Goal: Task Accomplishment & Management: Use online tool/utility

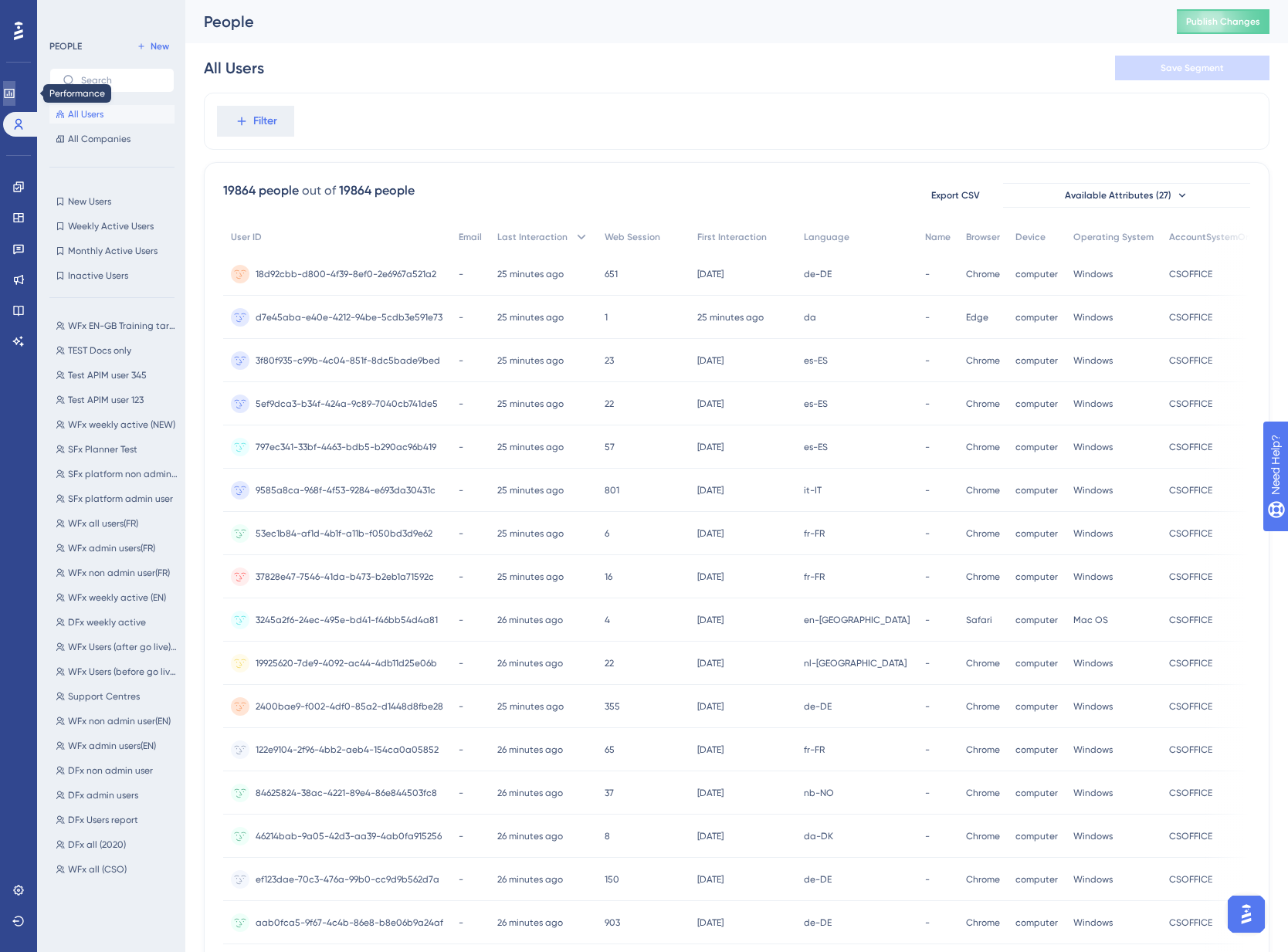
click at [11, 87] on link at bounding box center [8, 93] width 12 height 25
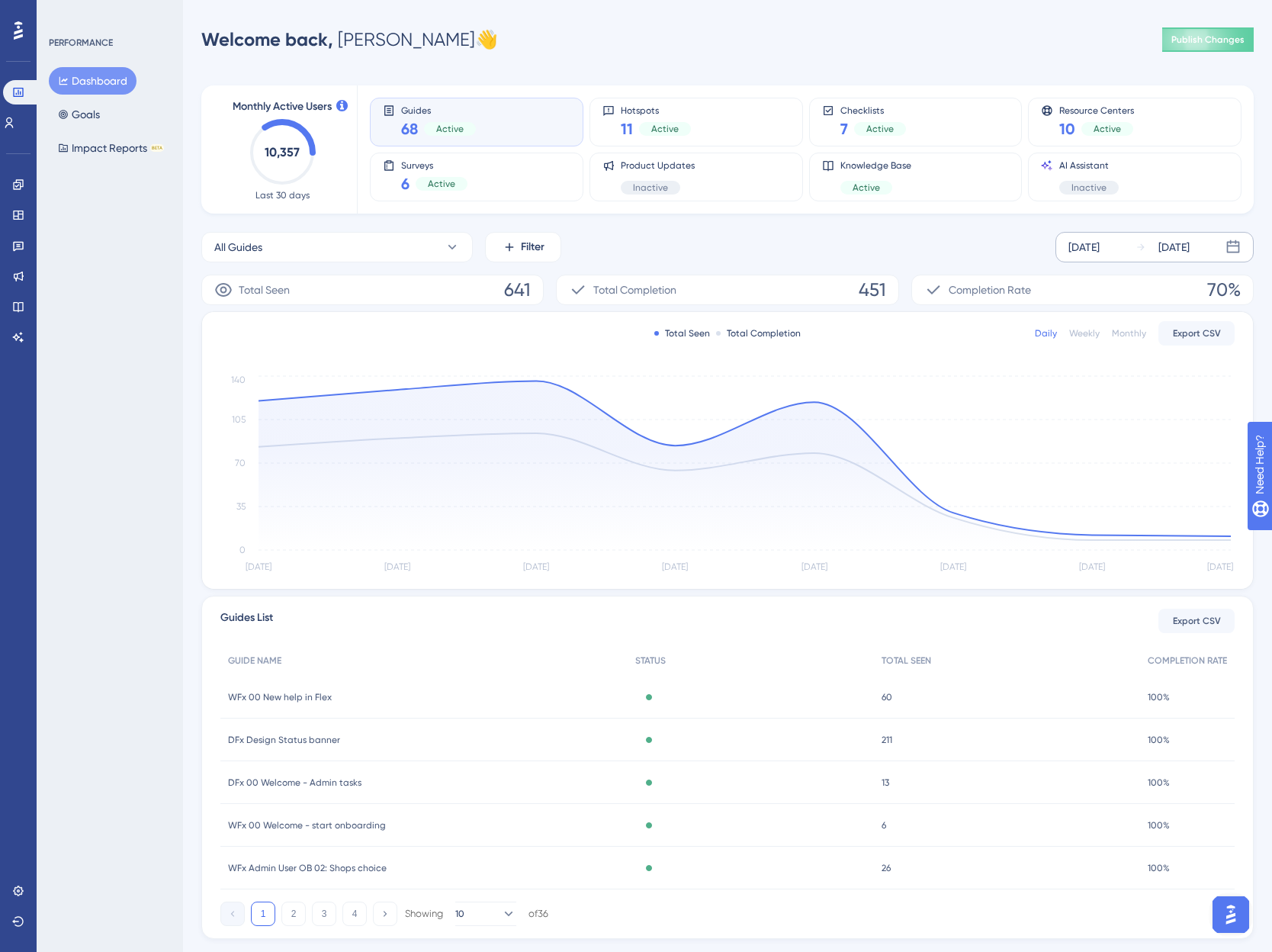
drag, startPoint x: 1095, startPoint y: 227, endPoint x: 1092, endPoint y: 240, distance: 13.3
click at [1095, 227] on div "Monthly Active Users 10,357 Last 30 days Guides 68 Active Hotspots 11 Active Ch…" at bounding box center [727, 503] width 1052 height 871
click at [1090, 246] on div "[DATE]" at bounding box center [1084, 247] width 31 height 18
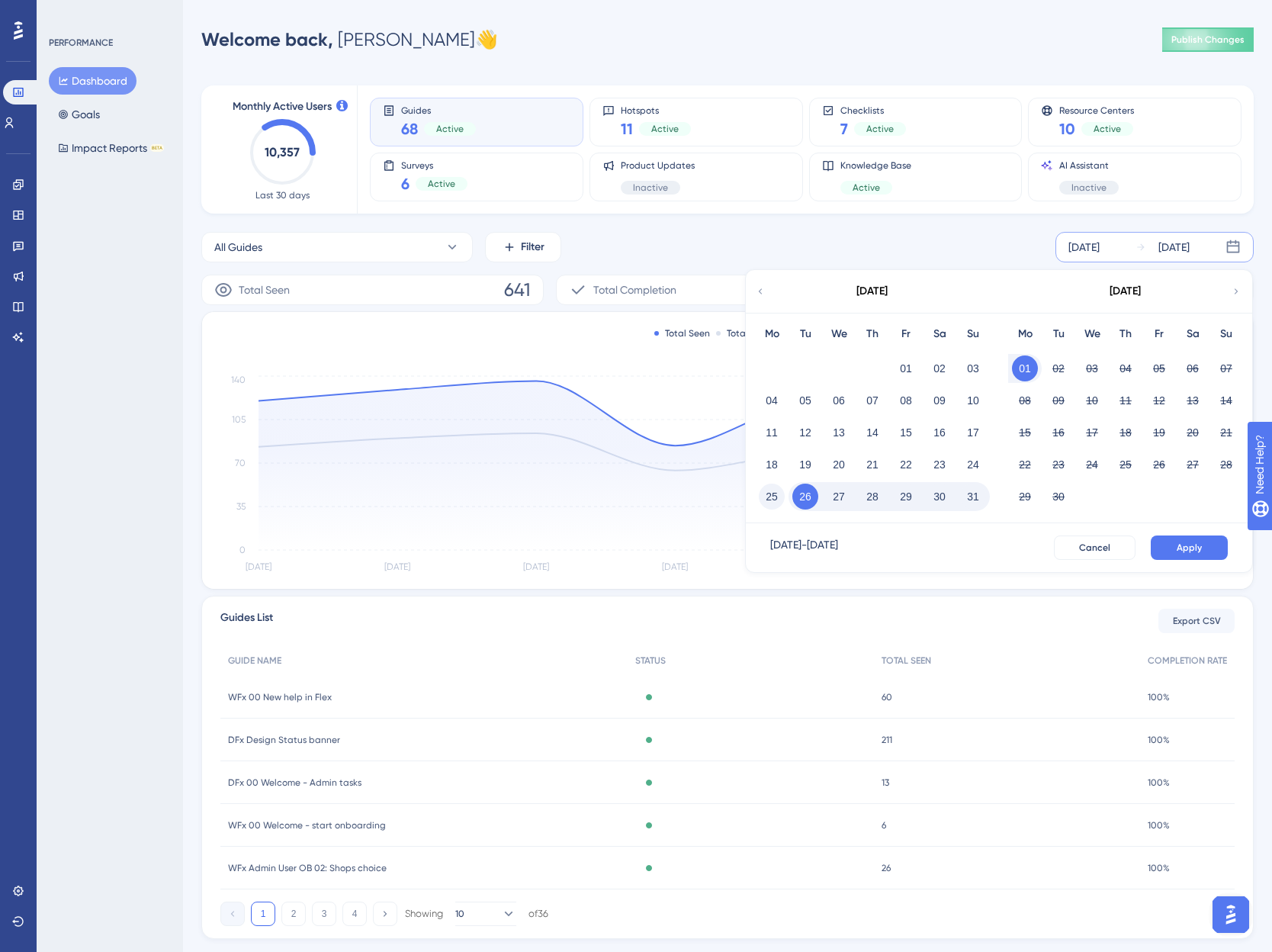
click at [776, 494] on button "25" at bounding box center [772, 496] width 26 height 26
click at [976, 491] on button "31" at bounding box center [973, 496] width 26 height 26
click at [1195, 551] on span "Apply" at bounding box center [1189, 547] width 25 height 12
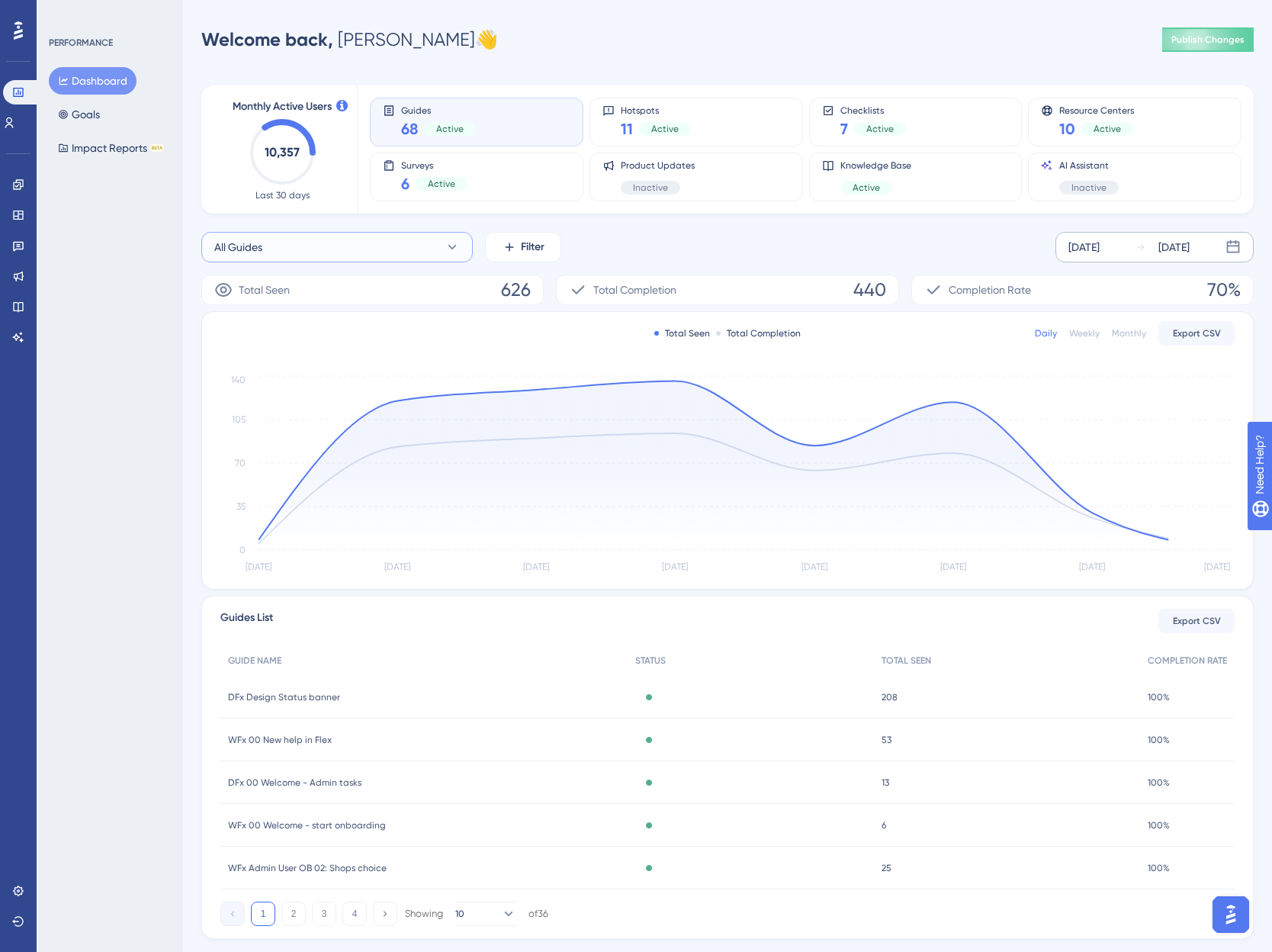
click at [364, 240] on button "All Guides" at bounding box center [337, 247] width 271 height 31
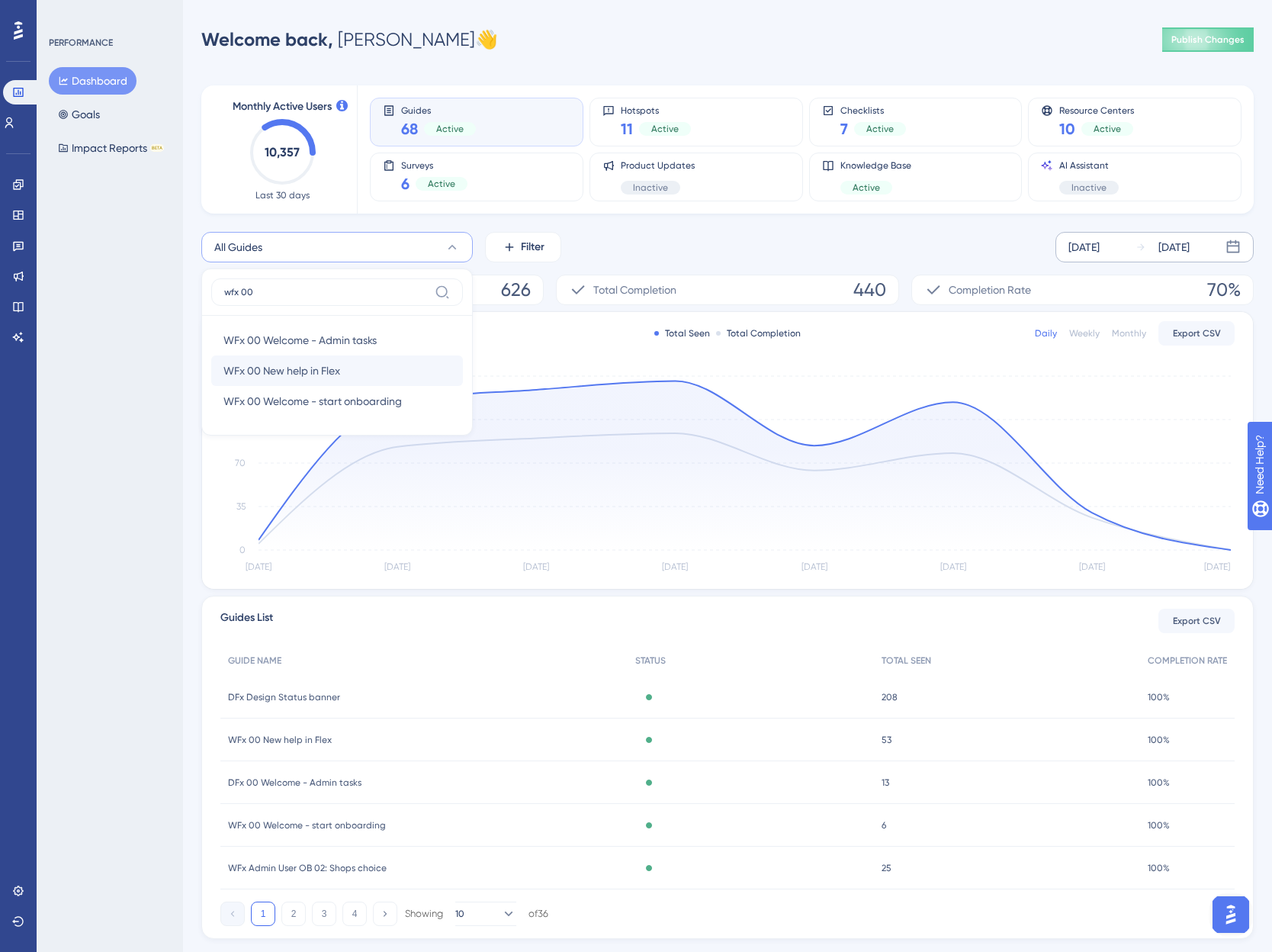
type input "wfx 00"
click at [330, 371] on span "WFx 00 New help in Flex" at bounding box center [281, 370] width 117 height 18
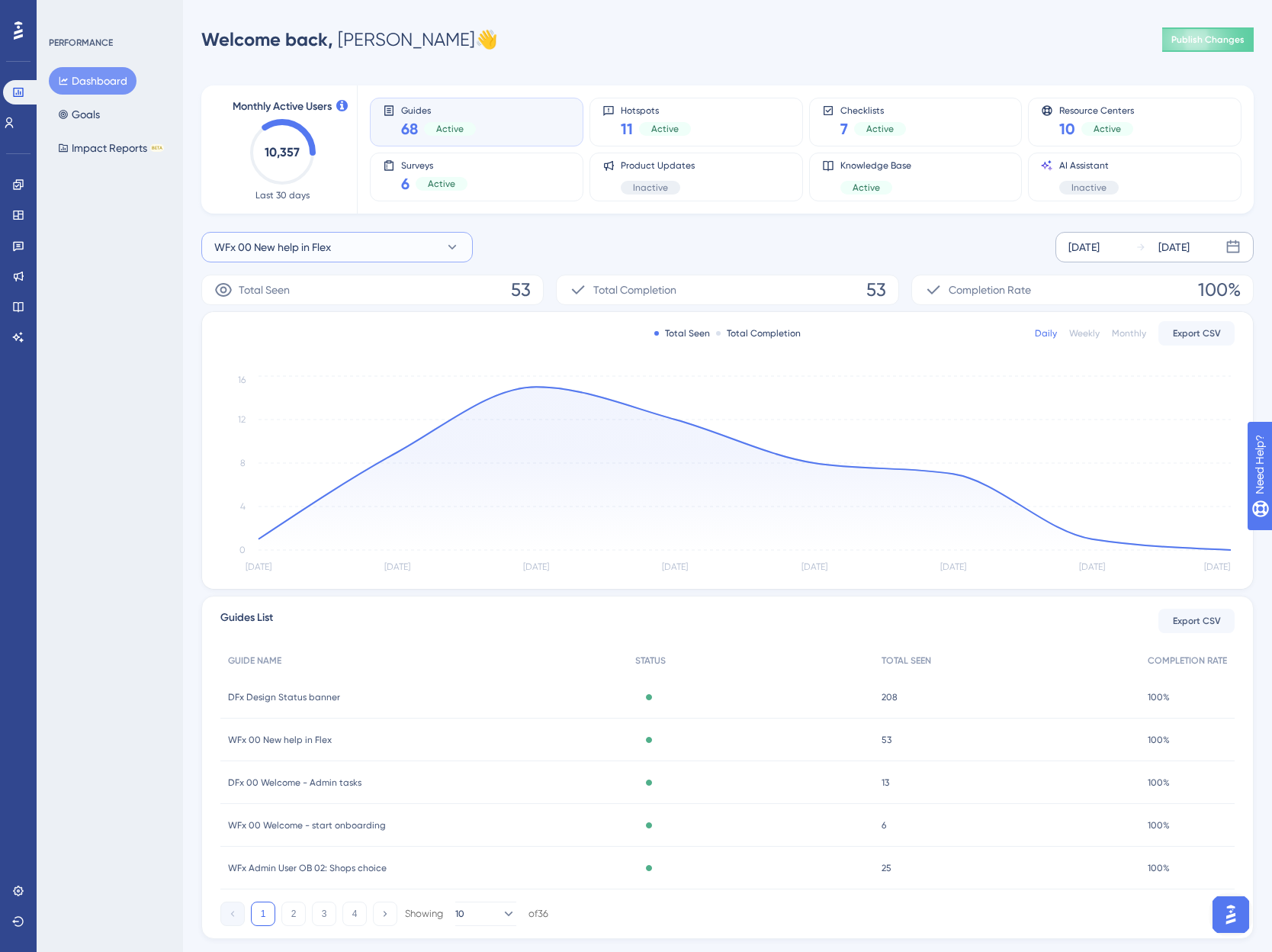
click at [458, 243] on icon at bounding box center [452, 247] width 15 height 15
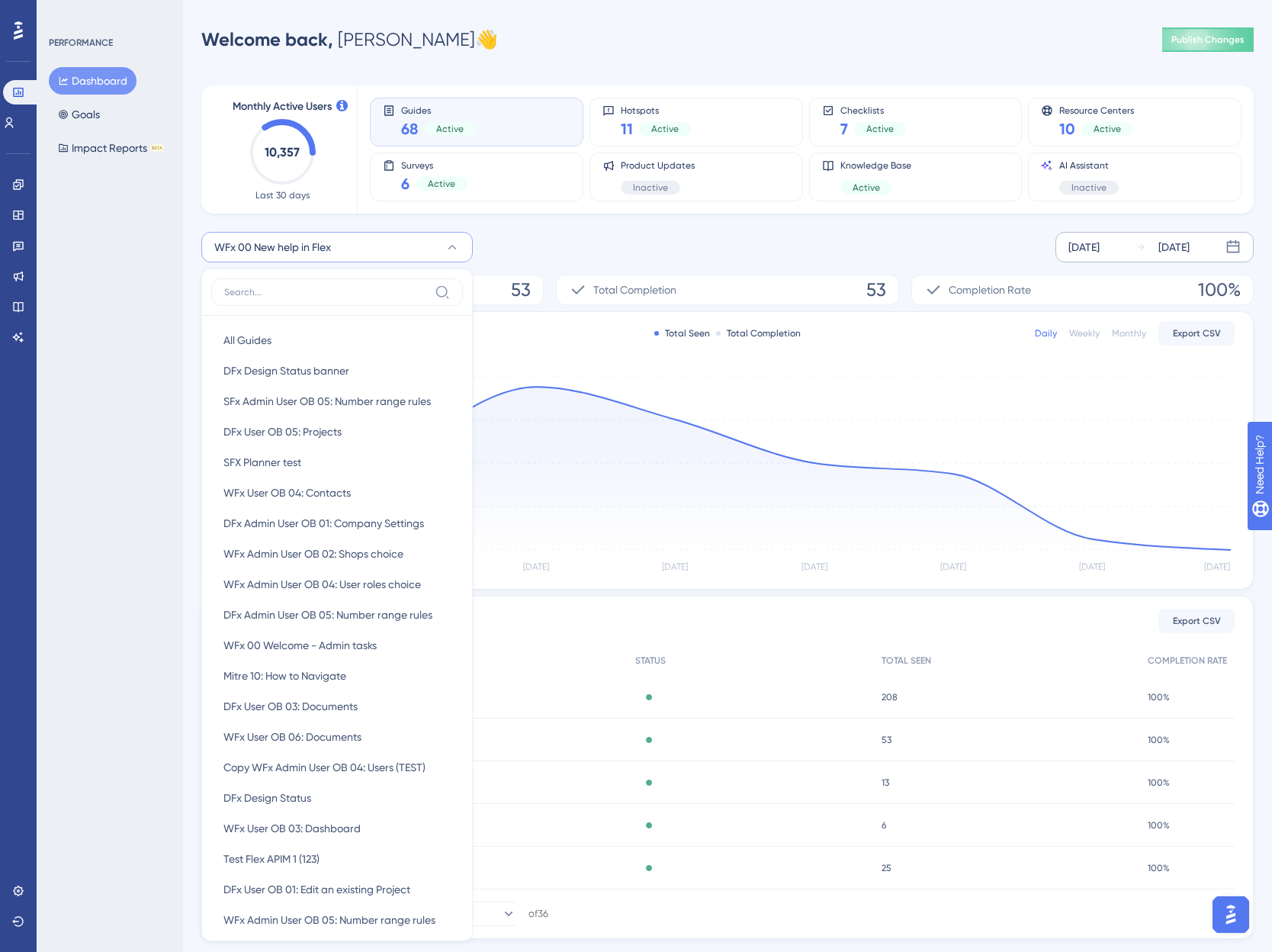
click at [287, 292] on input at bounding box center [326, 291] width 204 height 12
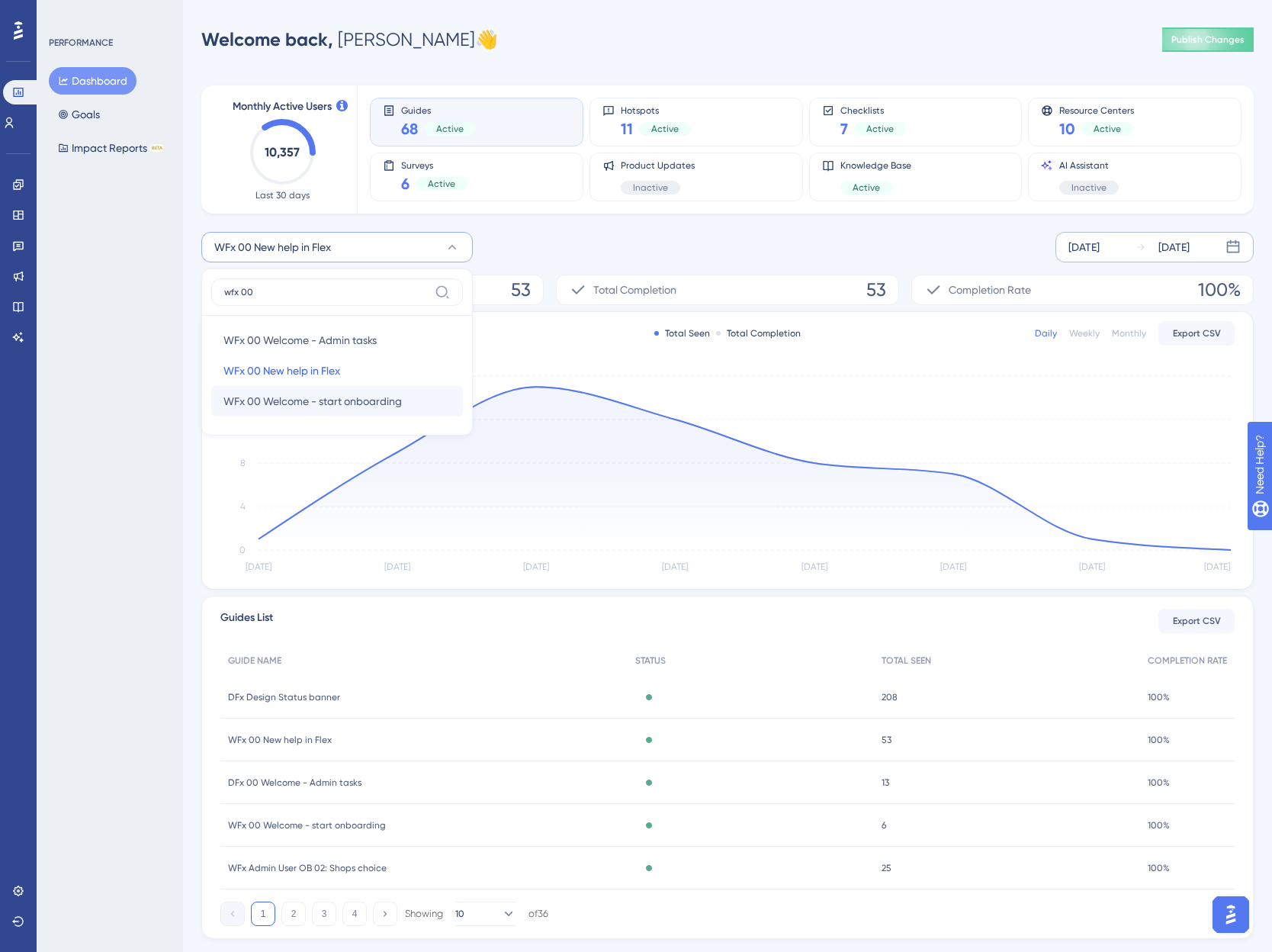
type input "wfx 00"
click at [360, 409] on span "WFx 00 Welcome - start onboarding" at bounding box center [312, 401] width 179 height 18
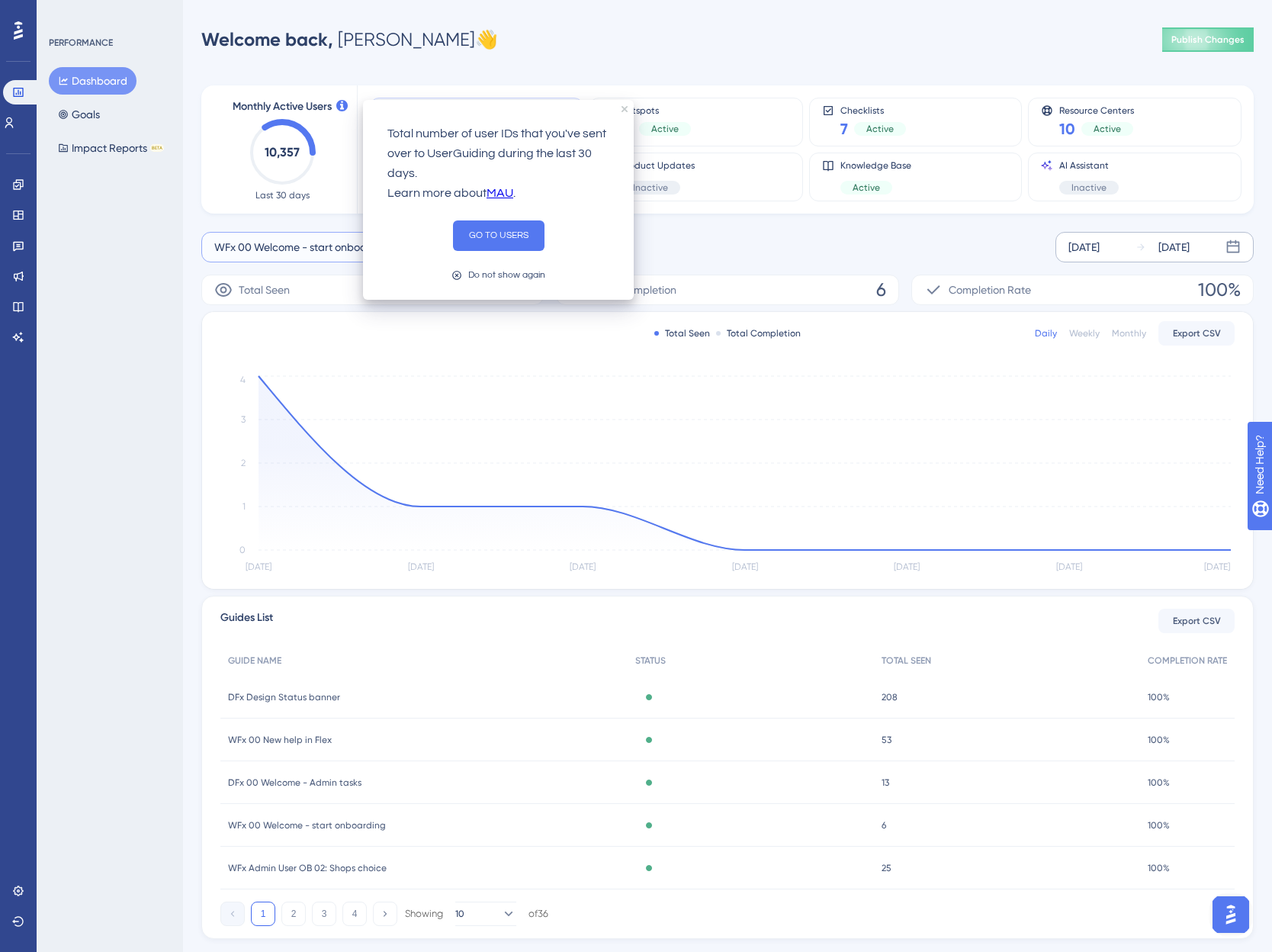
click at [293, 250] on span "WFx 00 Welcome - start onboarding" at bounding box center [303, 247] width 179 height 18
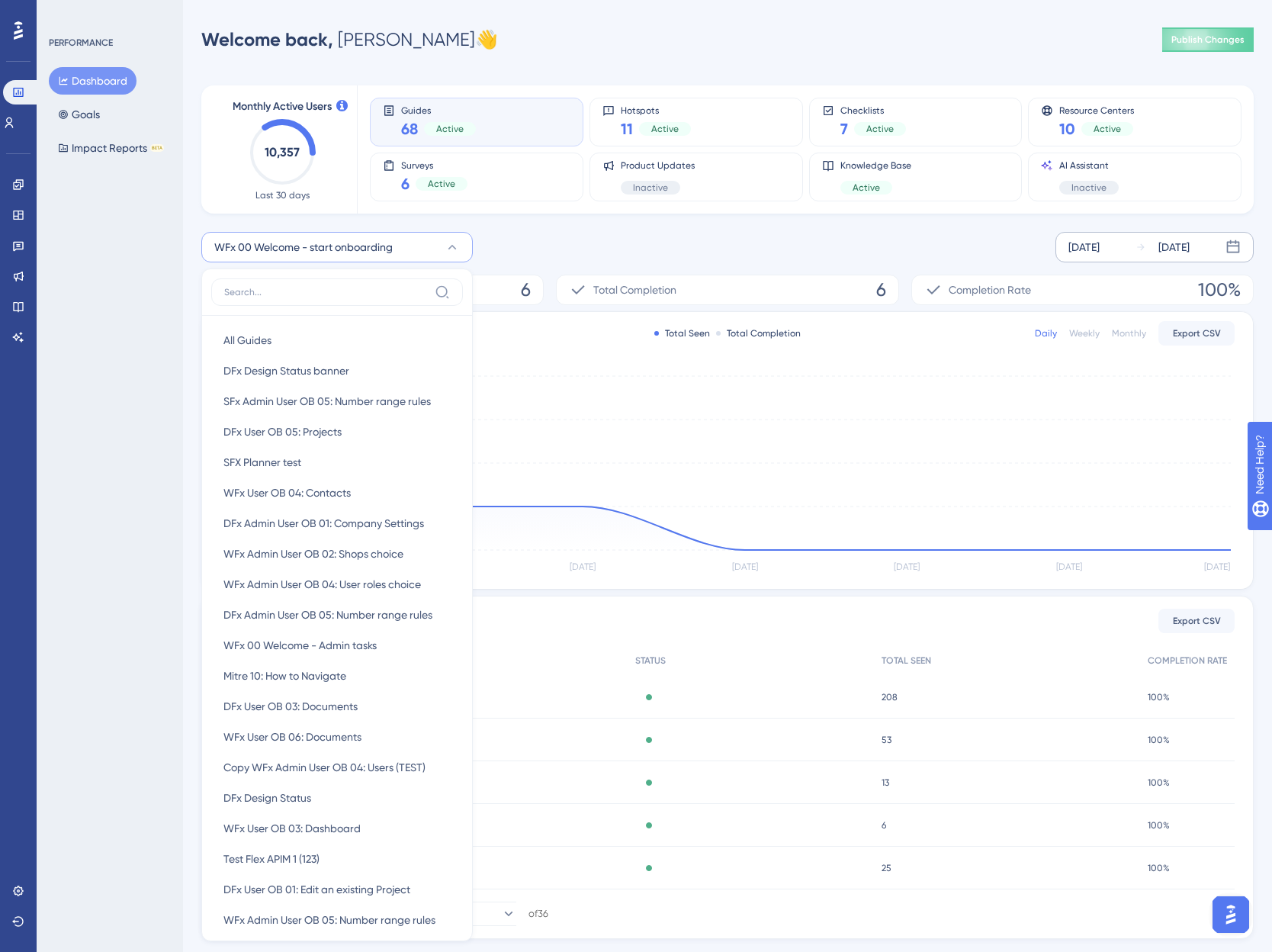
scroll to position [63, 0]
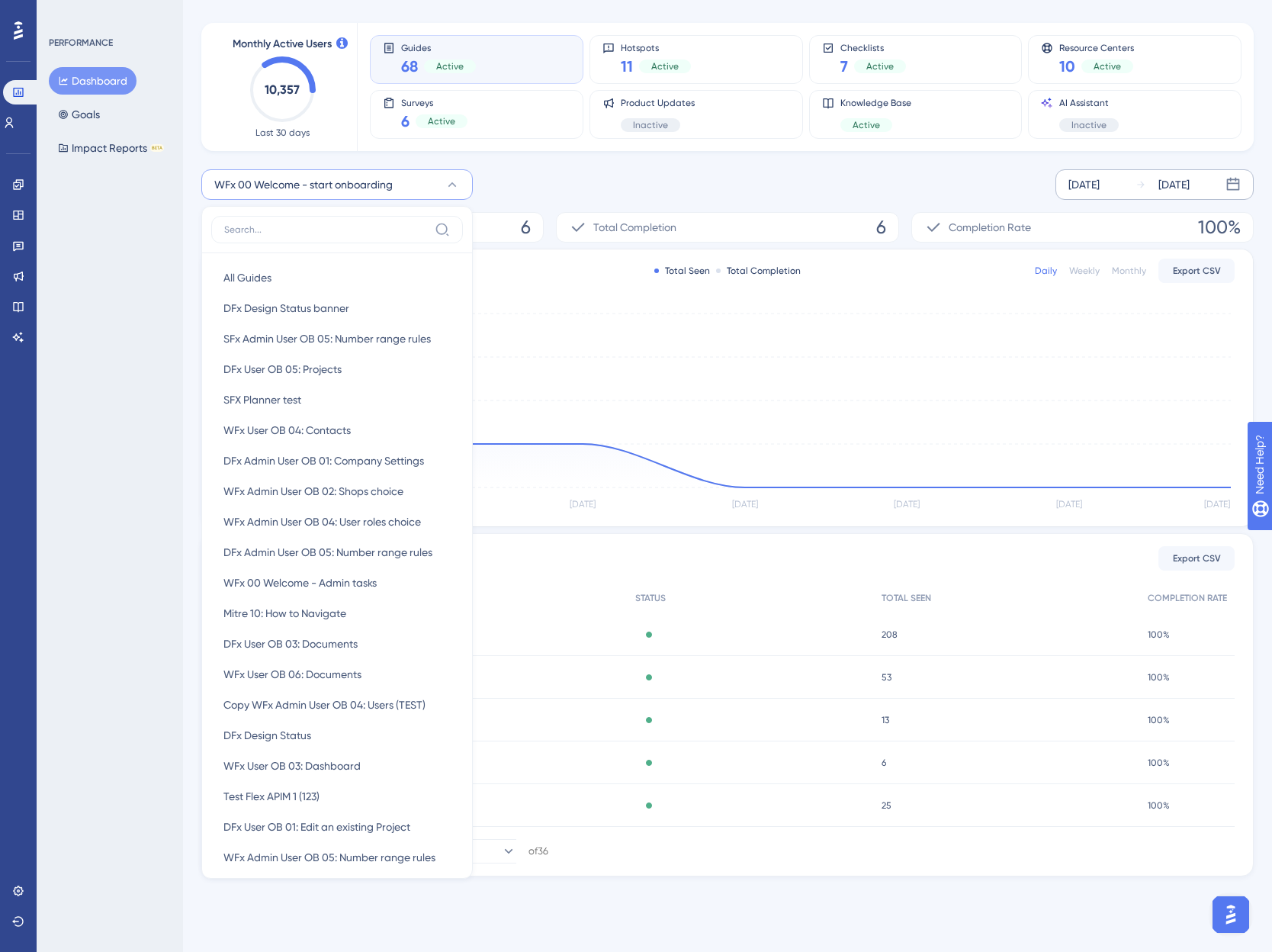
type input "e"
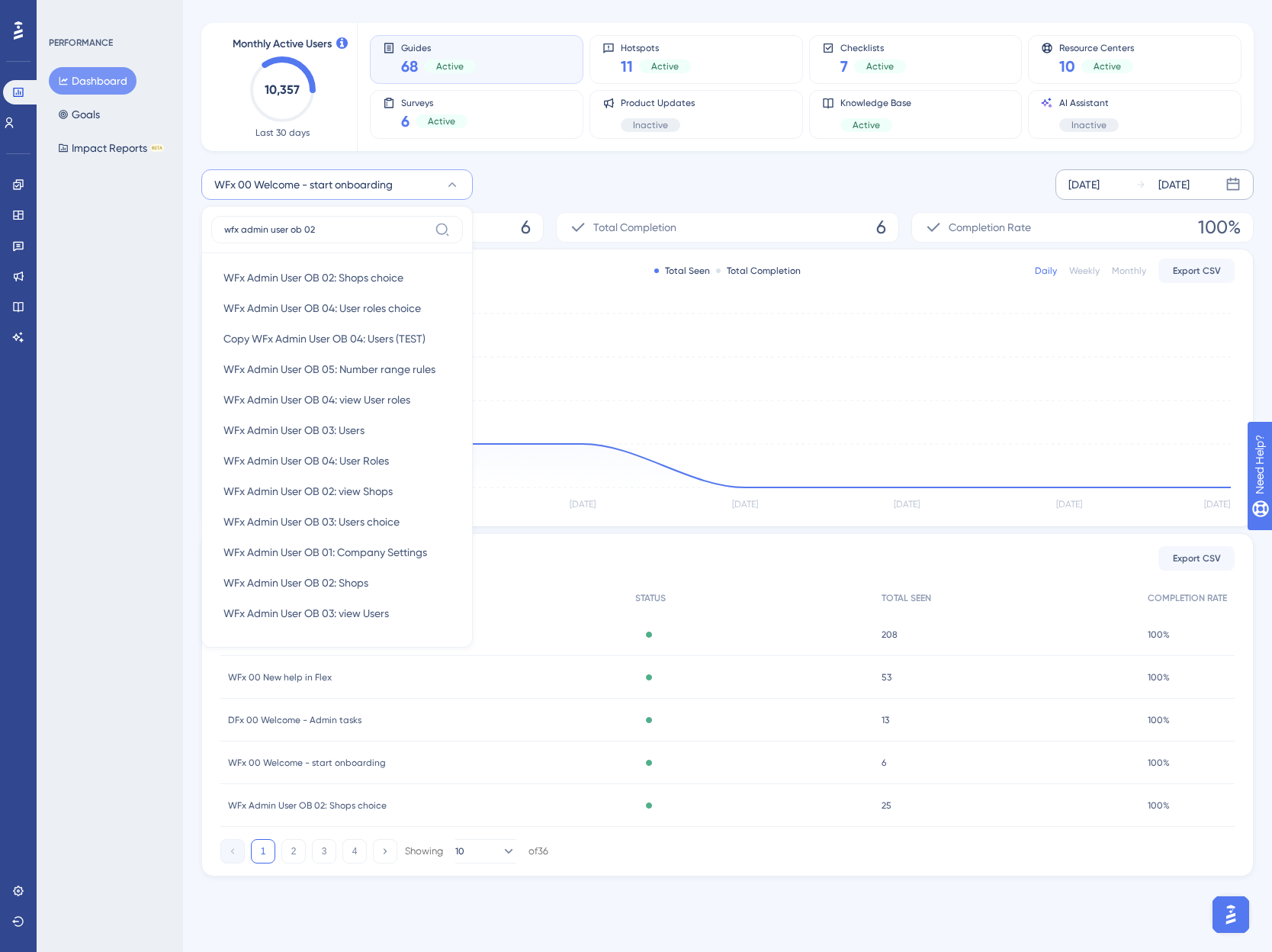
scroll to position [60, 0]
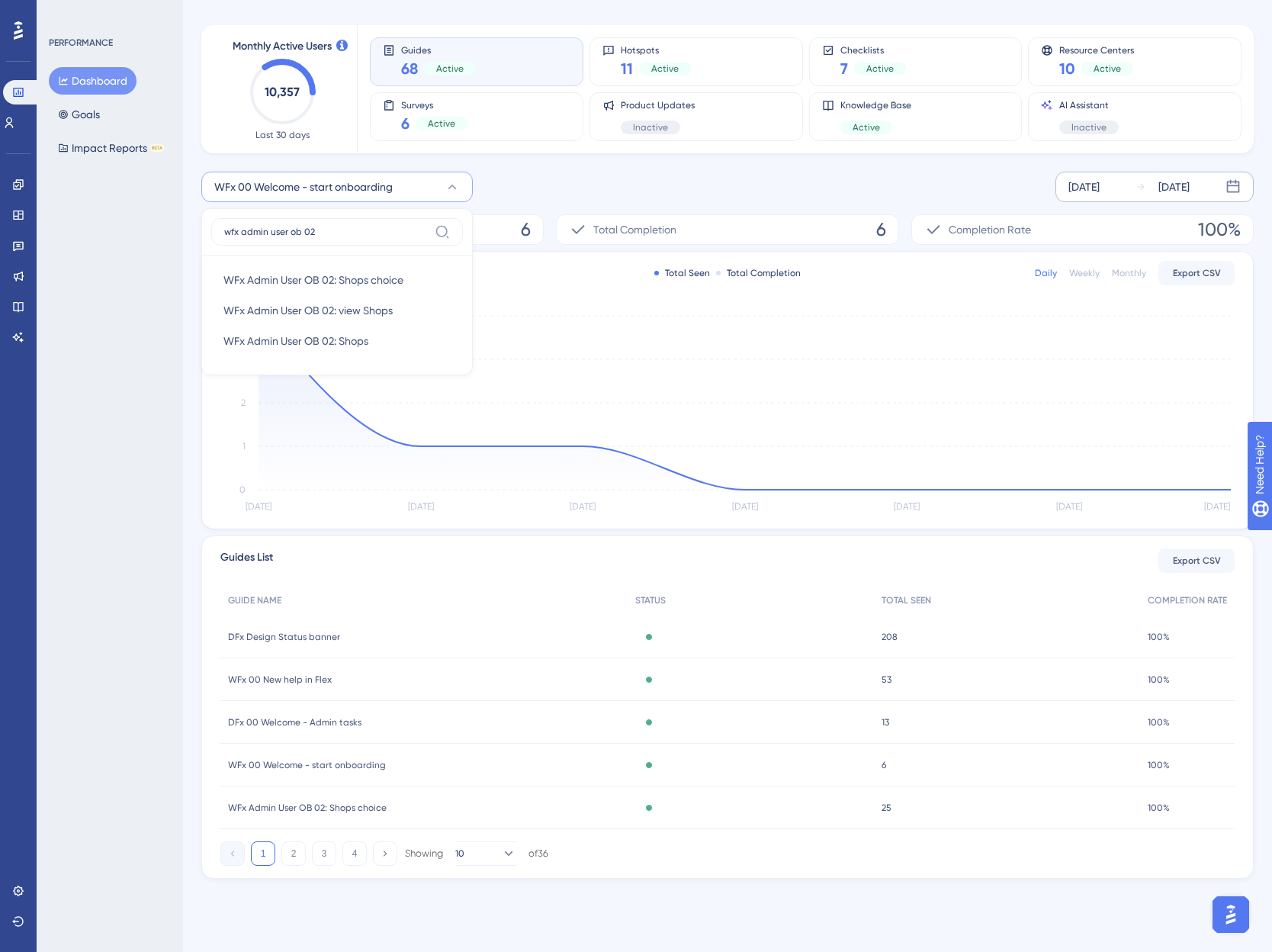
type input "wfx admin user ob 02"
click at [393, 316] on span "WFx Admin User OB 02: view Shops" at bounding box center [308, 310] width 170 height 18
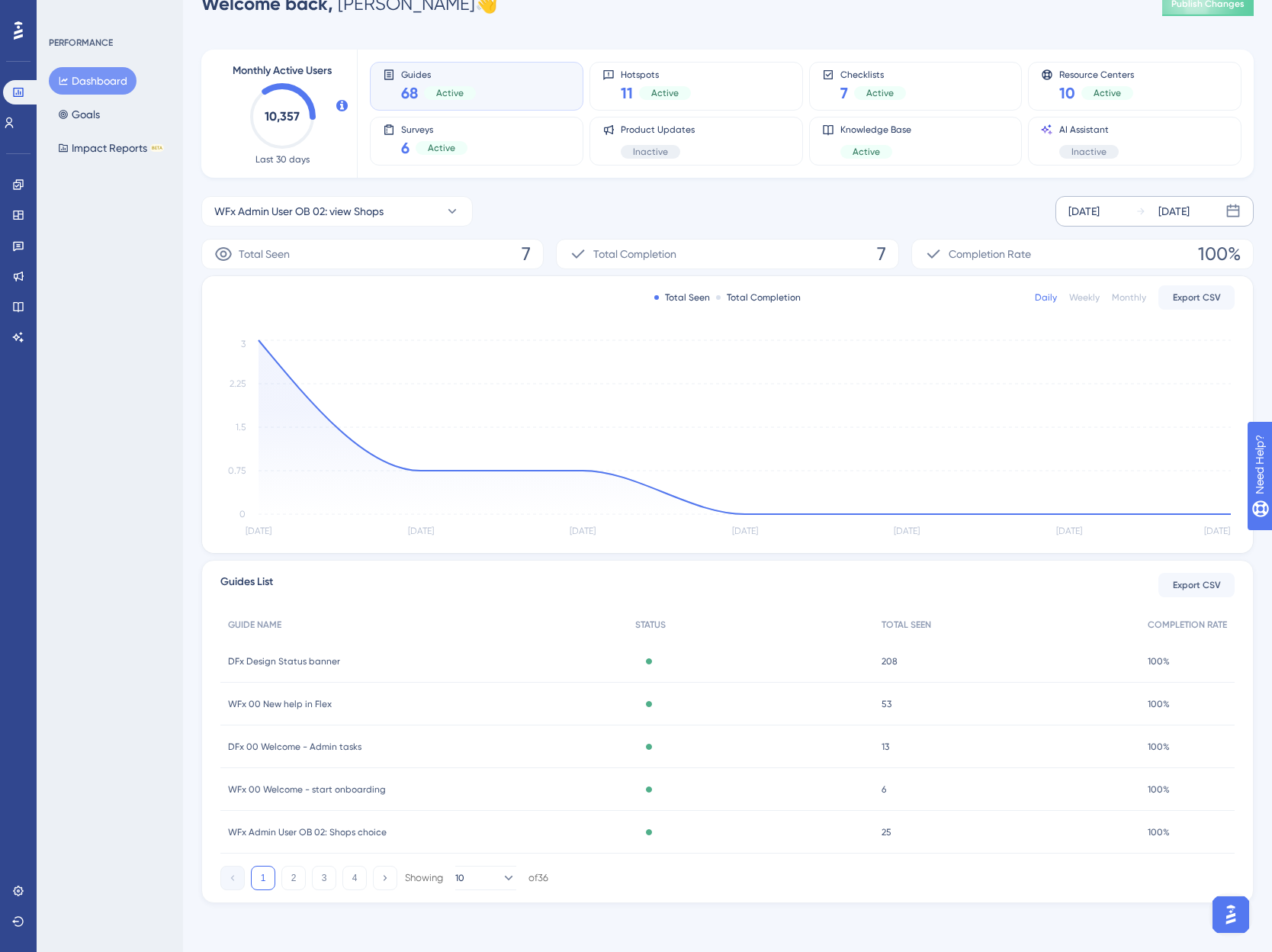
scroll to position [35, 0]
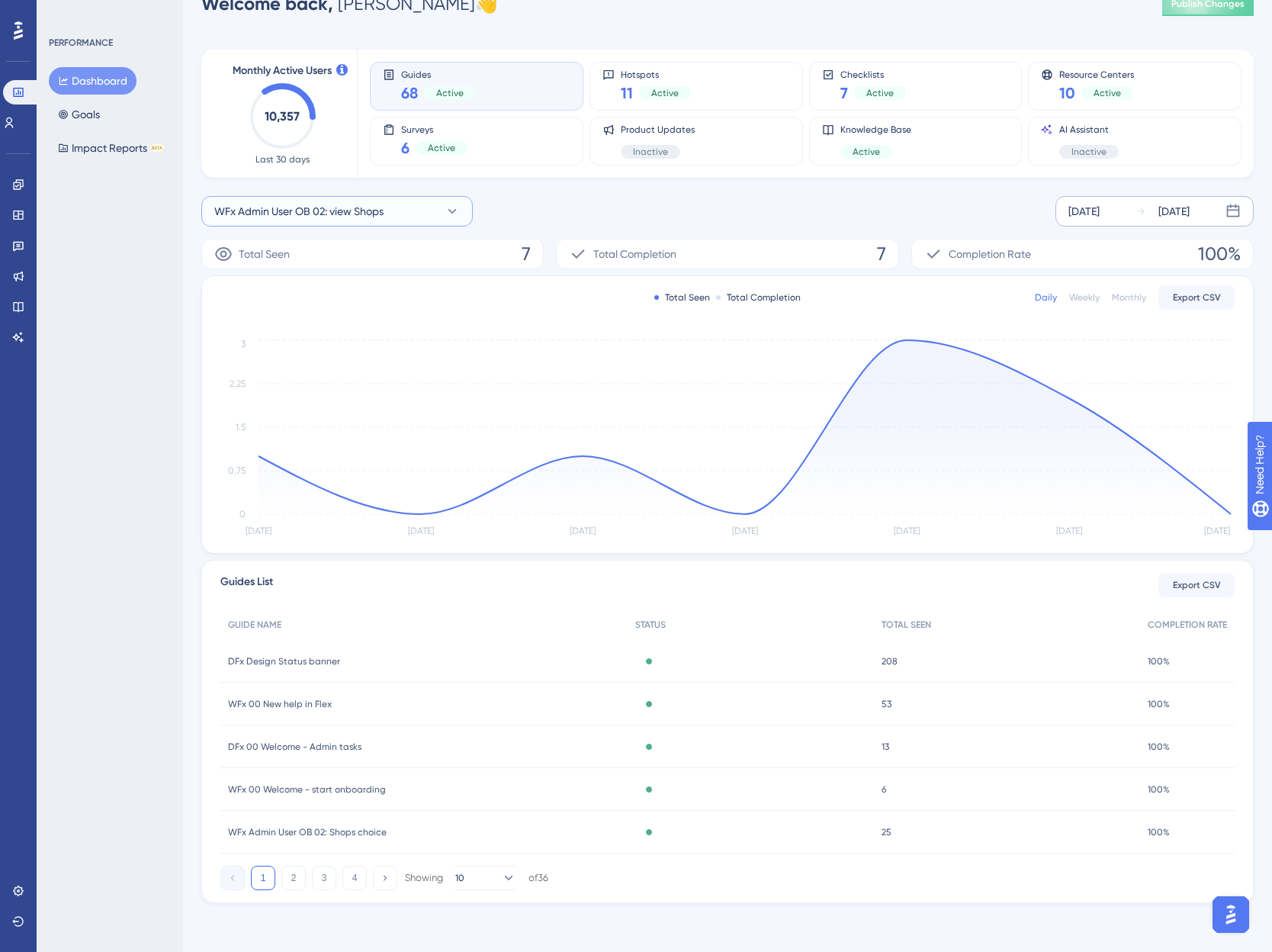
click at [404, 217] on button "WFx Admin User OB 02: view Shops" at bounding box center [337, 211] width 271 height 31
type input "shops choice"
click at [341, 309] on span "WFx Admin User OB 02: Shops choice" at bounding box center [313, 304] width 180 height 18
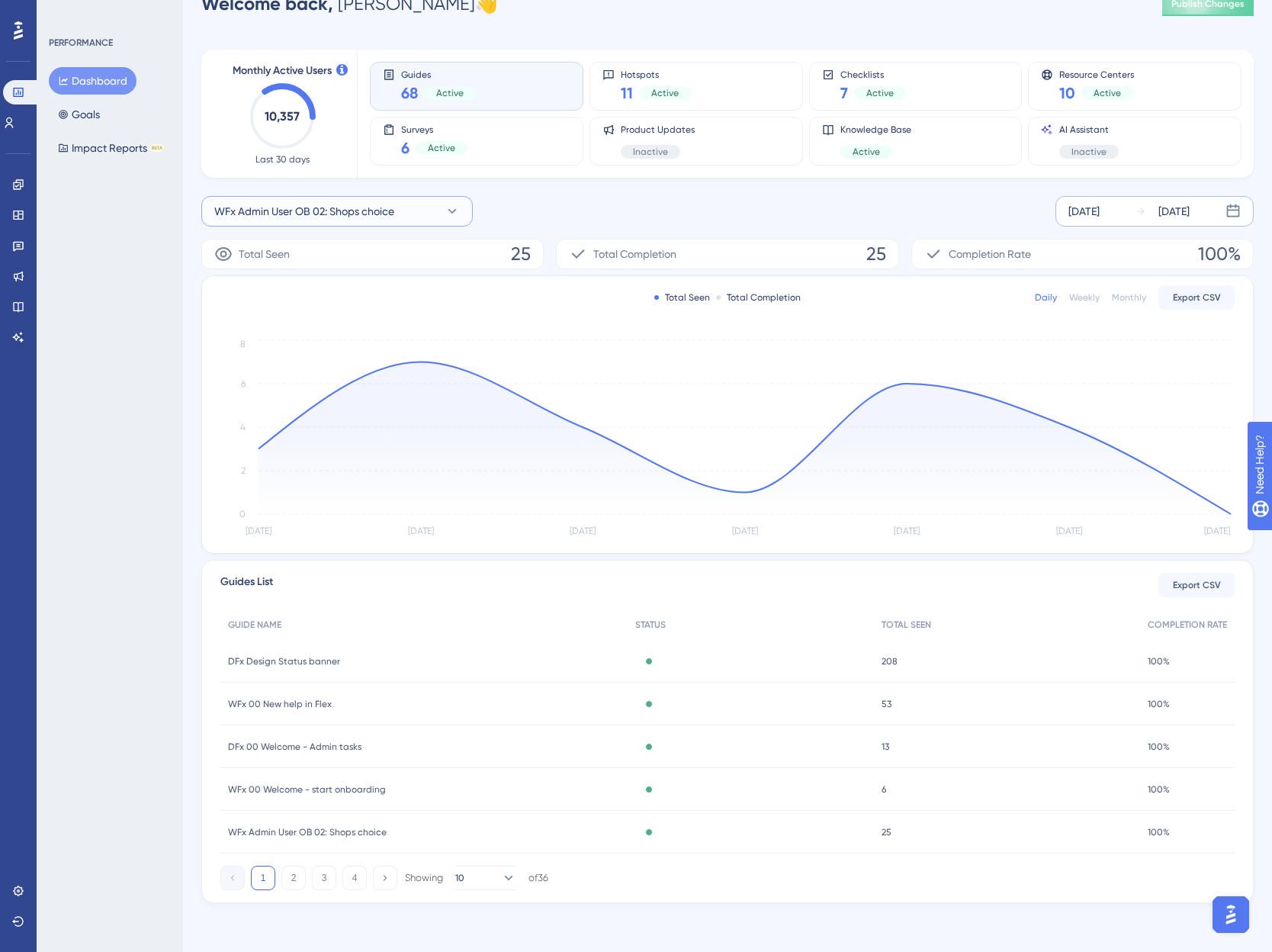
drag, startPoint x: 403, startPoint y: 207, endPoint x: 399, endPoint y: 213, distance: 7.2
click at [403, 207] on button "WFx Admin User OB 02: Shops choice" at bounding box center [337, 211] width 271 height 31
type input "view user rol"
click at [350, 295] on span "WFx Admin User OB 04: view User roles" at bounding box center [317, 304] width 187 height 18
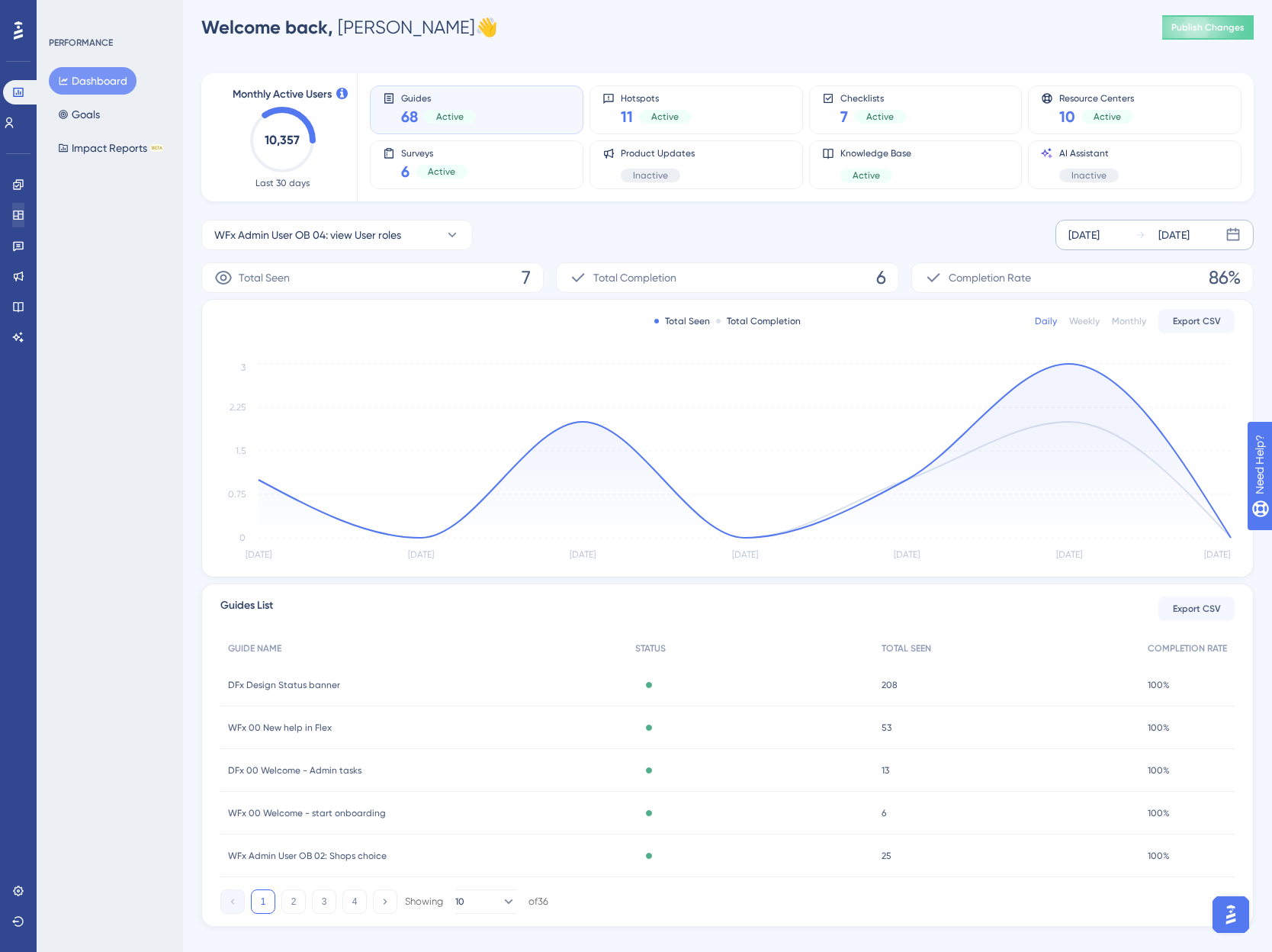
scroll to position [0, 0]
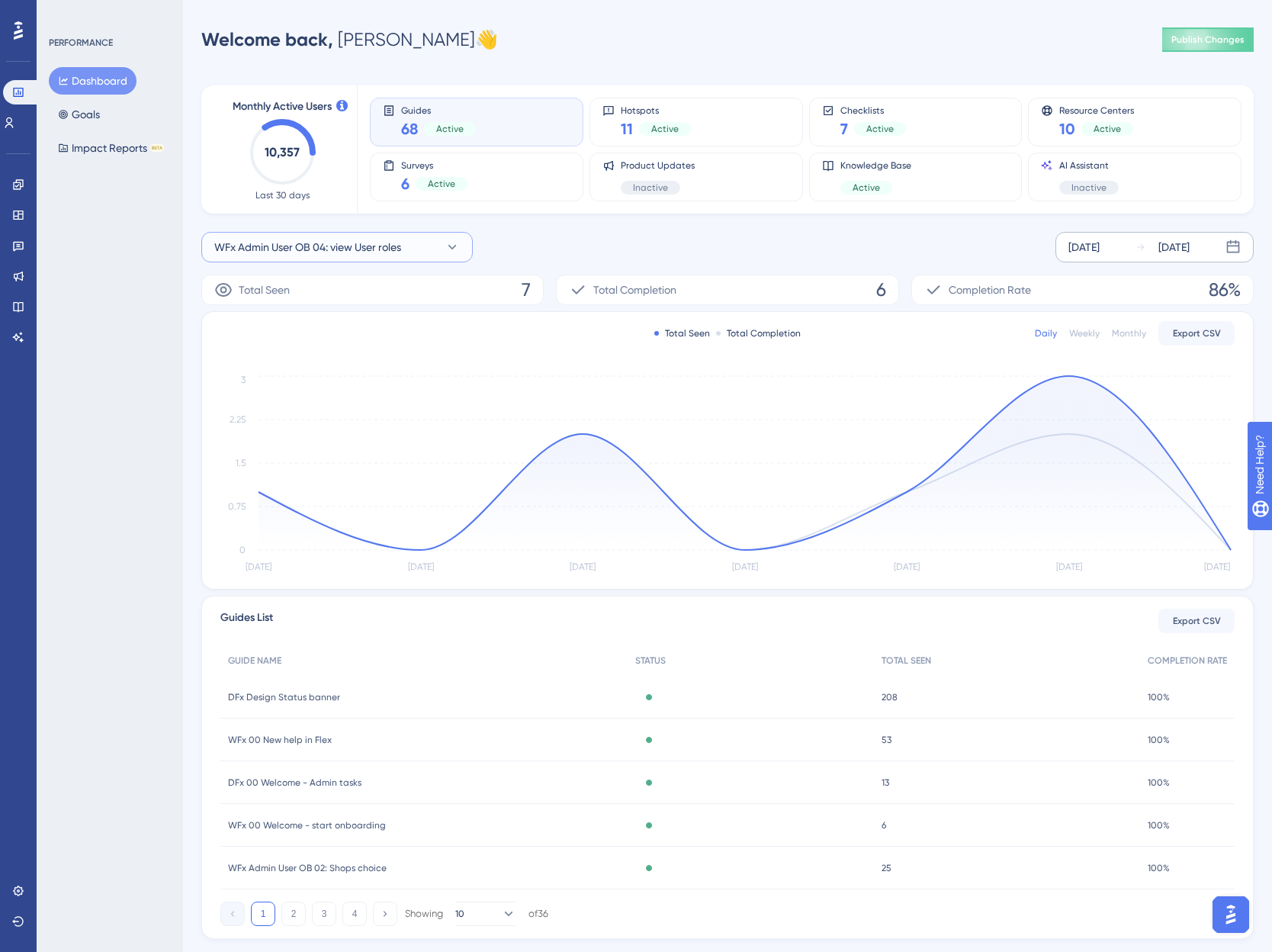
click at [388, 242] on span "WFx Admin User OB 04: view User roles" at bounding box center [308, 247] width 187 height 18
type input "user roles choice"
click at [298, 339] on span "WFx Admin User OB 04: User roles choice" at bounding box center [322, 340] width 198 height 18
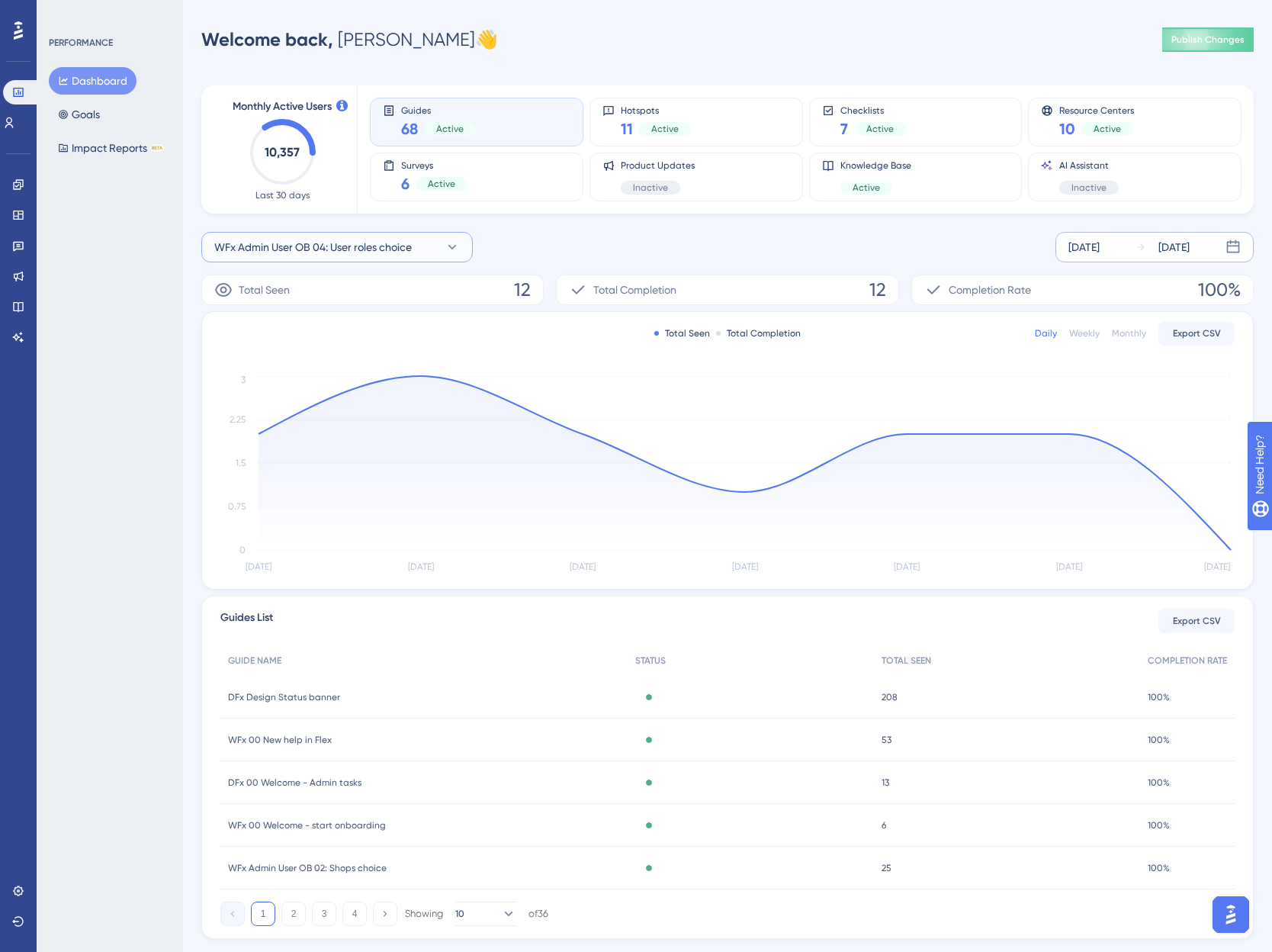
click at [349, 248] on span "WFx Admin User OB 04: User roles choice" at bounding box center [313, 247] width 198 height 18
type input "users ch"
drag, startPoint x: 342, startPoint y: 343, endPoint x: 331, endPoint y: 345, distance: 11.2
click at [342, 344] on span "WFx Admin User OB 03: Users choice" at bounding box center [311, 340] width 176 height 18
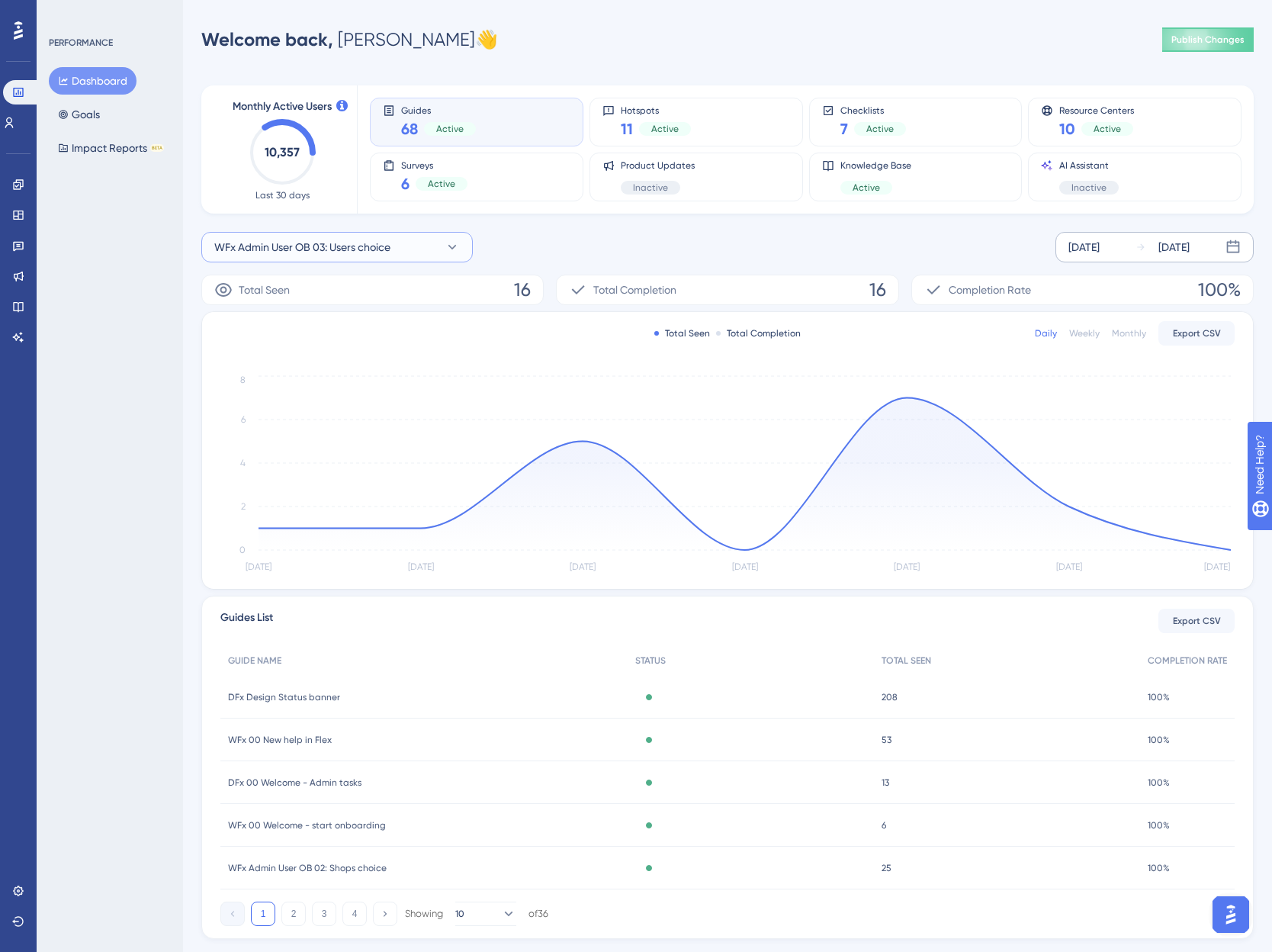
click at [371, 247] on span "WFx Admin User OB 03: Users choice" at bounding box center [302, 247] width 176 height 18
type input "view users"
click at [346, 333] on span "WFx Admin User OB 03: view Users" at bounding box center [306, 340] width 165 height 18
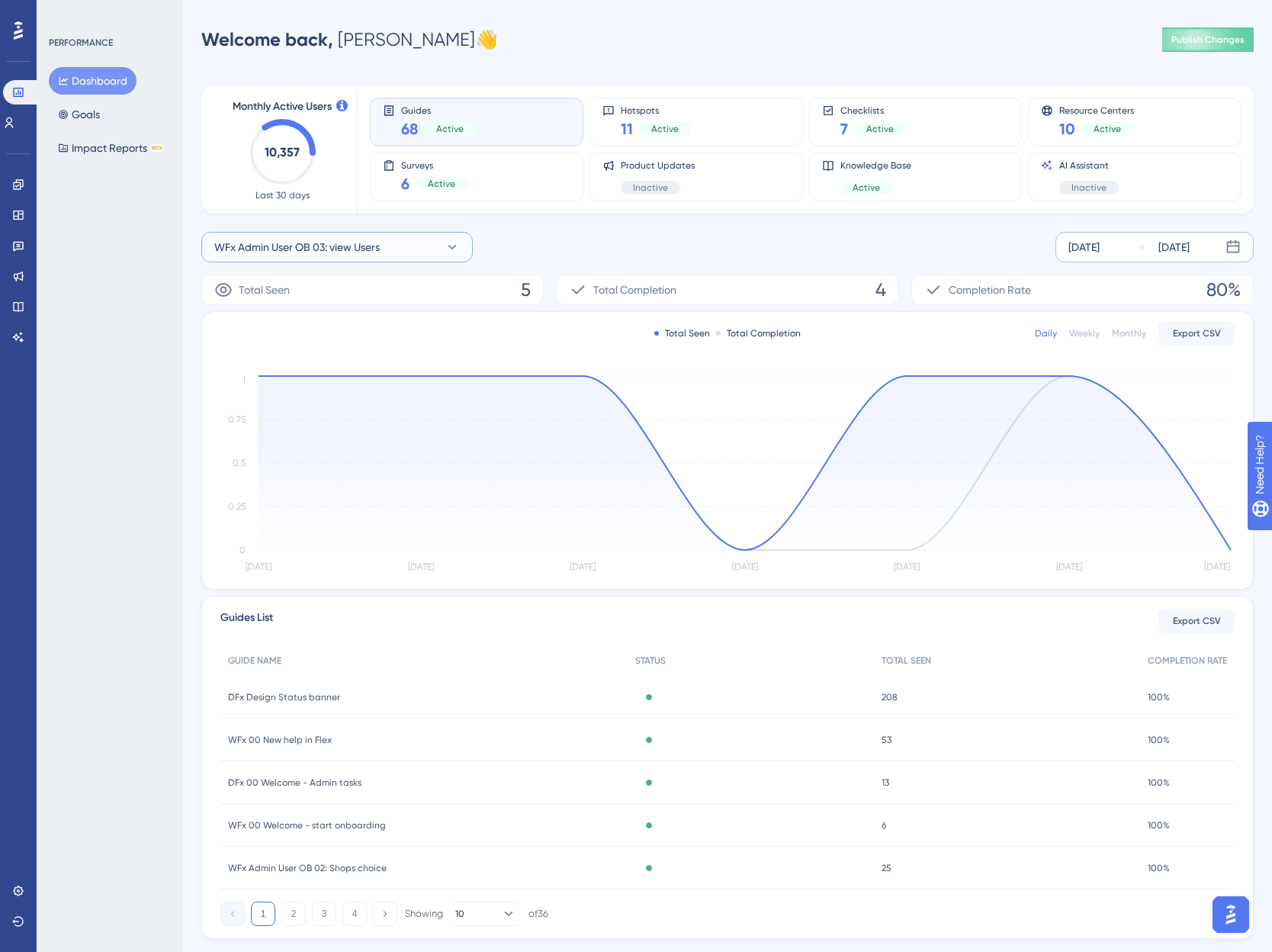
click at [343, 252] on span "WFx Admin User OB 03: view Users" at bounding box center [297, 247] width 165 height 18
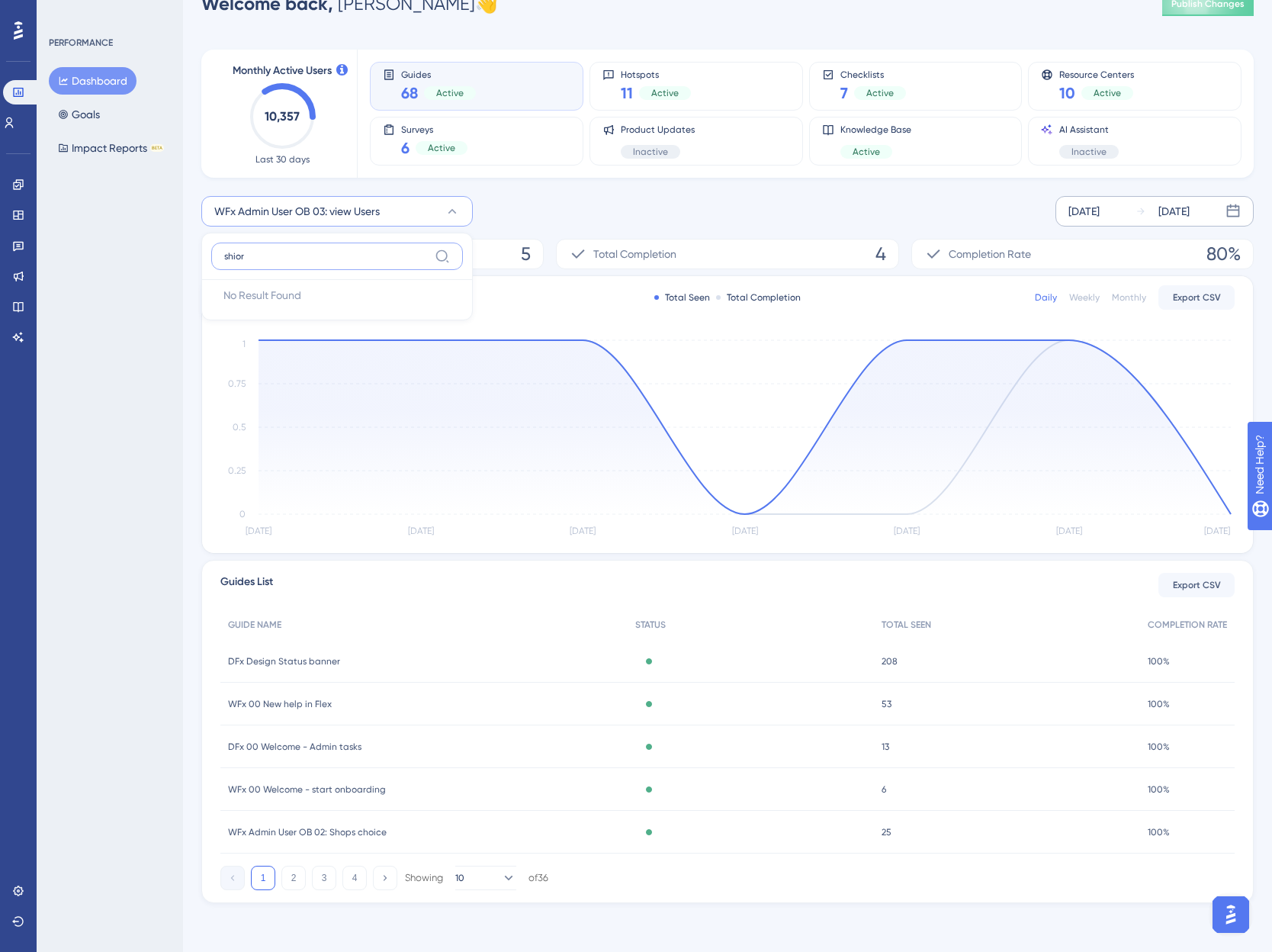
scroll to position [35, 0]
type input "shortcut"
click at [301, 337] on span "WFx User OB 01: Get the Winner Flex shortcut" at bounding box center [332, 335] width 218 height 18
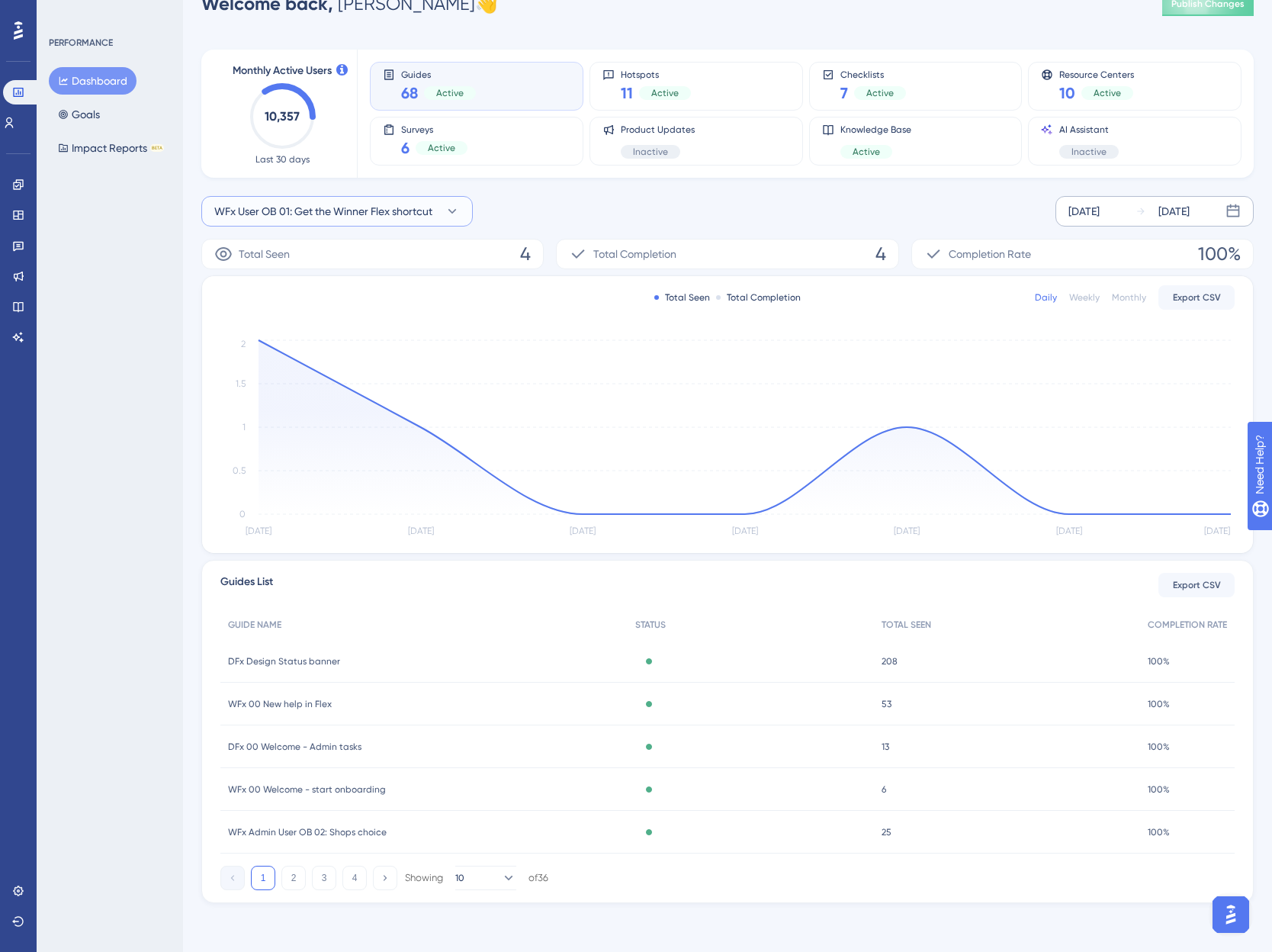
click at [287, 204] on span "WFx User OB 01: Get the Winner Flex shortcut" at bounding box center [323, 211] width 218 height 18
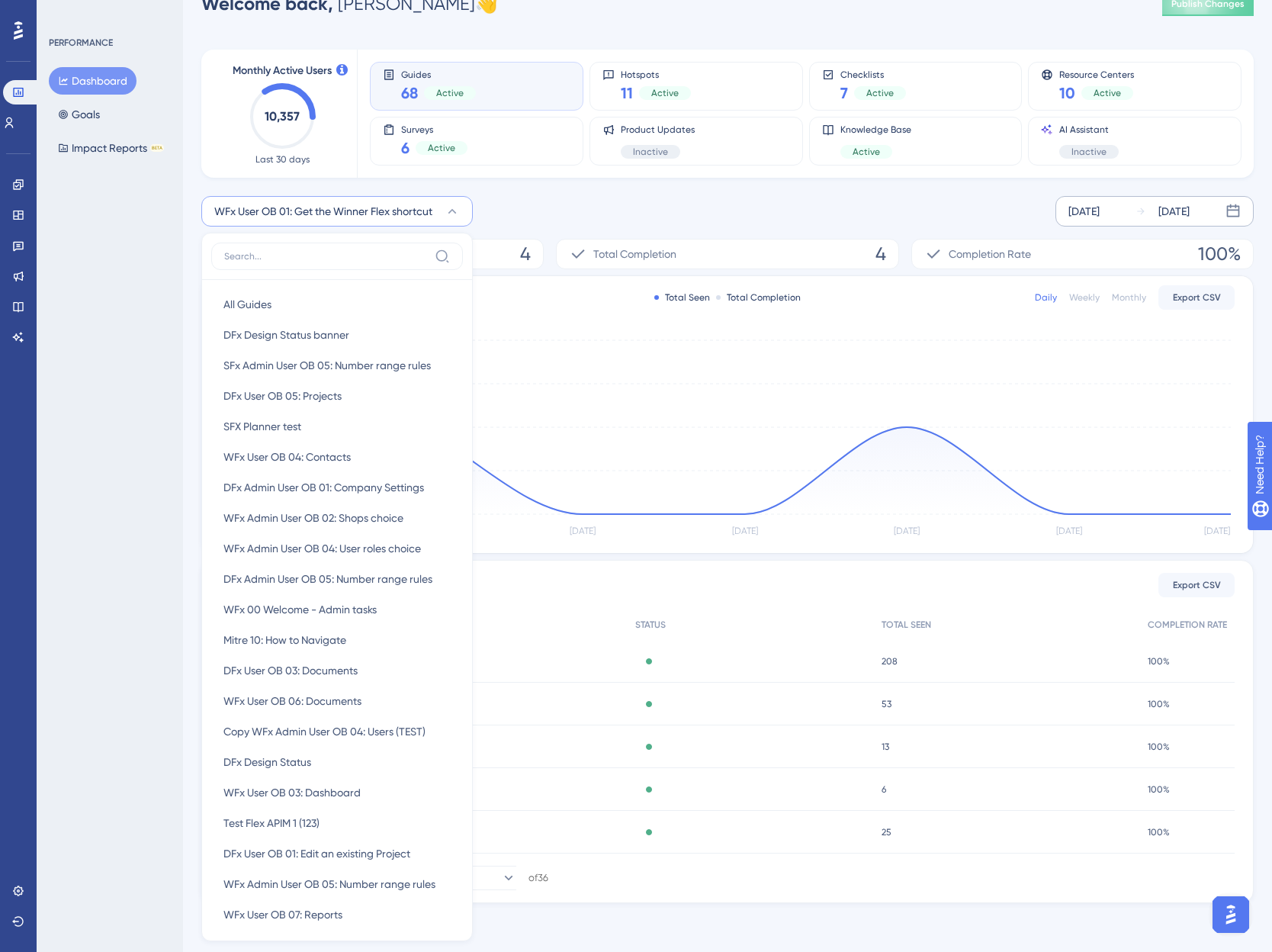
scroll to position [0, 0]
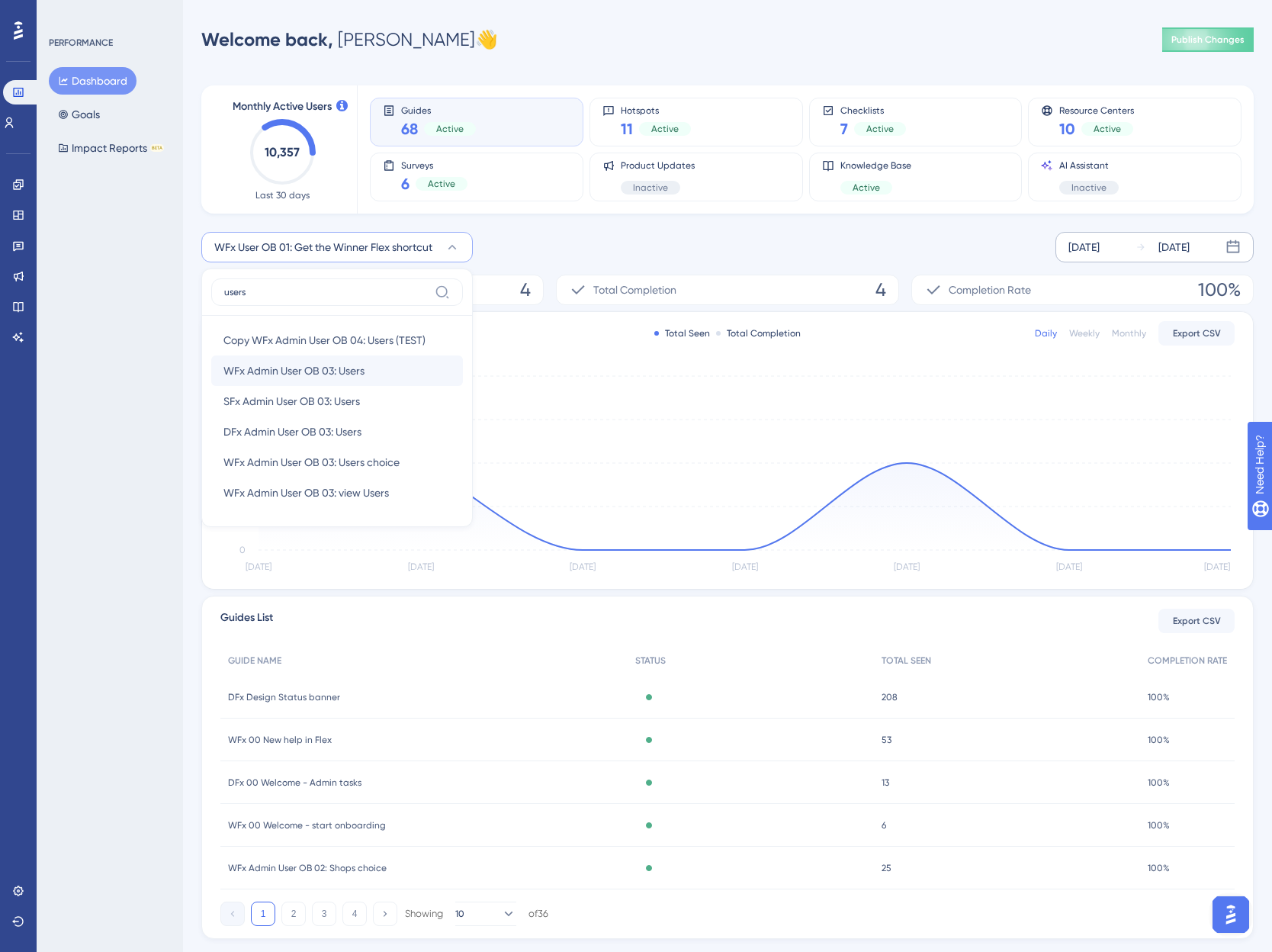
type input "users"
click at [308, 374] on span "WFx Admin User OB 03: Users" at bounding box center [293, 370] width 141 height 18
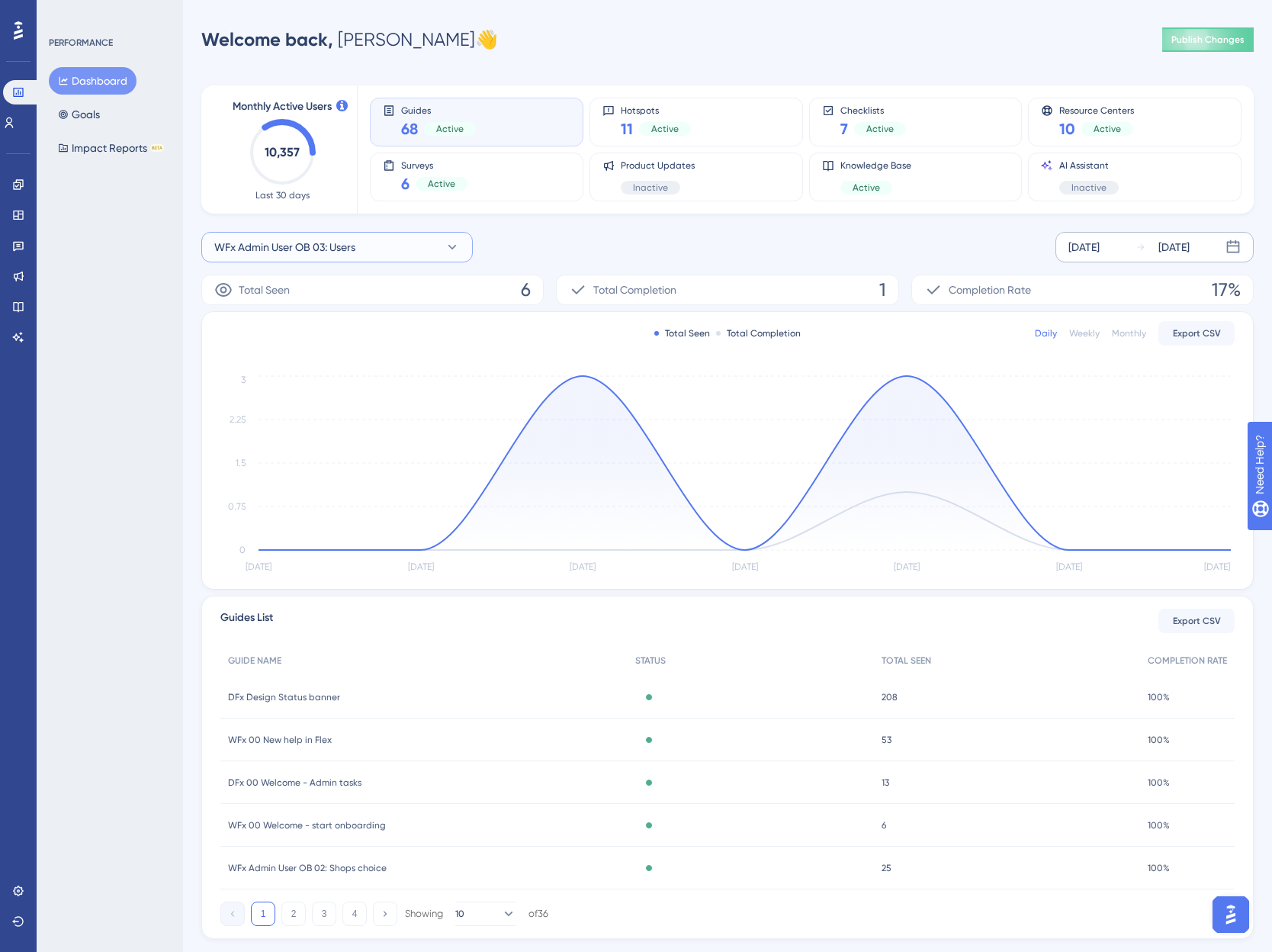
click at [333, 245] on span "WFx Admin User OB 03: Users" at bounding box center [284, 247] width 141 height 18
type input "number range rules"
click at [301, 404] on span "WFx Admin User OB 05: Number range rules" at bounding box center [330, 401] width 212 height 18
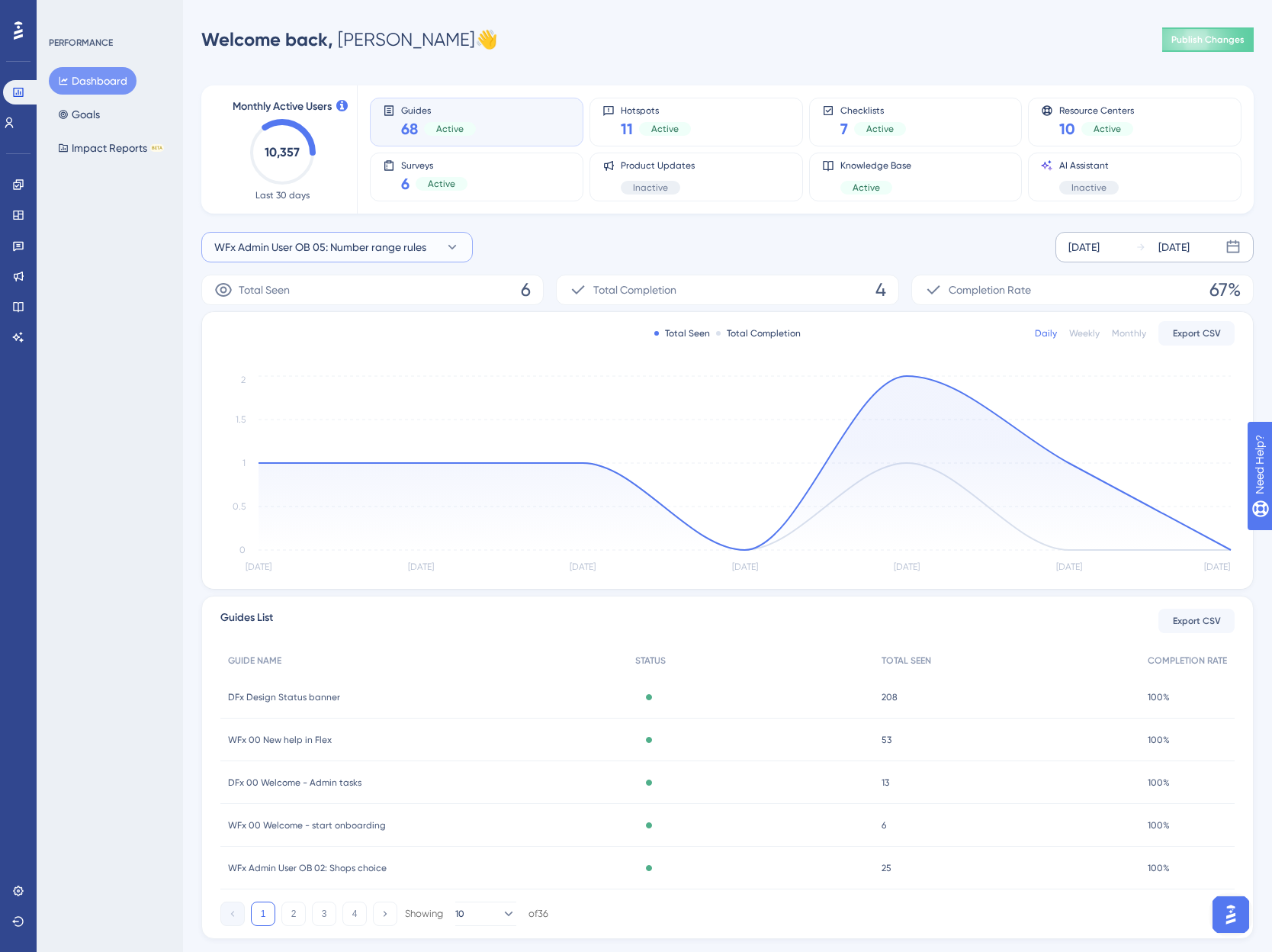
click at [312, 249] on span "WFx Admin User OB 05: Number range rules" at bounding box center [320, 247] width 212 height 18
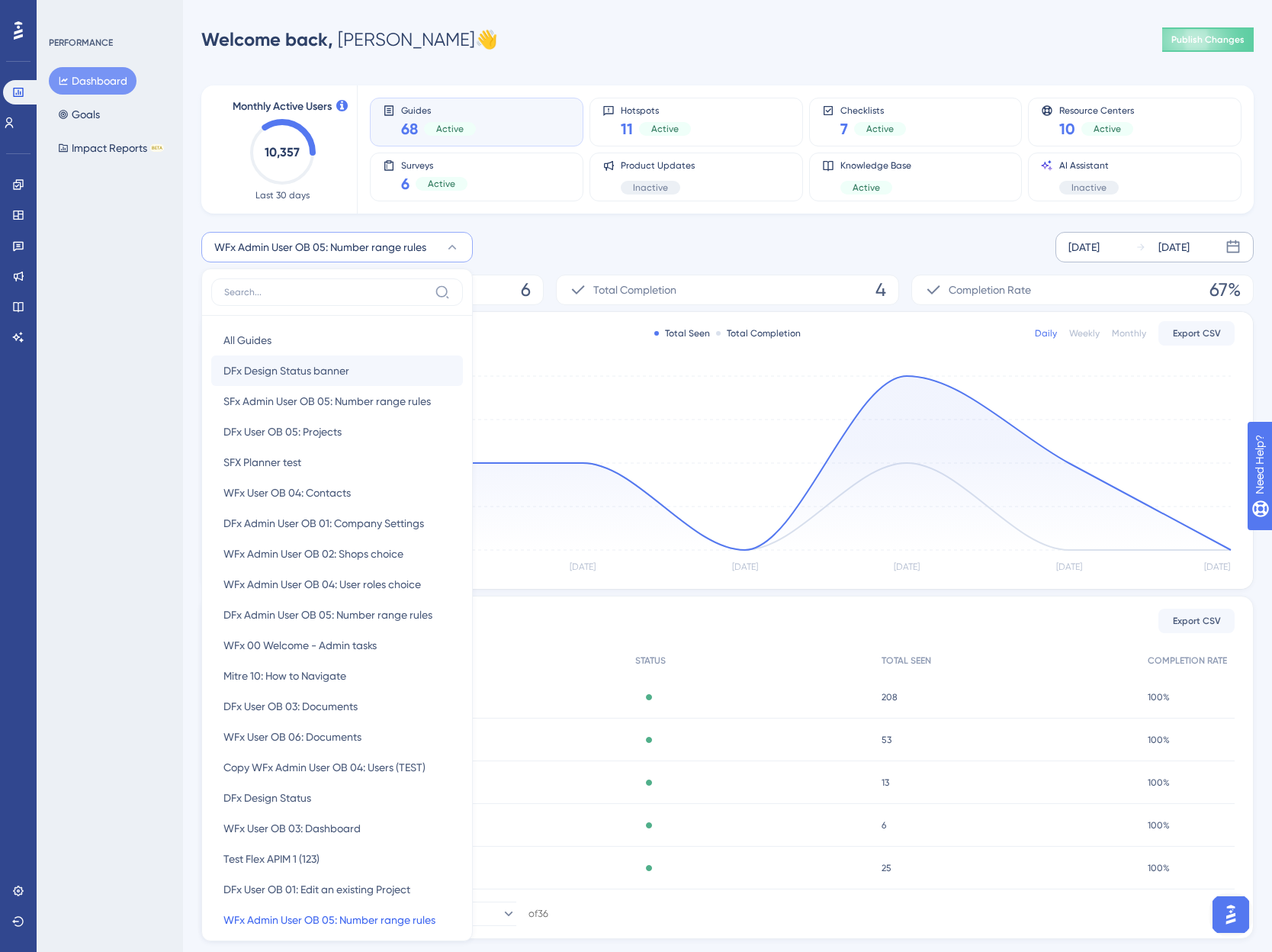
scroll to position [123, 0]
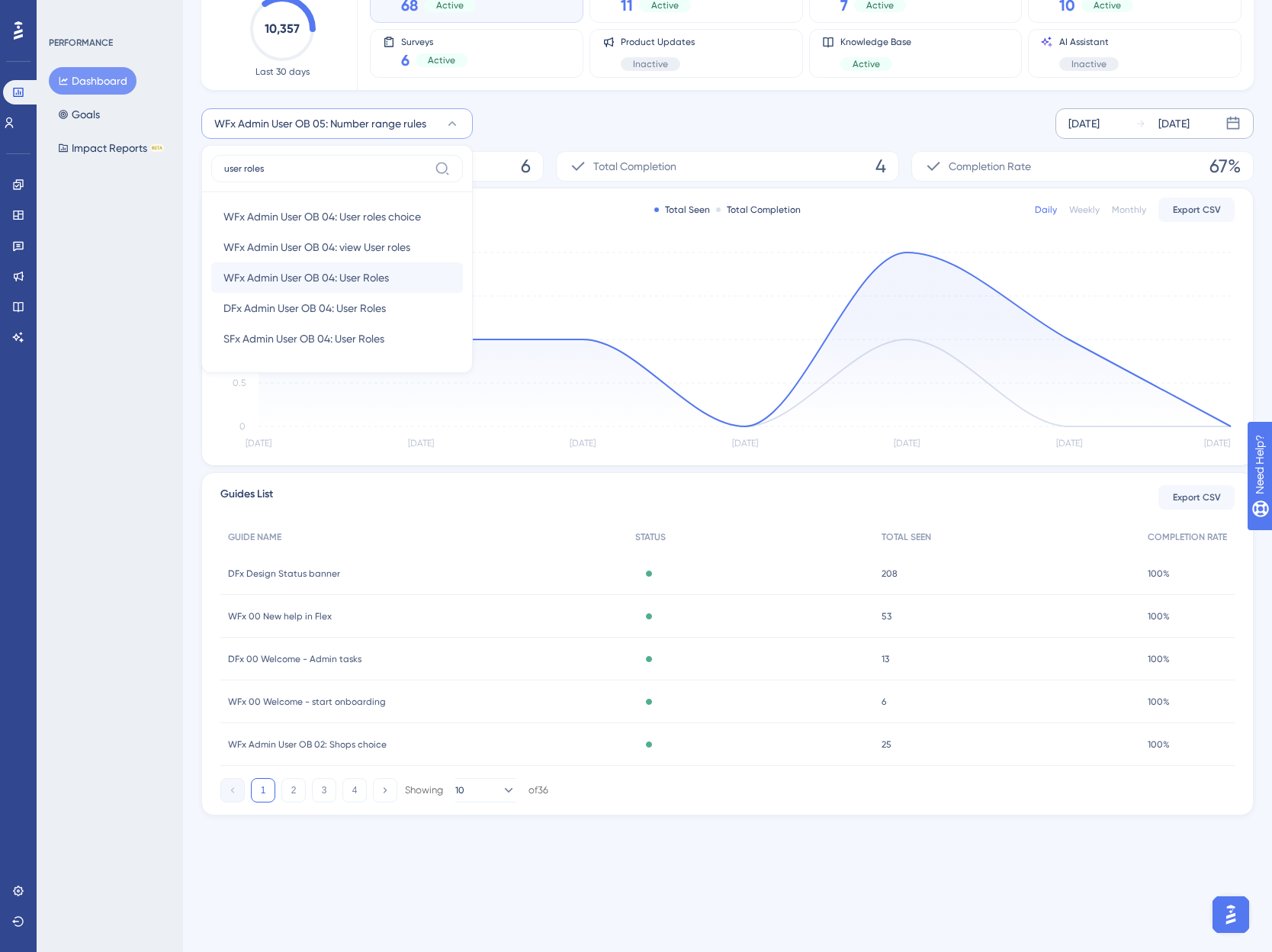
type input "user roles"
click at [383, 279] on span "WFx Admin User OB 04: User Roles" at bounding box center [306, 278] width 165 height 18
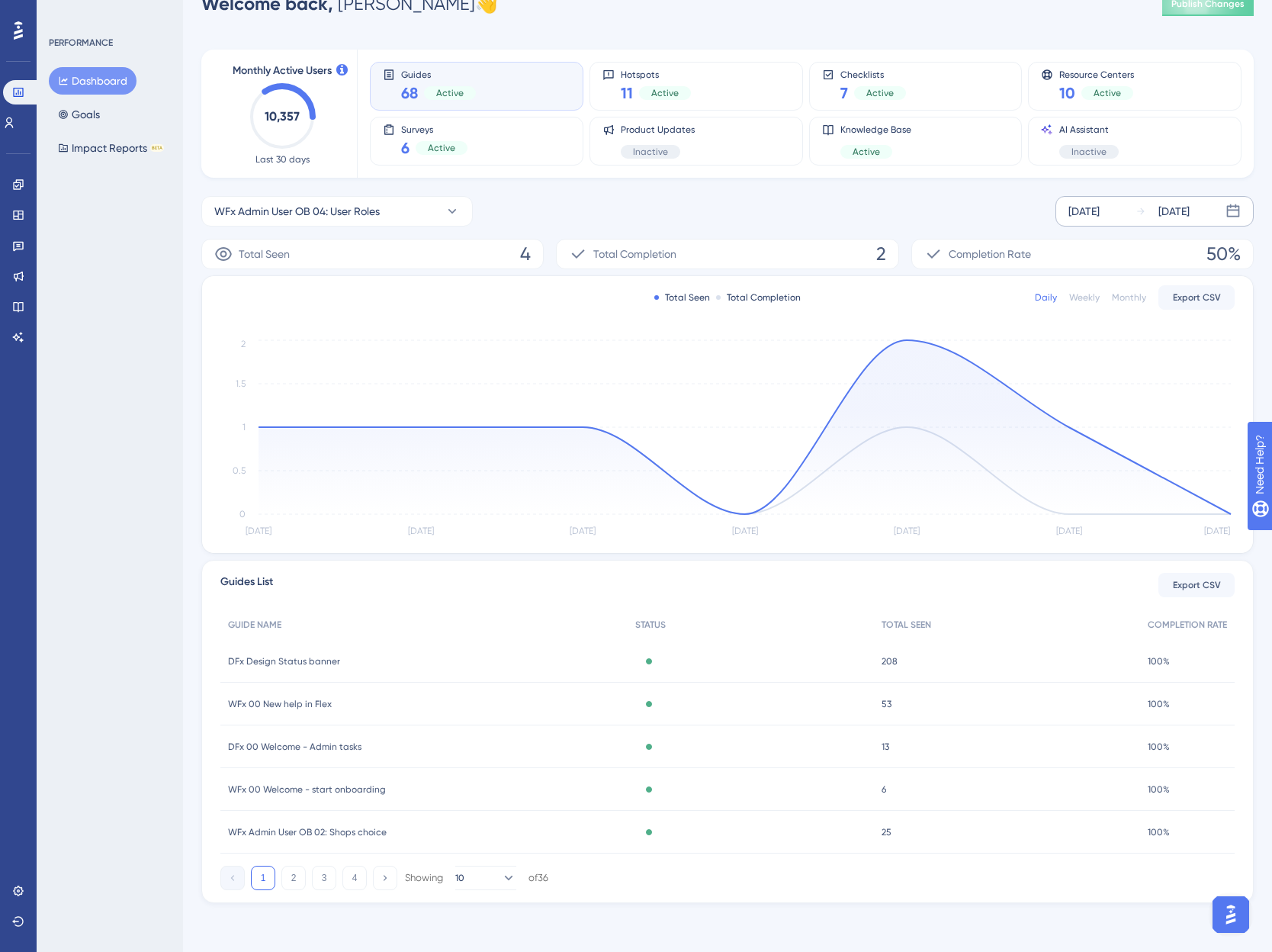
scroll to position [35, 0]
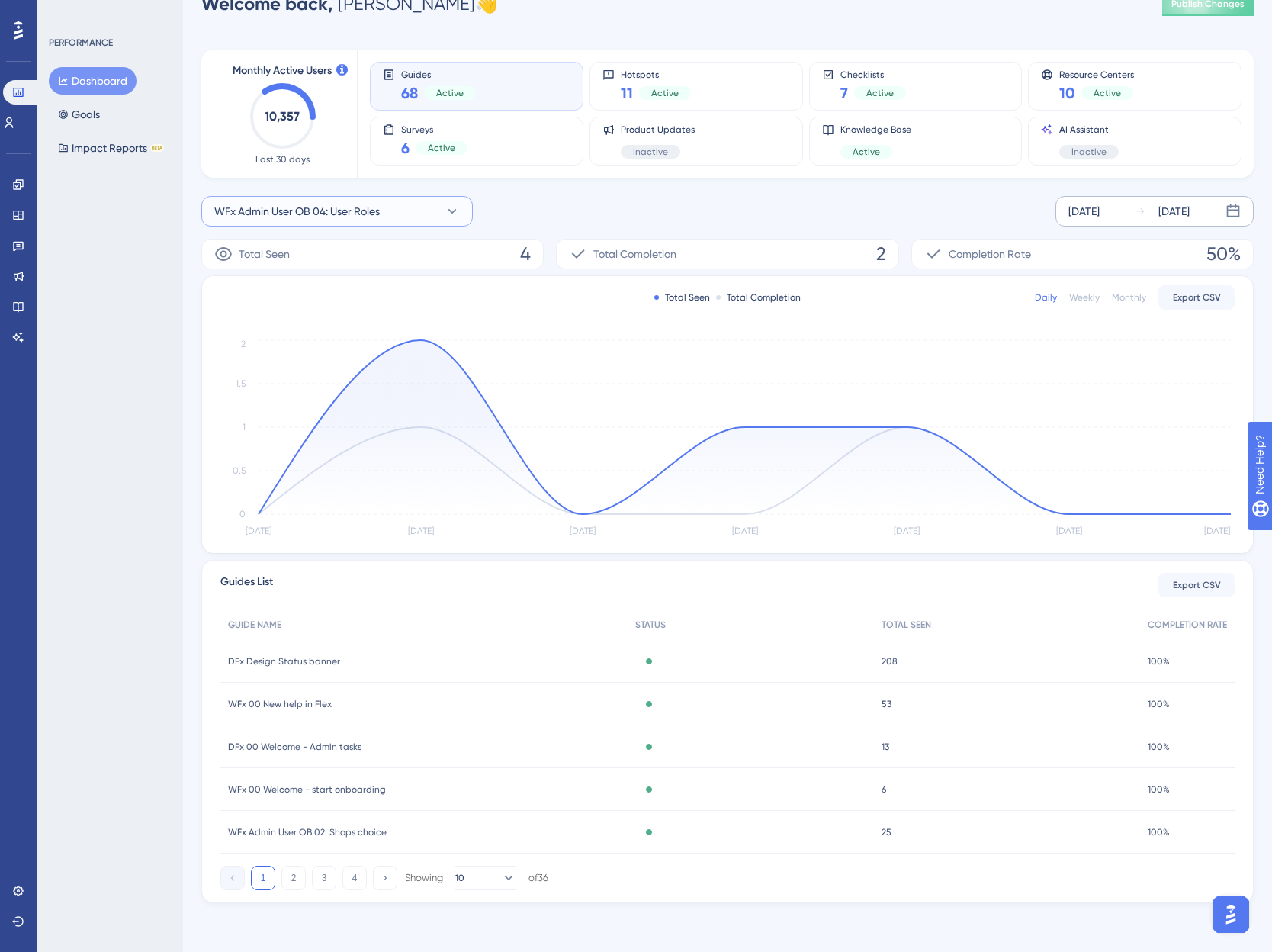
click at [370, 208] on span "WFx Admin User OB 04: User Roles" at bounding box center [297, 211] width 165 height 18
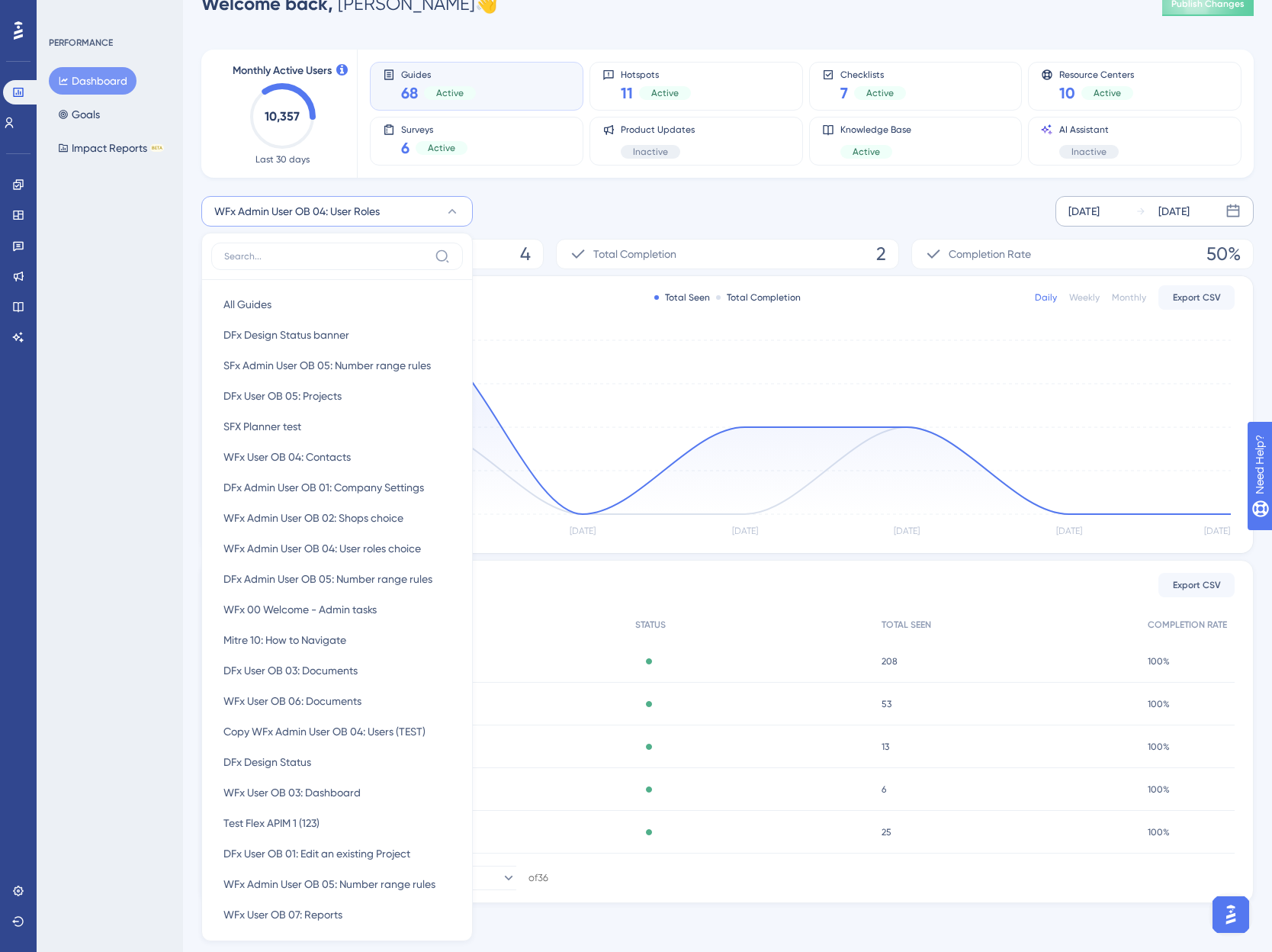
scroll to position [77, 0]
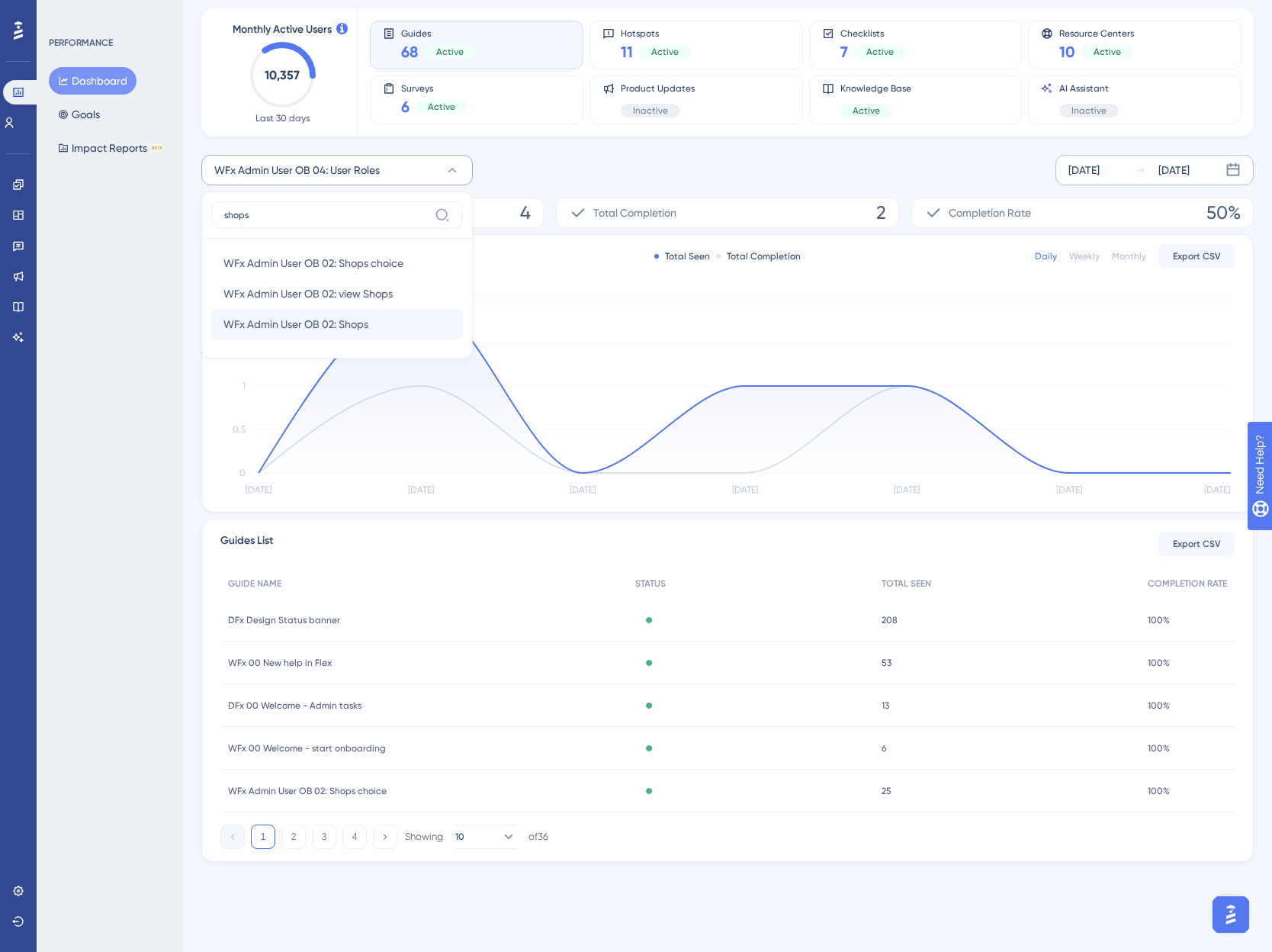
type input "shops"
click at [331, 329] on span "WFx Admin User OB 02: Shops" at bounding box center [296, 324] width 145 height 18
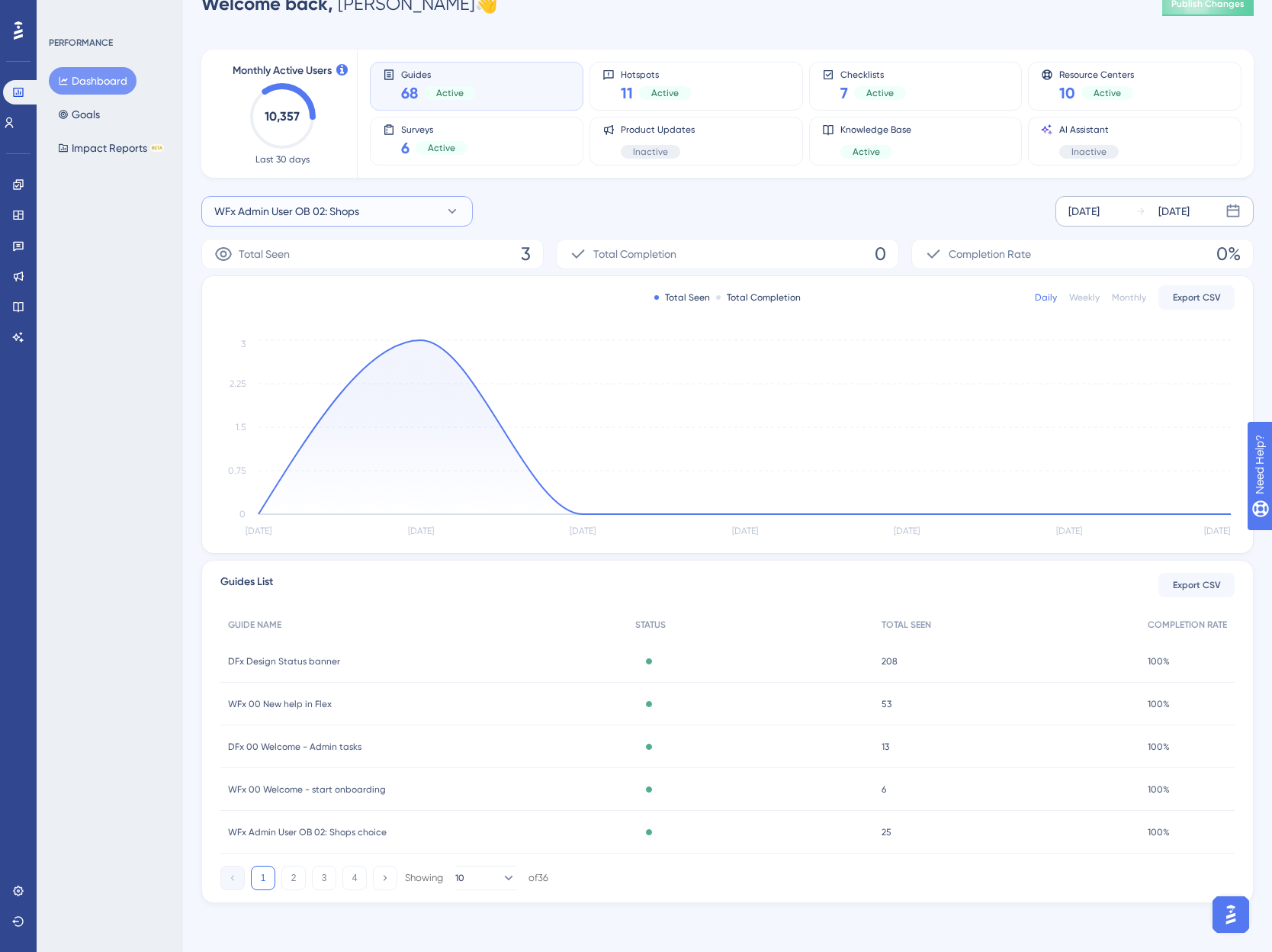
click at [341, 217] on span "WFx Admin User OB 02: Shops" at bounding box center [287, 211] width 145 height 18
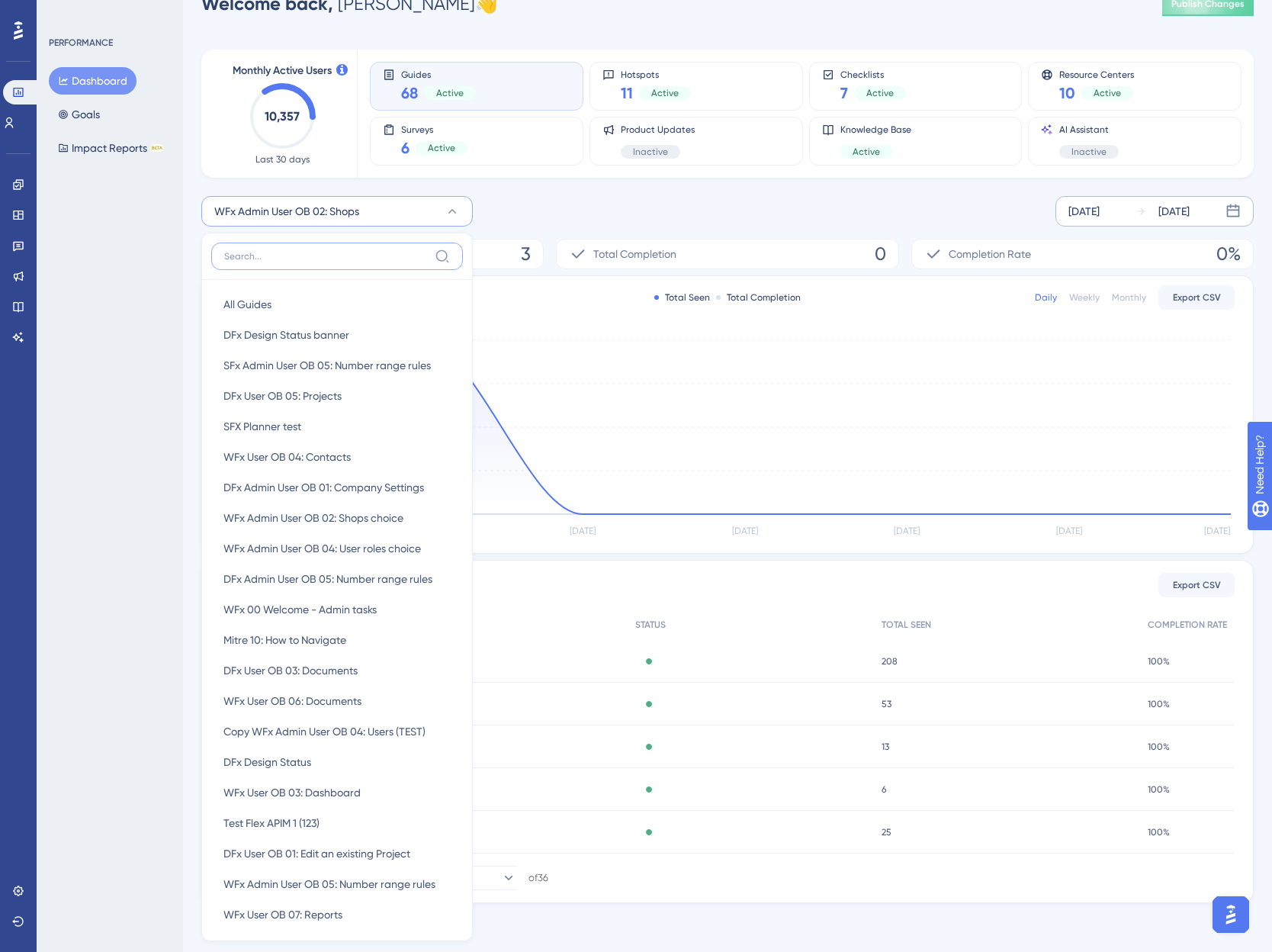
scroll to position [78, 0]
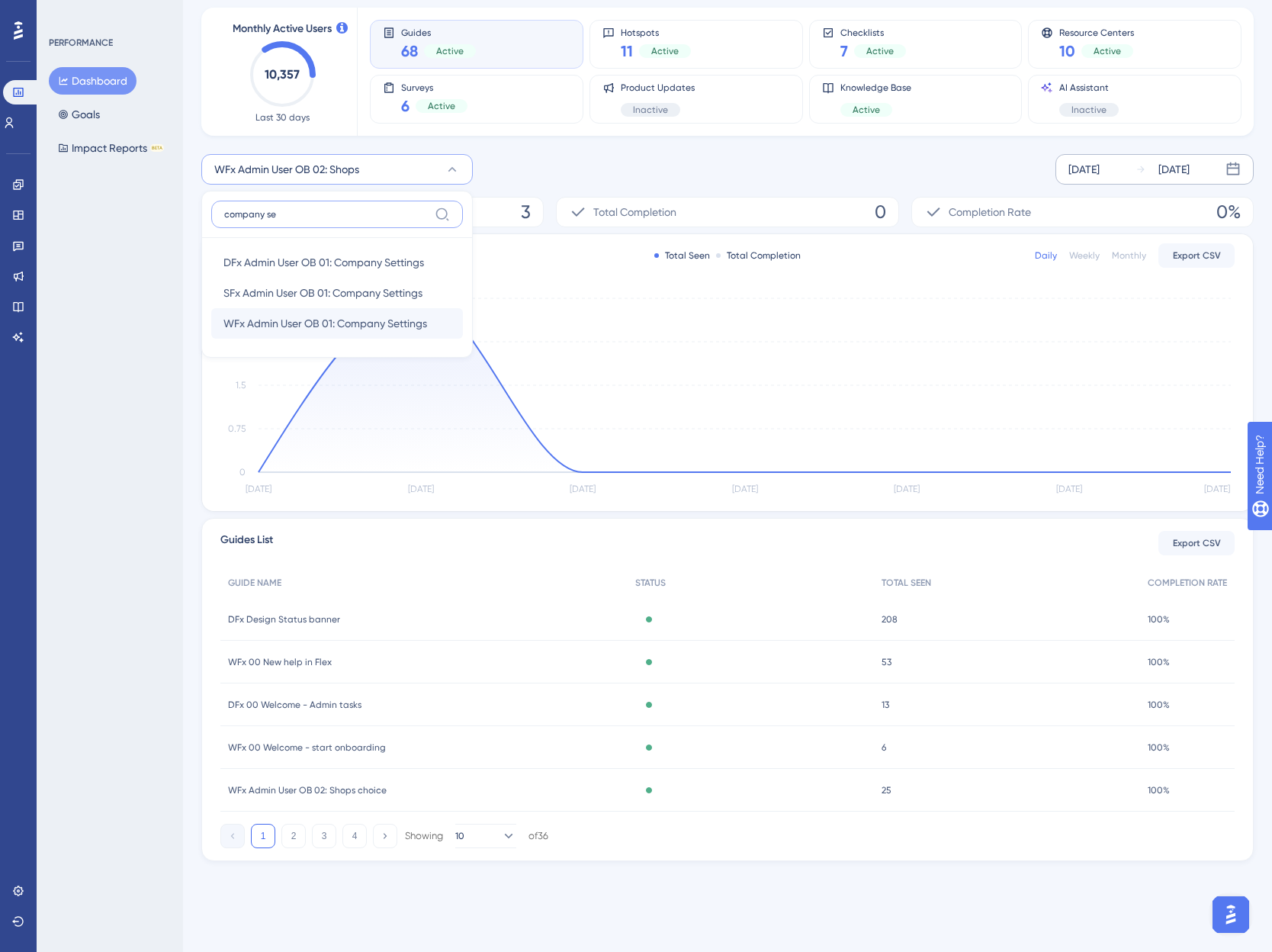
type input "company se"
drag, startPoint x: 264, startPoint y: 329, endPoint x: 227, endPoint y: 329, distance: 37.0
click at [264, 328] on span "WFx Admin User OB 01: Company Settings" at bounding box center [325, 323] width 203 height 18
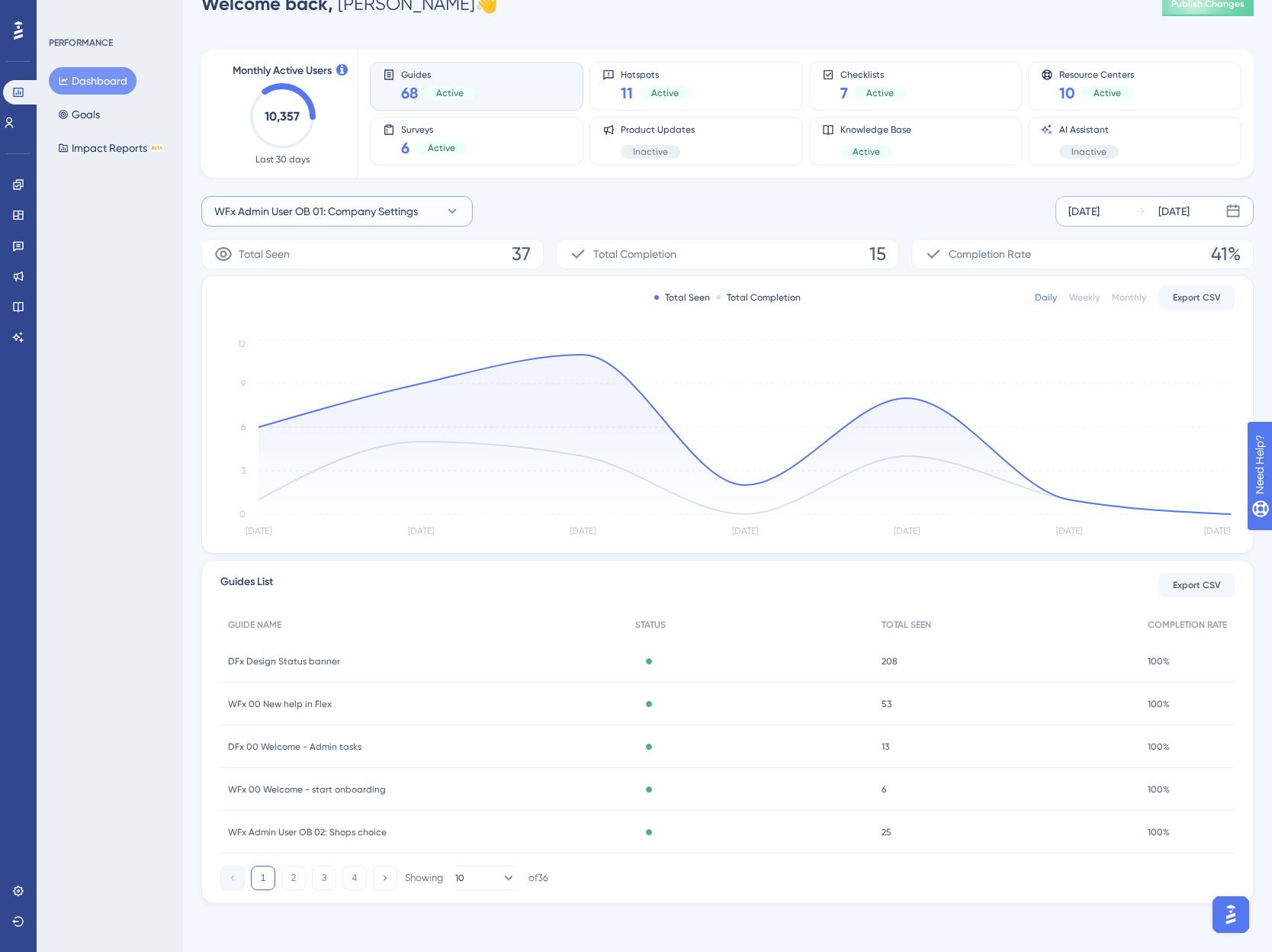
click at [345, 209] on span "WFx Admin User OB 01: Company Settings" at bounding box center [316, 211] width 203 height 18
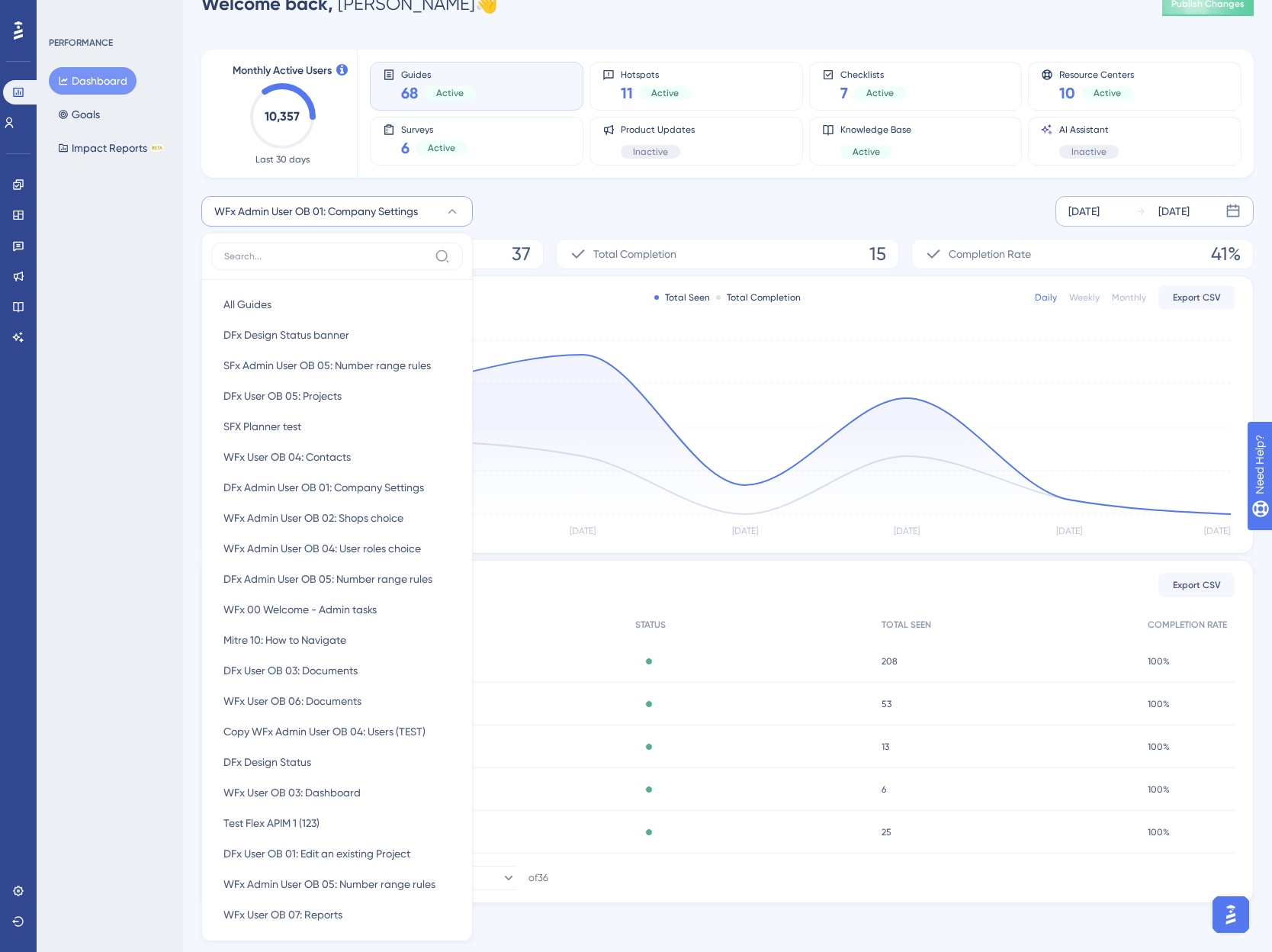
scroll to position [0, 0]
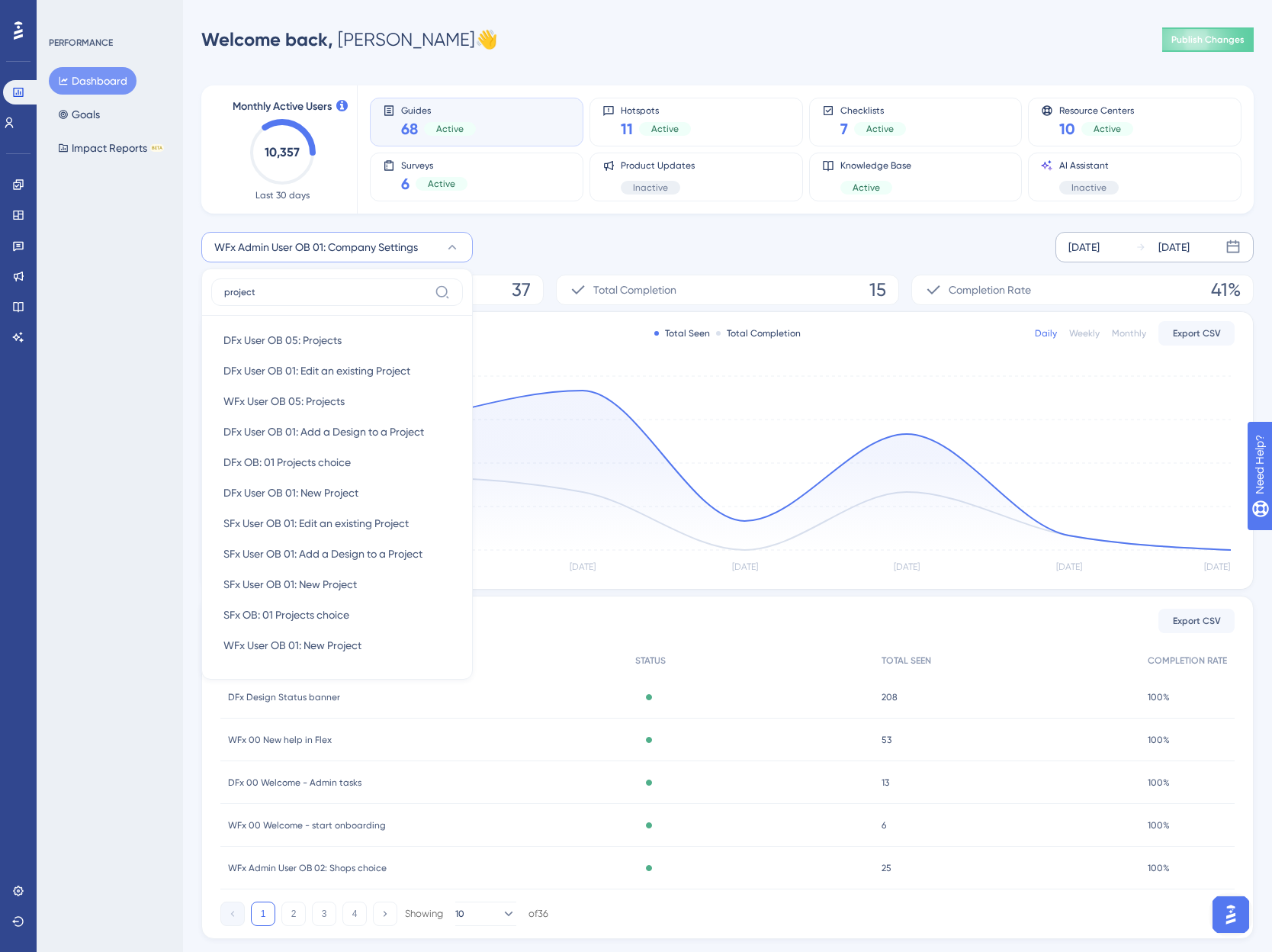
type input "projects"
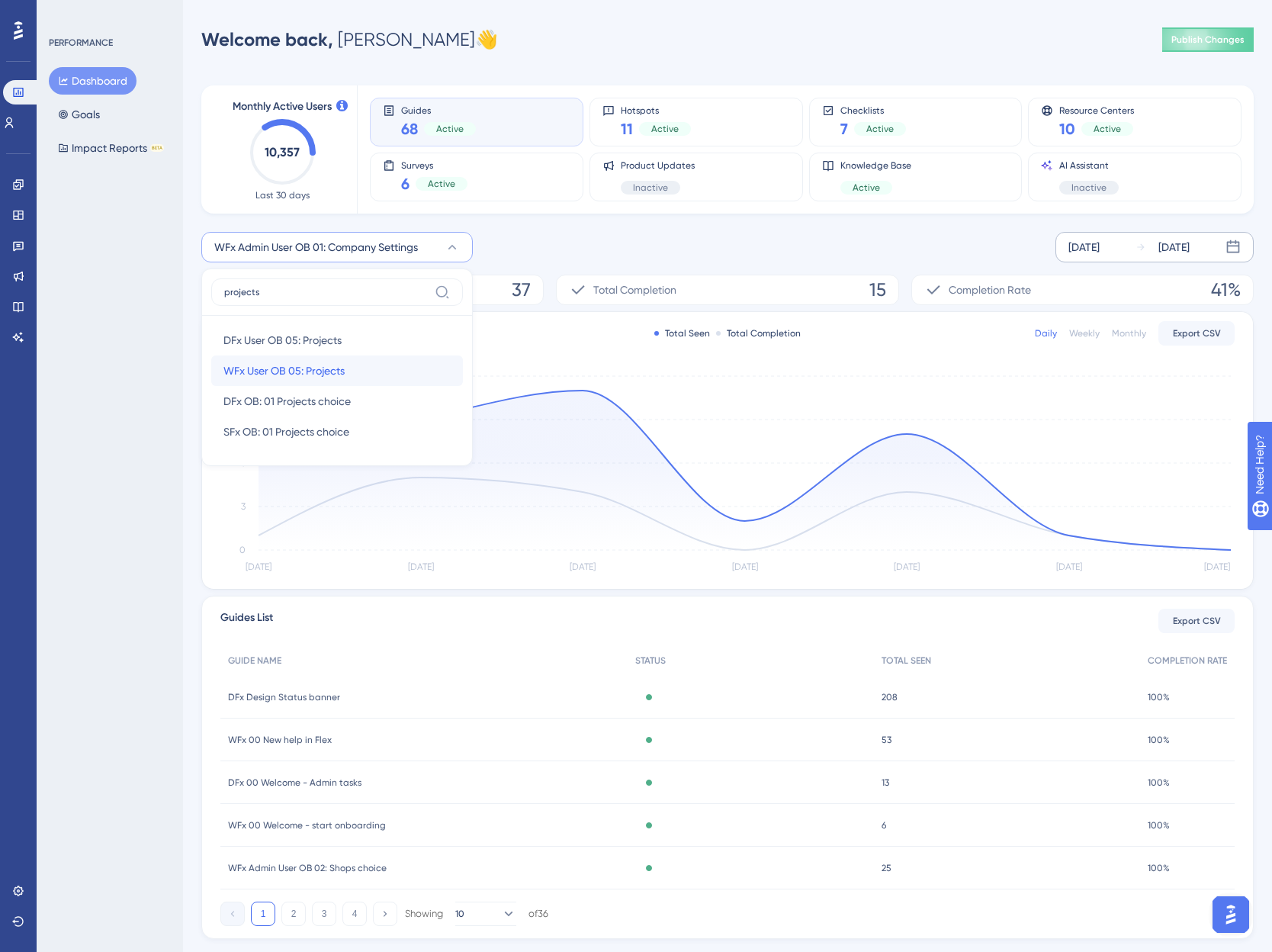
click at [288, 372] on span "WFx User OB 05: Projects" at bounding box center [284, 370] width 122 height 18
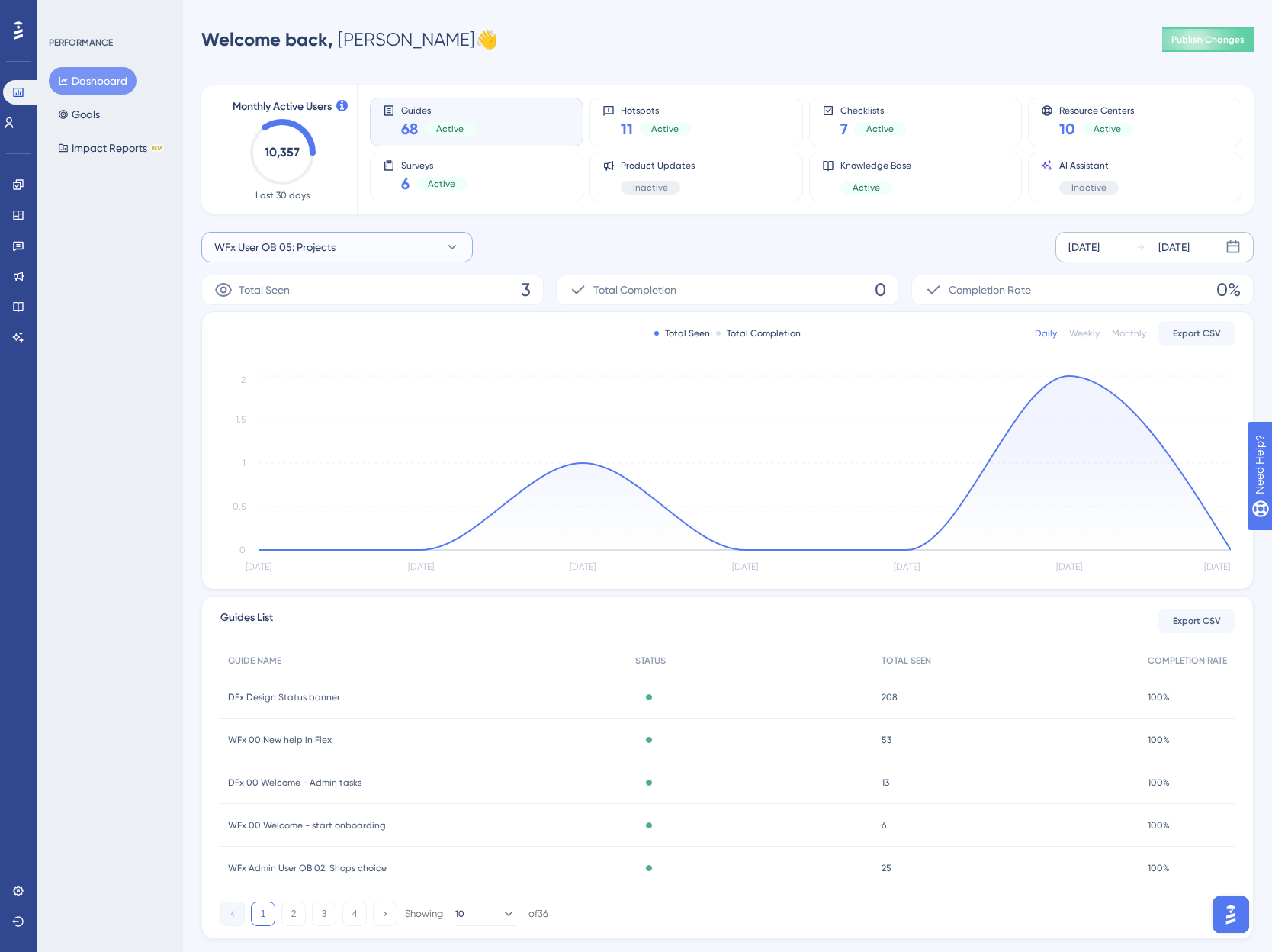
click at [302, 250] on span "WFx User OB 05: Projects" at bounding box center [275, 247] width 122 height 18
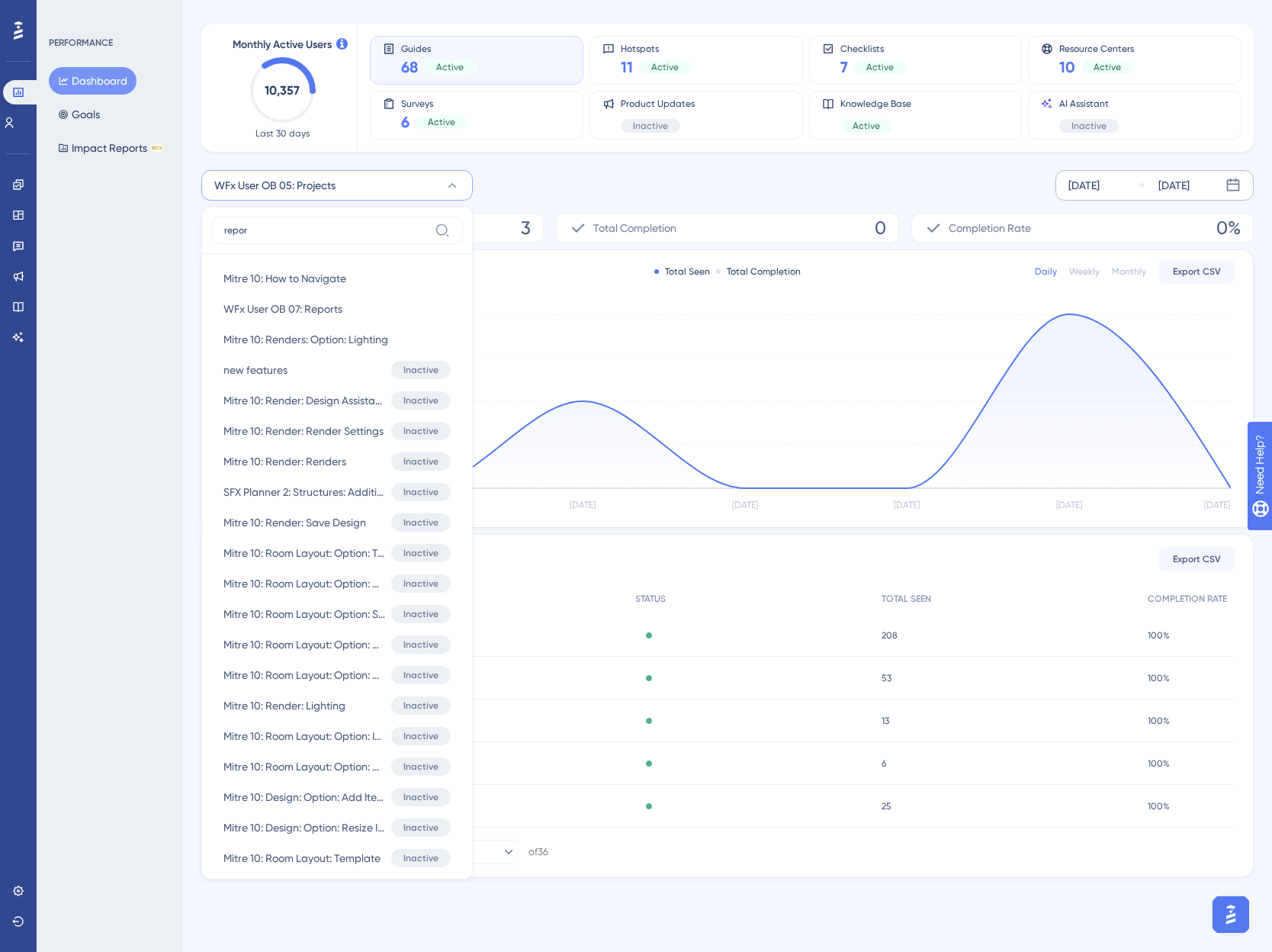
scroll to position [35, 0]
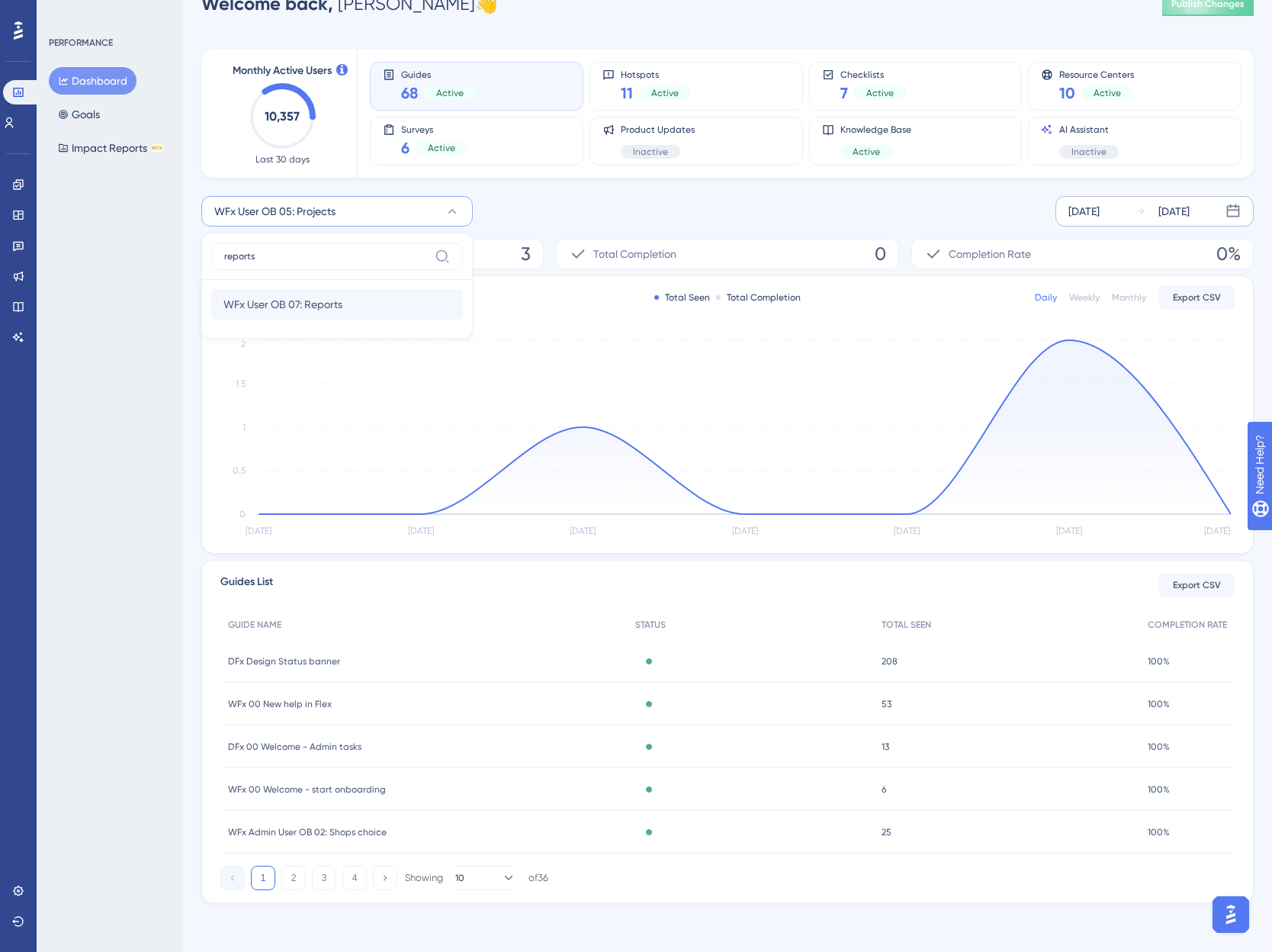
type input "reports"
click at [280, 303] on span "WFx User OB 07: Reports" at bounding box center [282, 304] width 119 height 18
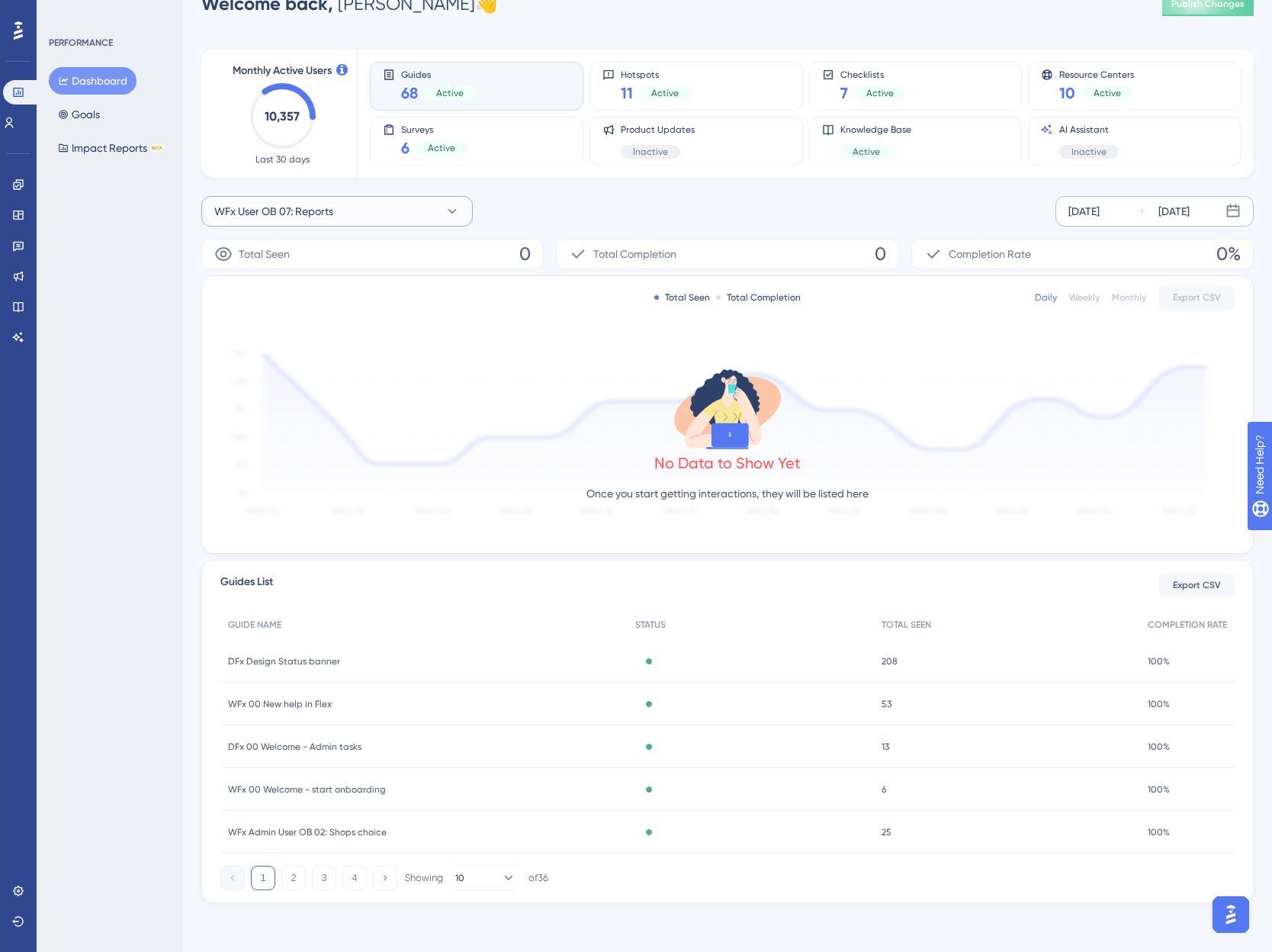
click at [281, 215] on span "WFx User OB 07: Reports" at bounding box center [273, 211] width 119 height 18
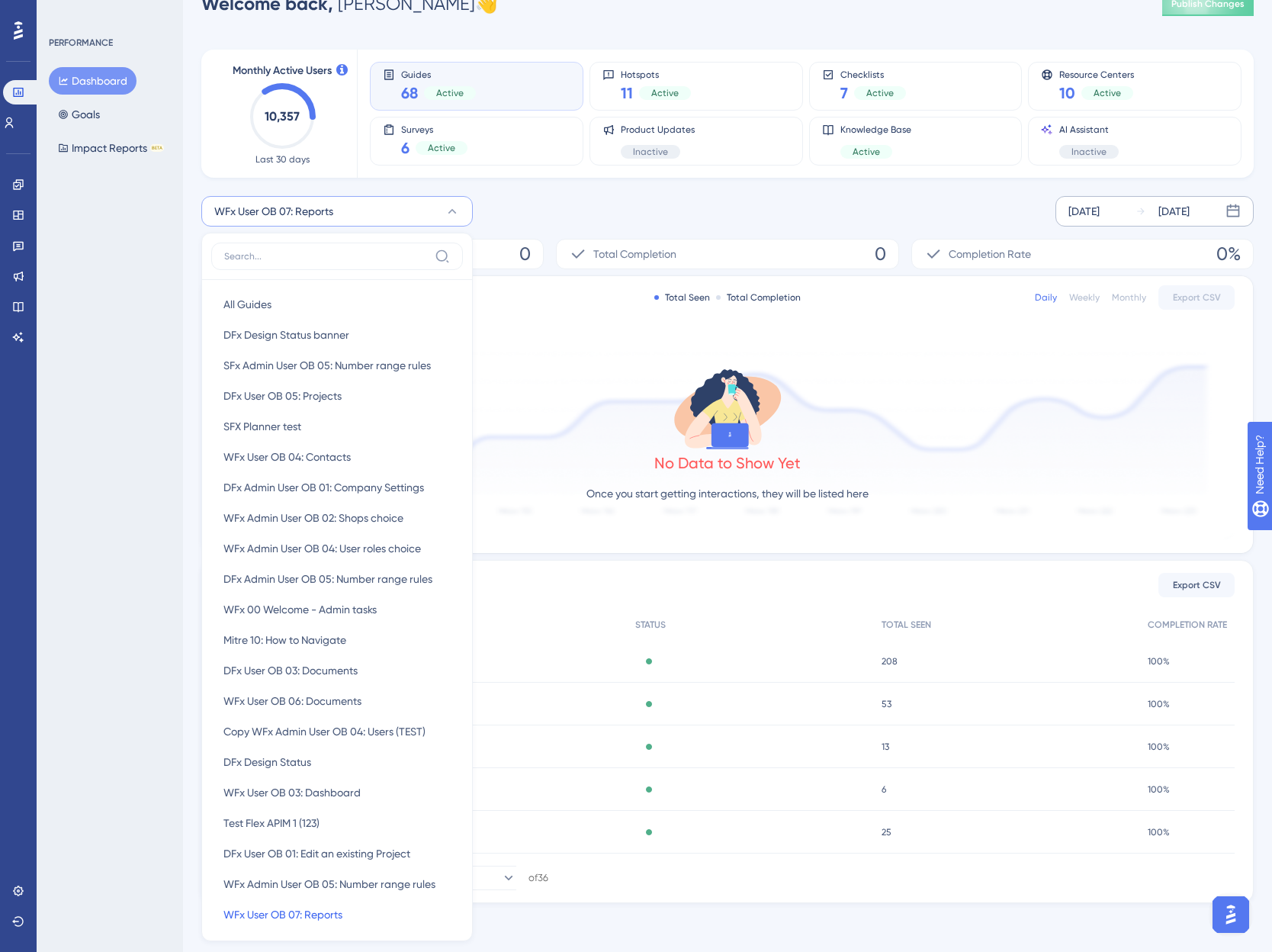
scroll to position [77, 0]
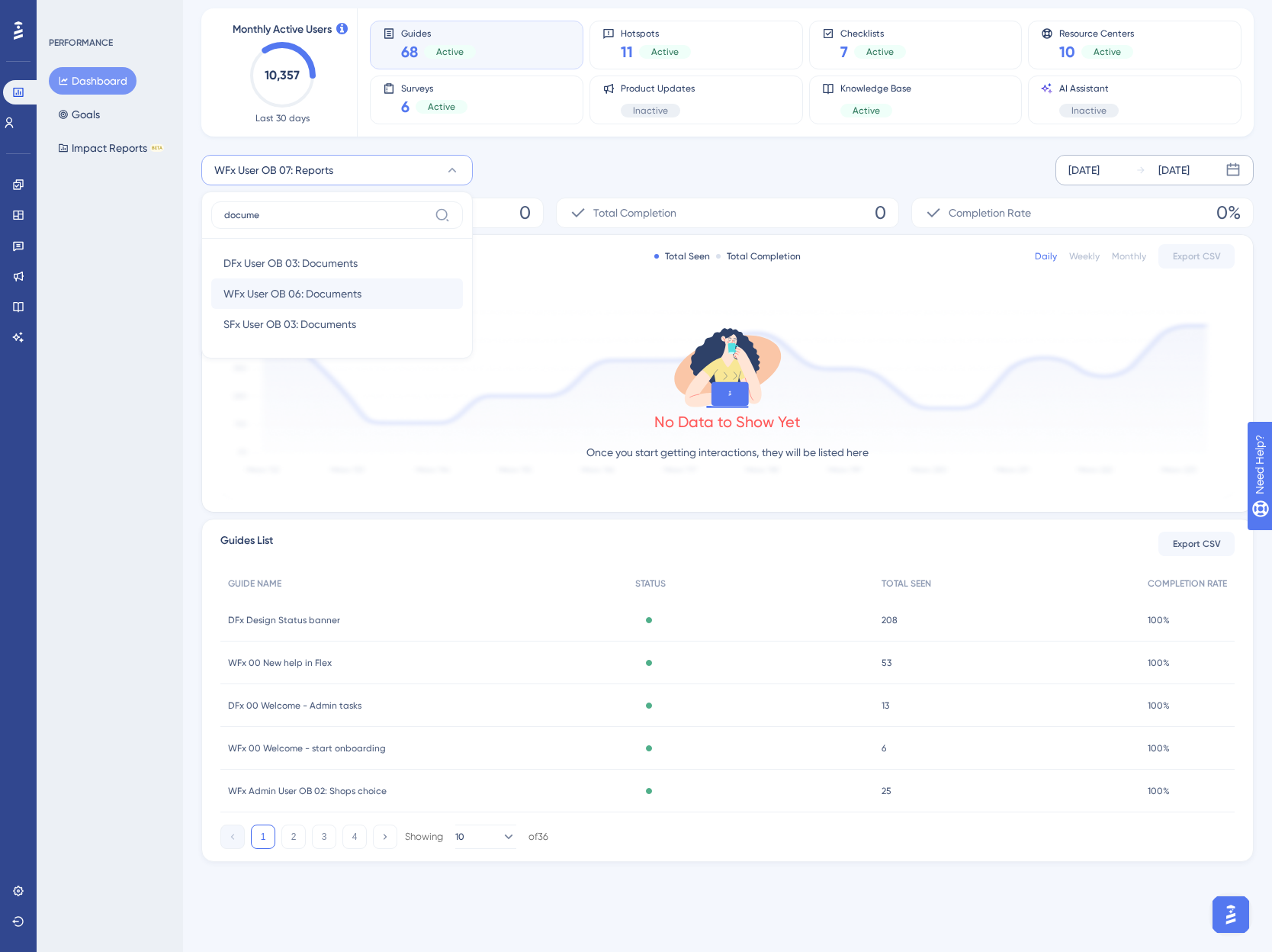
type input "docume"
click at [281, 296] on span "WFx User OB 06: Documents" at bounding box center [292, 293] width 138 height 18
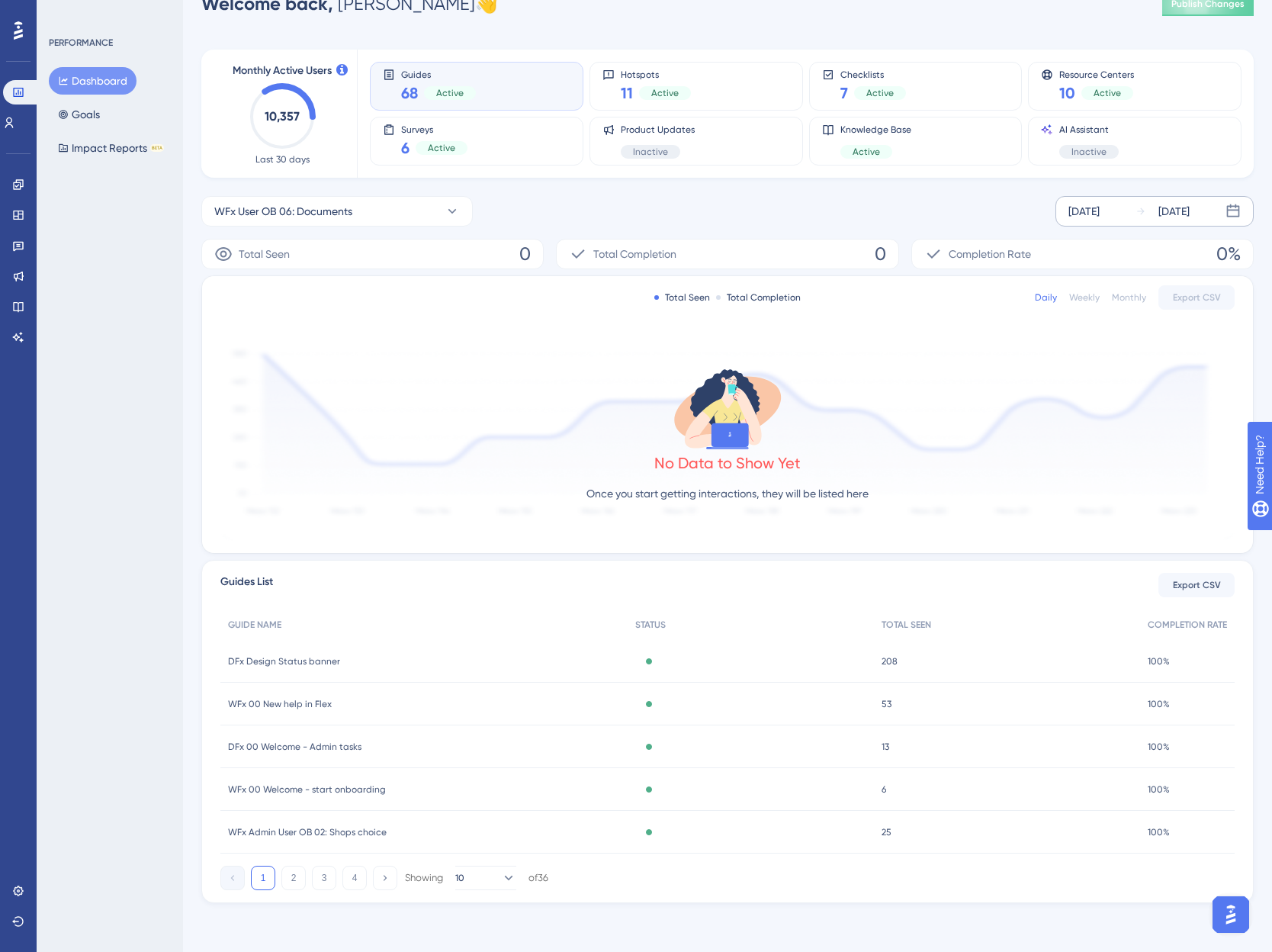
scroll to position [35, 0]
click at [303, 207] on span "WFx User OB 06: Documents" at bounding box center [283, 211] width 138 height 18
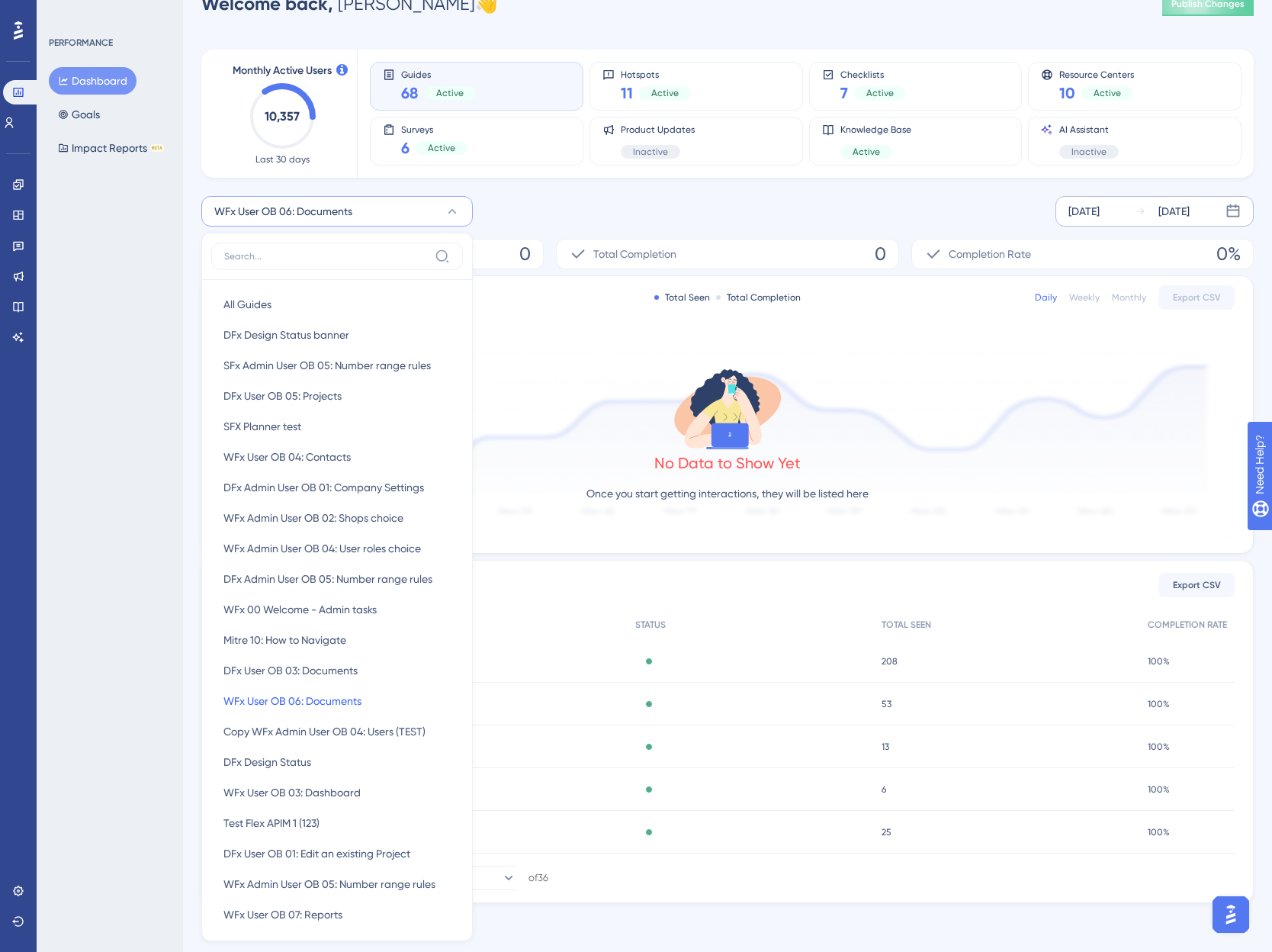
scroll to position [0, 0]
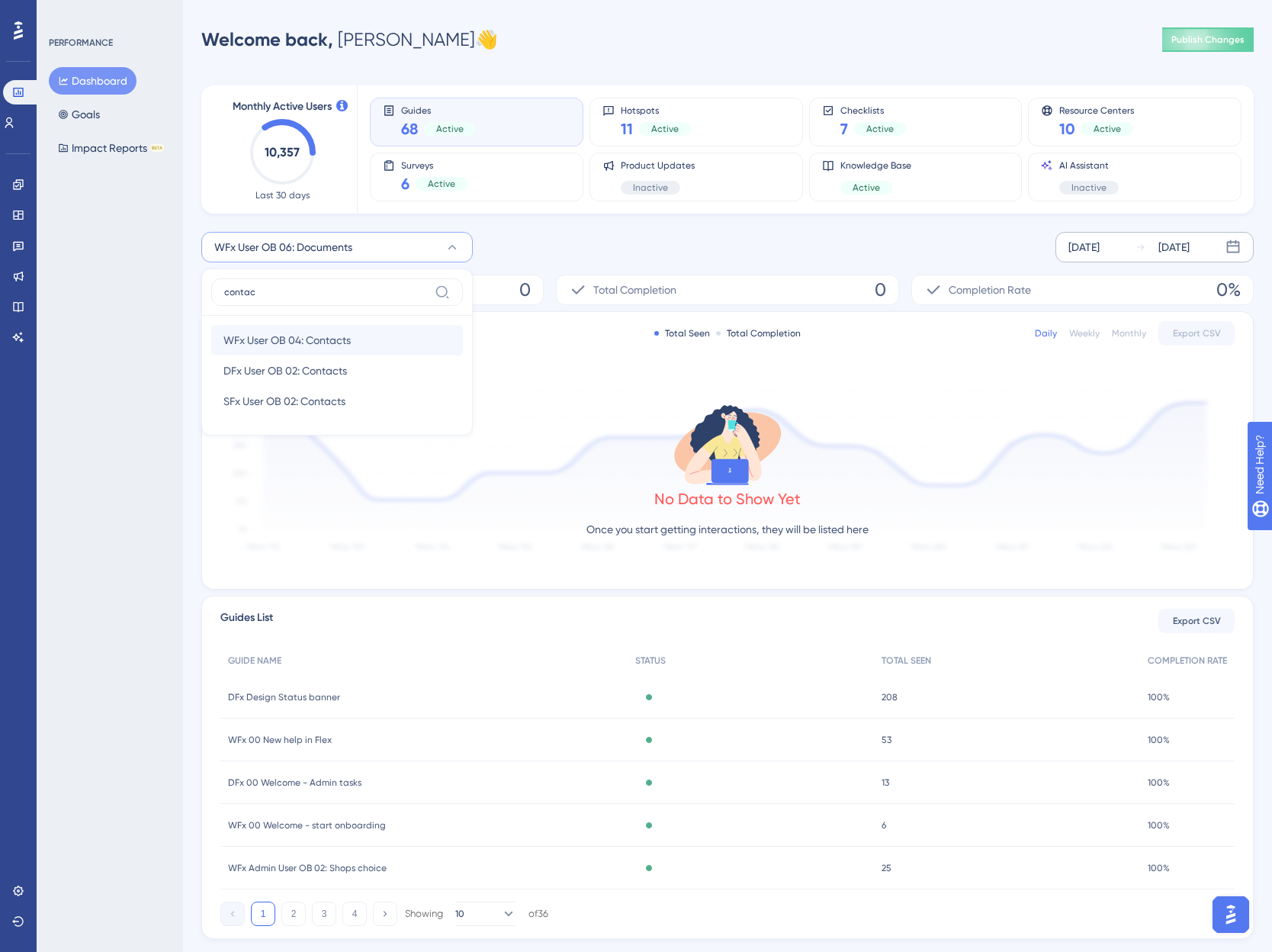
type input "contac"
click at [331, 348] on span "WFx User OB 04: Contacts" at bounding box center [287, 340] width 127 height 18
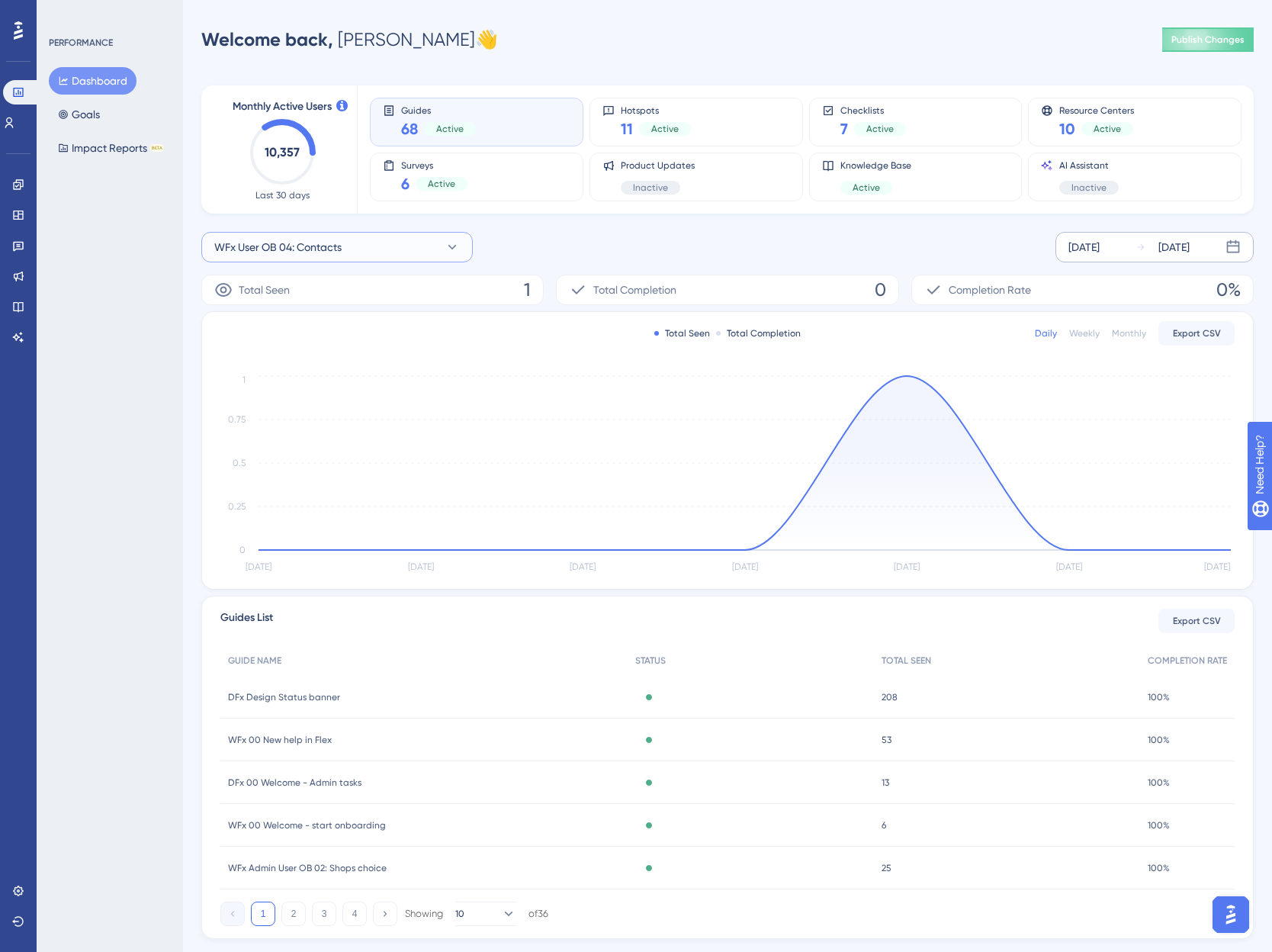
click at [307, 250] on span "WFx User OB 04: Contacts" at bounding box center [278, 247] width 127 height 18
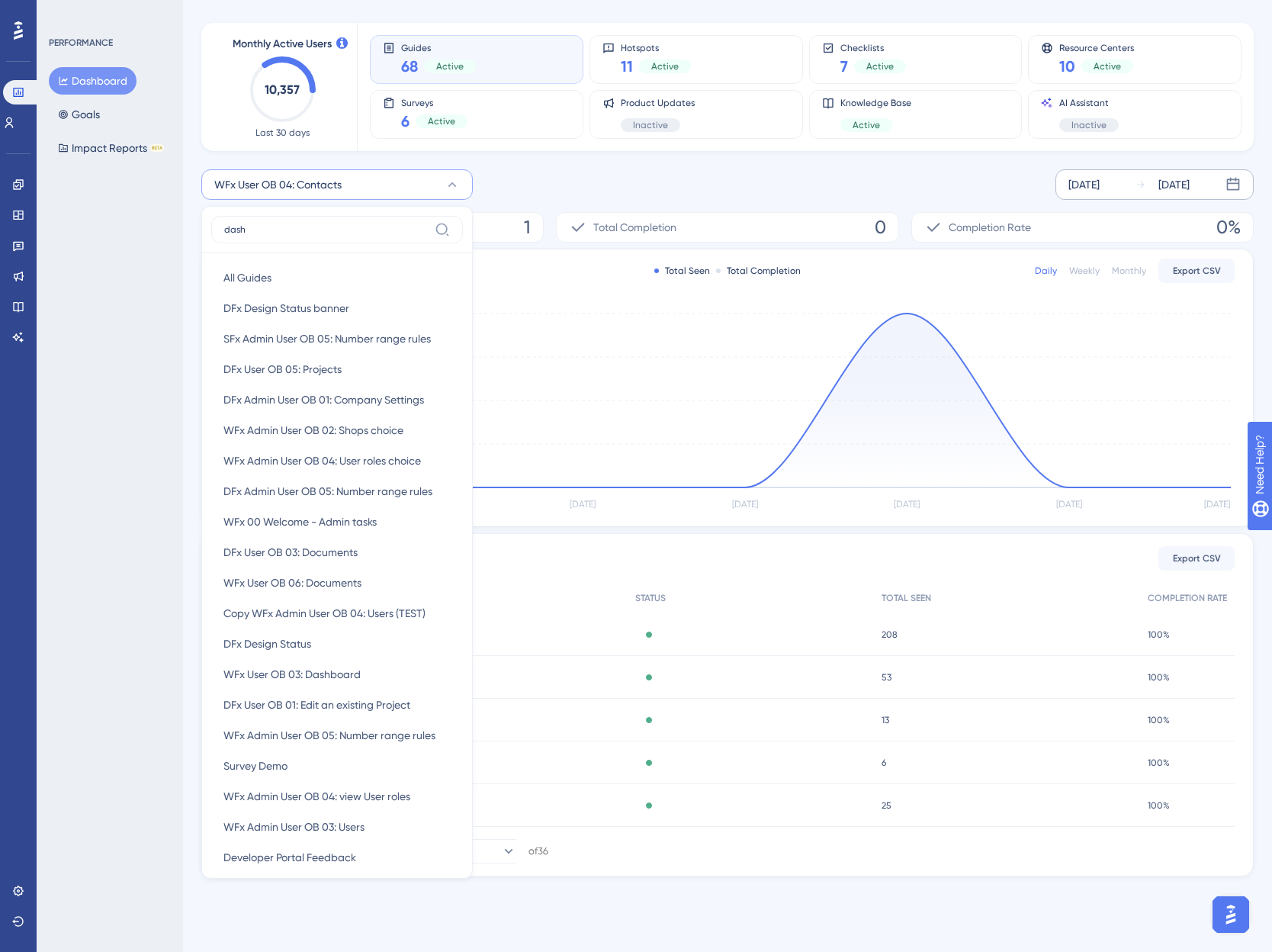
scroll to position [35, 0]
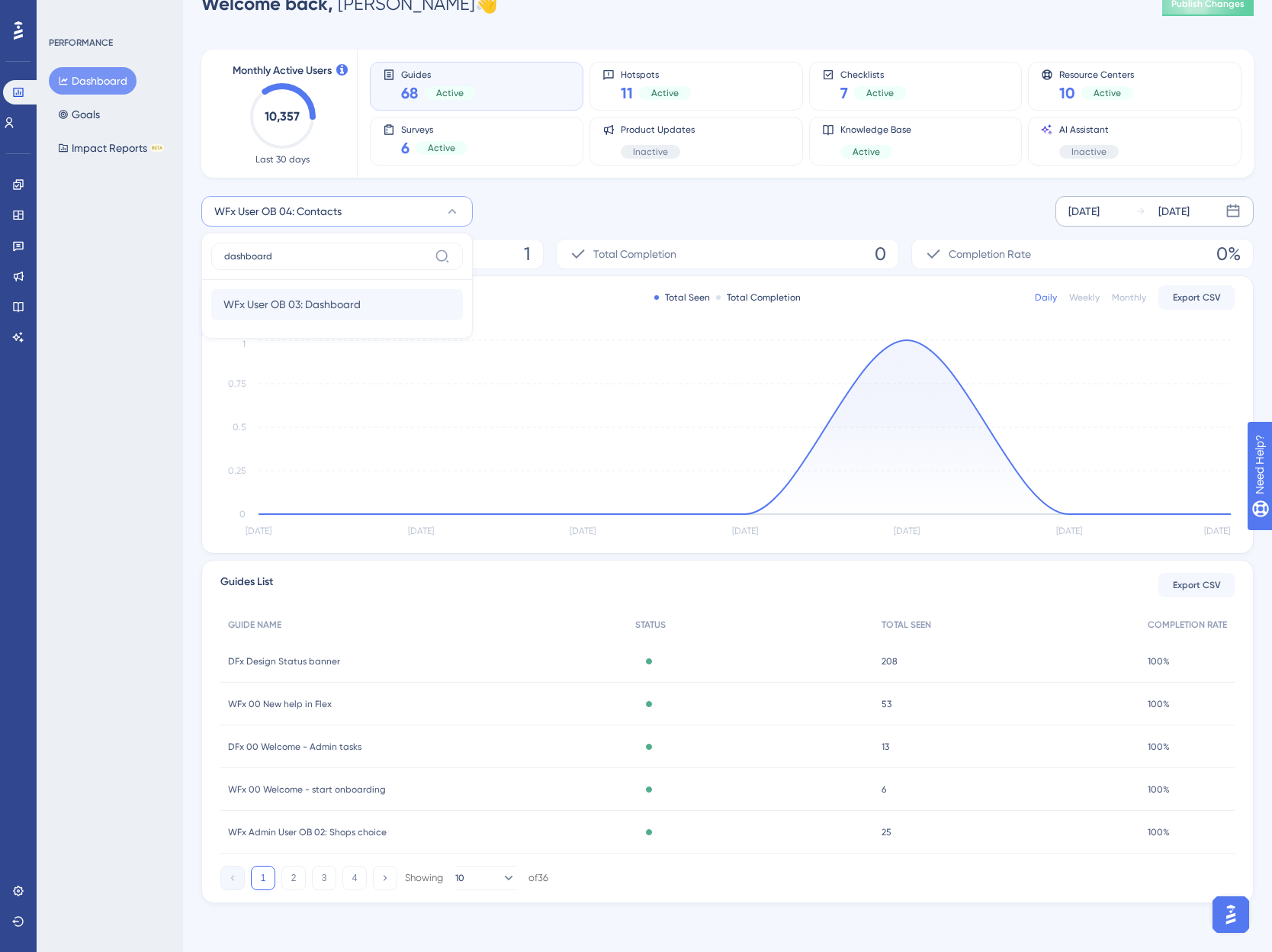
type input "dashboard"
click at [285, 299] on span "WFx User OB 03: Dashboard" at bounding box center [291, 304] width 137 height 18
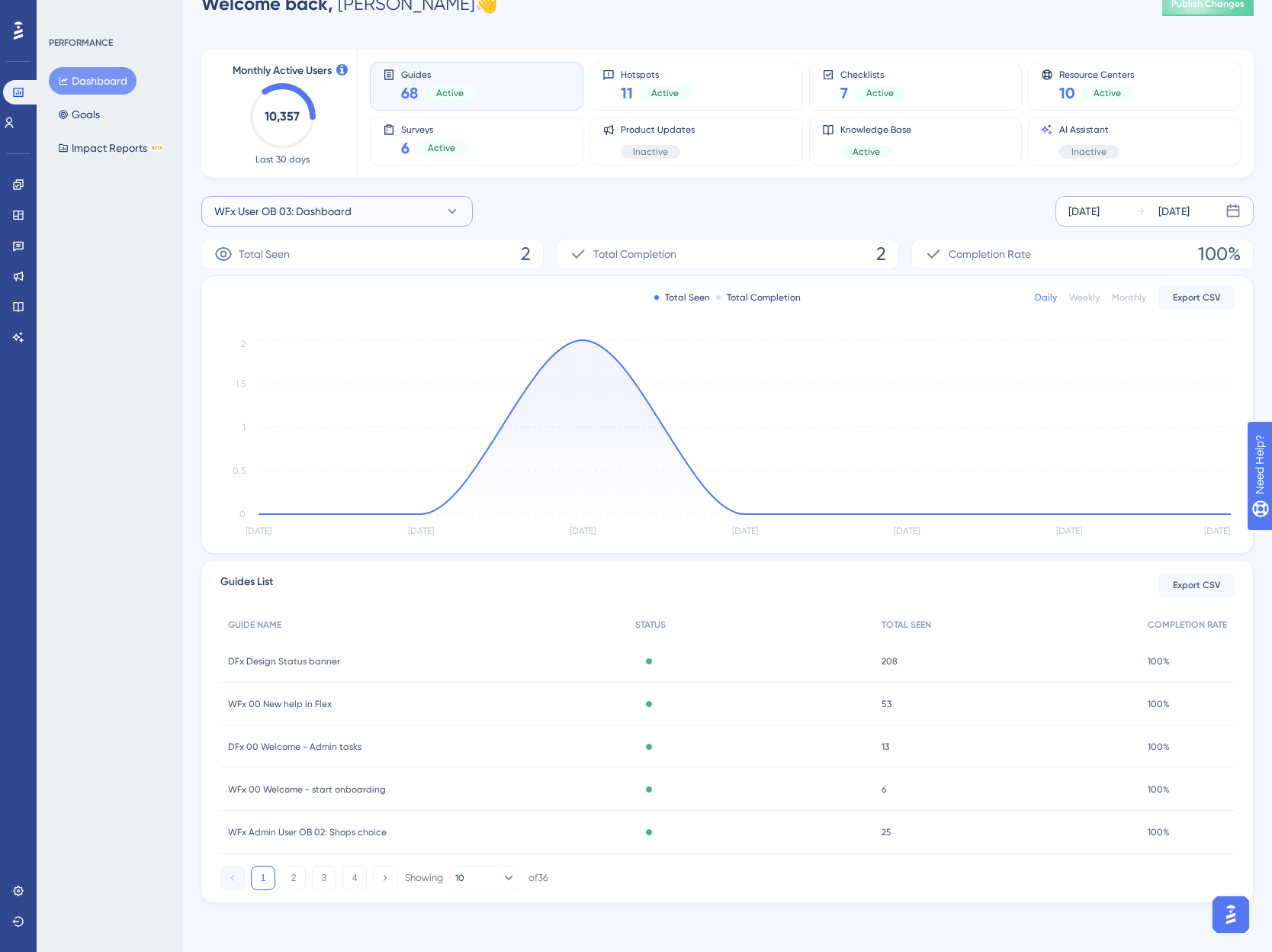
click at [262, 209] on span "WFx User OB 03: Dashboard" at bounding box center [282, 211] width 137 height 18
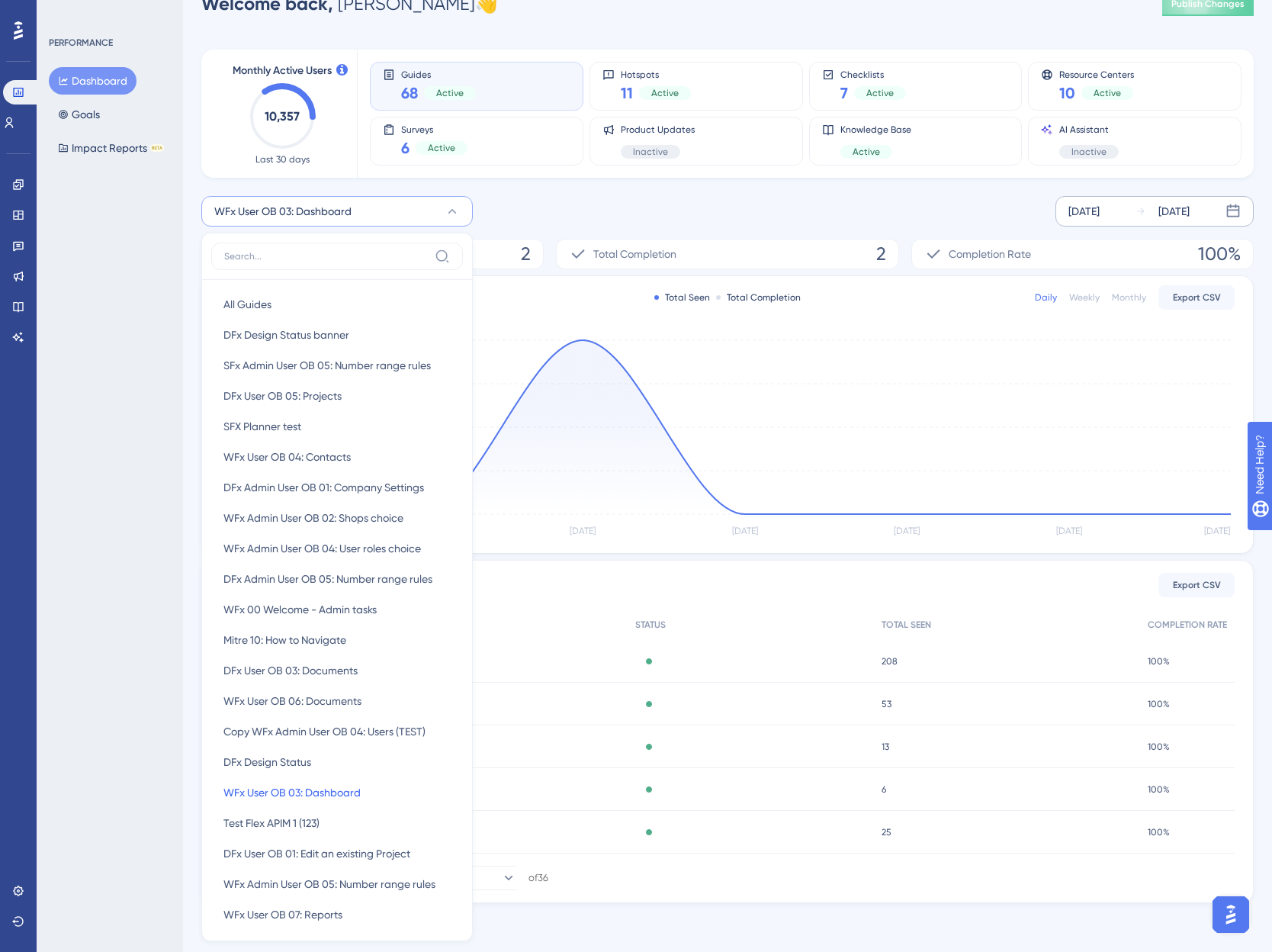
scroll to position [0, 0]
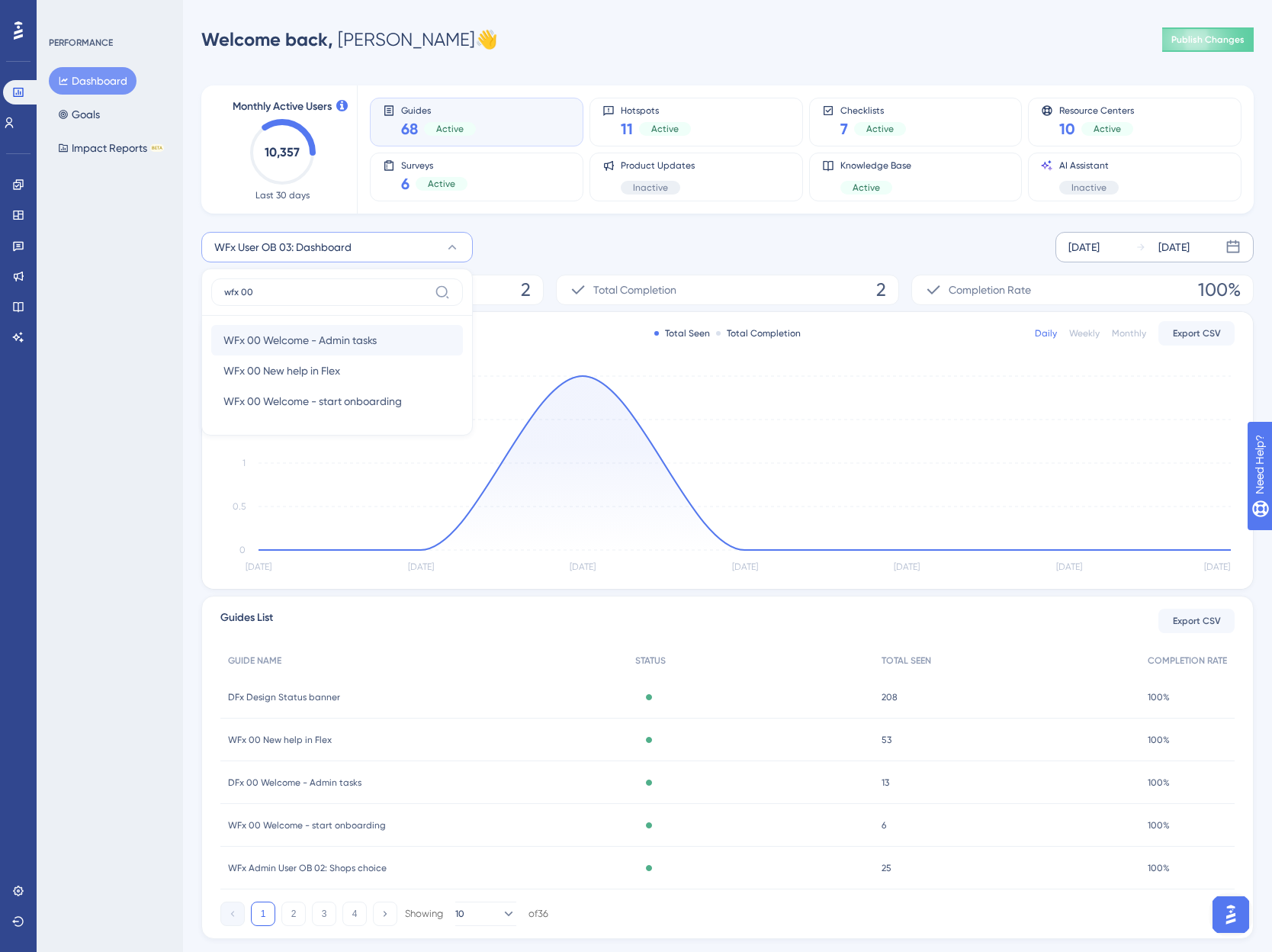
type input "wfx 00"
click at [340, 341] on span "WFx 00 Welcome - Admin tasks" at bounding box center [300, 340] width 153 height 18
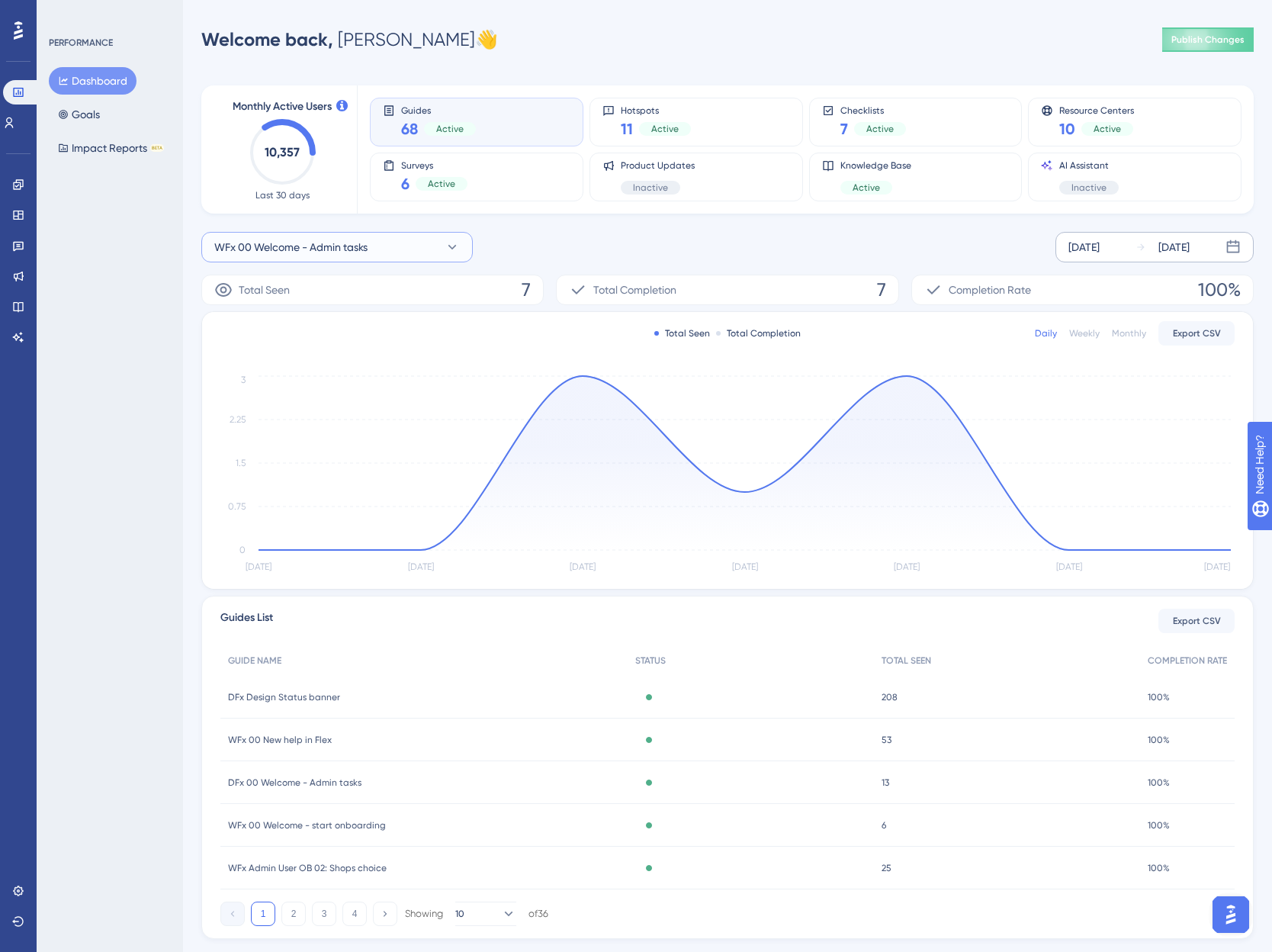
click at [298, 254] on span "WFx 00 Welcome - Admin tasks" at bounding box center [291, 247] width 153 height 18
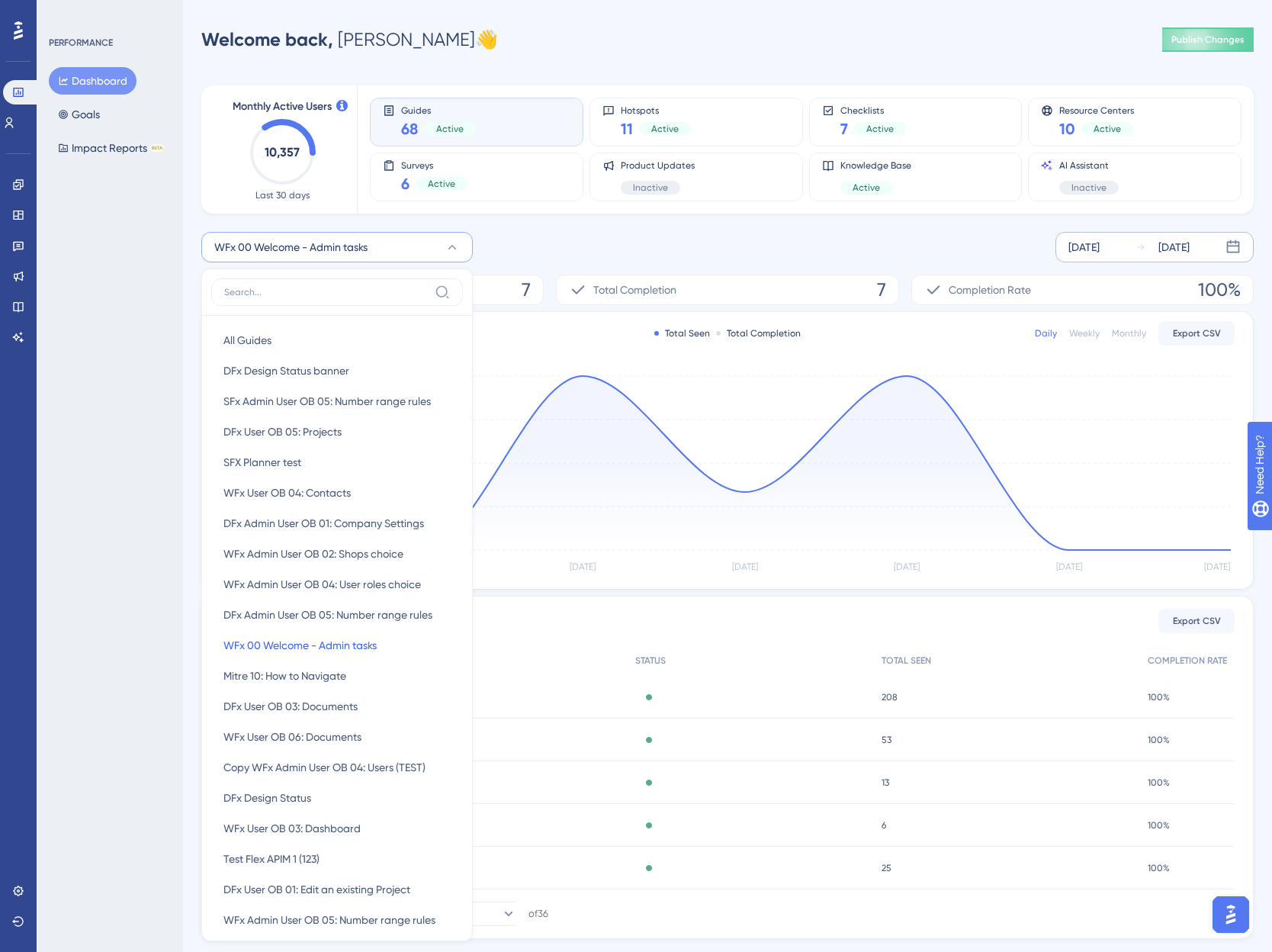
scroll to position [103, 0]
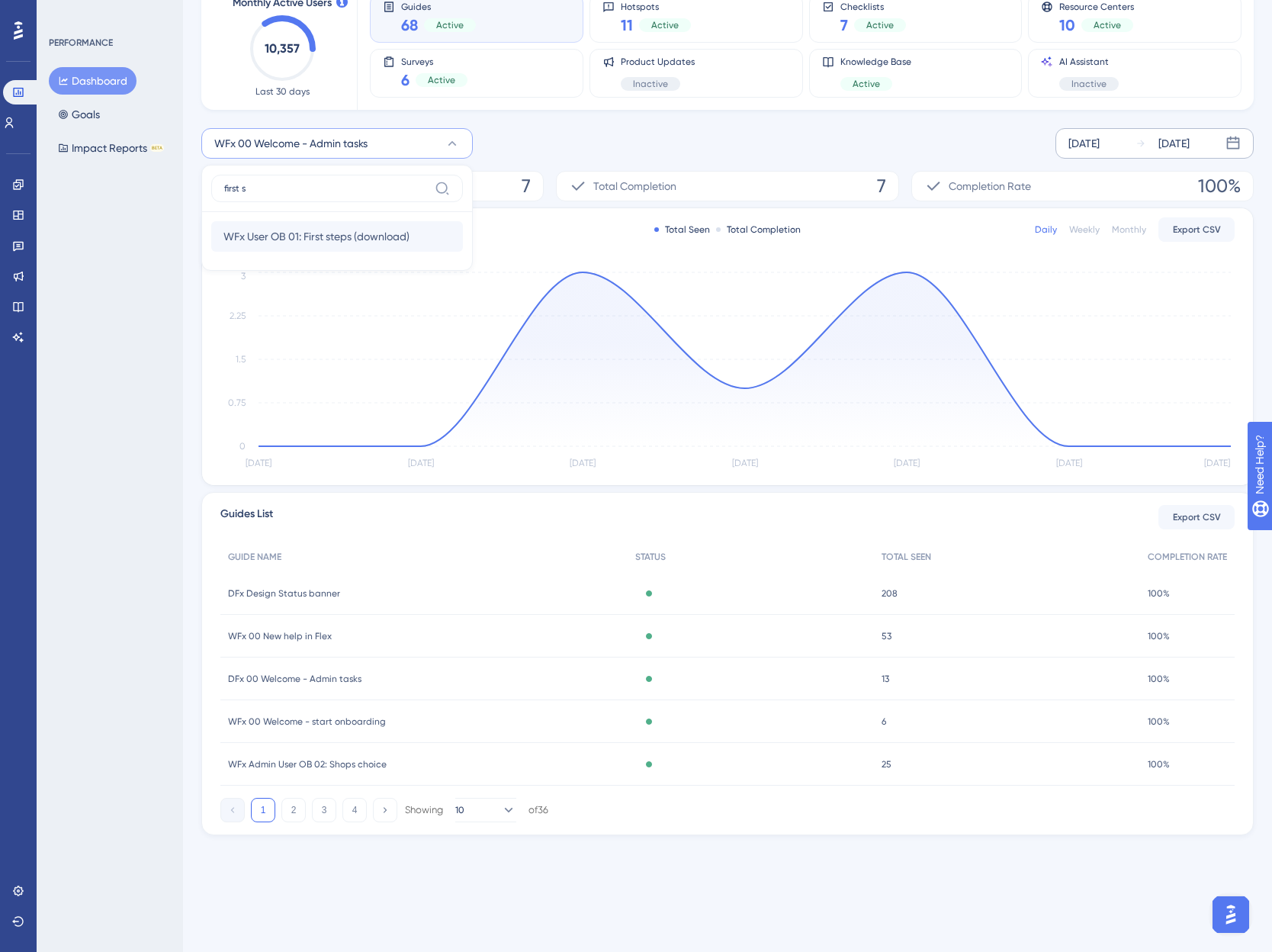
type input "first s"
click at [265, 240] on span "WFx User OB 01: First steps (download)" at bounding box center [316, 236] width 186 height 18
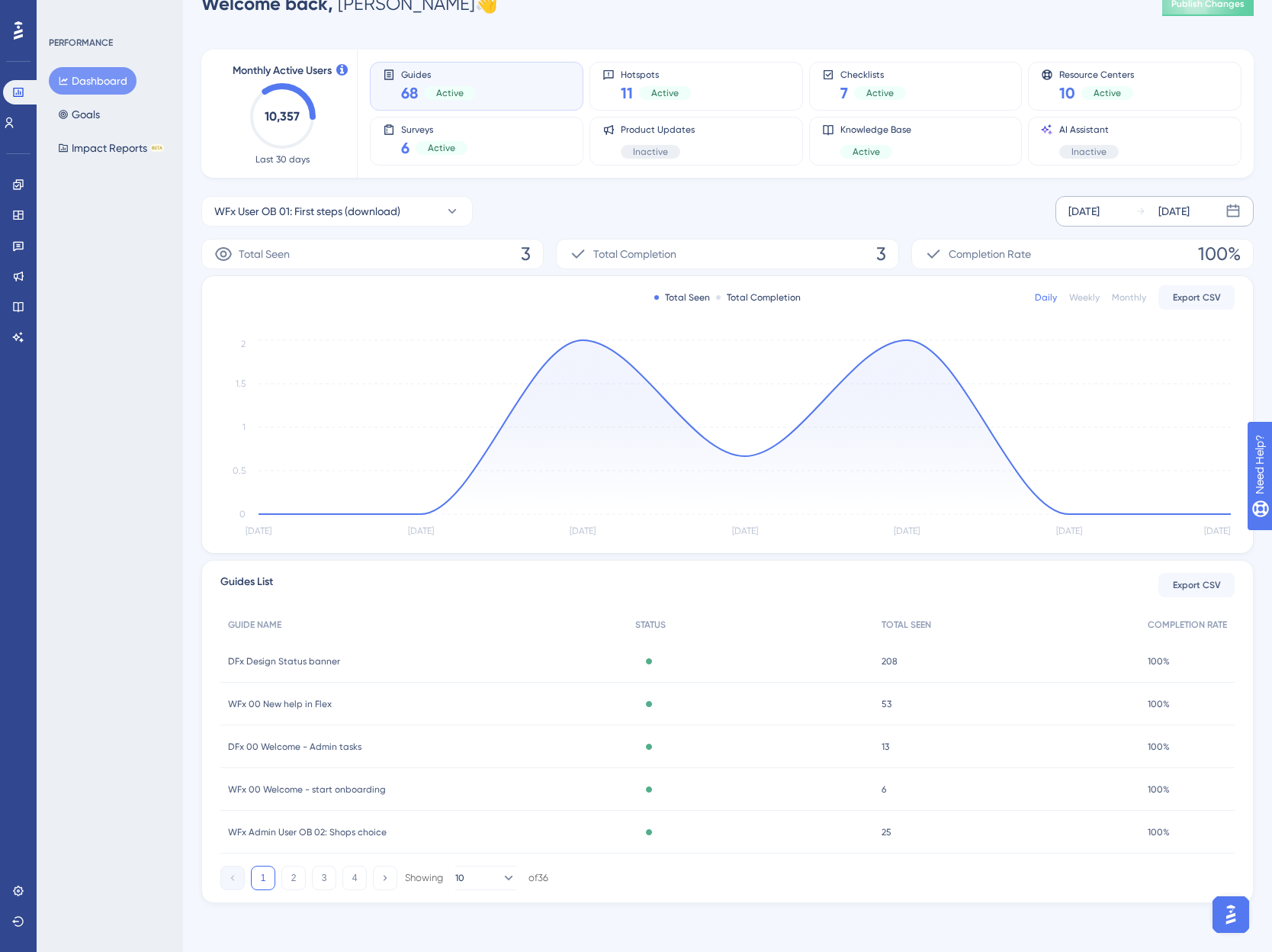
scroll to position [35, 0]
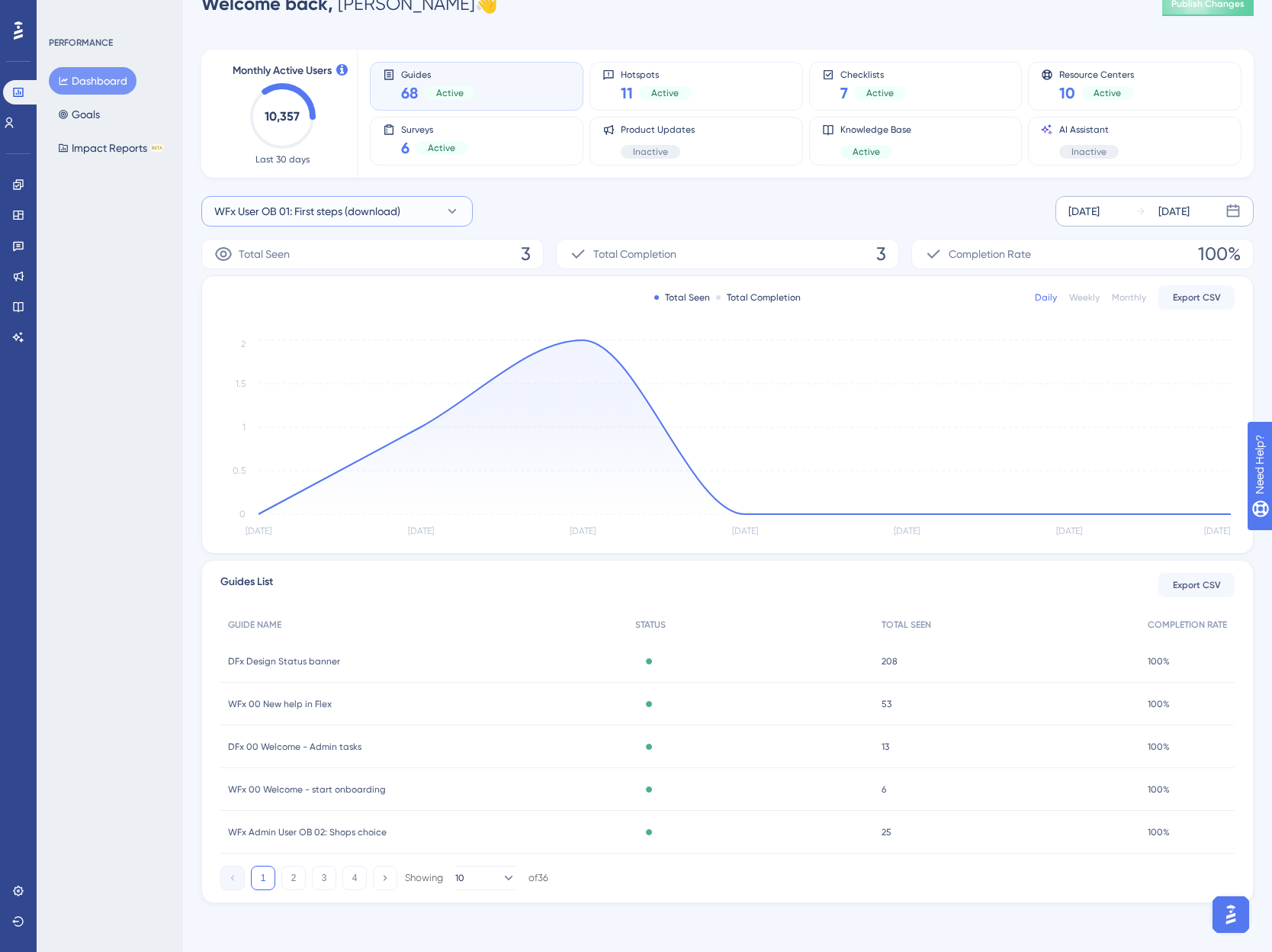
click at [381, 206] on span "WFx User OB 01: First steps (download)" at bounding box center [307, 211] width 186 height 18
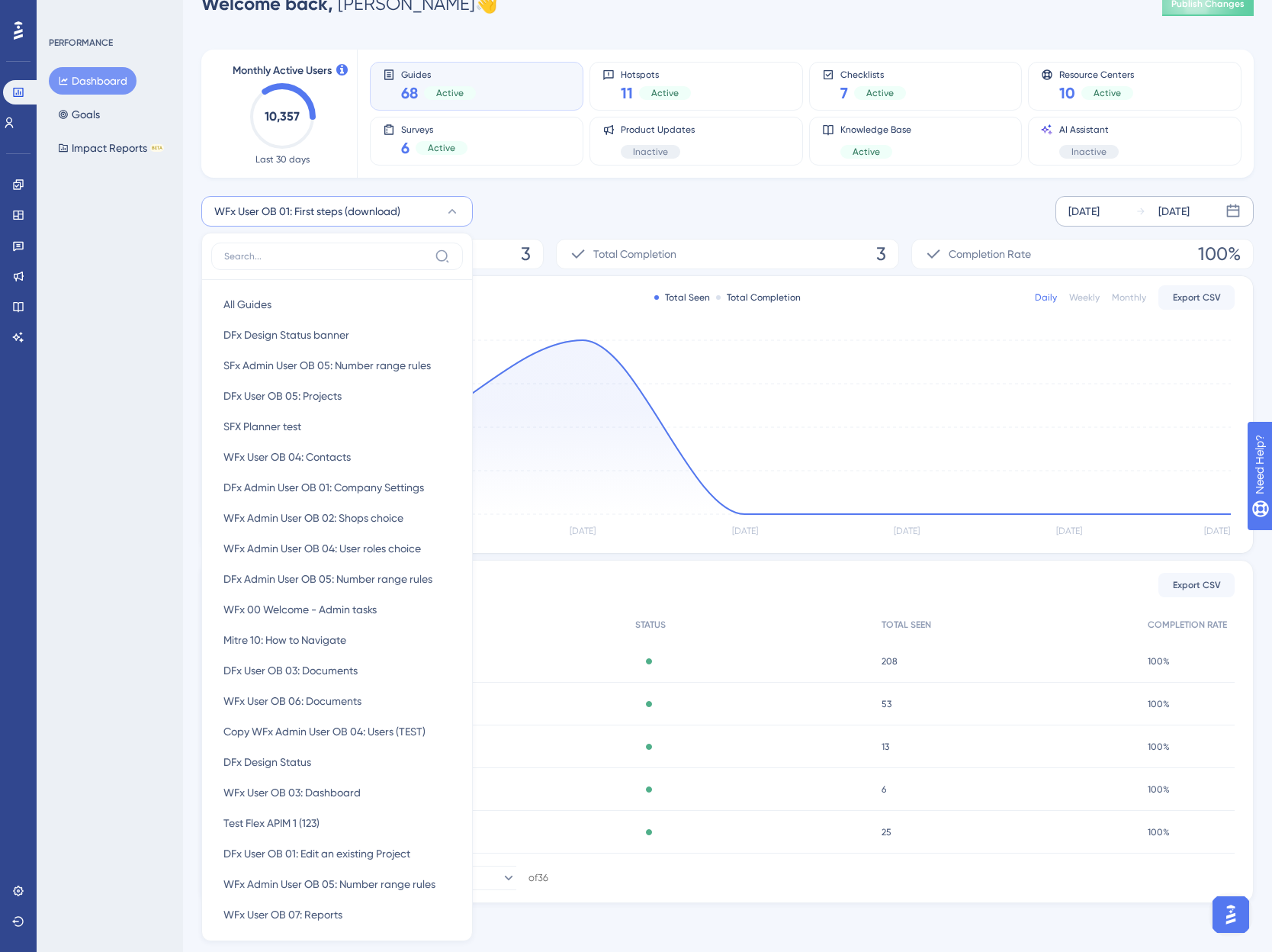
scroll to position [141, 0]
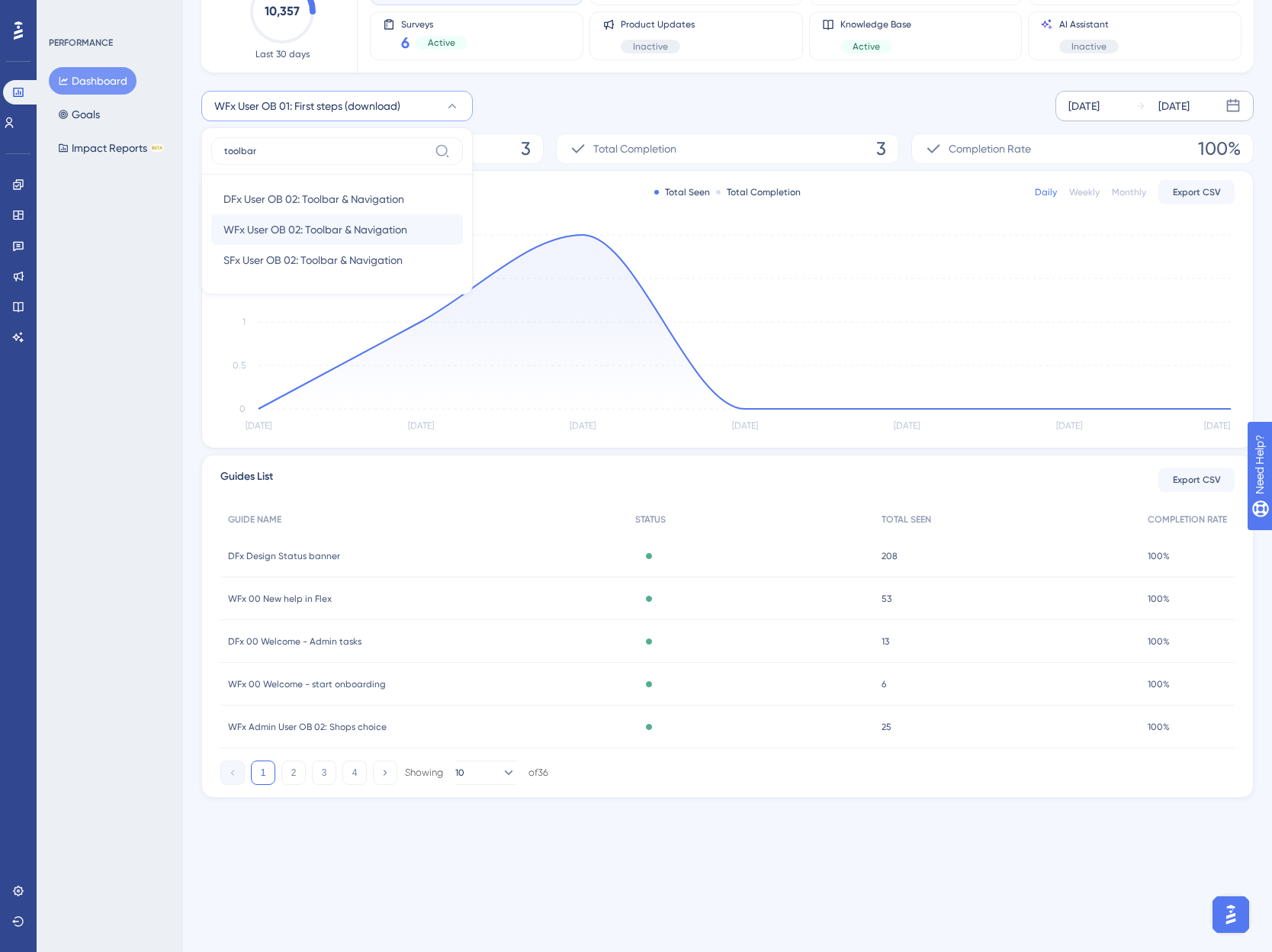
type input "toolbar"
click at [288, 230] on span "WFx User OB 02: Toolbar & Navigation" at bounding box center [315, 230] width 183 height 18
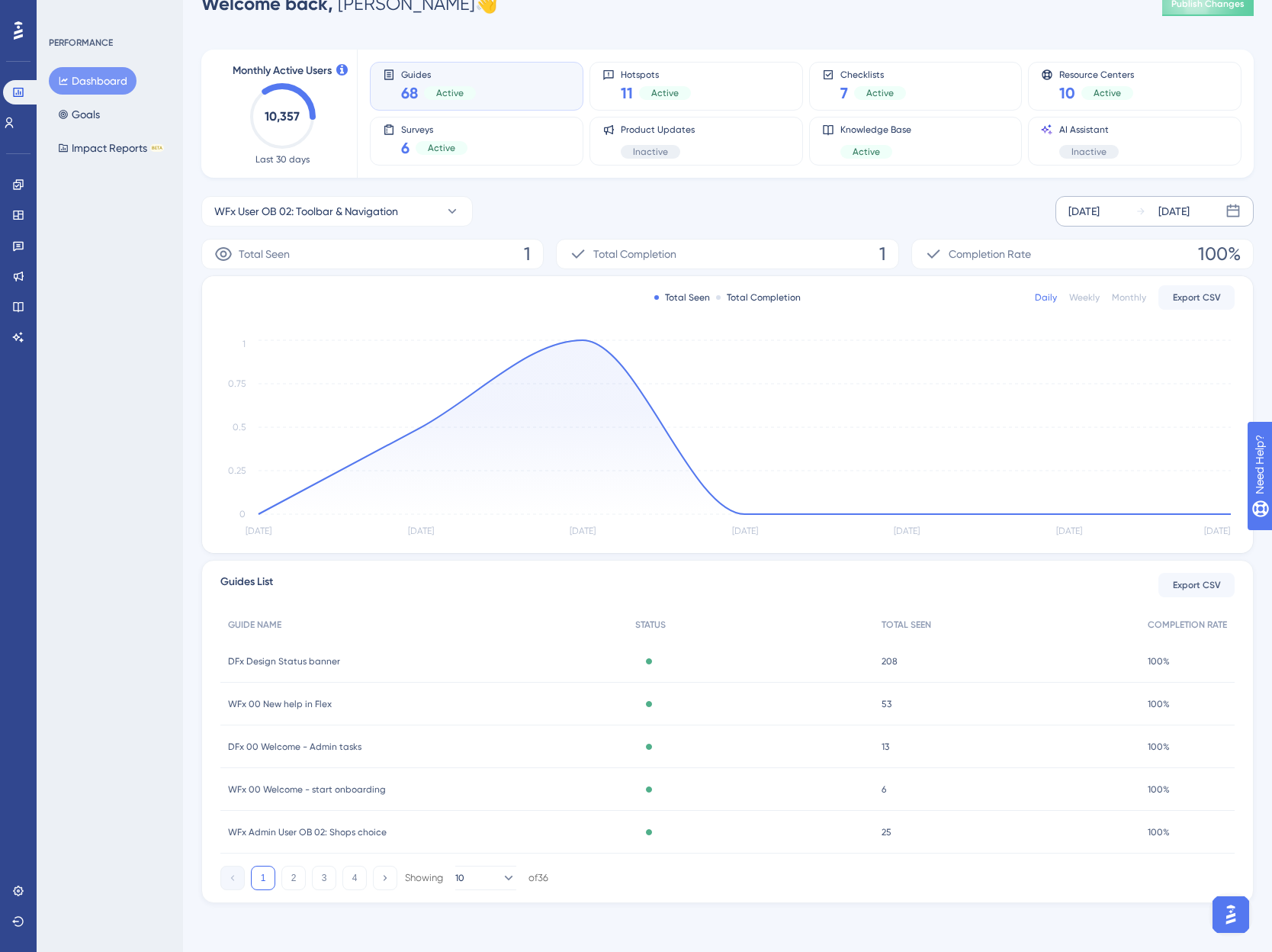
scroll to position [35, 0]
click at [321, 203] on span "WFx User OB 02: Toolbar & Navigation" at bounding box center [306, 211] width 183 height 18
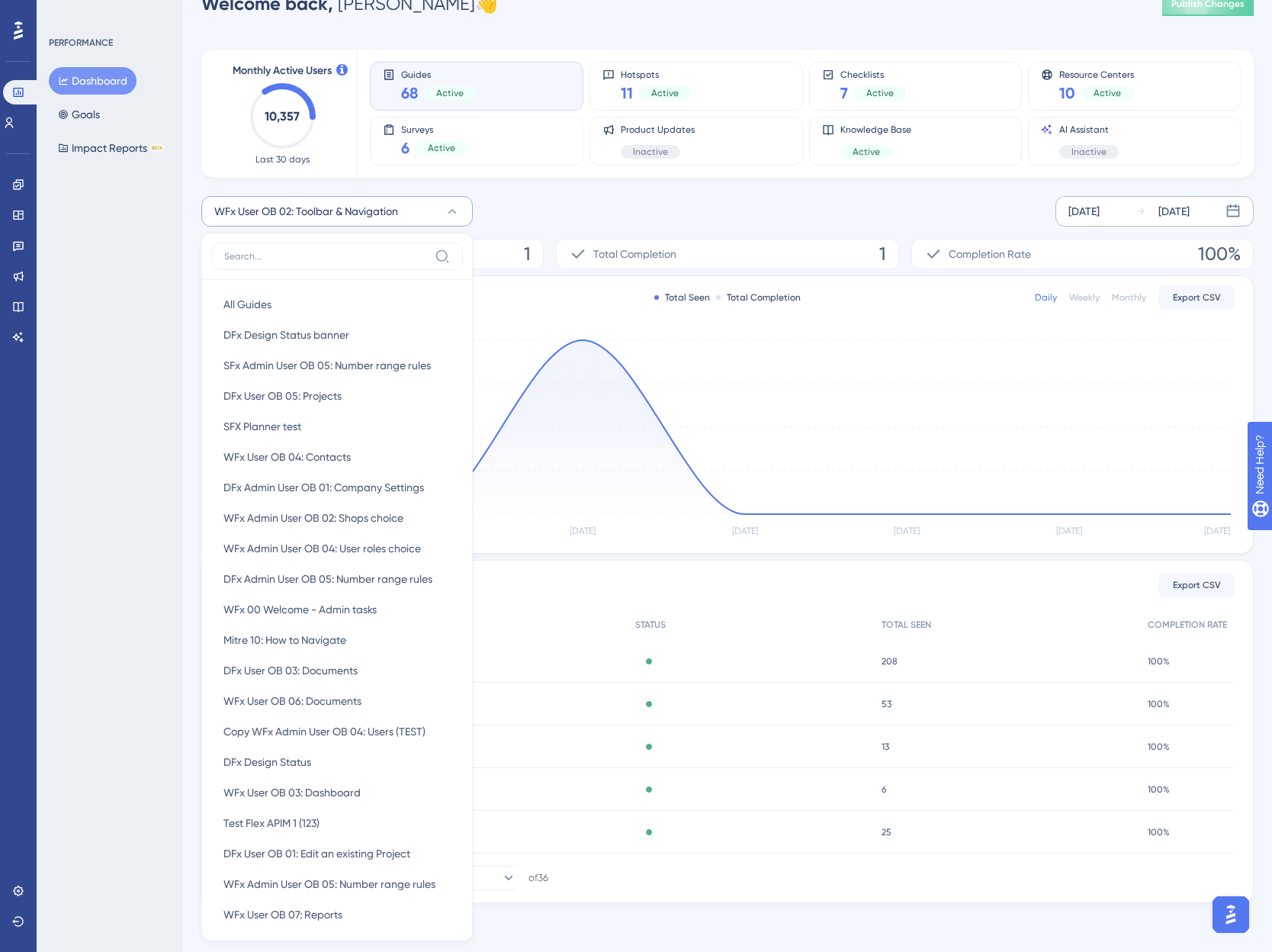
scroll to position [0, 0]
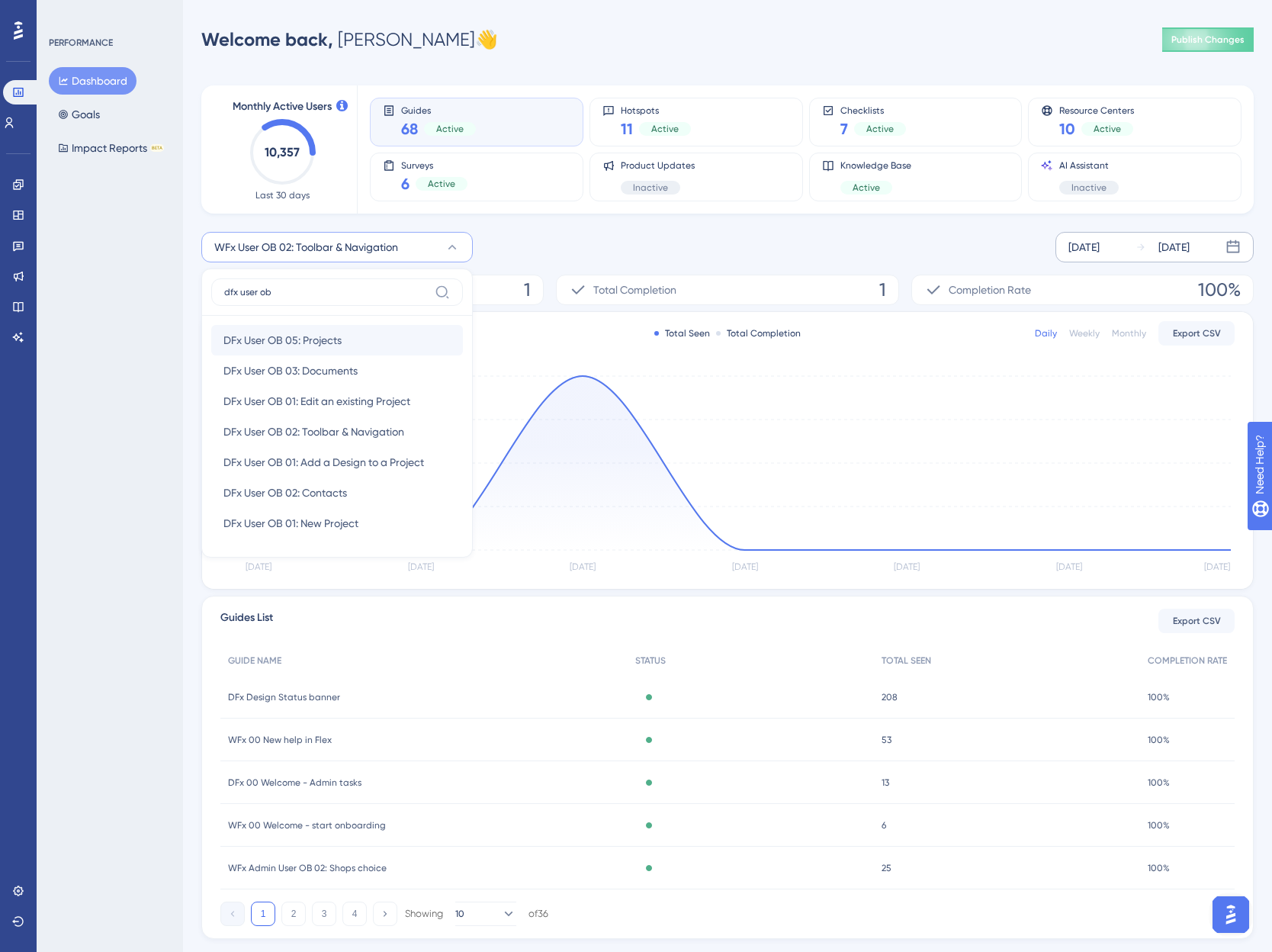
type input "dfx user ob"
click at [293, 338] on span "DFx User OB 05: Projects" at bounding box center [282, 340] width 118 height 18
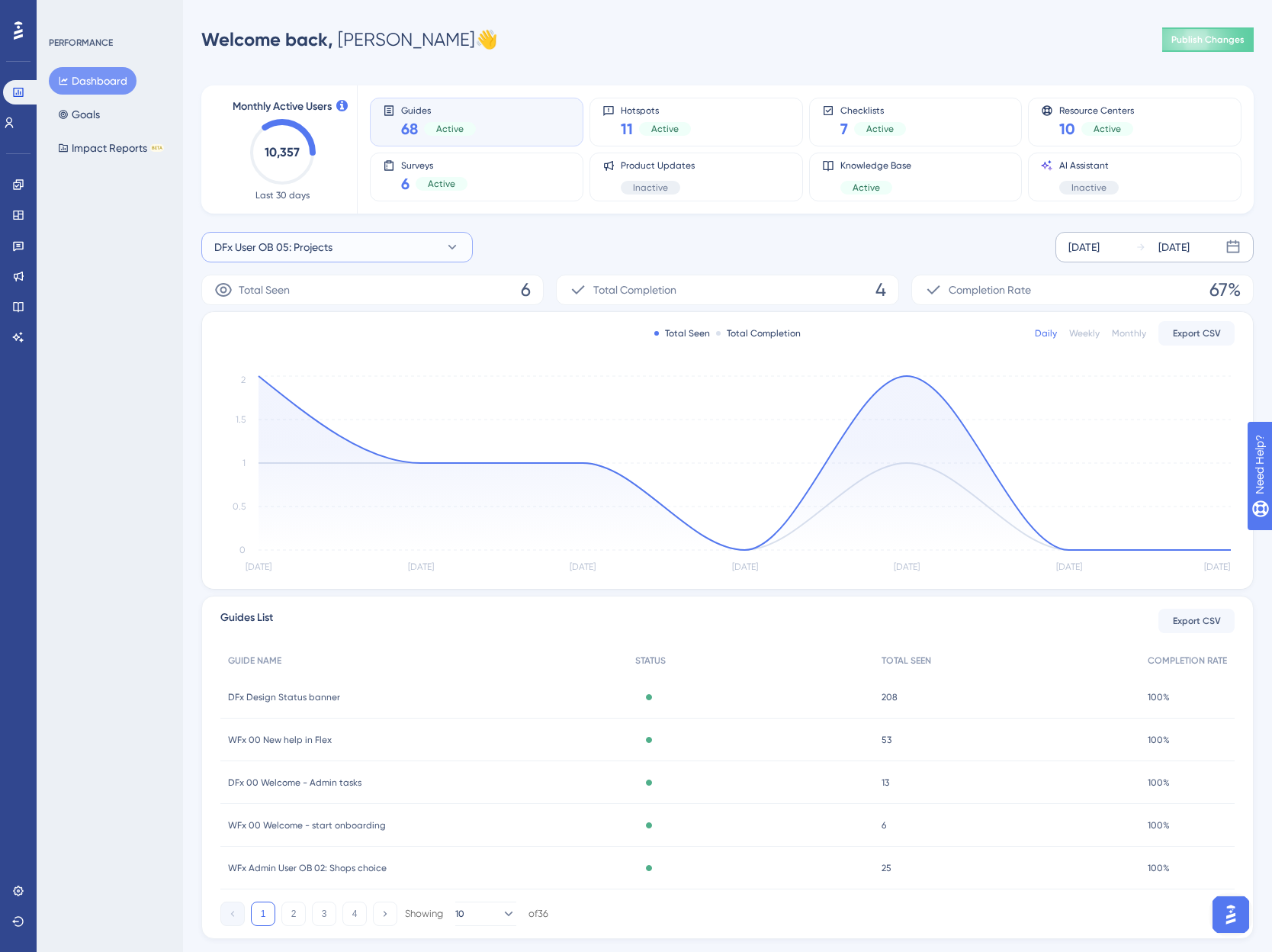
click at [300, 247] on span "DFx User OB 05: Projects" at bounding box center [273, 247] width 118 height 18
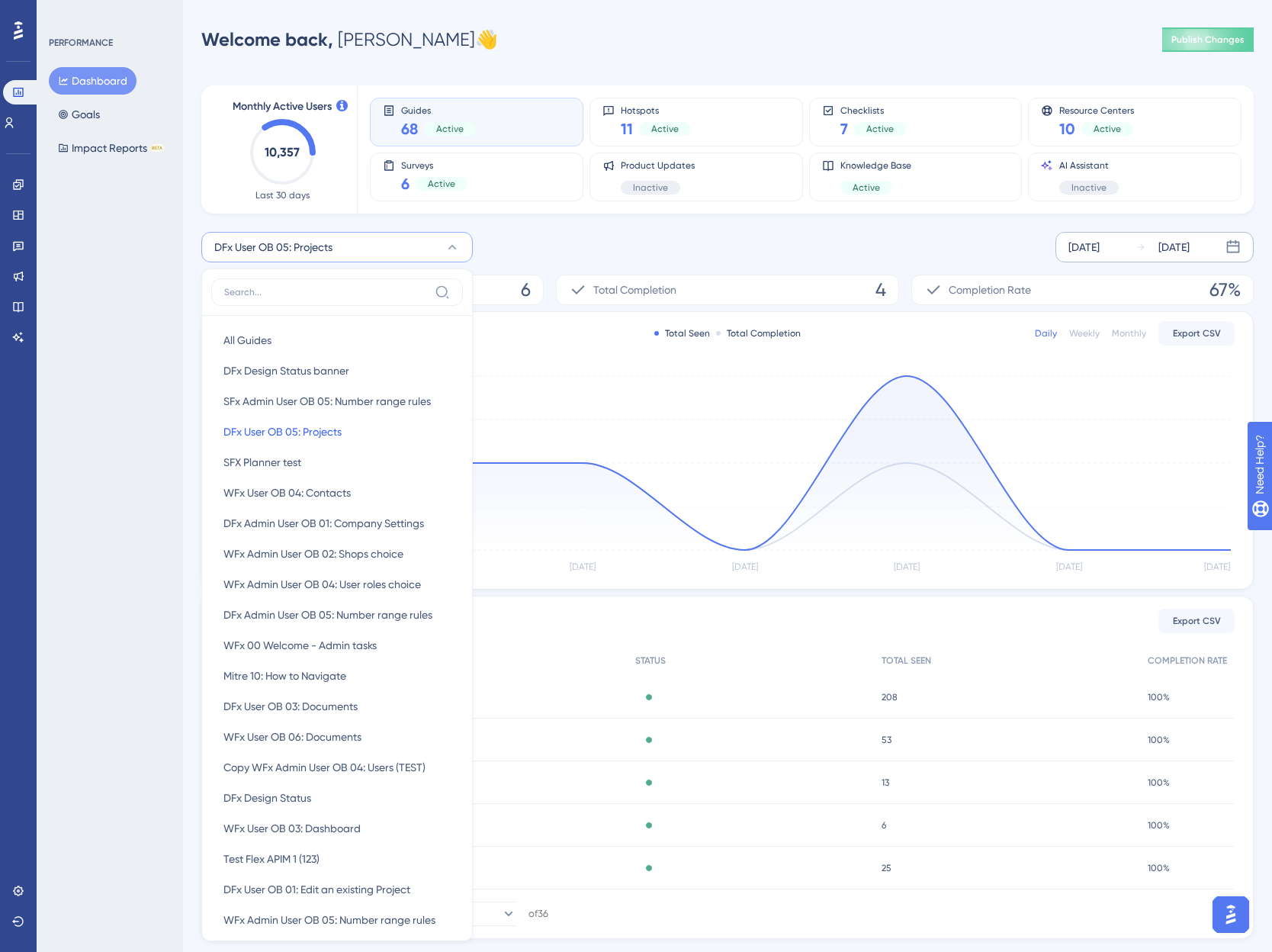
click at [261, 291] on input at bounding box center [326, 291] width 204 height 12
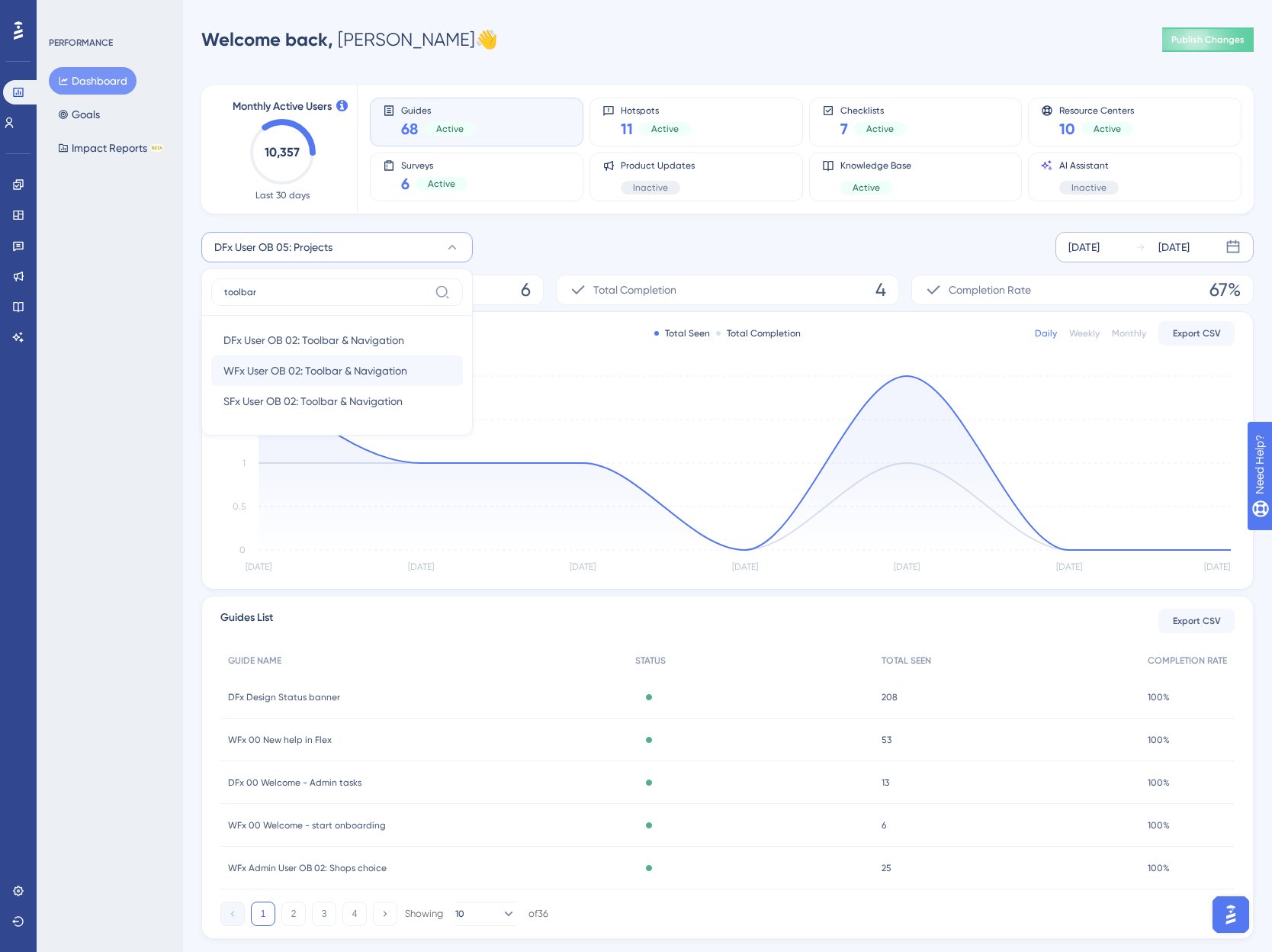
type input "toolbar"
click at [342, 365] on span "WFx User OB 02: Toolbar & Navigation" at bounding box center [315, 370] width 183 height 18
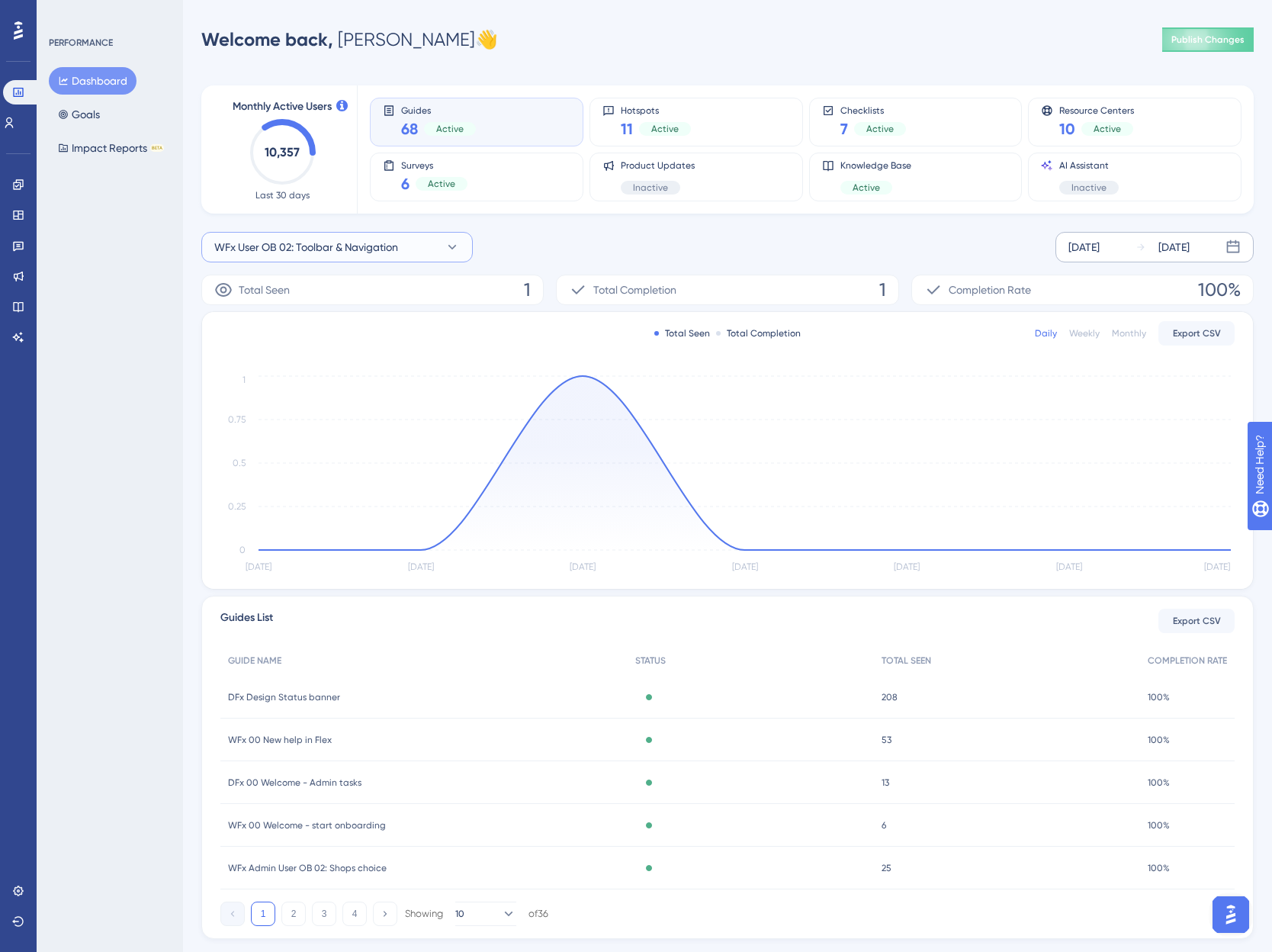
click at [341, 257] on button "WFx User OB 02: Toolbar & Navigation" at bounding box center [337, 247] width 271 height 31
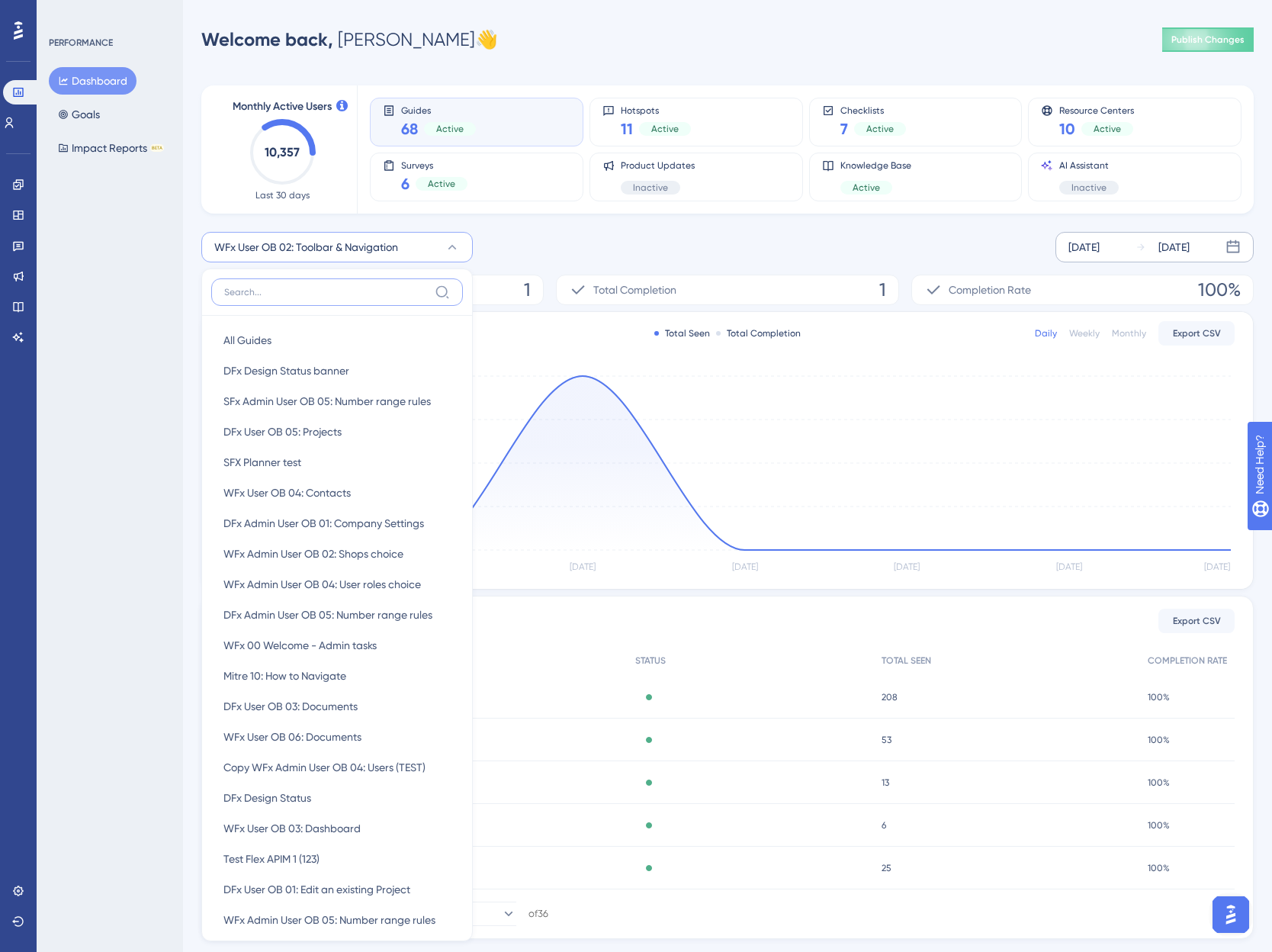
scroll to position [129, 0]
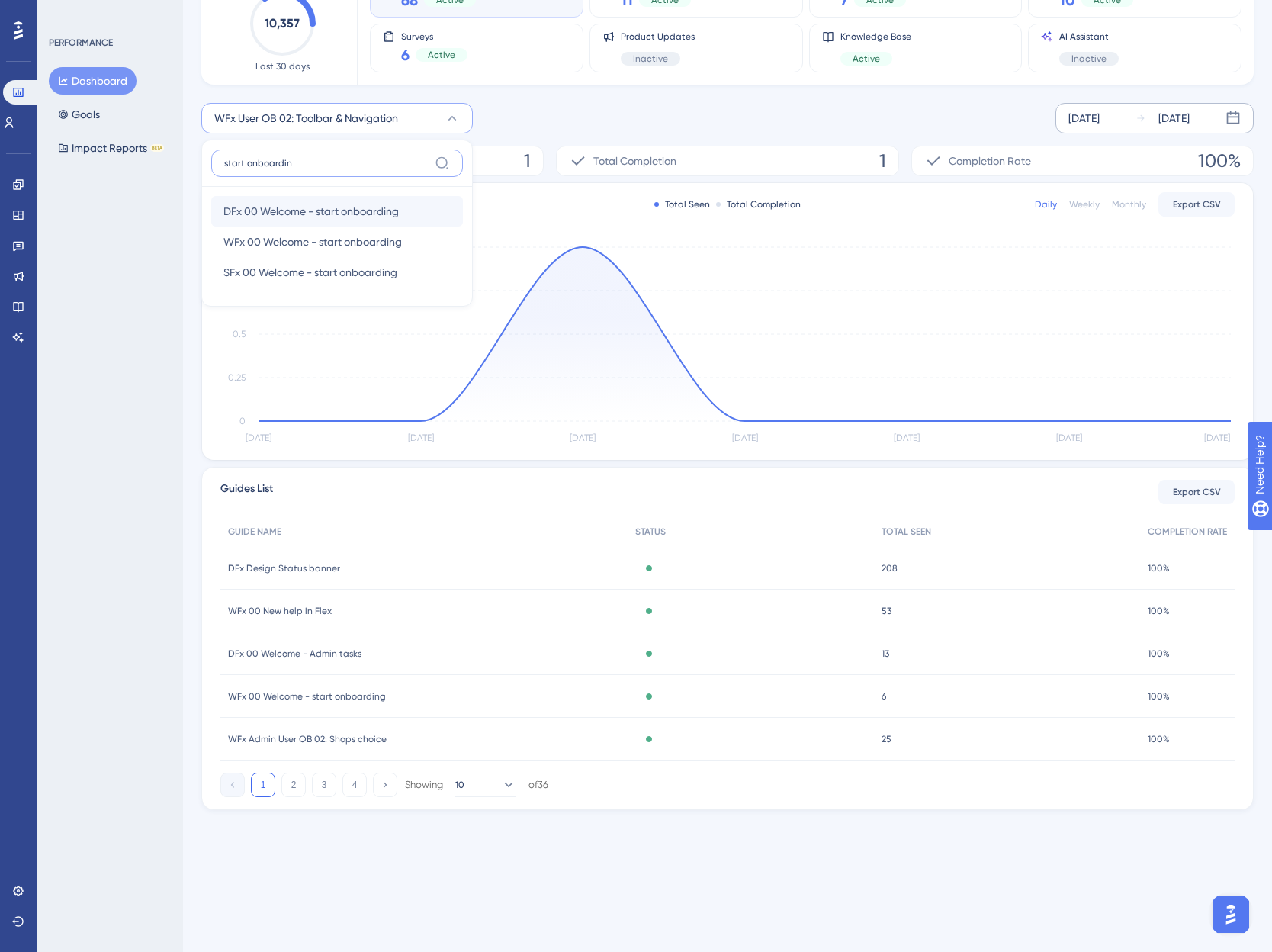
type input "start onboardin"
click at [302, 211] on span "DFx 00 Welcome - start onboarding" at bounding box center [311, 211] width 175 height 18
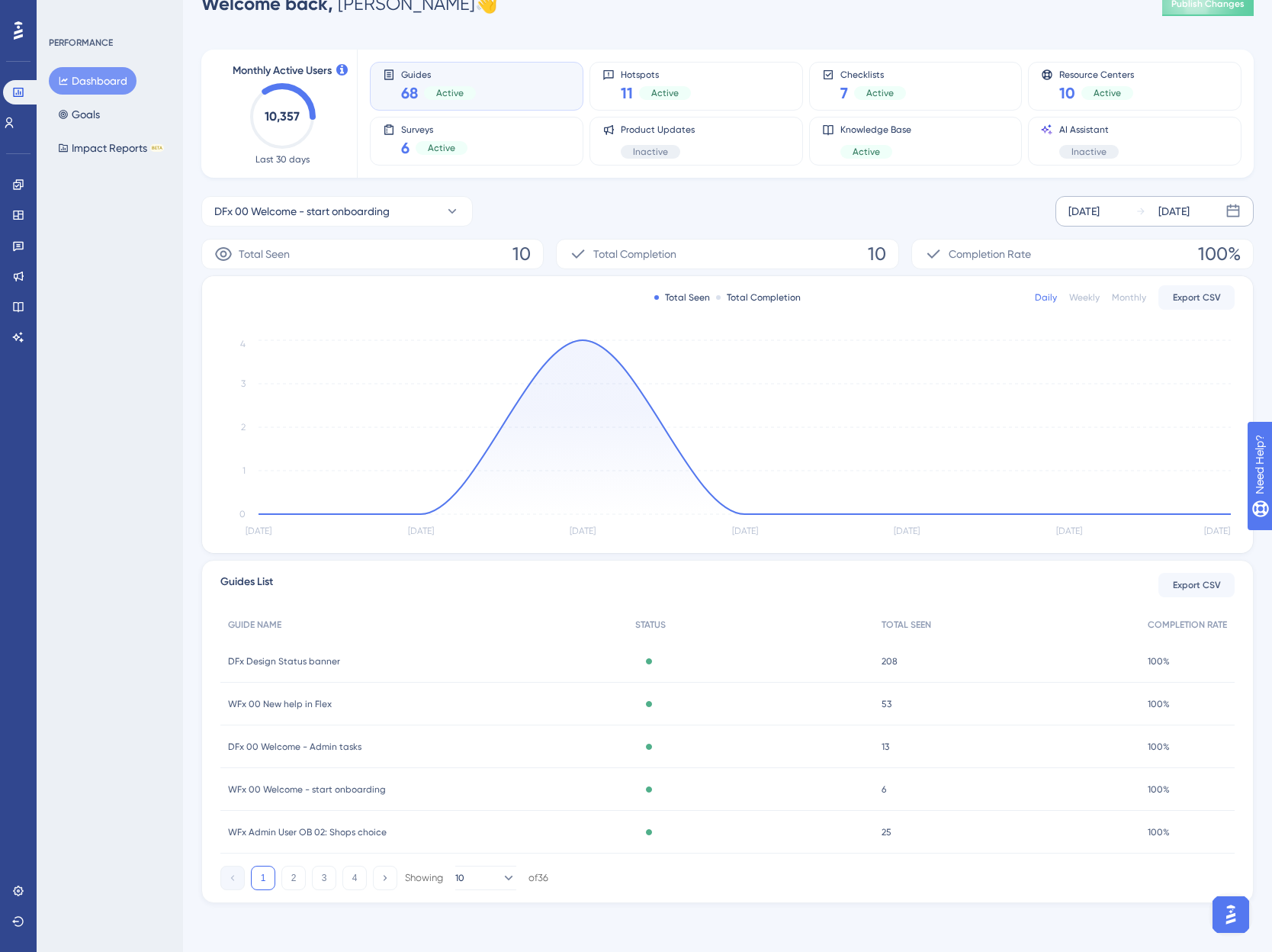
scroll to position [35, 0]
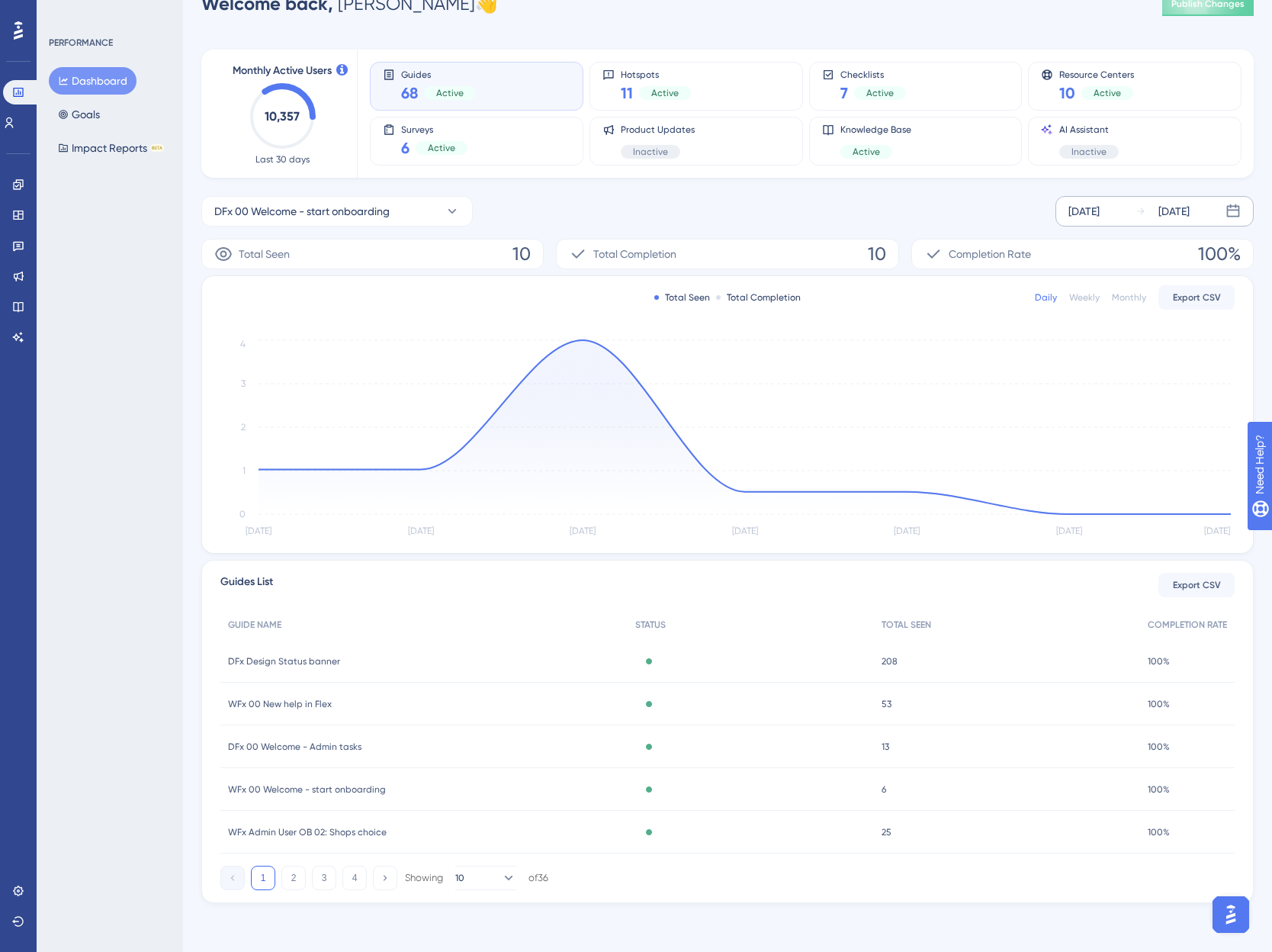
click at [71, 492] on div "PERFORMANCE Dashboard Goals Impact Reports BETA" at bounding box center [109, 476] width 146 height 952
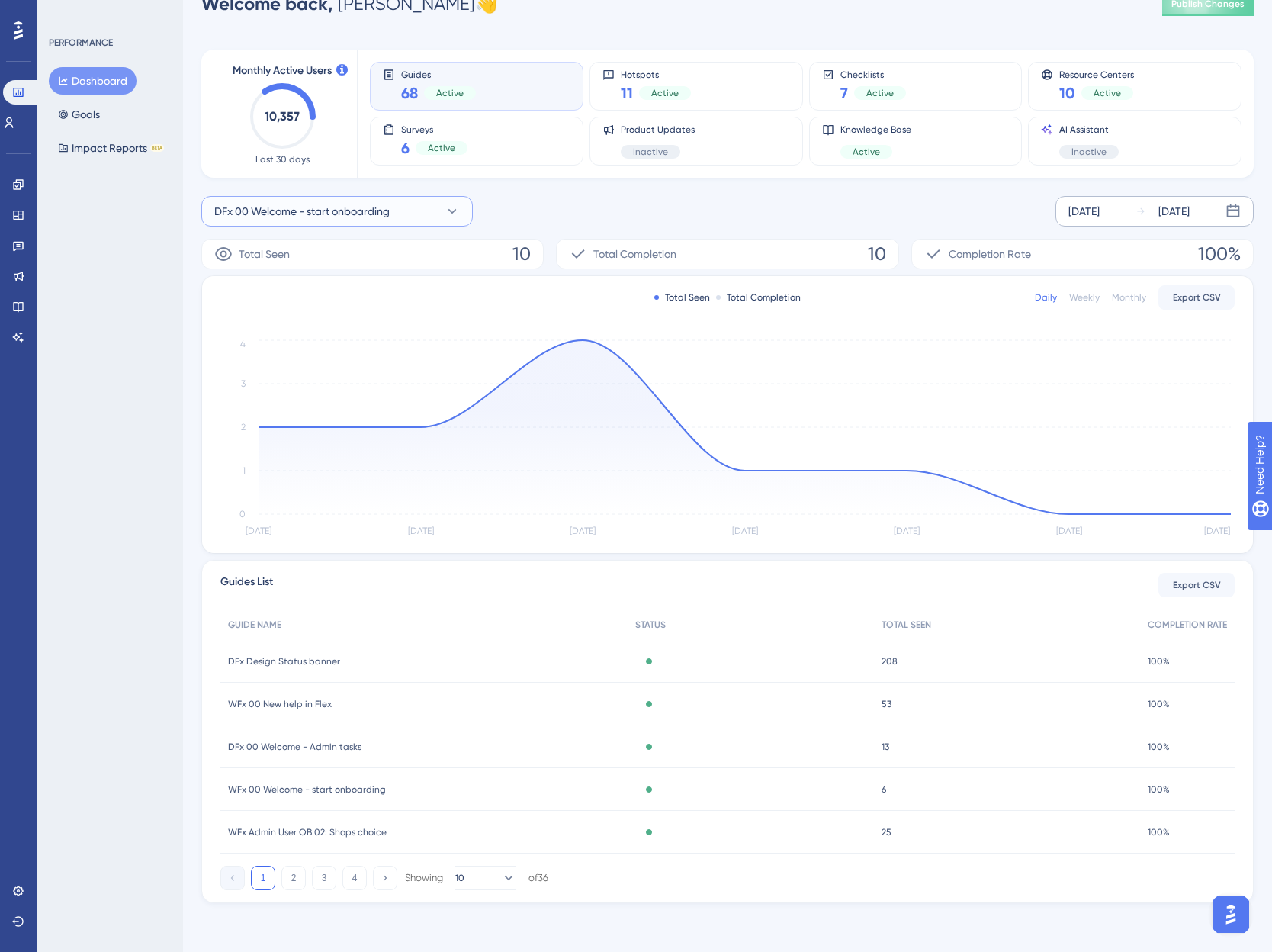
click at [308, 212] on span "DFx 00 Welcome - start onboarding" at bounding box center [301, 211] width 175 height 18
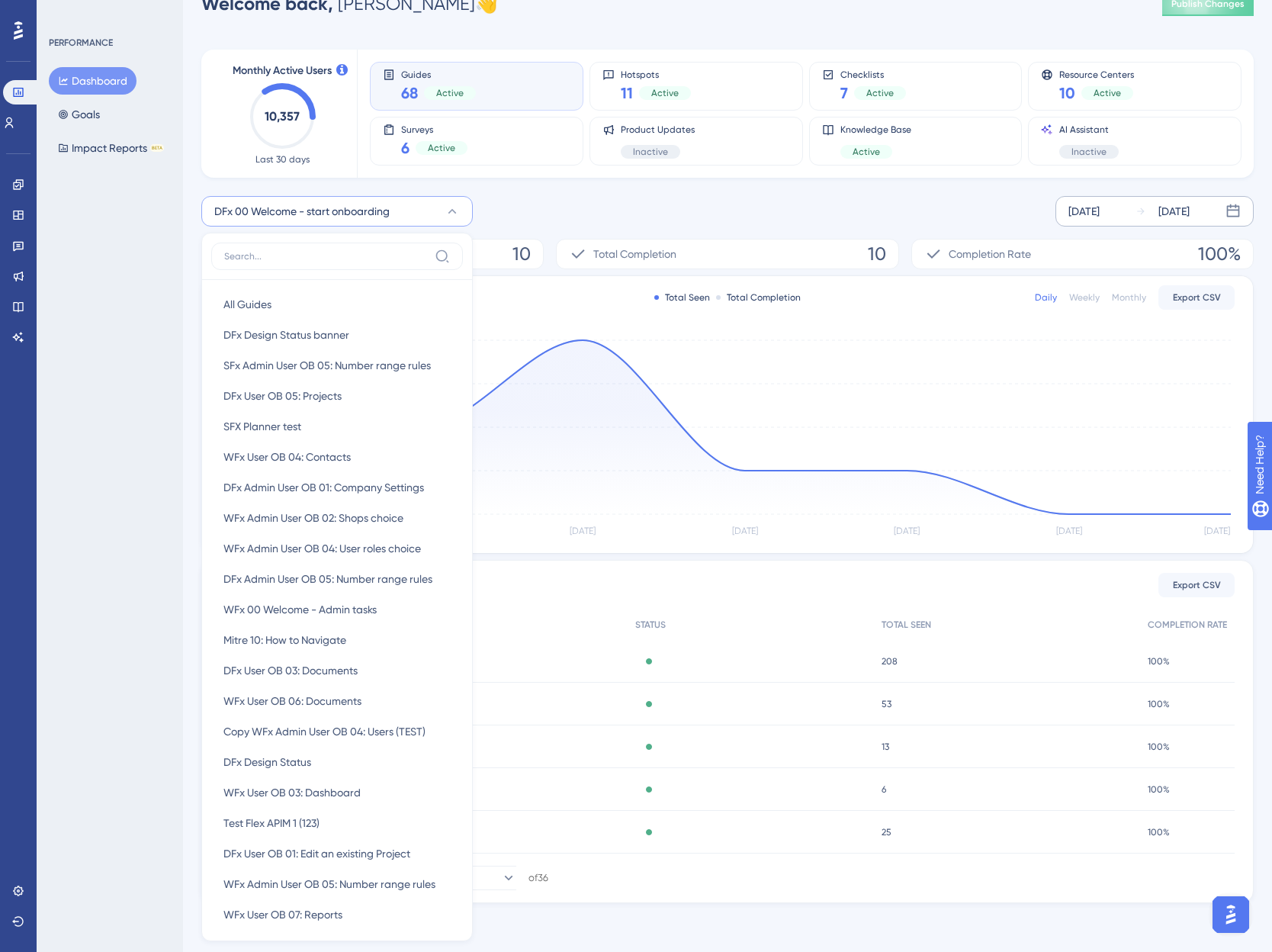
scroll to position [77, 0]
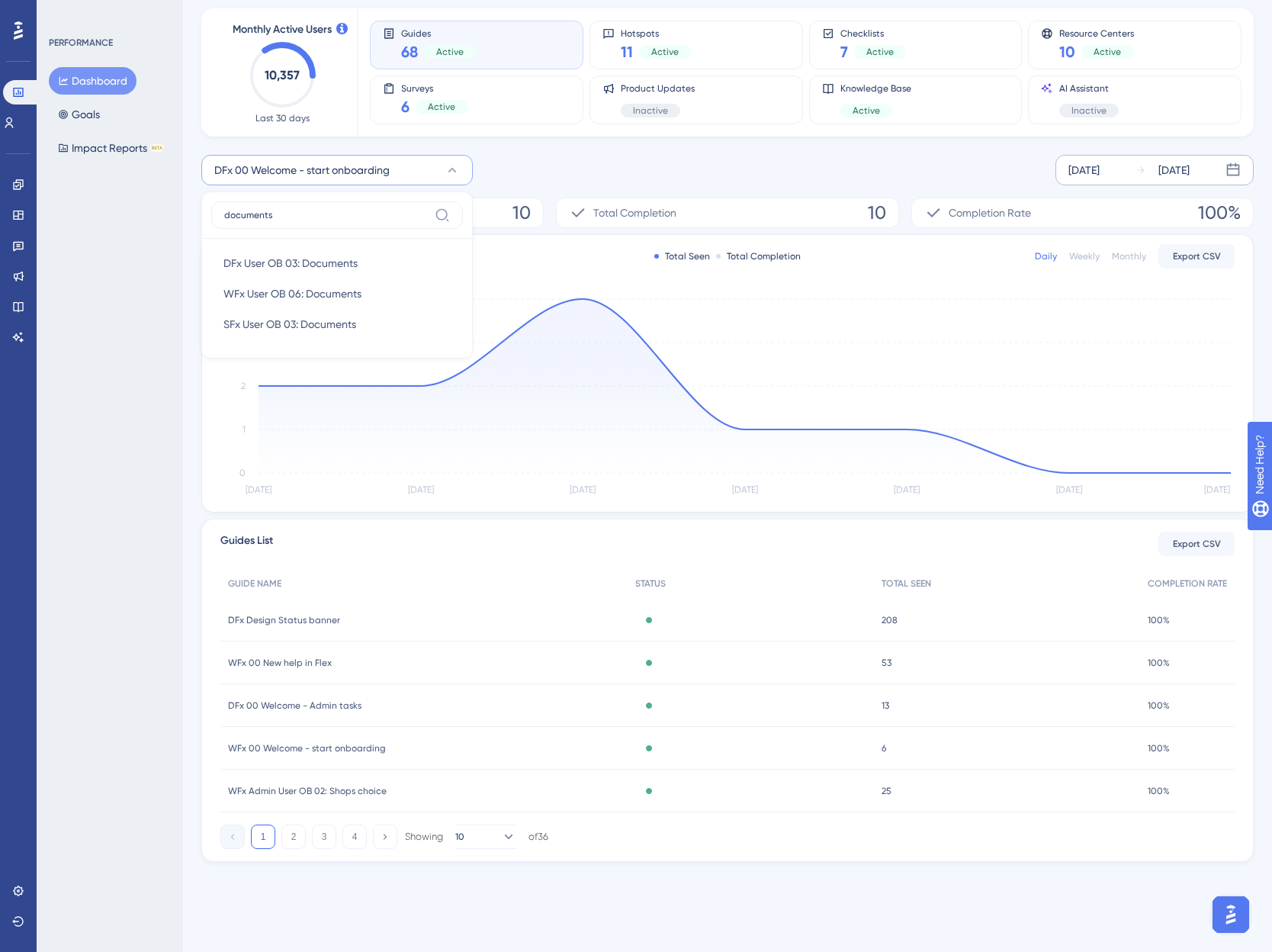
type input "documents"
click at [261, 261] on span "DFx User OB 03: Documents" at bounding box center [291, 263] width 134 height 18
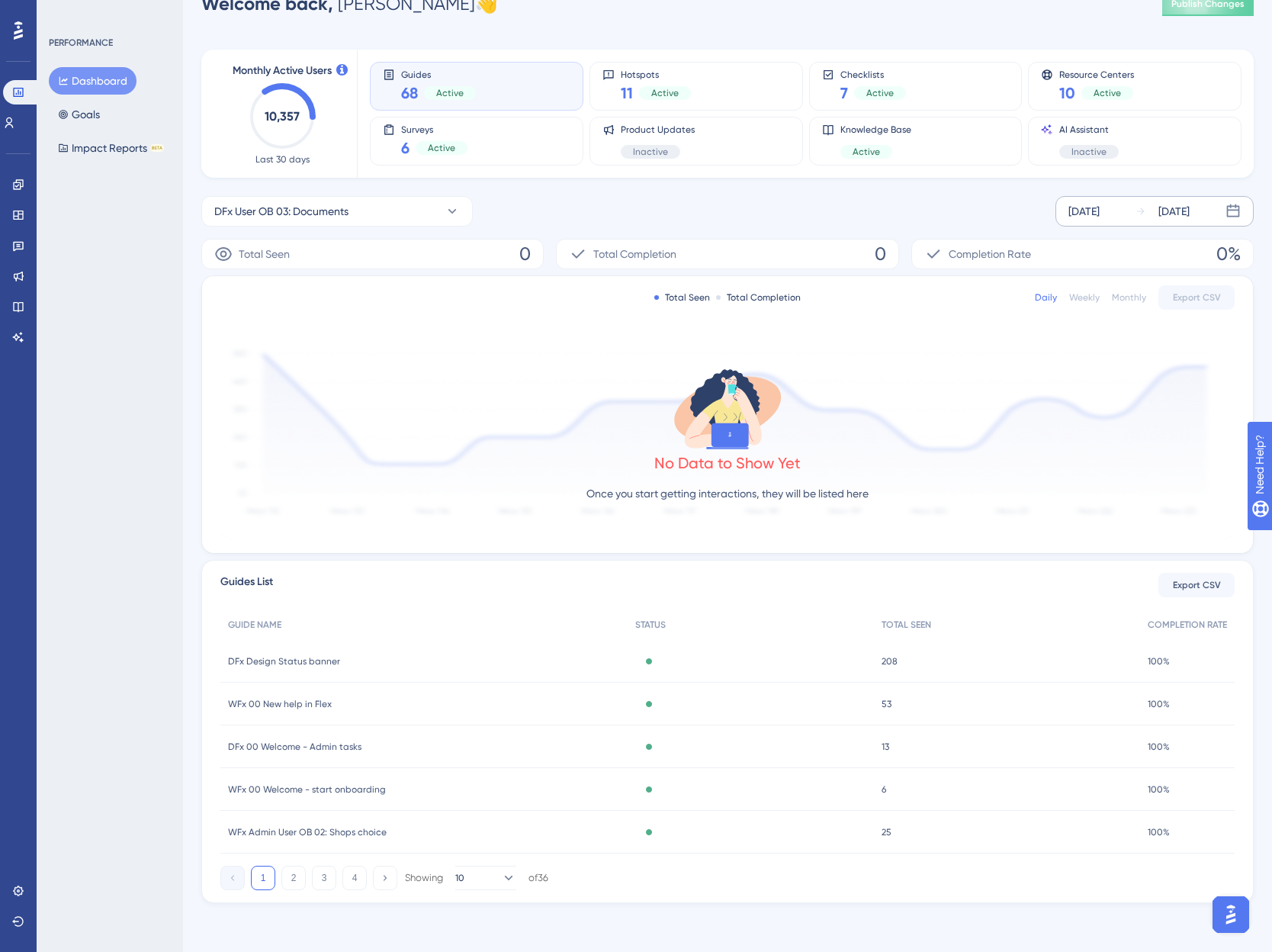
scroll to position [35, 0]
click at [252, 206] on span "DFx User OB 03: Documents" at bounding box center [281, 211] width 134 height 18
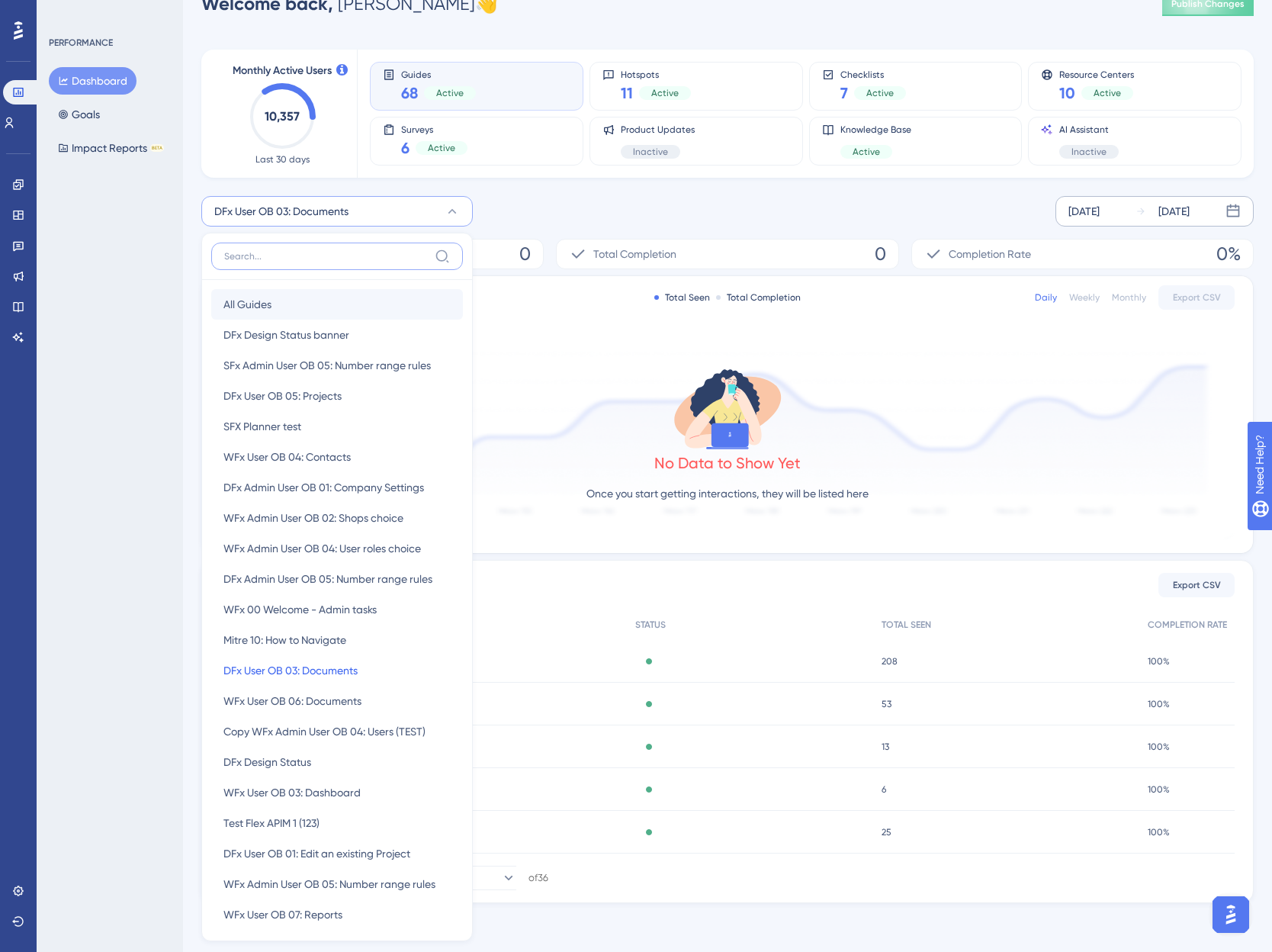
scroll to position [120, 0]
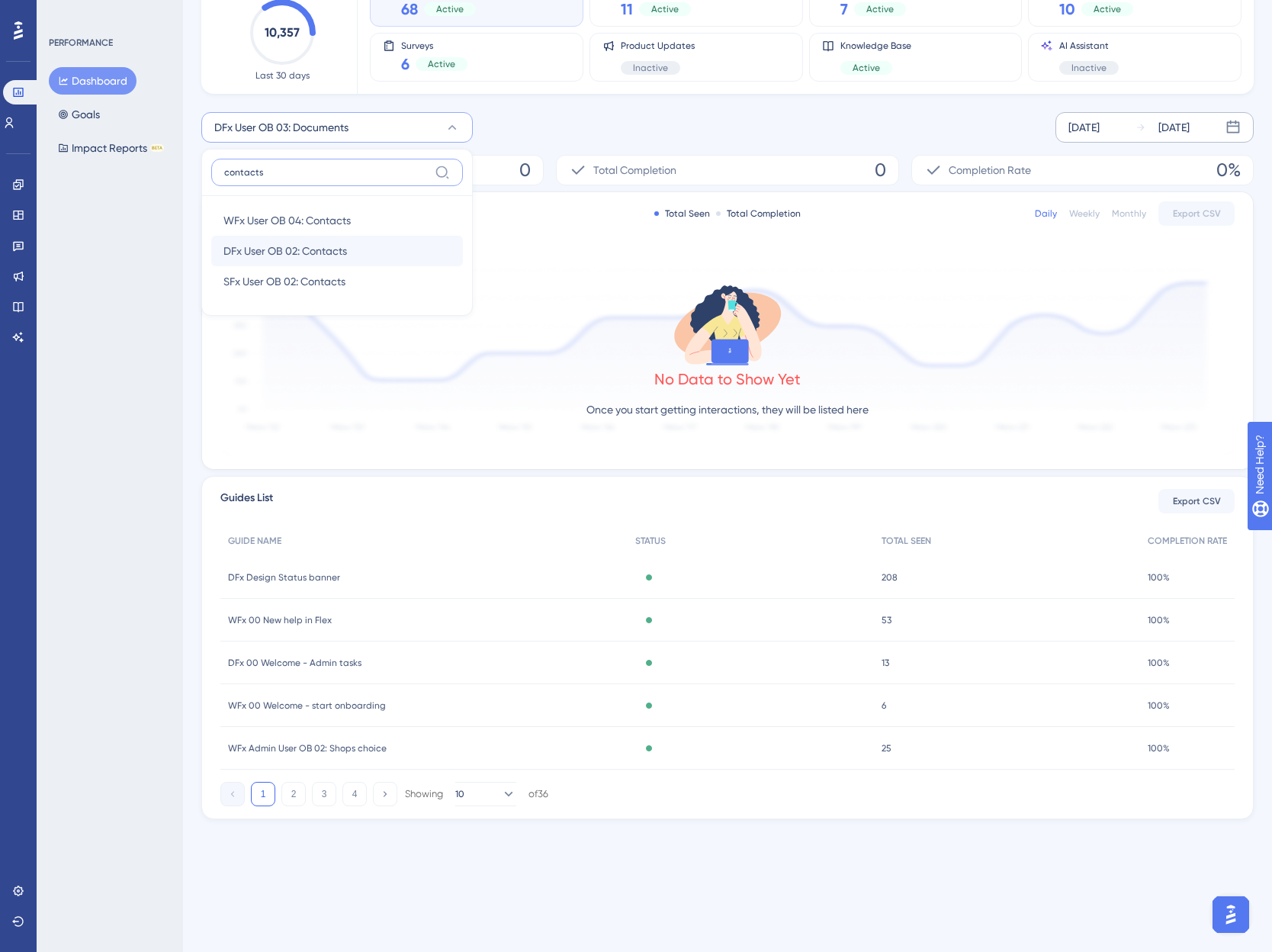
type input "contacts"
click at [303, 248] on span "DFx User OB 02: Contacts" at bounding box center [285, 250] width 123 height 18
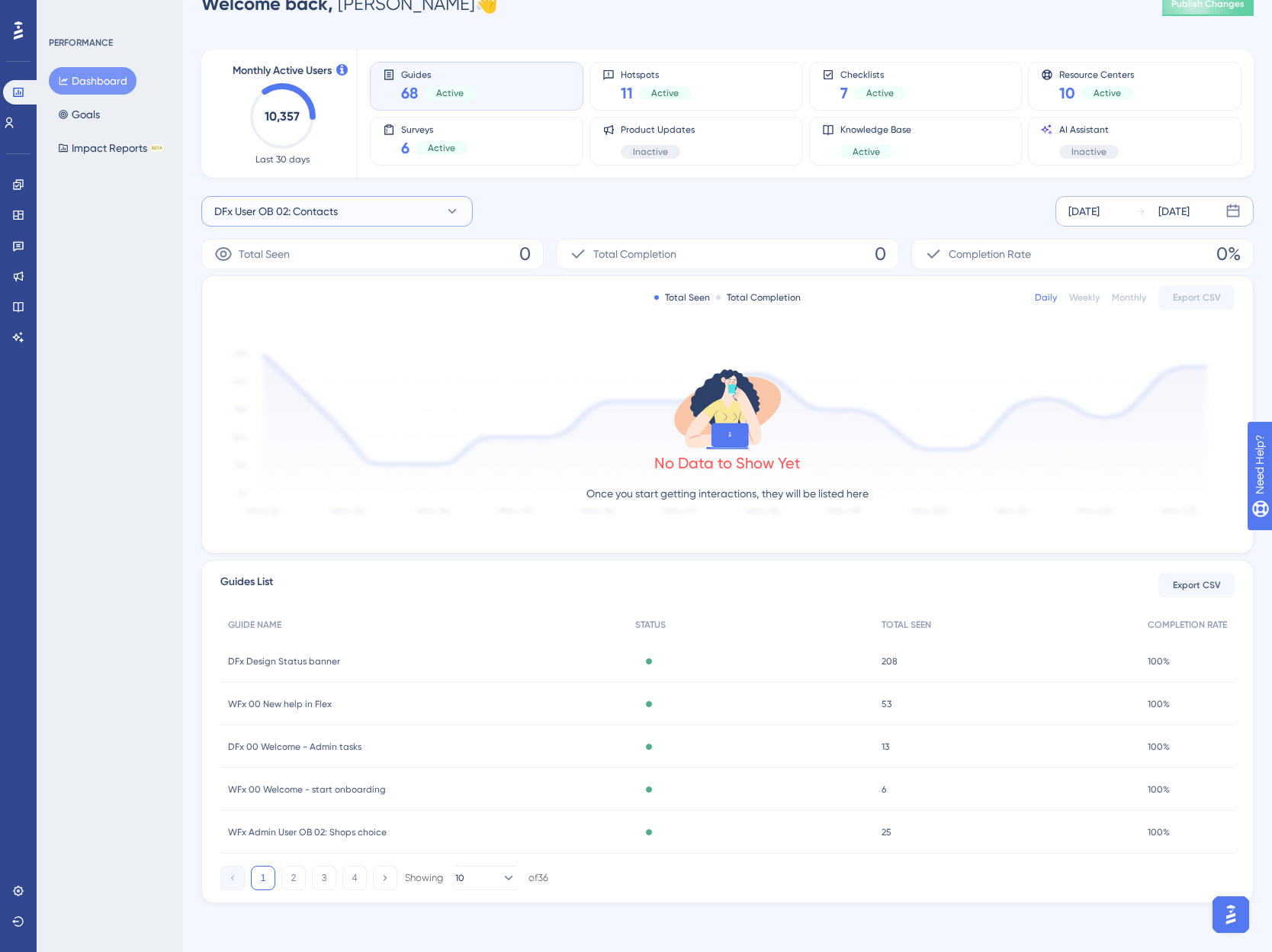
click at [255, 211] on span "DFx User OB 02: Contacts" at bounding box center [276, 211] width 123 height 18
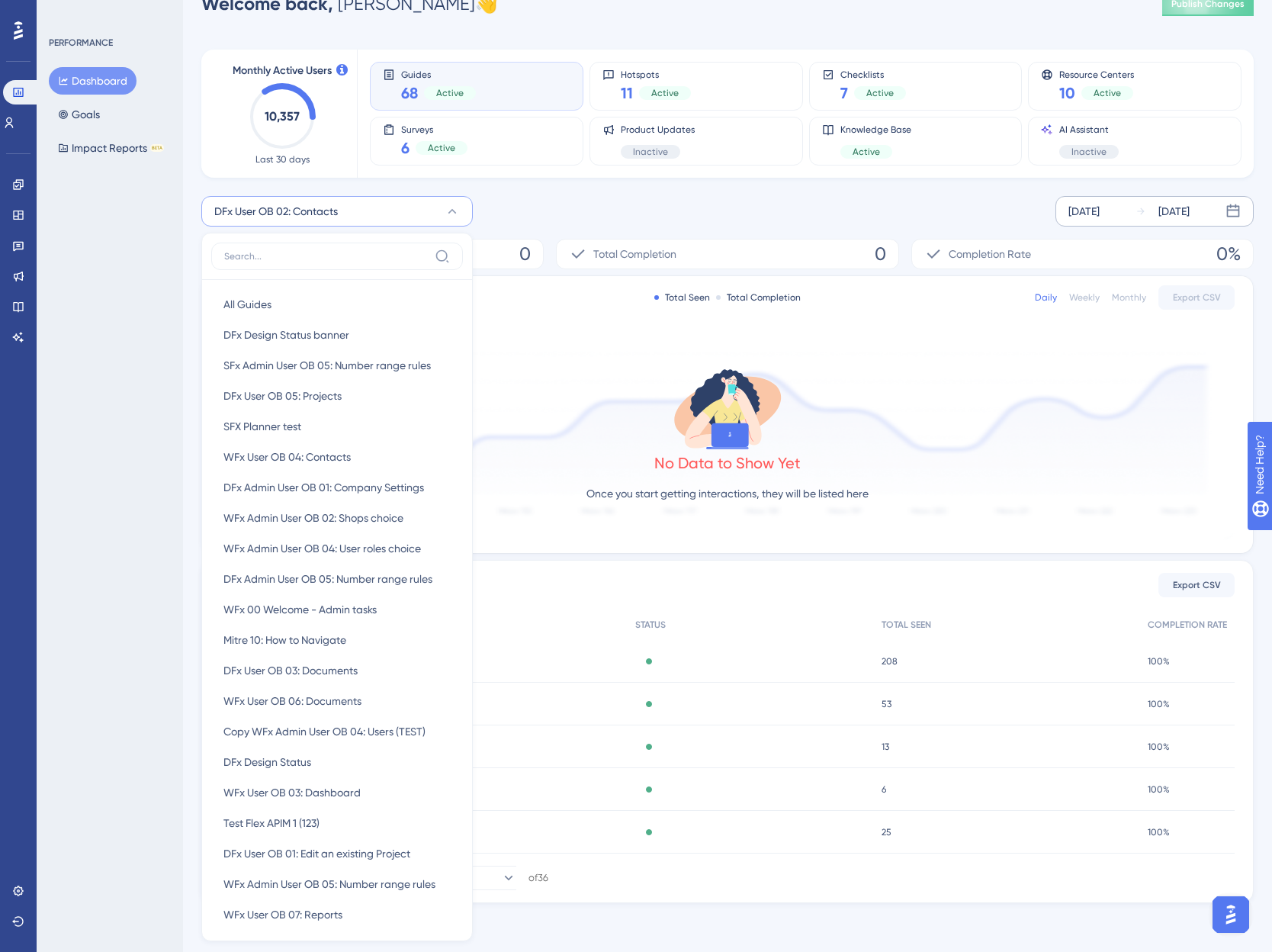
scroll to position [77, 0]
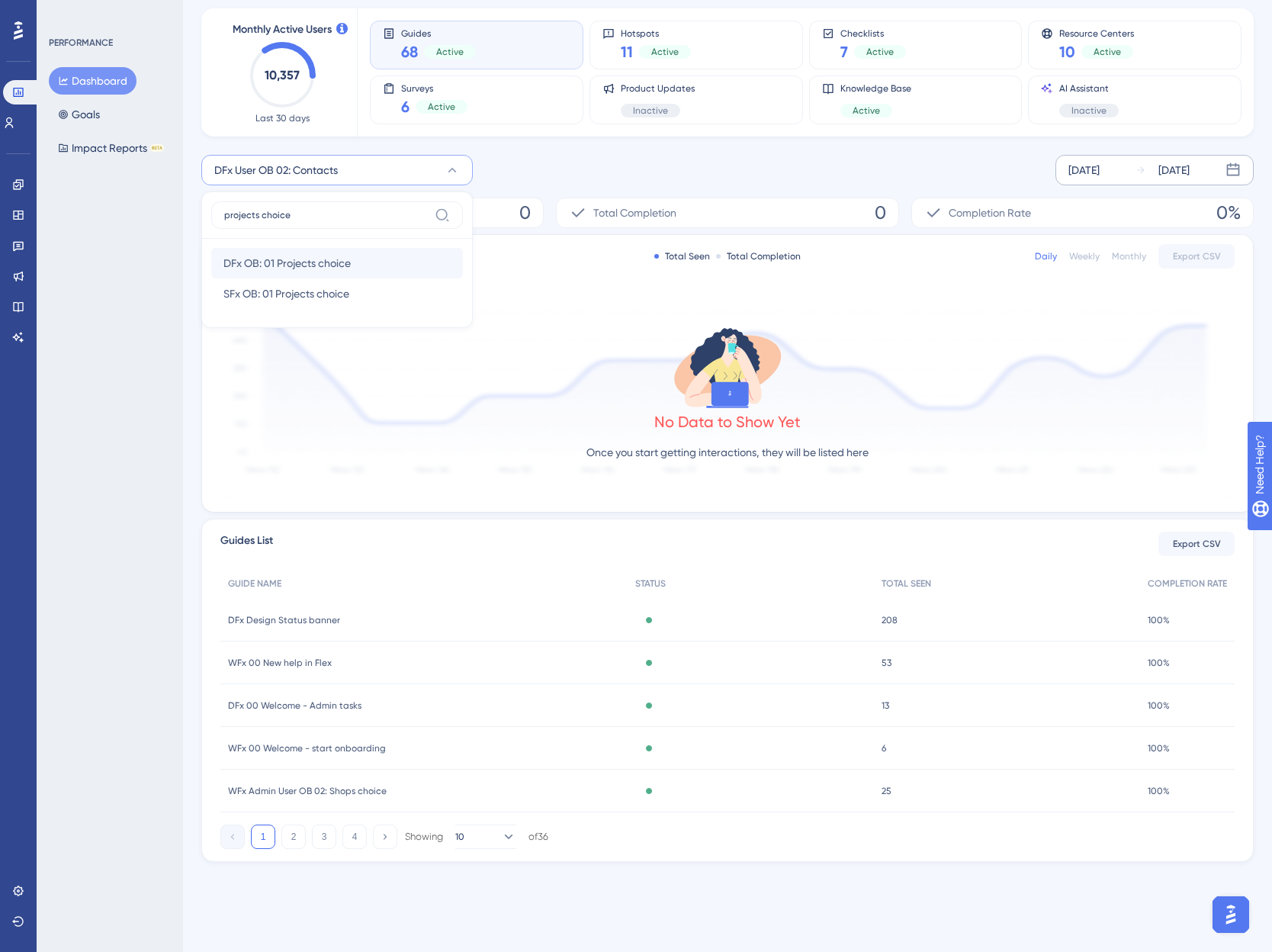
type input "projects choice"
click at [293, 266] on span "DFx OB: 01 Projects choice" at bounding box center [287, 263] width 127 height 18
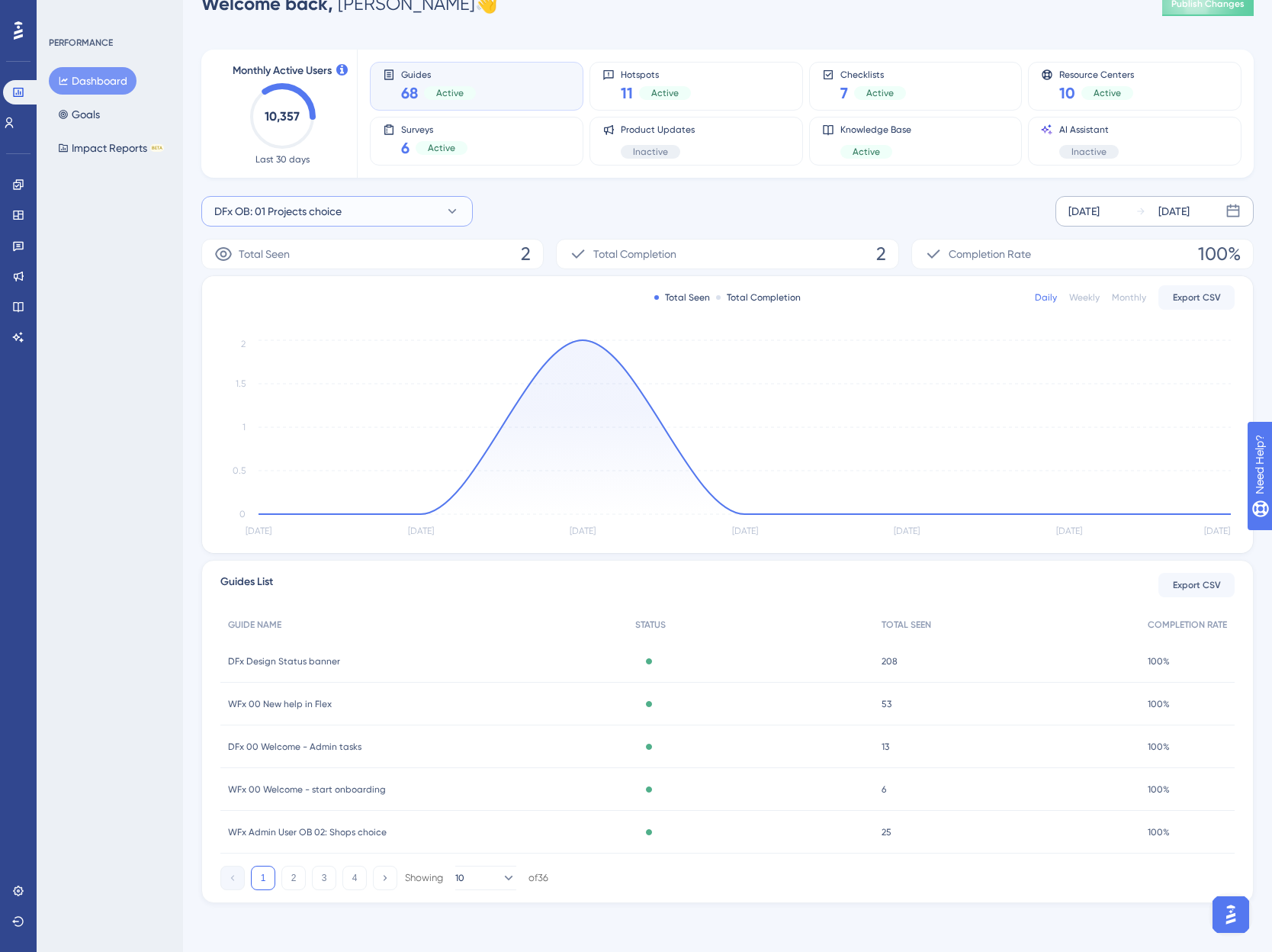
click at [382, 211] on button "DFx OB: 01 Projects choice" at bounding box center [337, 211] width 271 height 31
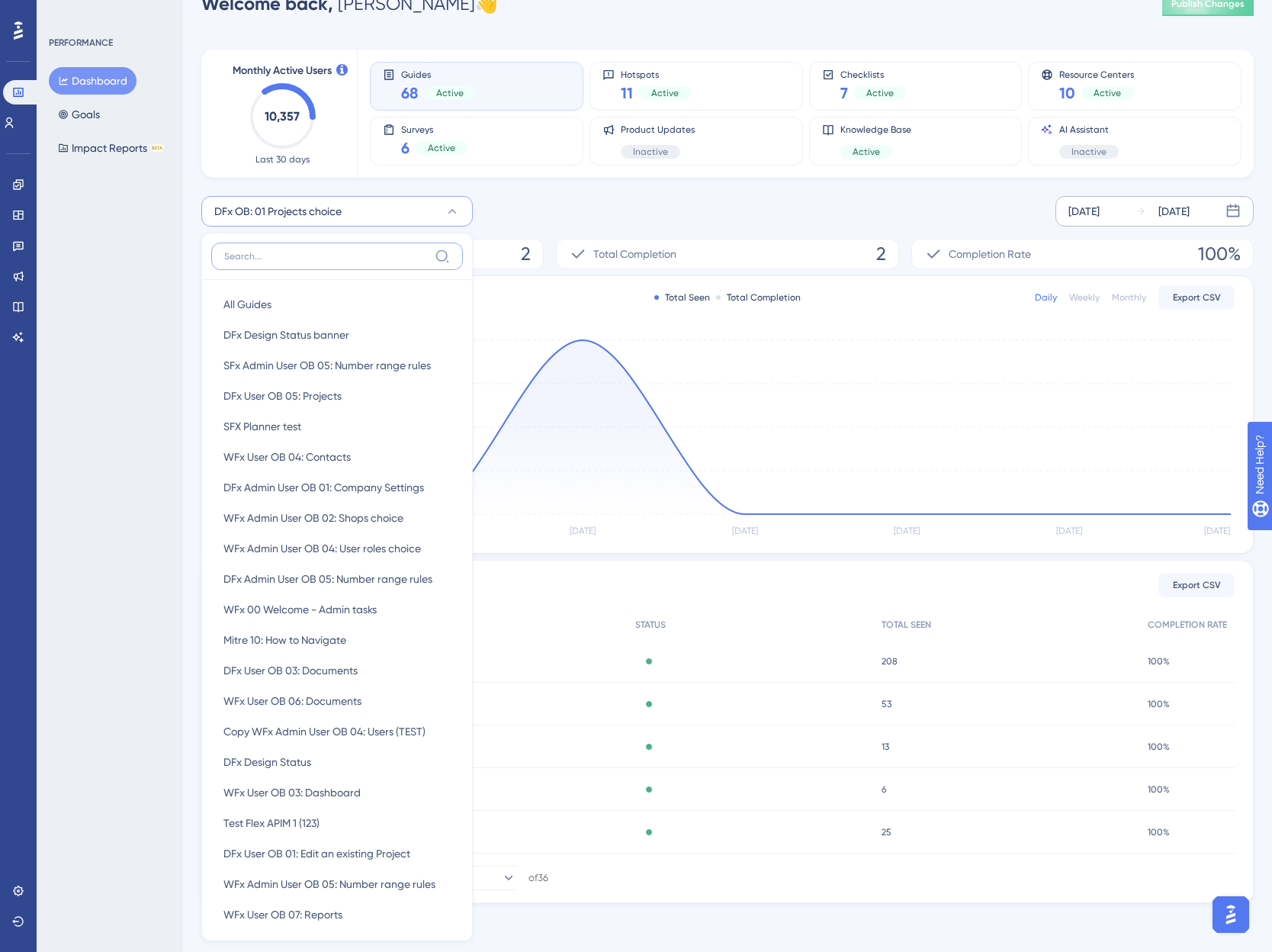
scroll to position [76, 0]
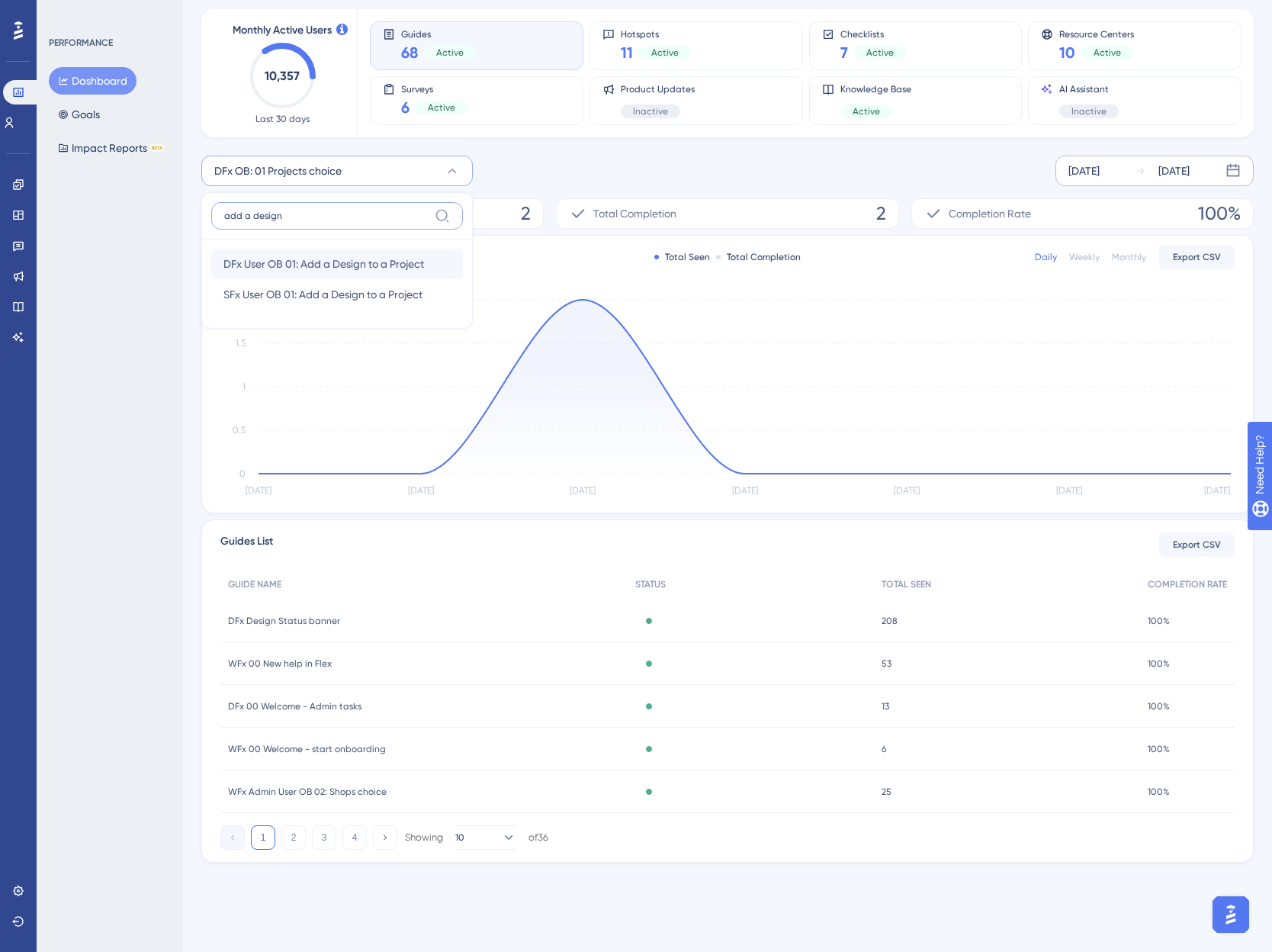
type input "add a design"
click at [270, 256] on div "DFx User OB 01: Add a Design to a Project DFx User OB 01: Add a Design to a Pro…" at bounding box center [337, 279] width 251 height 79
click at [270, 256] on span "DFx User OB 01: Add a Design to a Project" at bounding box center [323, 264] width 201 height 18
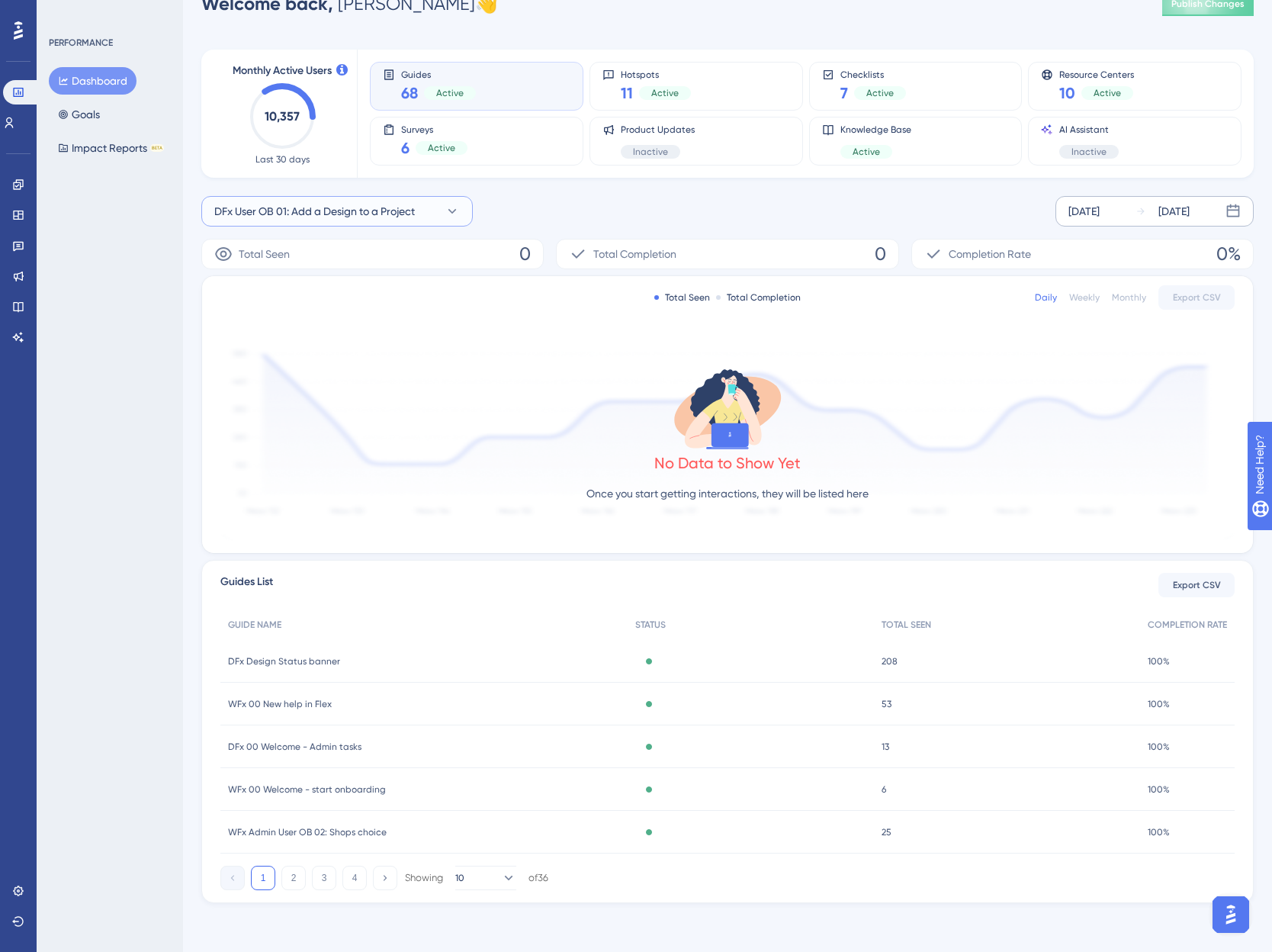
click at [286, 208] on span "DFx User OB 01: Add a Design to a Project" at bounding box center [314, 211] width 201 height 18
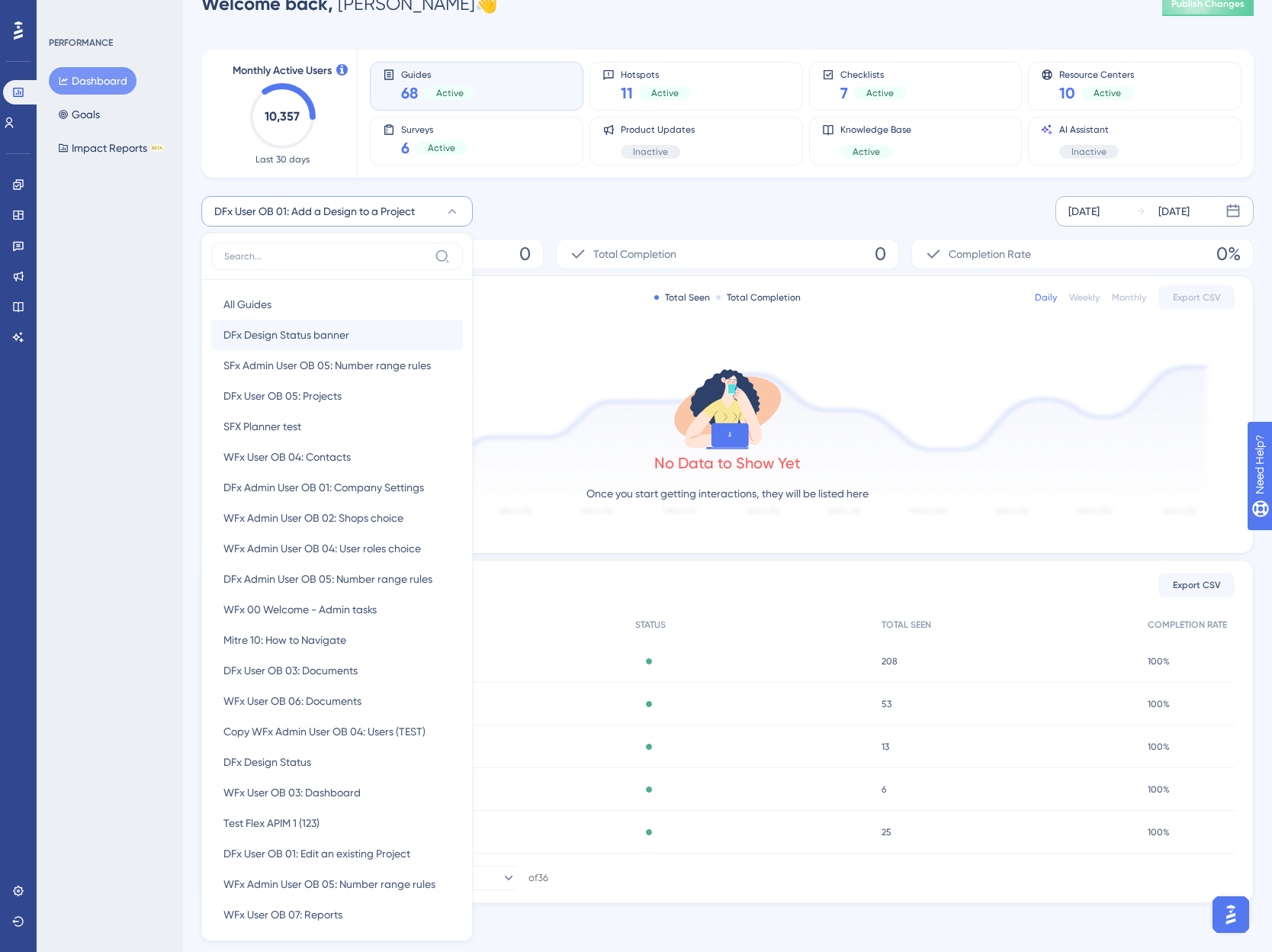
scroll to position [141, 0]
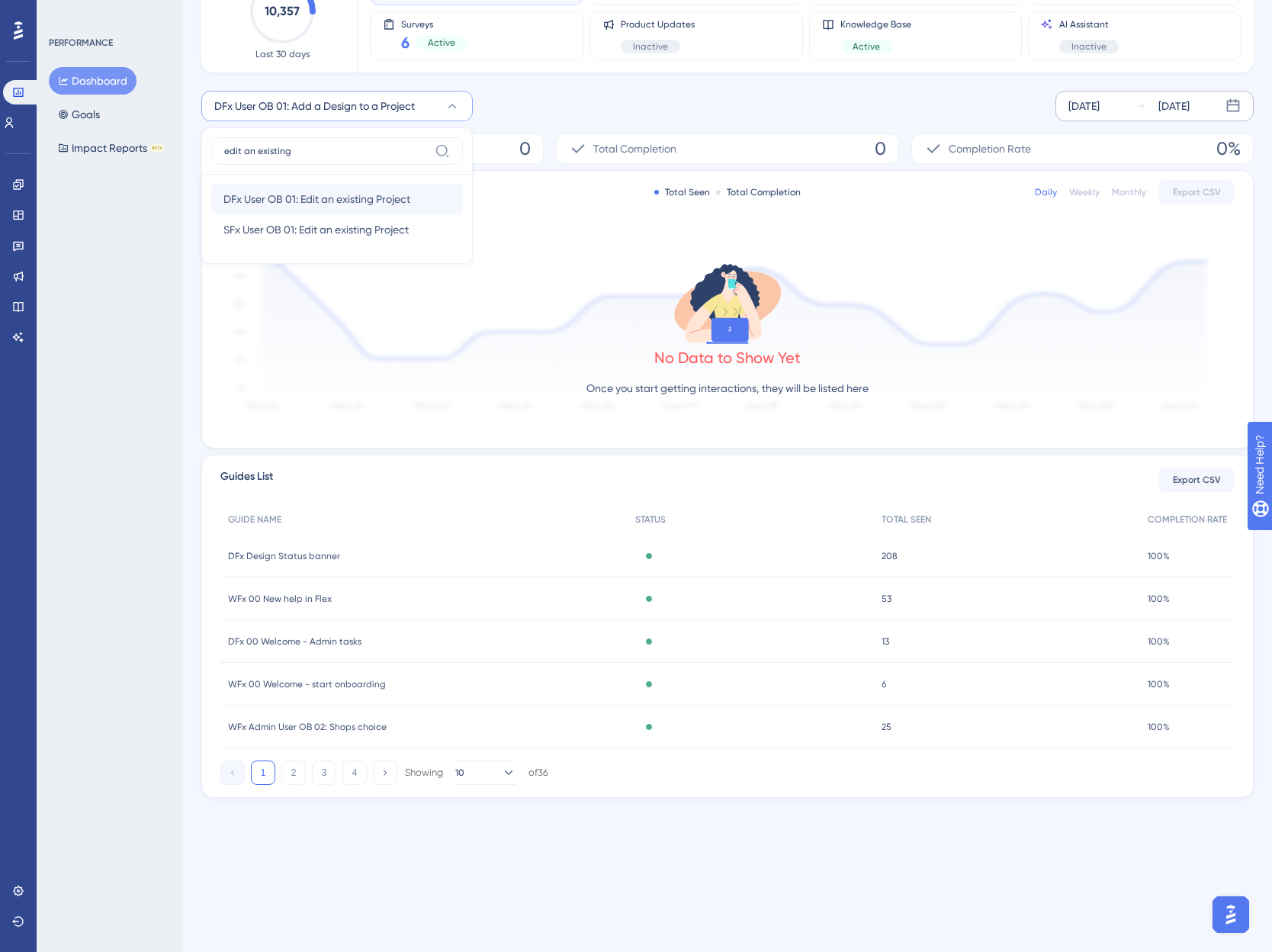
type input "edit an existing"
click at [270, 198] on span "DFx User OB 01: Edit an existing Project" at bounding box center [317, 199] width 187 height 18
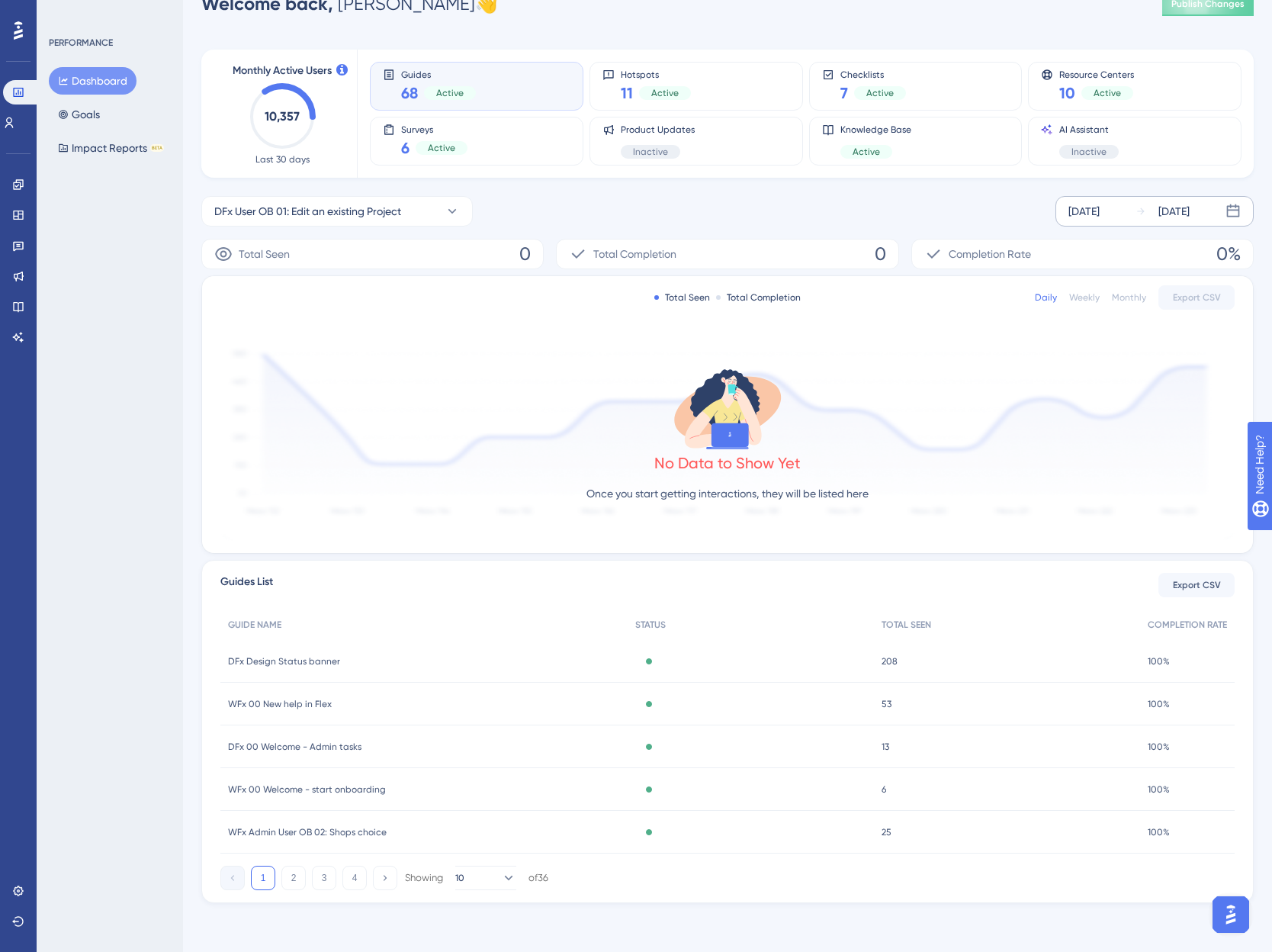
scroll to position [35, 0]
click at [350, 209] on span "DFx User OB 01: Edit an existing Project" at bounding box center [308, 211] width 187 height 18
type input "number range"
click at [273, 337] on span "DFx Admin User OB 05: Number range rules" at bounding box center [328, 335] width 209 height 18
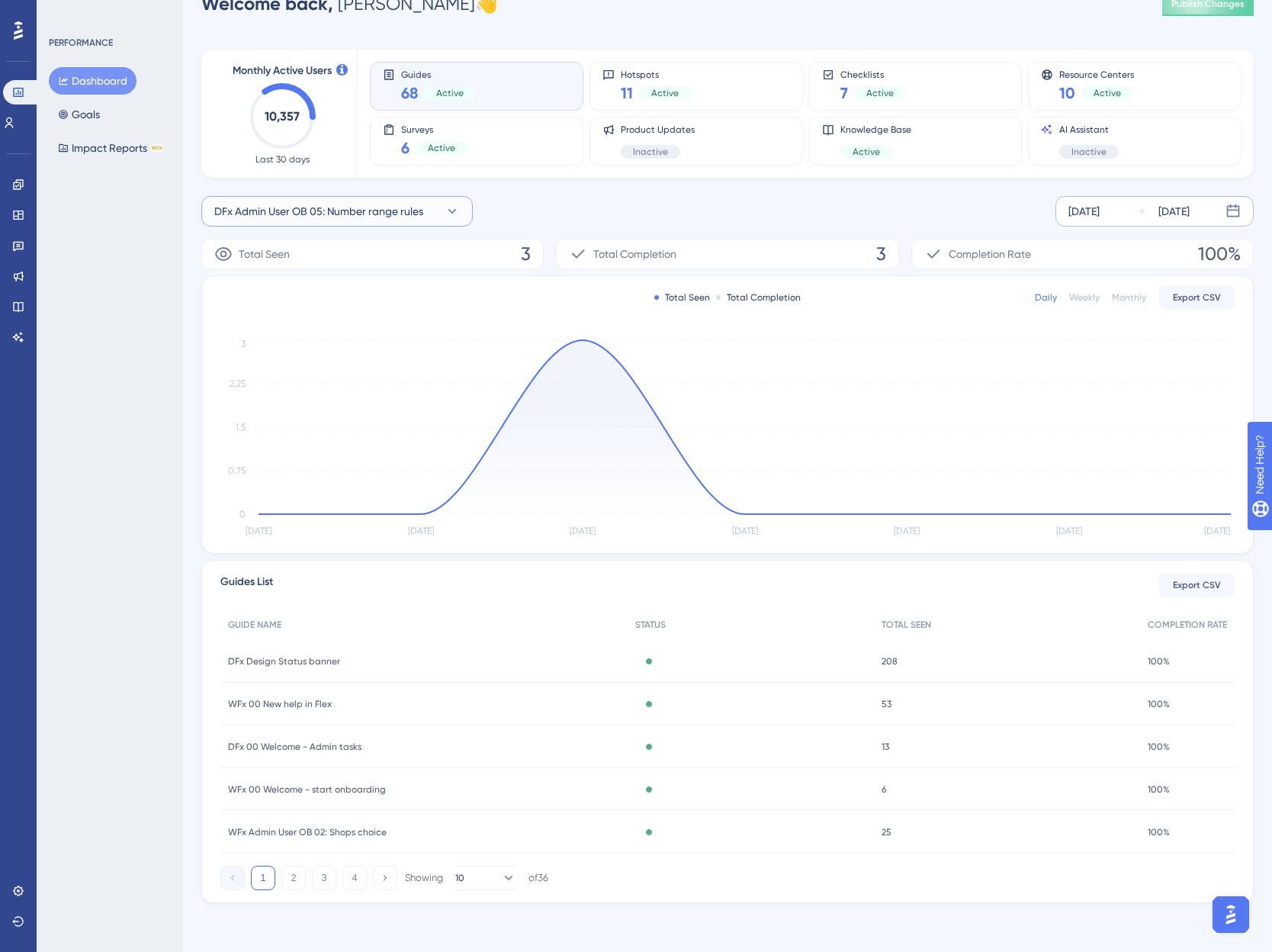
click at [370, 206] on span "DFx Admin User OB 05: Number range rules" at bounding box center [319, 211] width 209 height 18
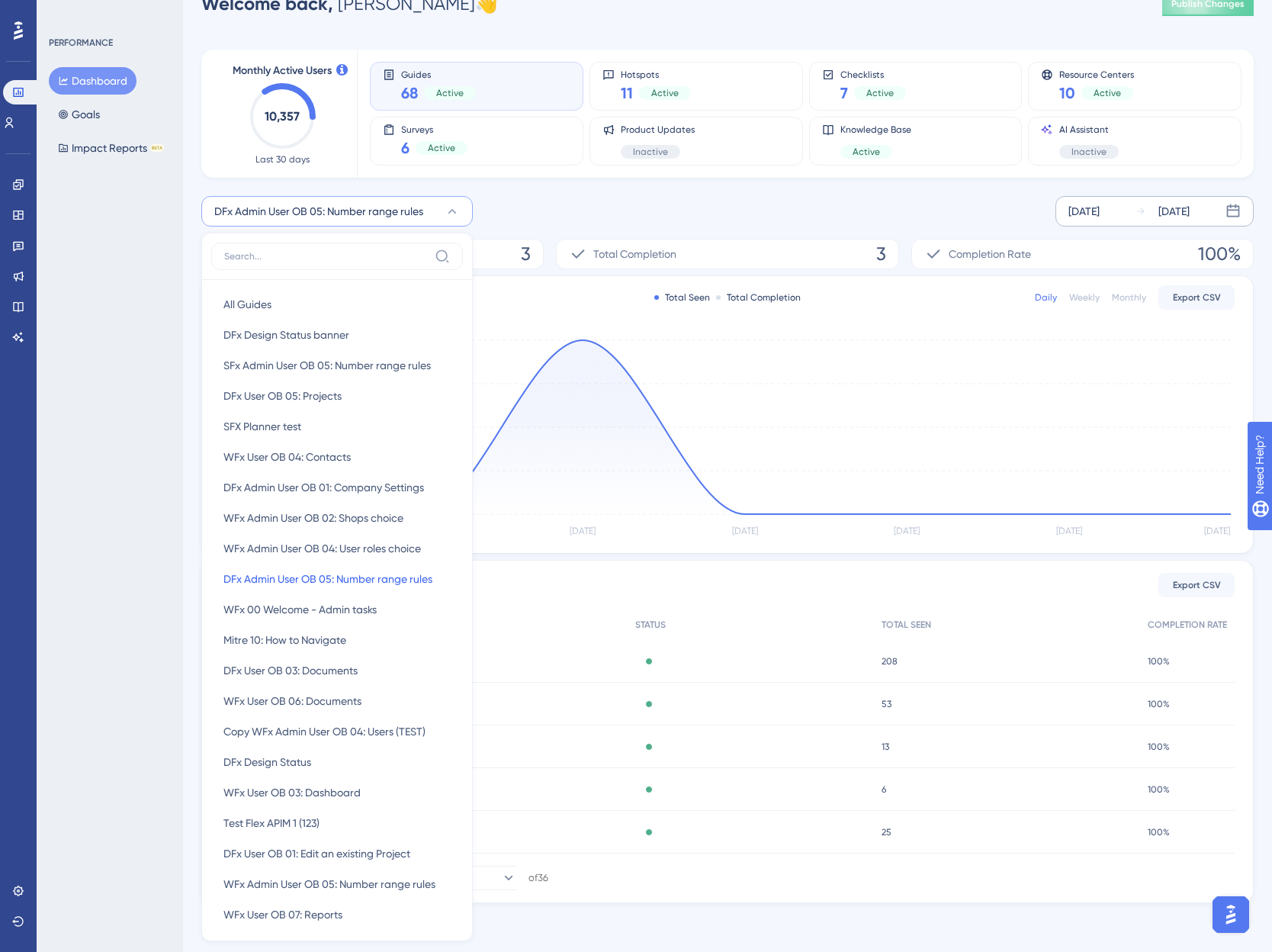
scroll to position [0, 0]
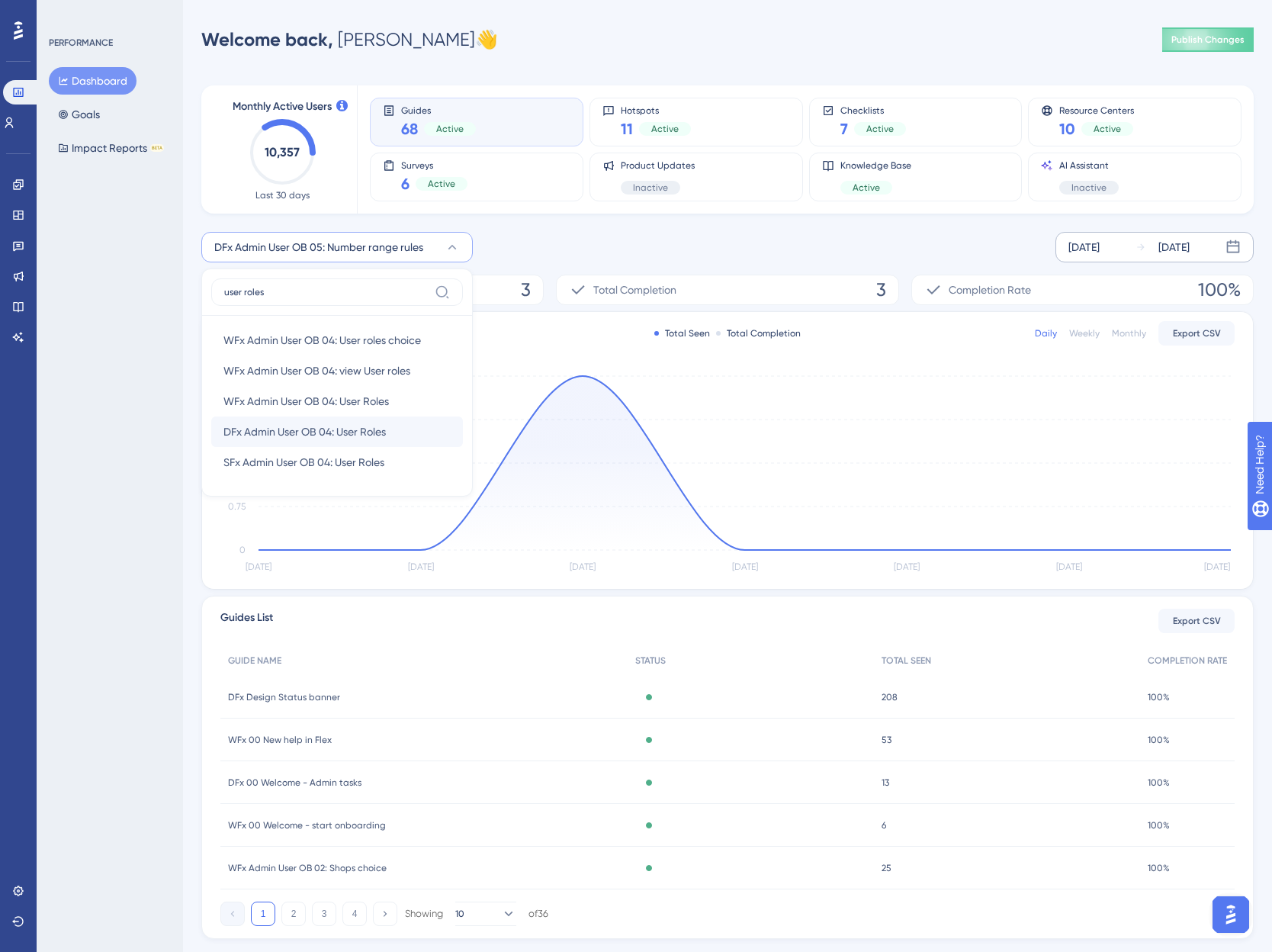
type input "user roles"
click at [349, 436] on span "DFx Admin User OB 04: User Roles" at bounding box center [304, 431] width 163 height 18
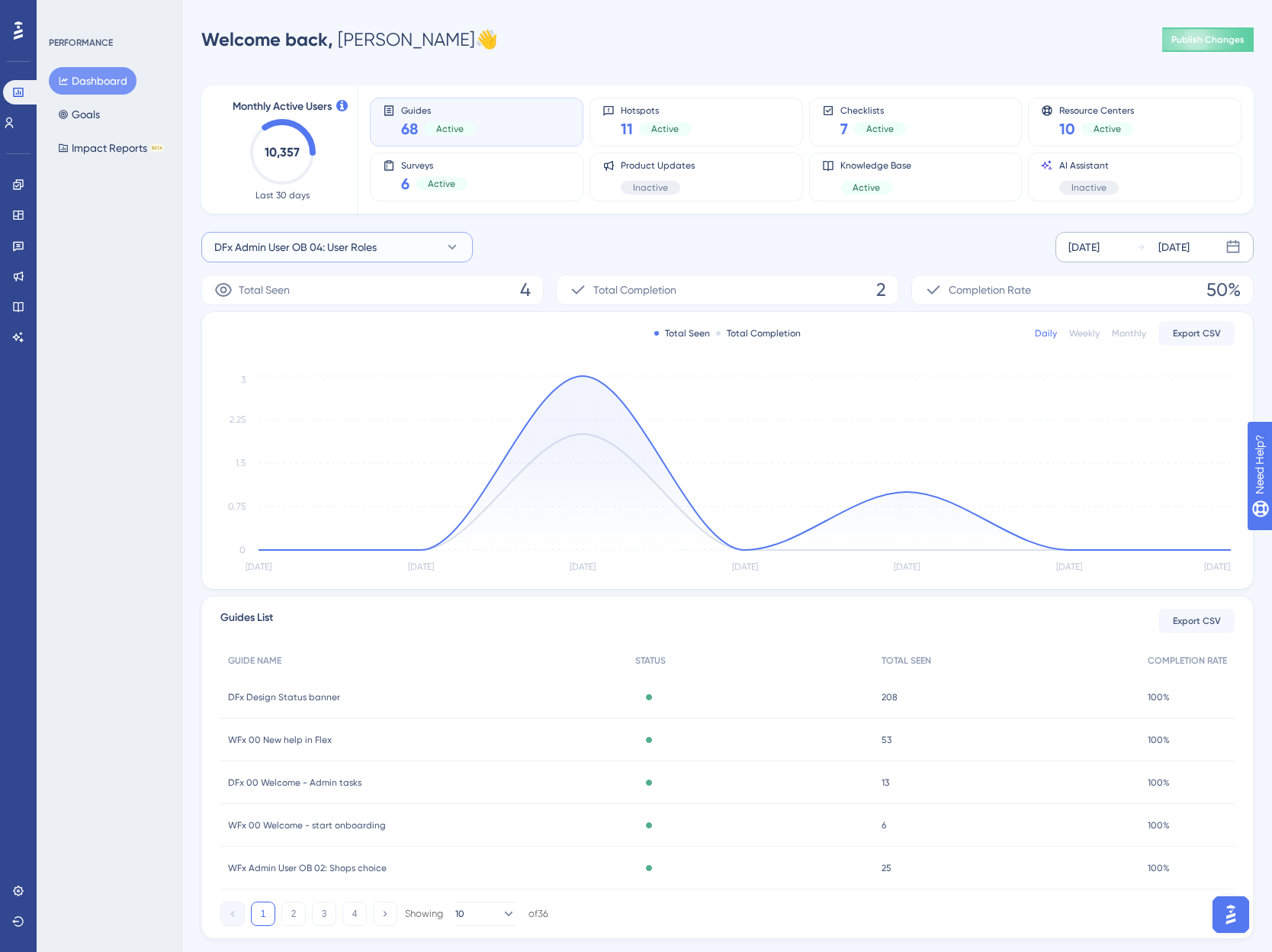
click at [419, 246] on button "DFx Admin User OB 04: User Roles" at bounding box center [337, 247] width 271 height 31
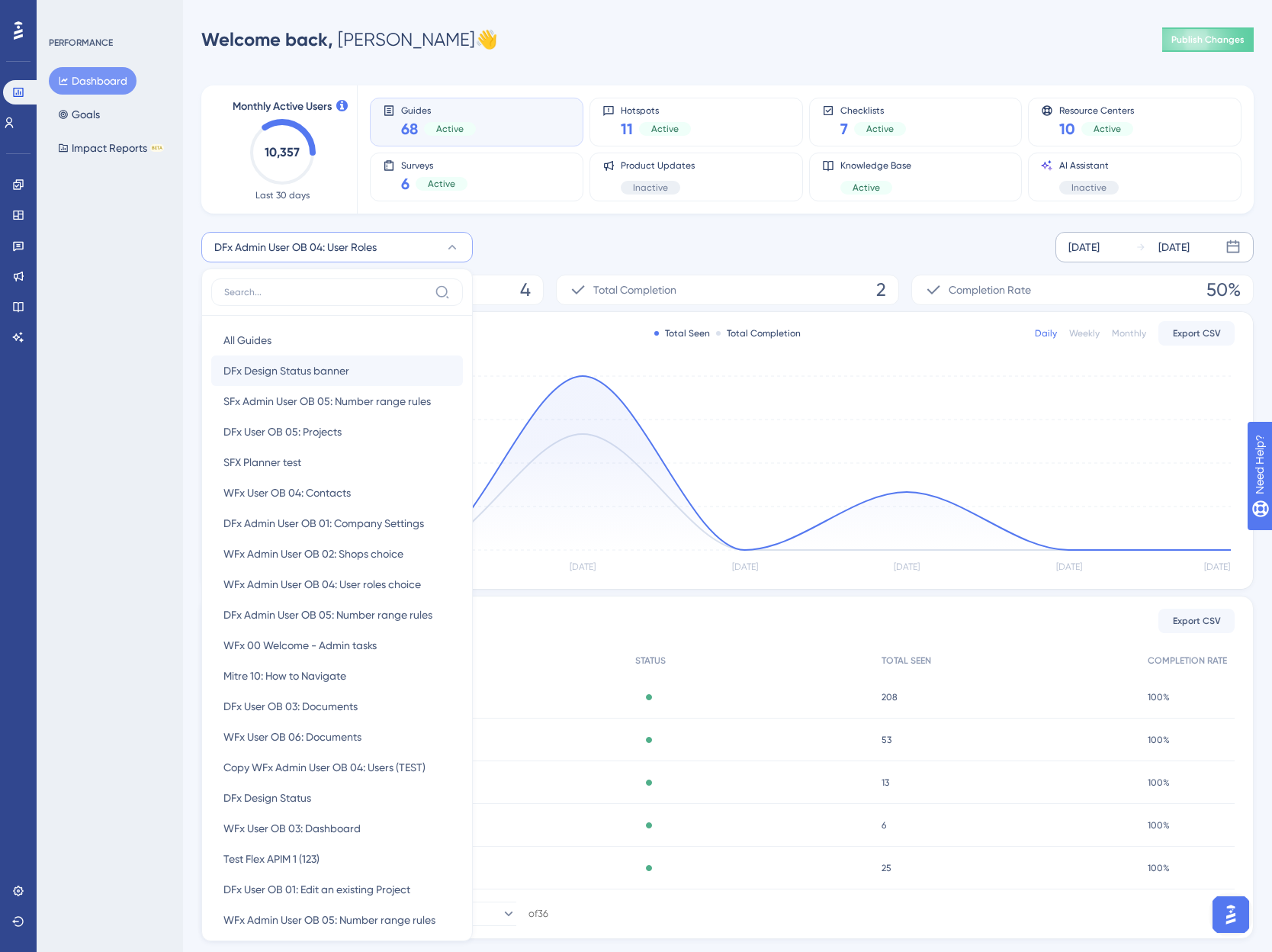
scroll to position [129, 0]
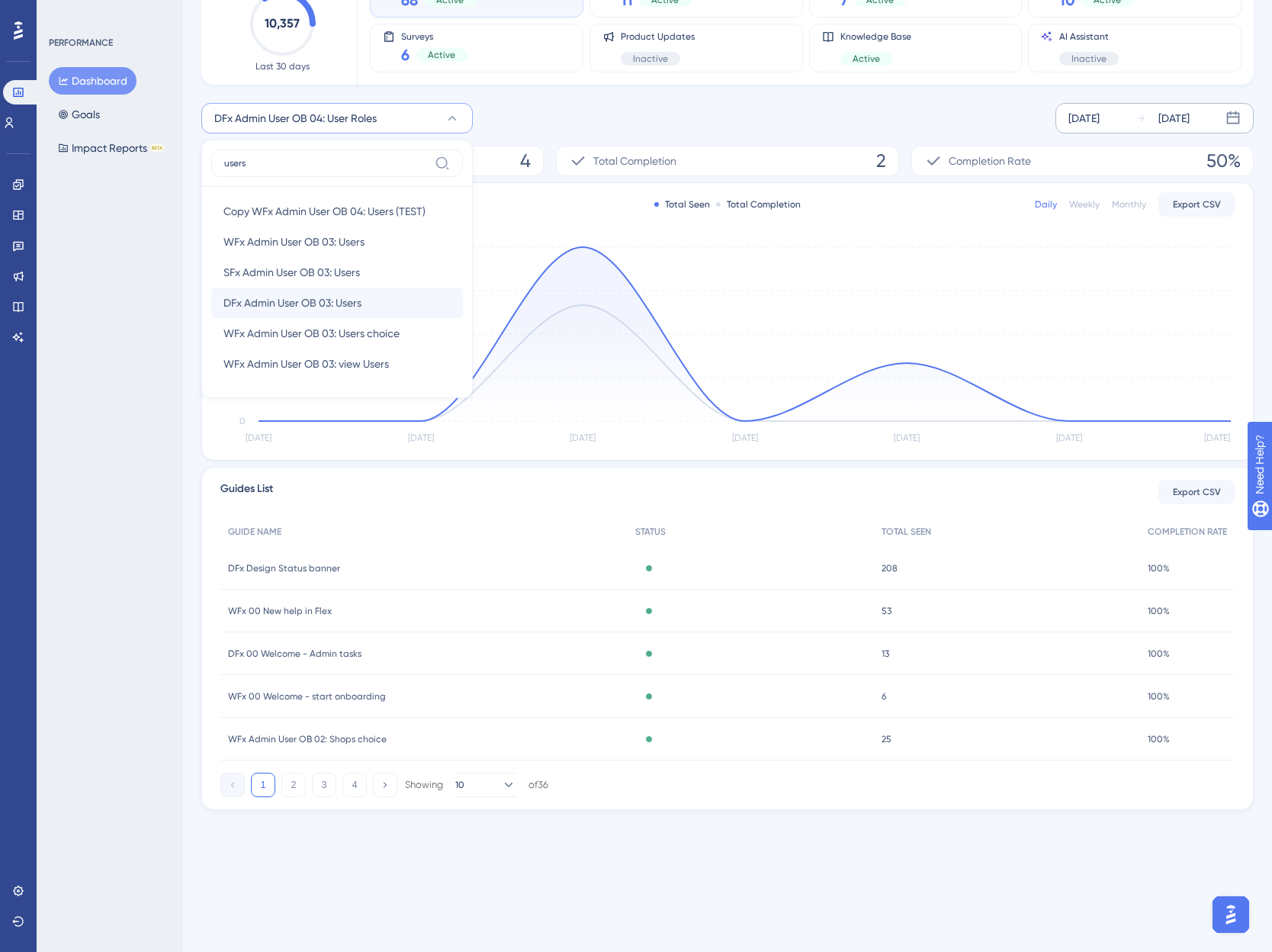
type input "users"
click at [337, 303] on span "DFx Admin User OB 03: Users" at bounding box center [292, 302] width 138 height 18
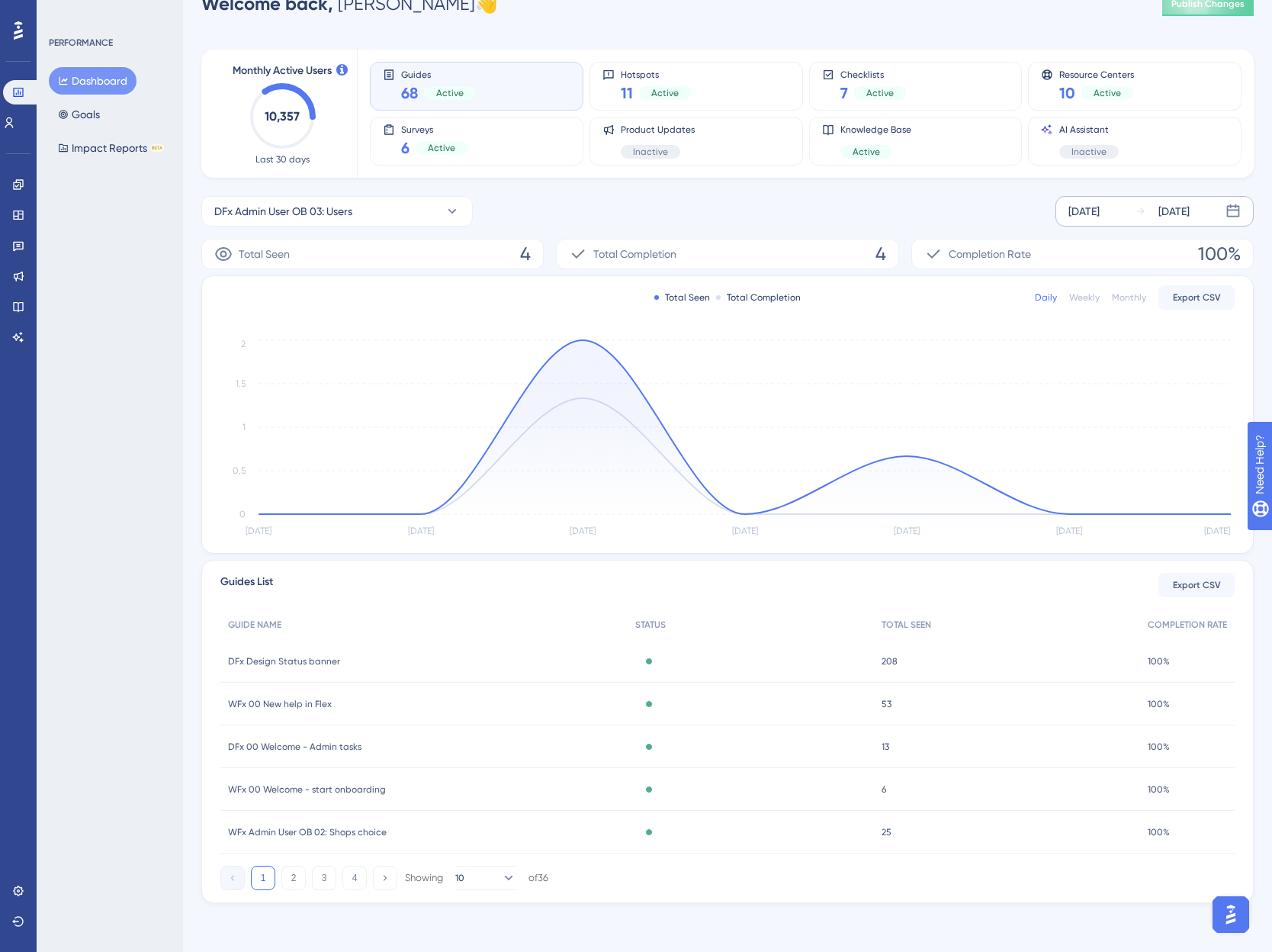
scroll to position [35, 0]
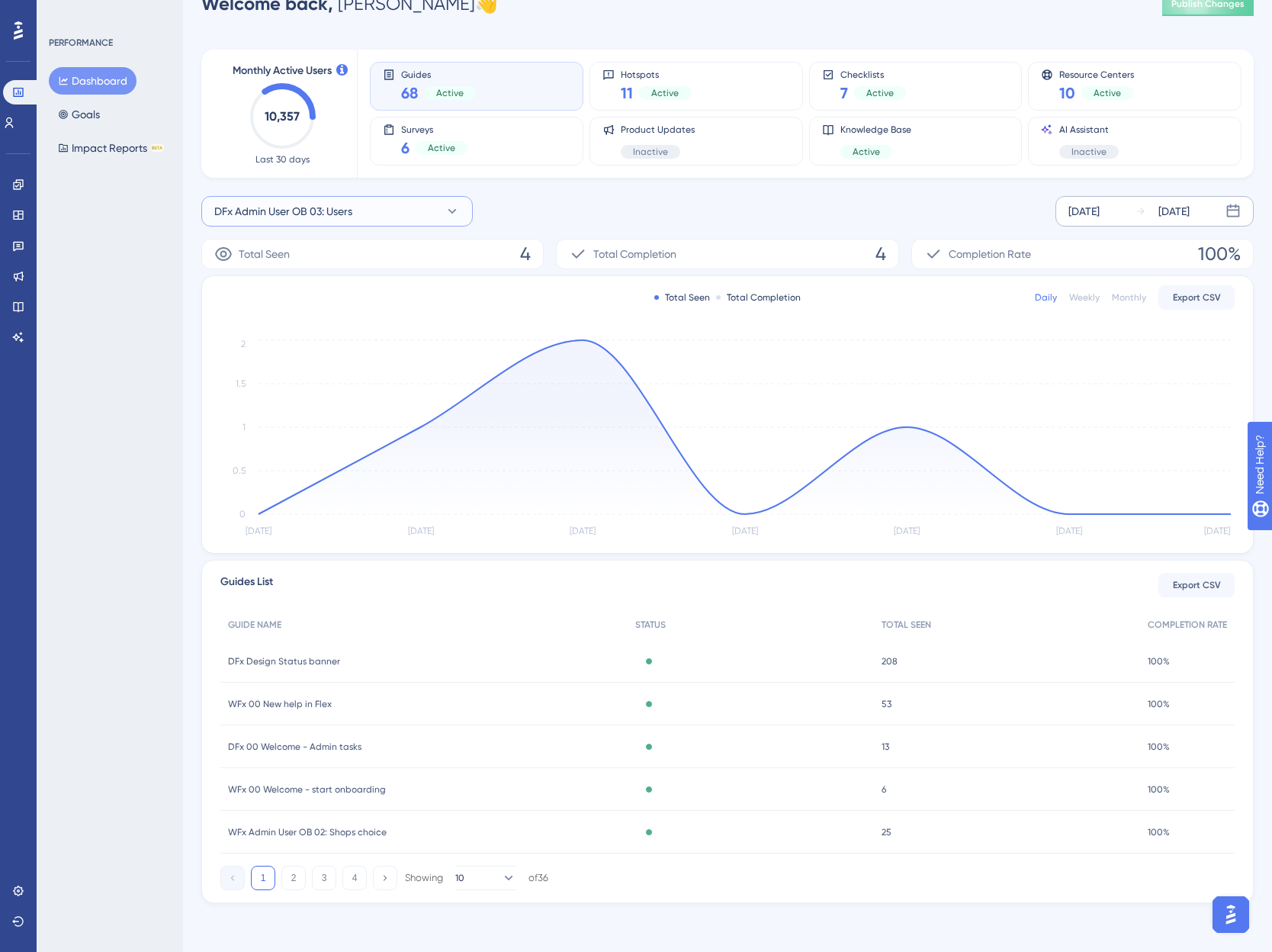
click at [261, 211] on span "DFx Admin User OB 03: Users" at bounding box center [283, 211] width 138 height 18
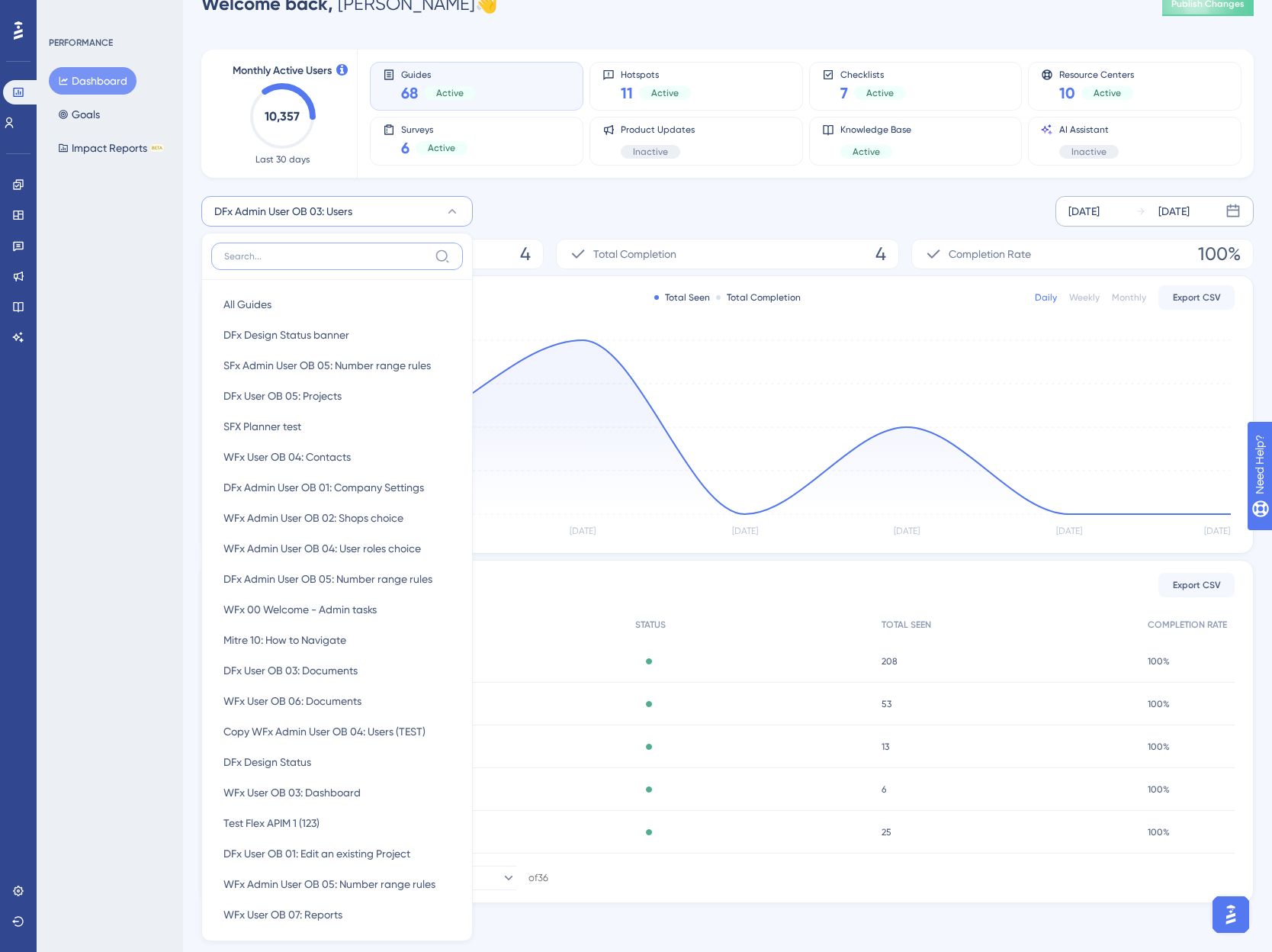
scroll to position [121, 0]
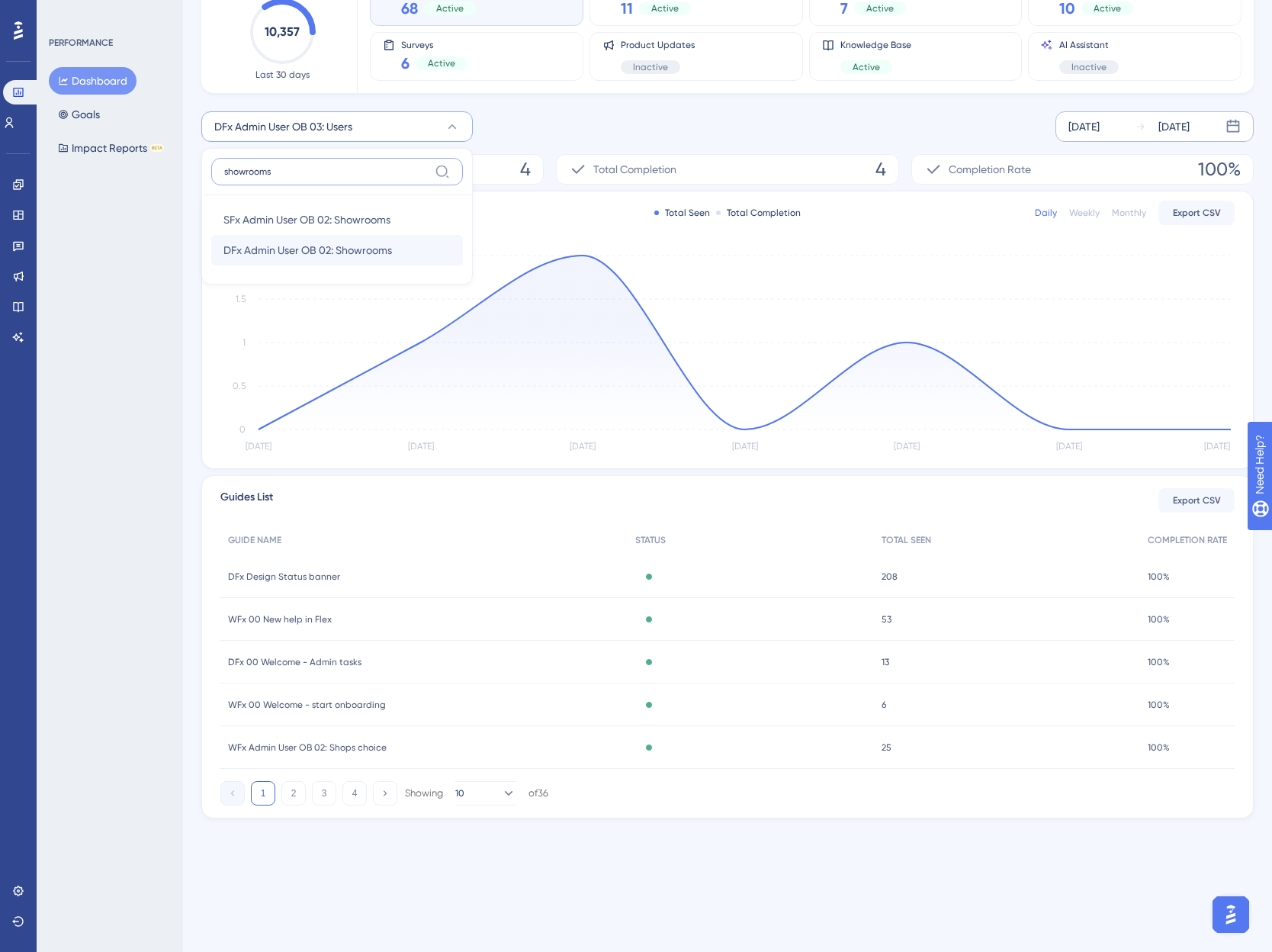
type input "showrooms"
click at [291, 244] on span "DFx Admin User OB 02: Showrooms" at bounding box center [308, 250] width 169 height 18
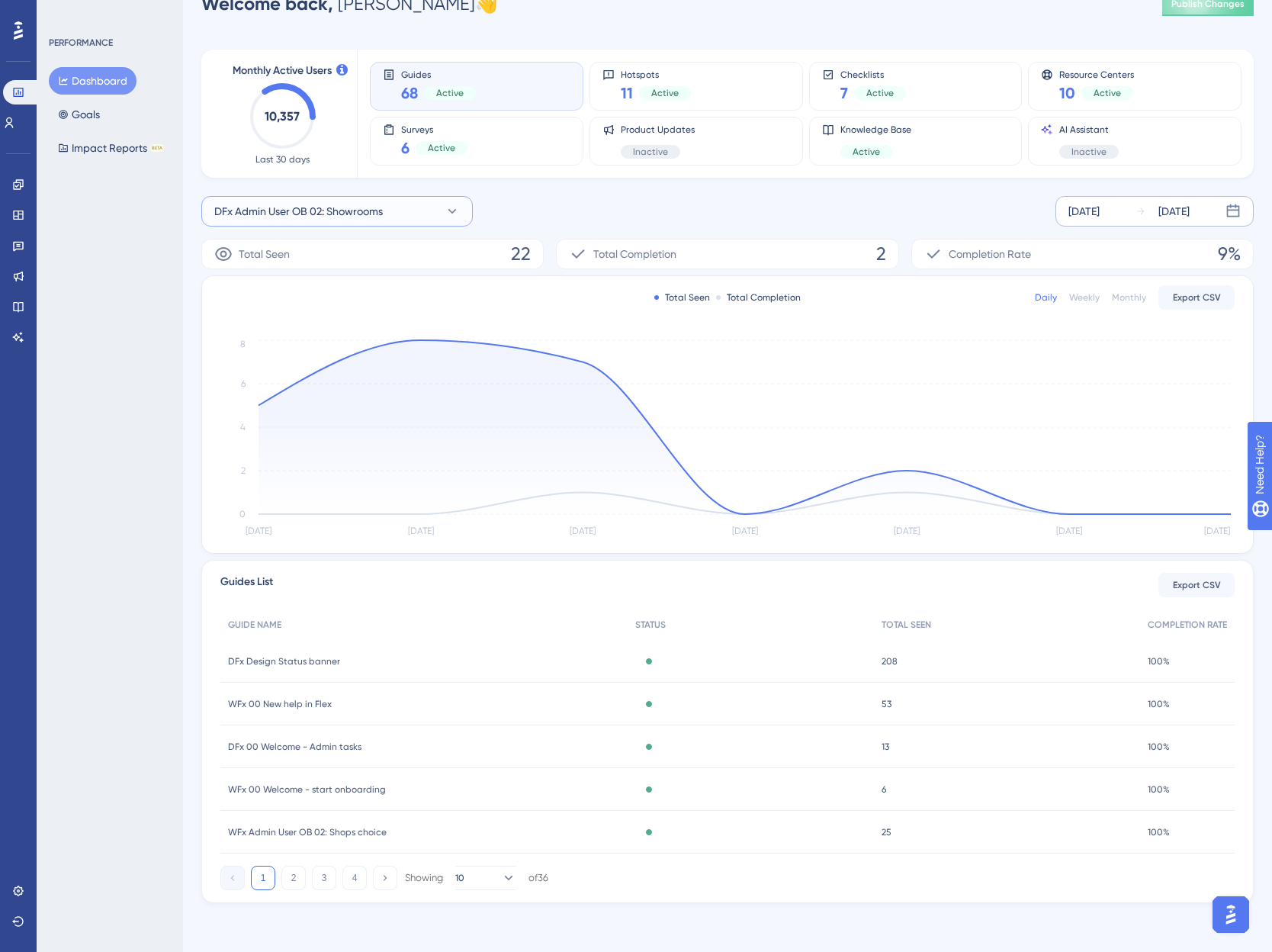
click at [241, 205] on span "DFx Admin User OB 02: Showrooms" at bounding box center [299, 211] width 169 height 18
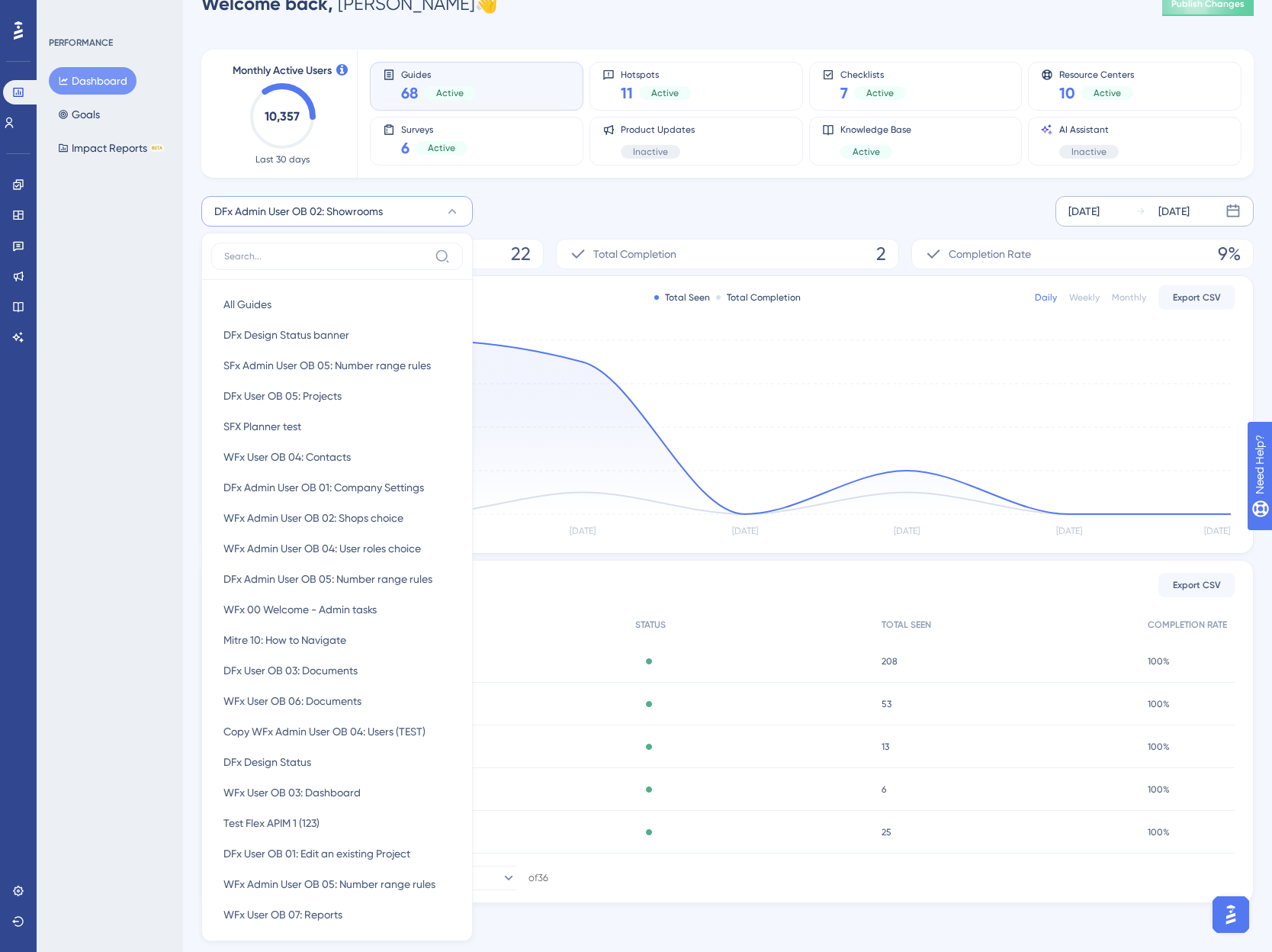
scroll to position [147, 0]
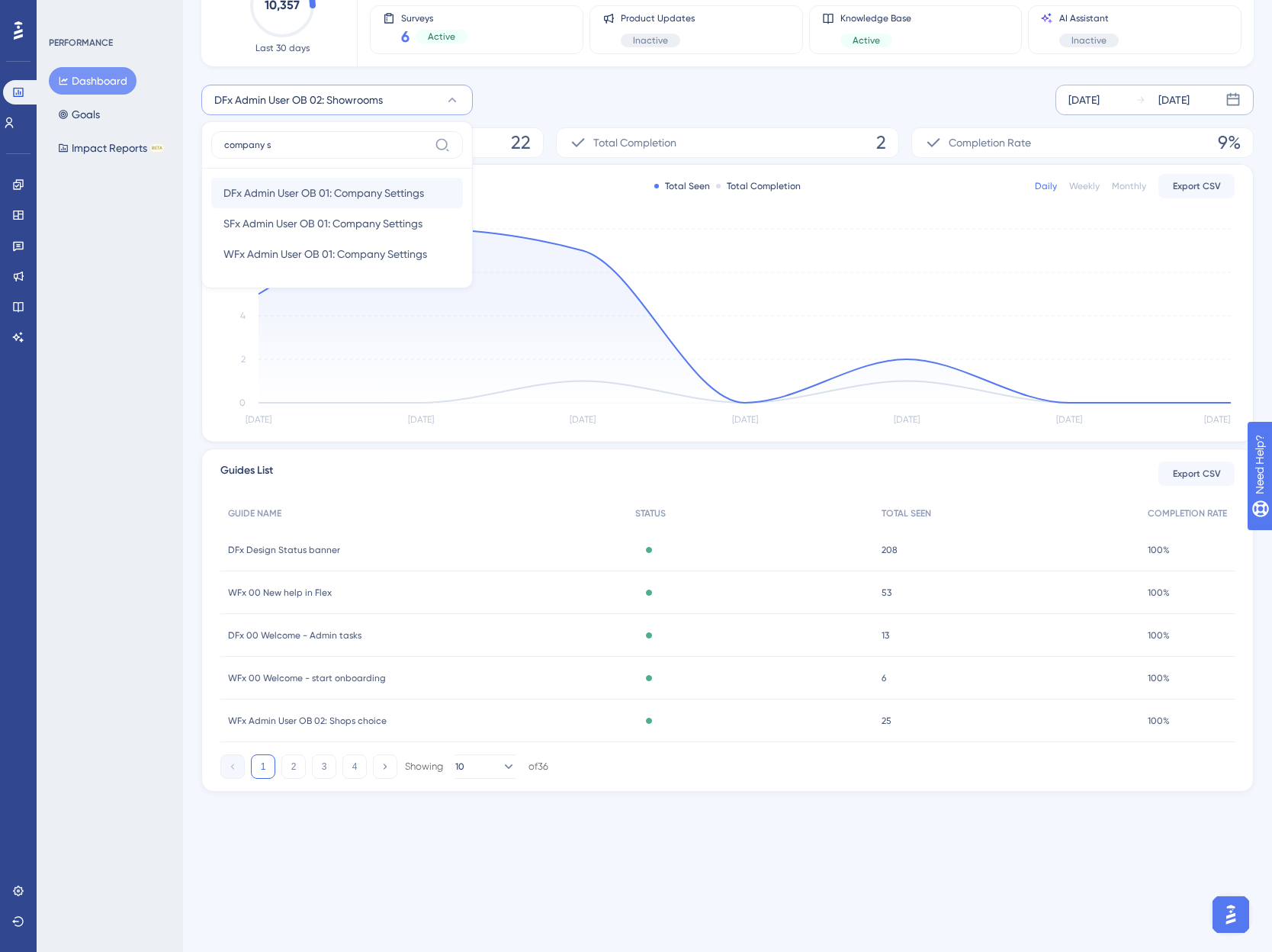
type input "company s"
click at [290, 193] on span "DFx Admin User OB 01: Company Settings" at bounding box center [323, 192] width 201 height 18
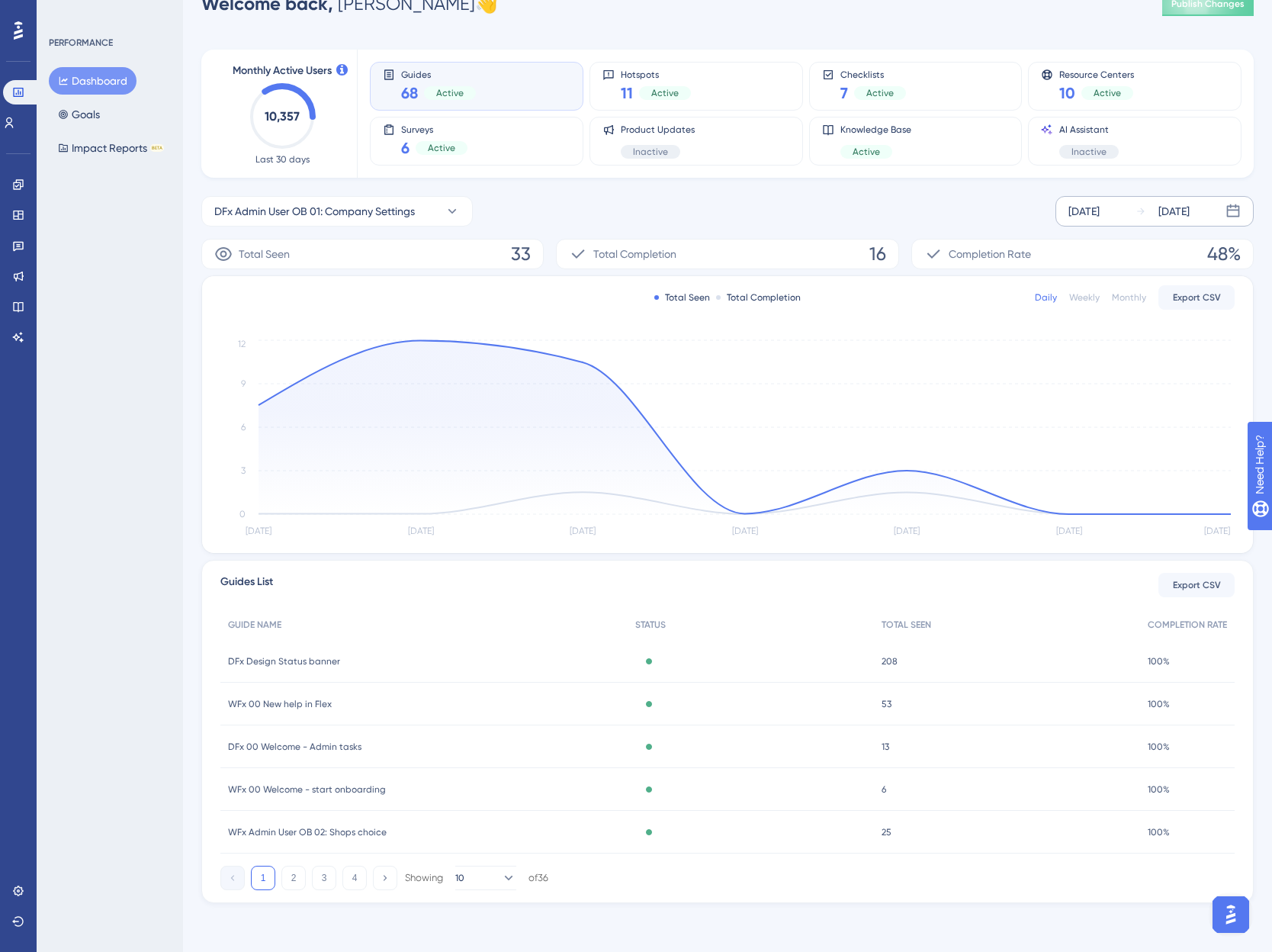
scroll to position [35, 0]
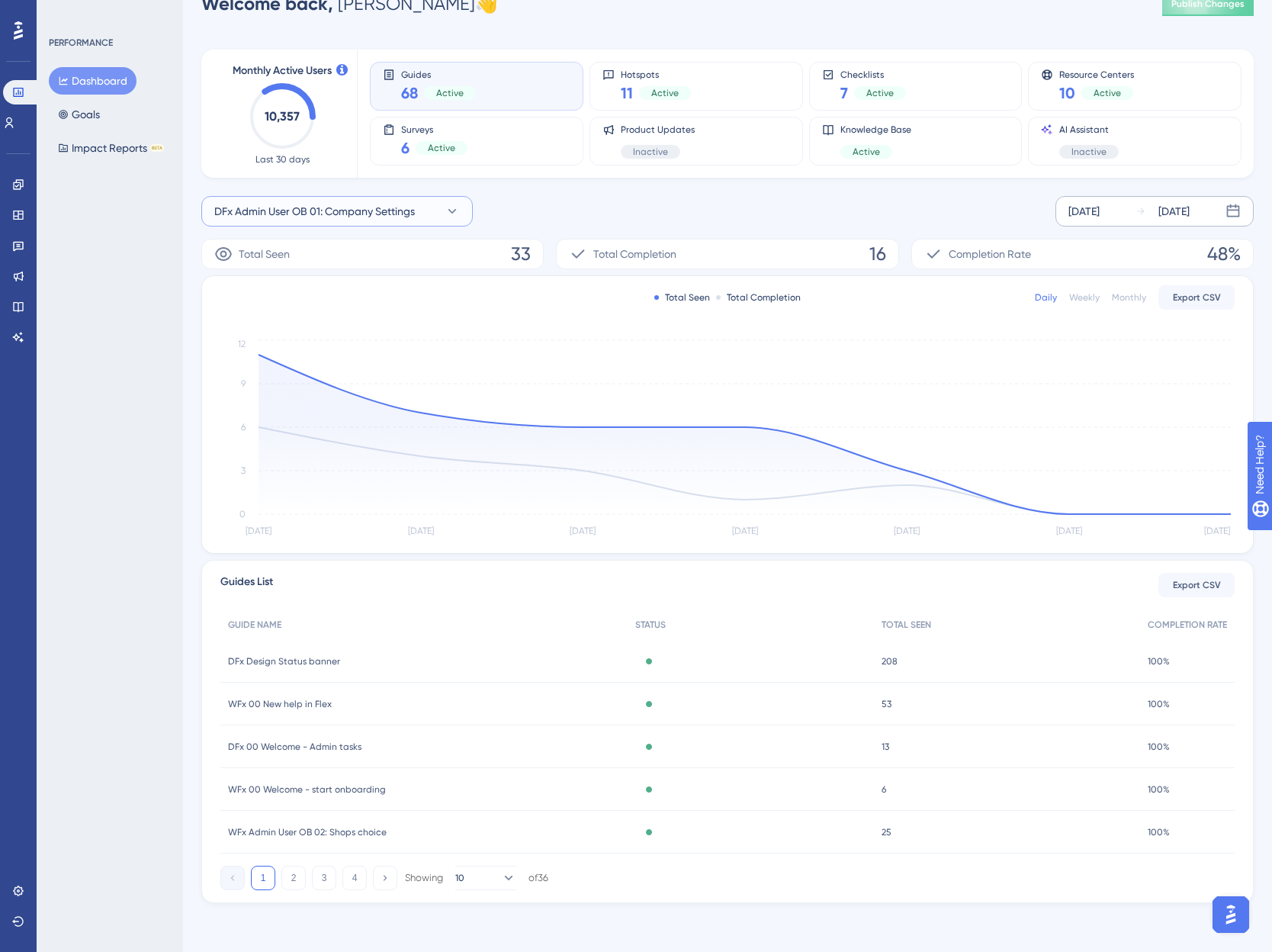
click at [260, 215] on span "DFx Admin User OB 01: Company Settings" at bounding box center [314, 211] width 201 height 18
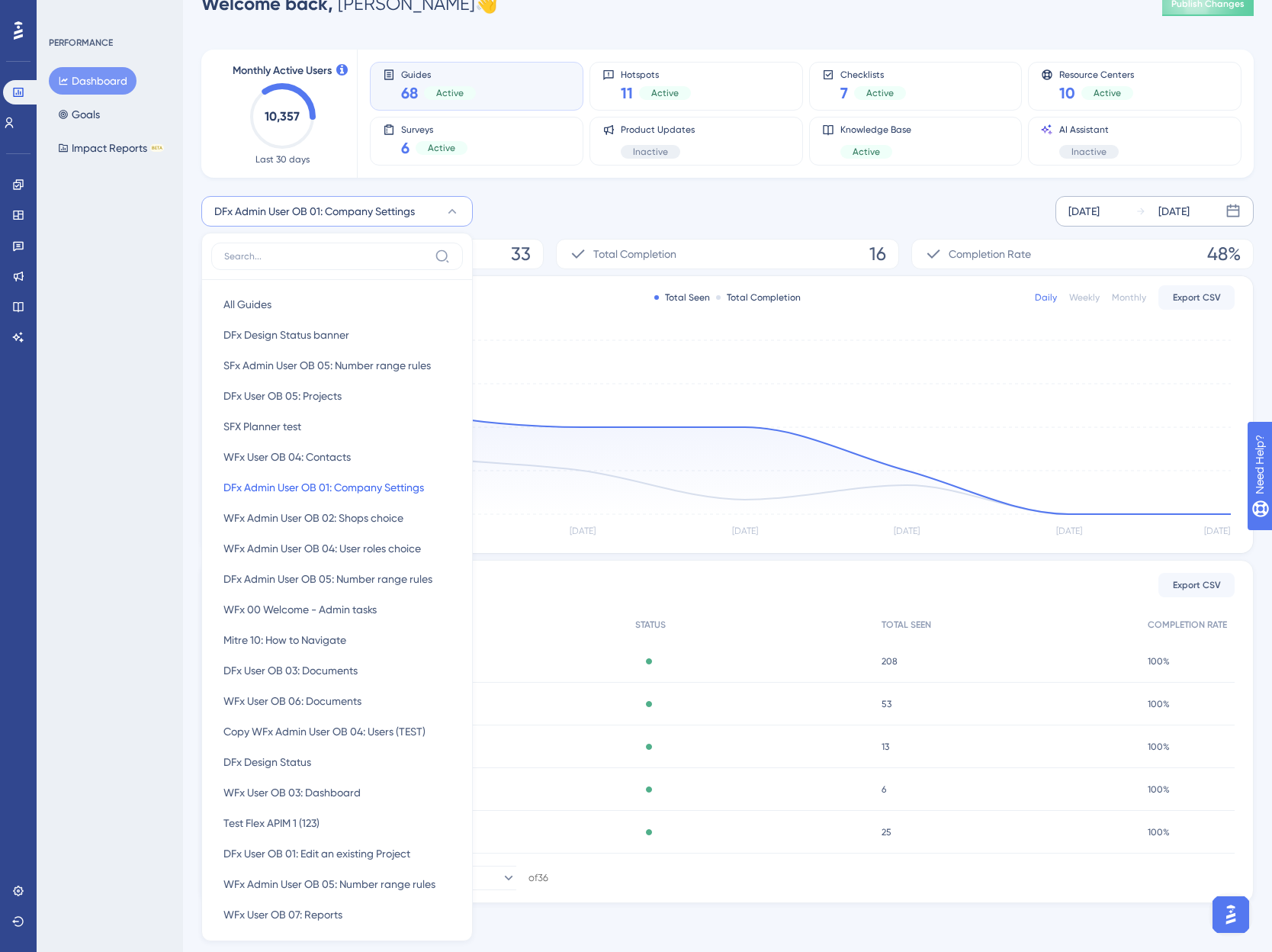
scroll to position [77, 0]
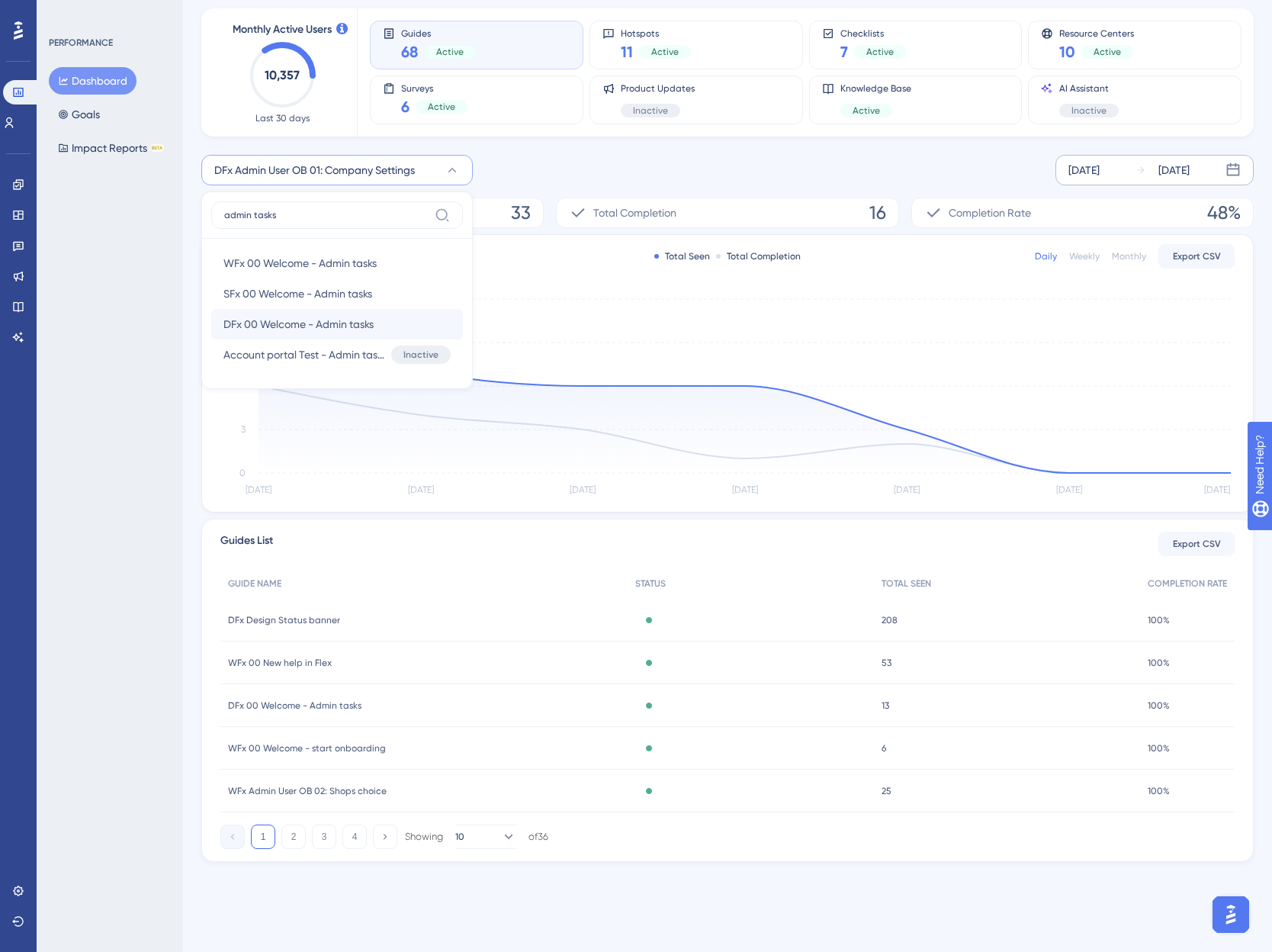
type input "admin tasks"
click at [257, 322] on span "DFx 00 Welcome - Admin tasks" at bounding box center [299, 324] width 151 height 18
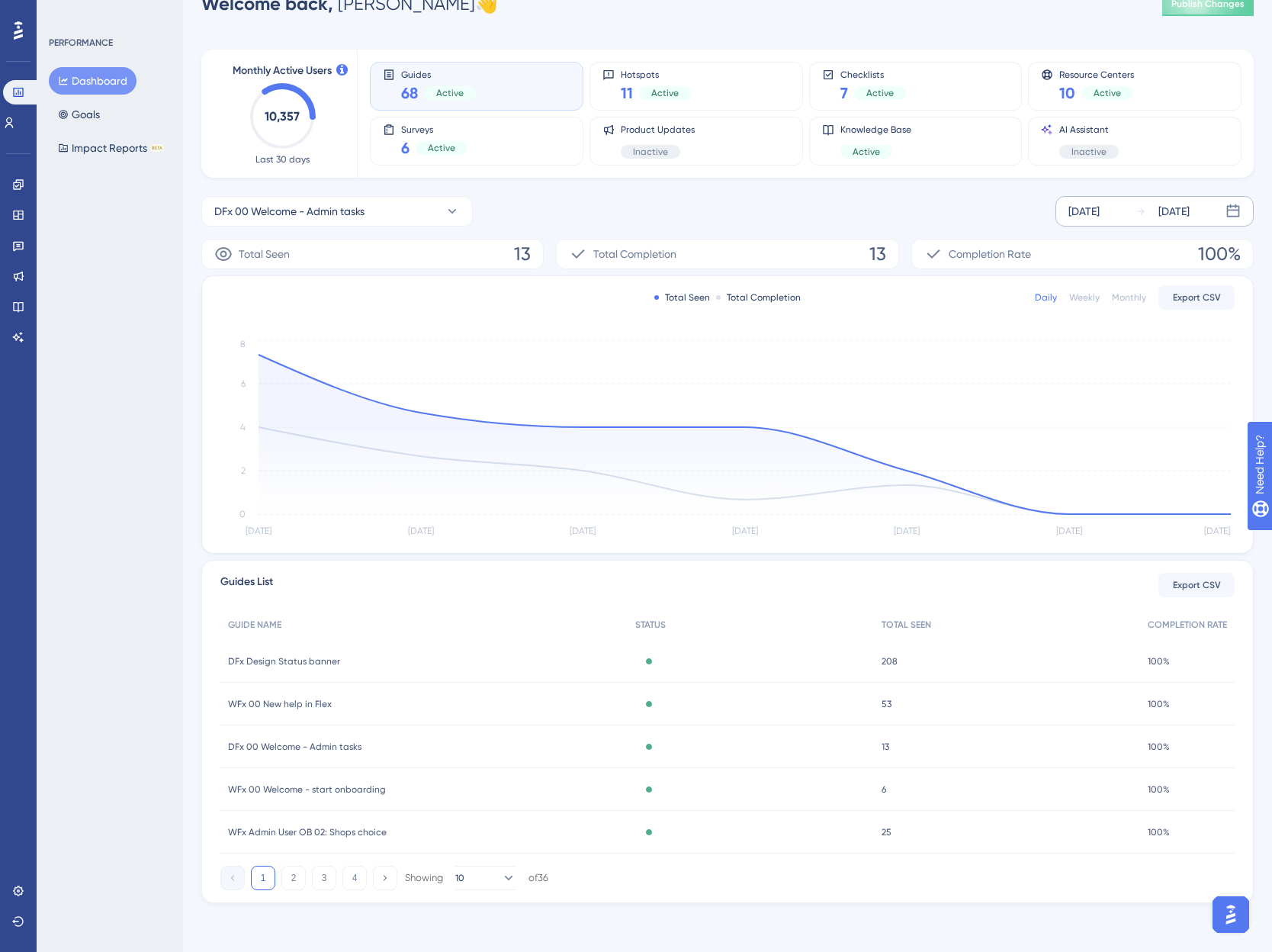
scroll to position [35, 0]
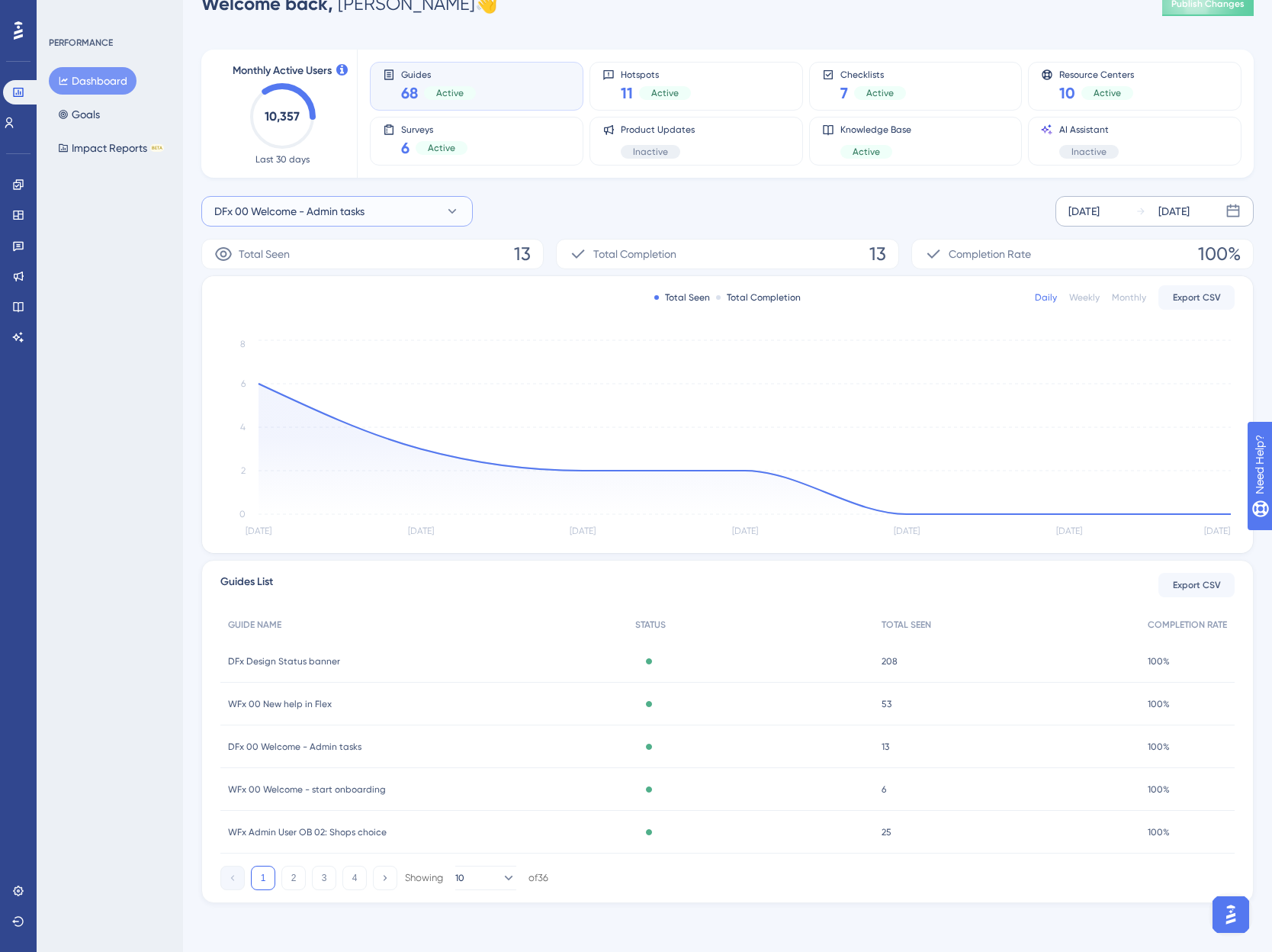
click at [288, 212] on span "DFx 00 Welcome - Admin tasks" at bounding box center [290, 211] width 151 height 18
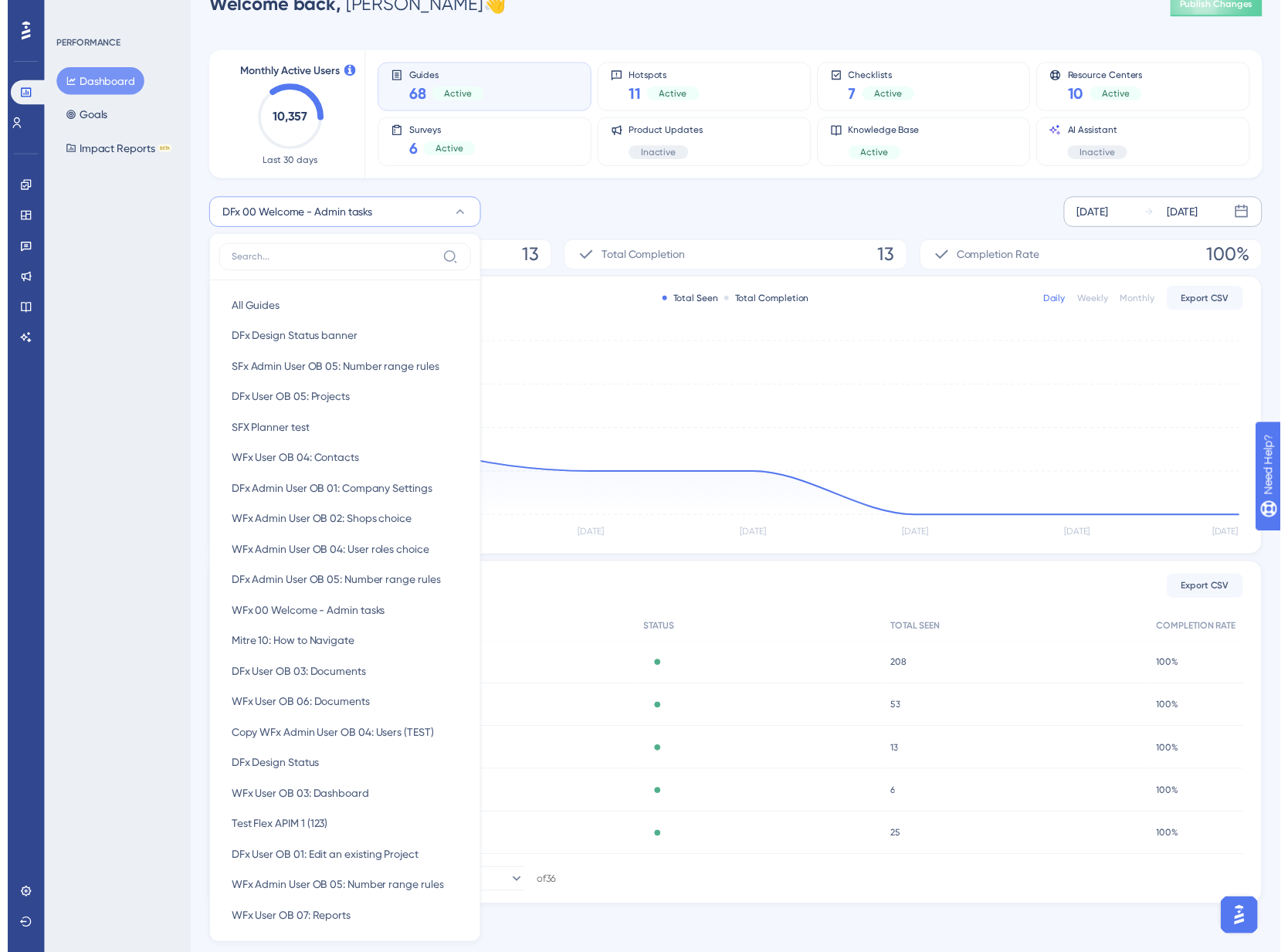
scroll to position [0, 0]
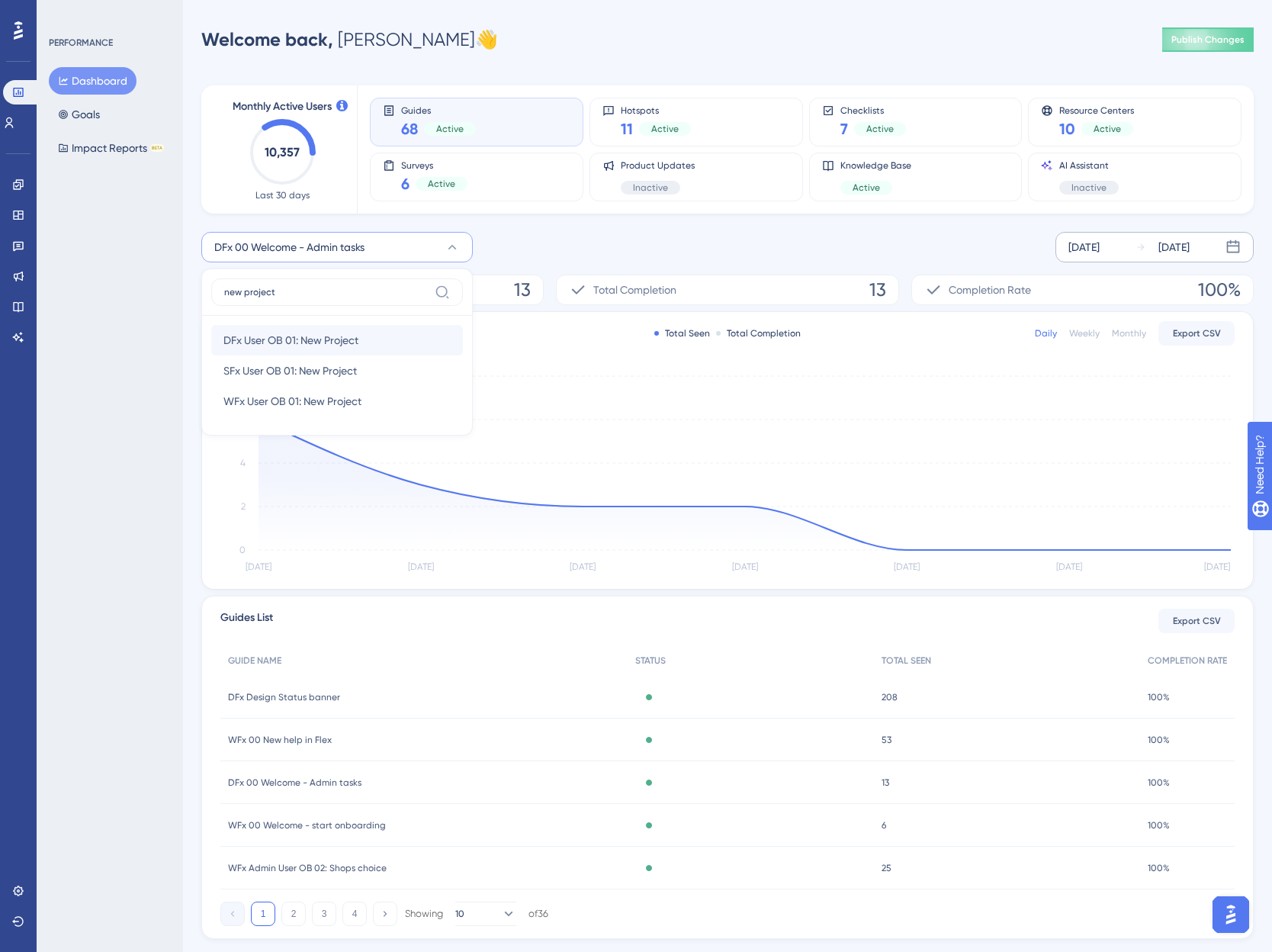
type input "new project"
click at [298, 342] on span "DFx User OB 01: New Project" at bounding box center [291, 340] width 135 height 18
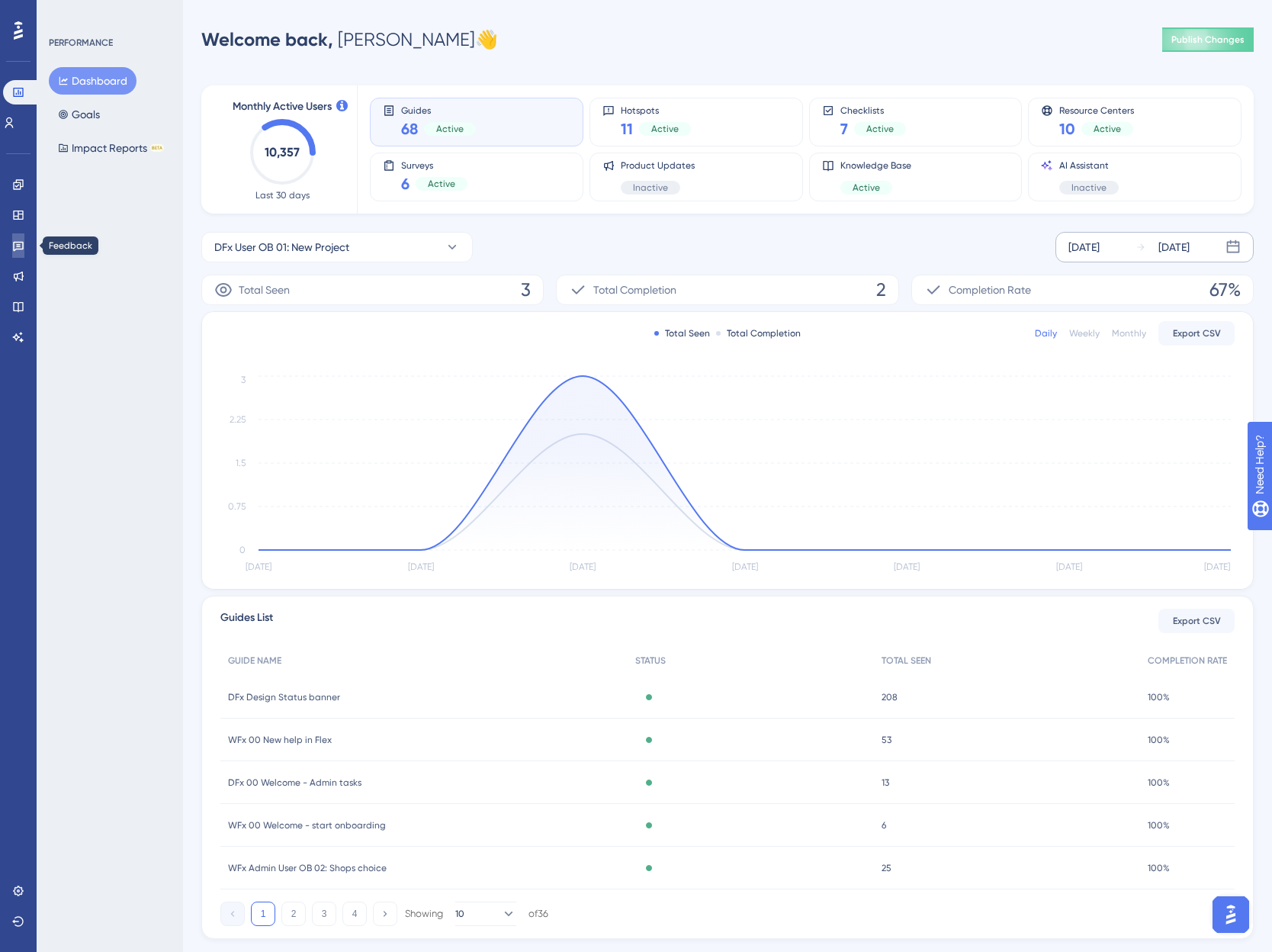
drag, startPoint x: 16, startPoint y: 250, endPoint x: 36, endPoint y: 245, distance: 20.6
click at [16, 250] on icon at bounding box center [17, 245] width 12 height 12
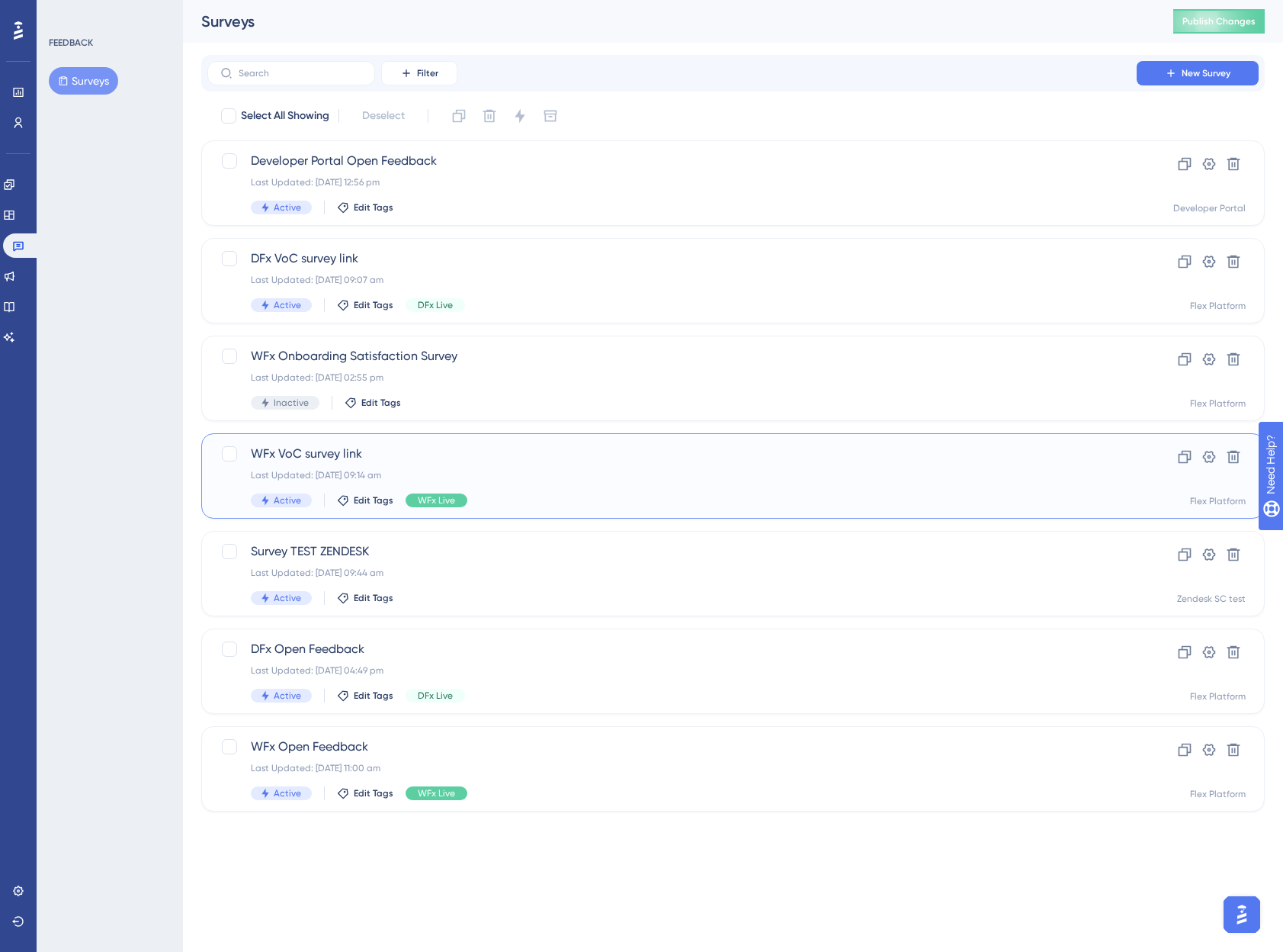
click at [552, 456] on span "WFx VoC survey link" at bounding box center [671, 454] width 842 height 18
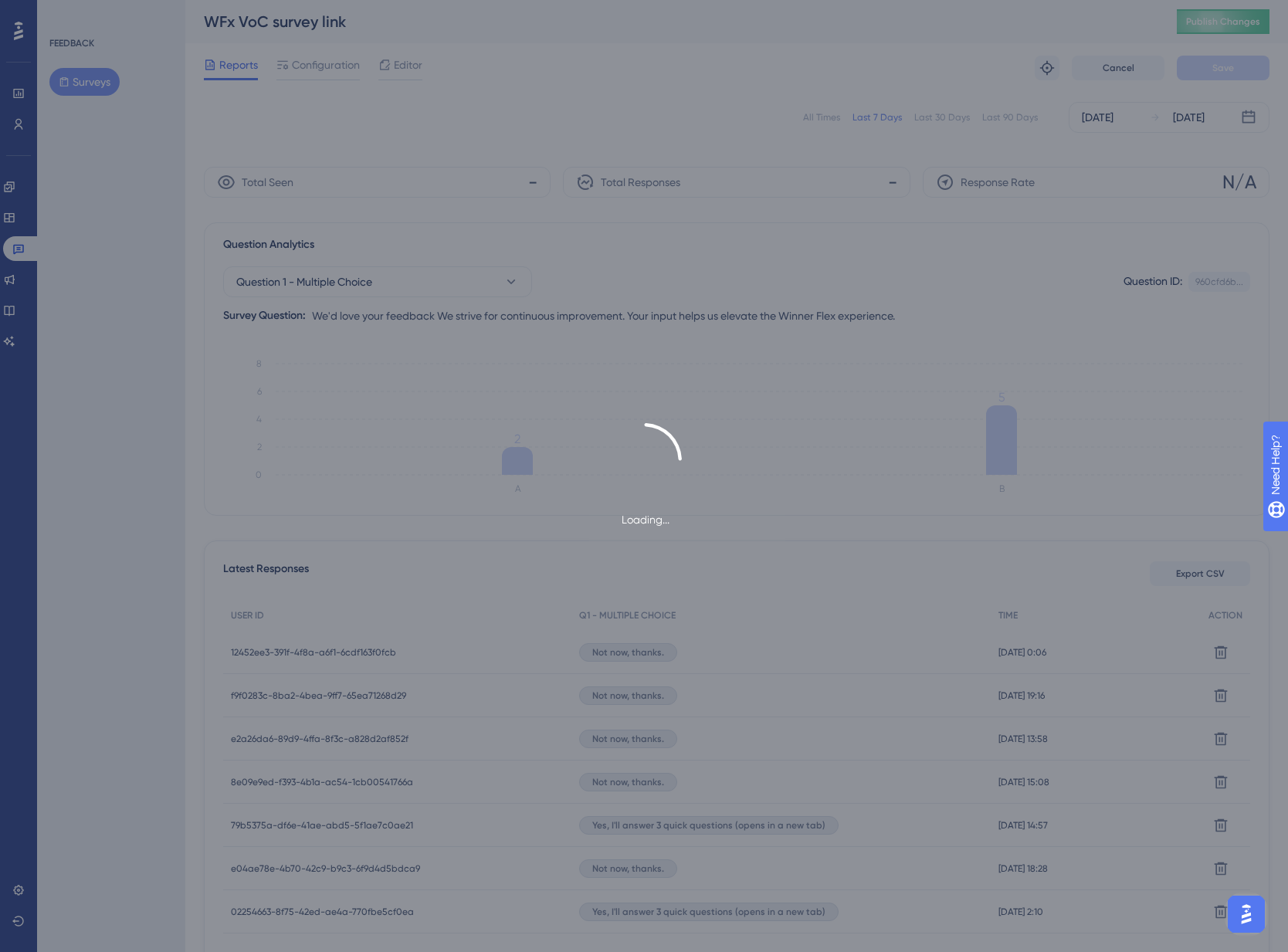
click at [97, 507] on div "Loading..." at bounding box center [644, 475] width 1288 height 106
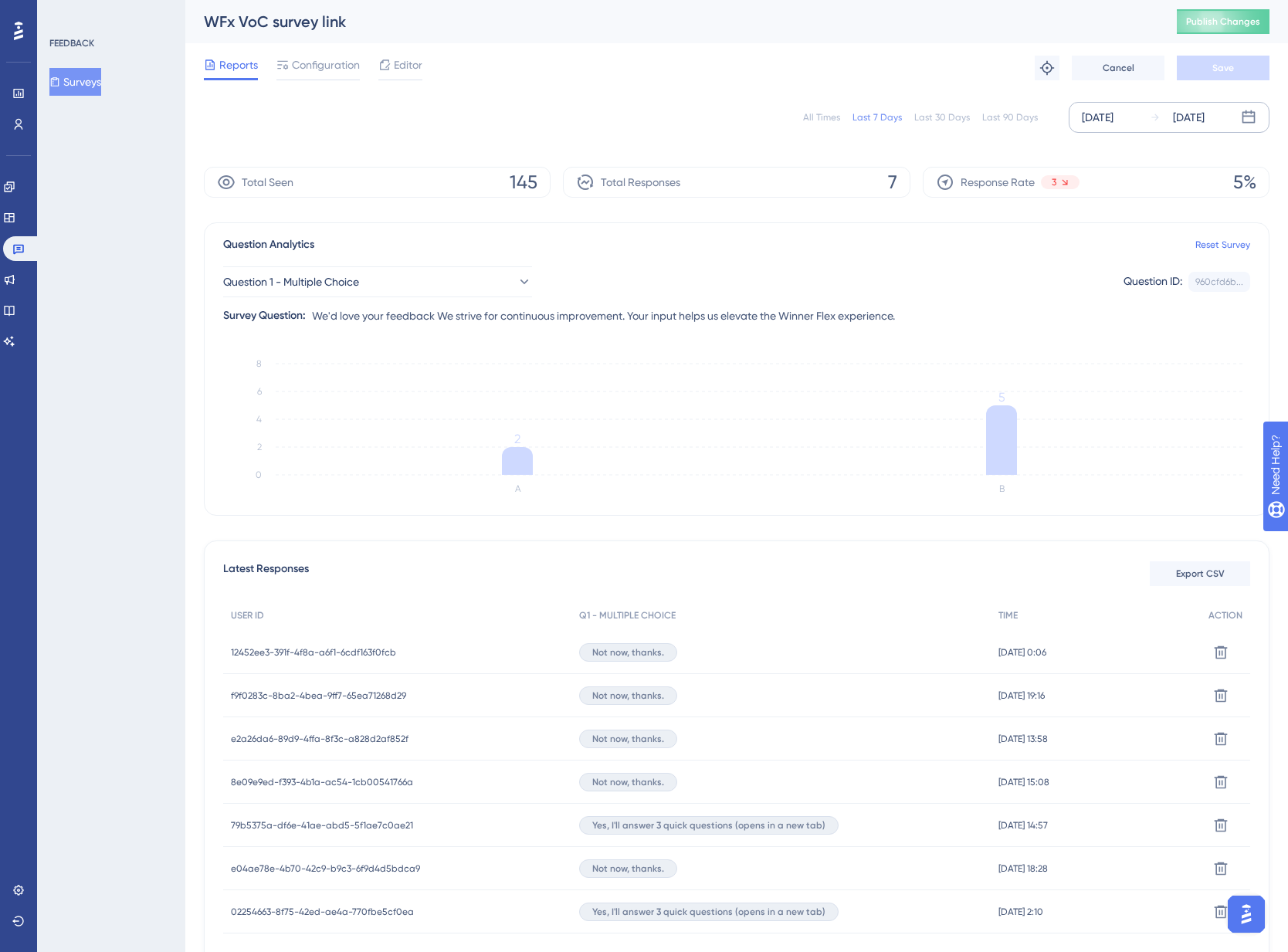
click at [1147, 113] on div "Aug 26 2025 Sep 01 2025" at bounding box center [1169, 118] width 200 height 31
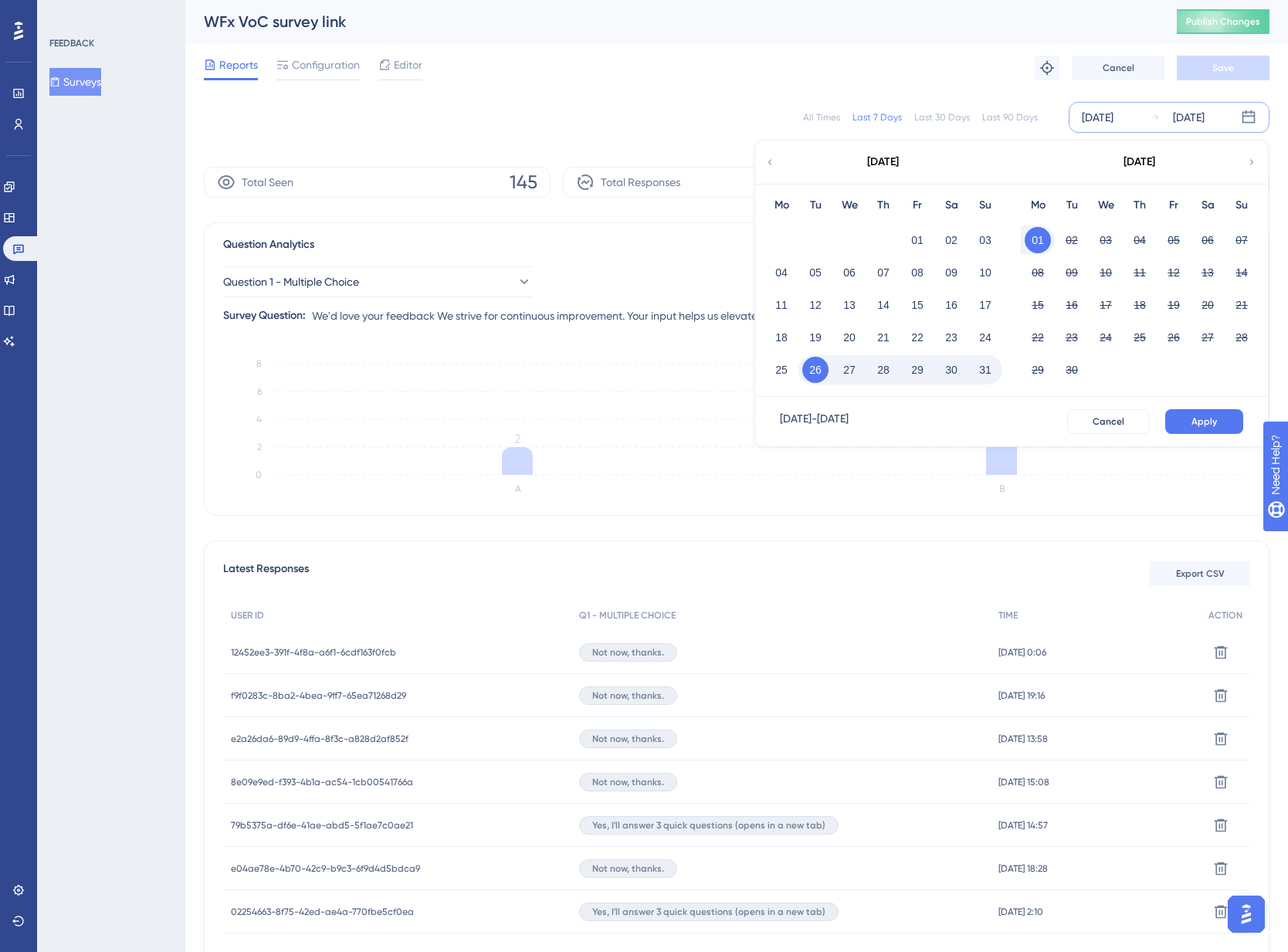
drag, startPoint x: 781, startPoint y: 369, endPoint x: 815, endPoint y: 376, distance: 34.7
click at [781, 369] on button "25" at bounding box center [781, 369] width 27 height 27
click at [993, 372] on button "31" at bounding box center [986, 369] width 27 height 27
click at [1199, 421] on span "Apply" at bounding box center [1204, 421] width 26 height 12
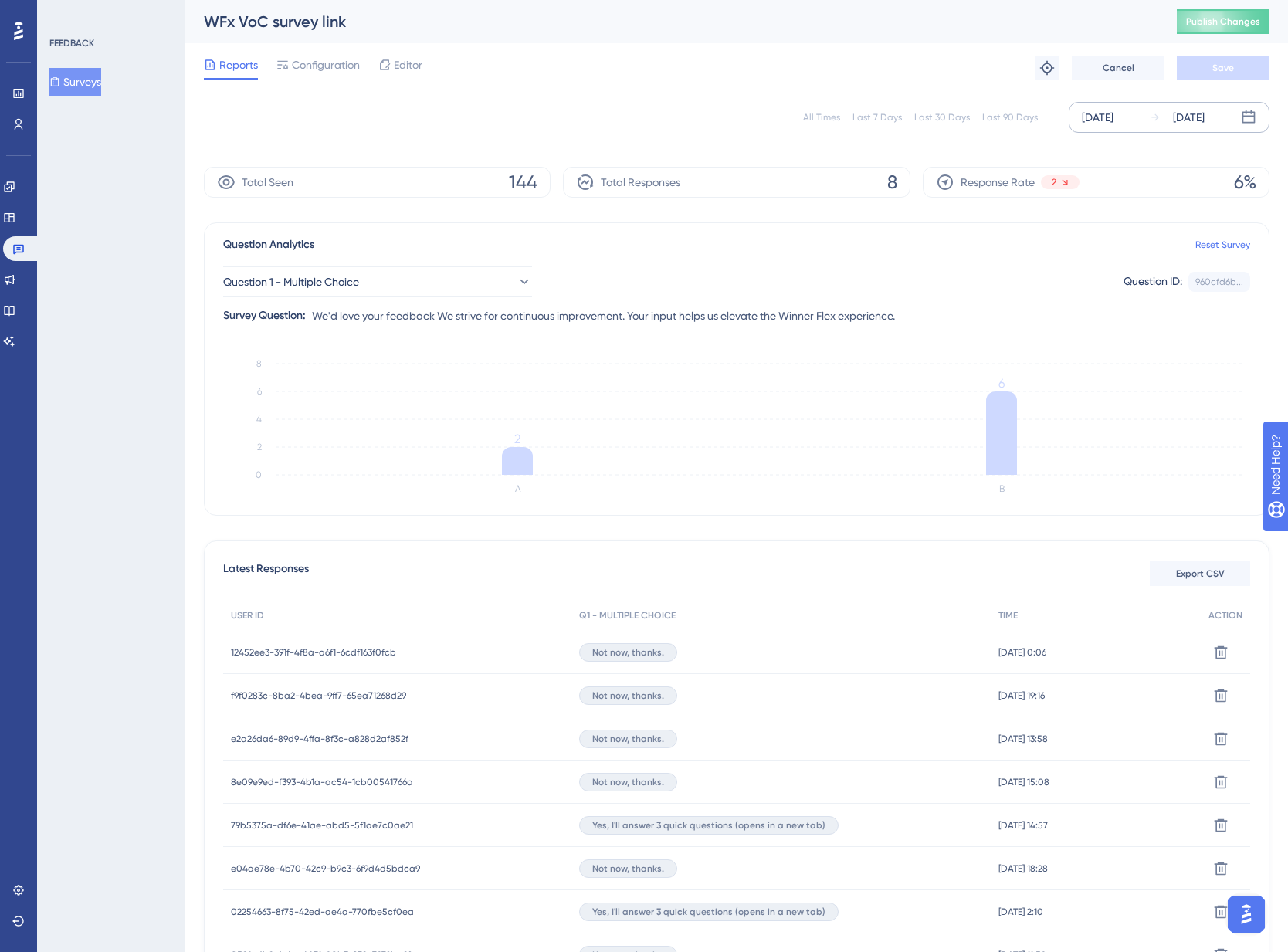
click at [133, 428] on div "FEEDBACK Surveys" at bounding box center [110, 476] width 148 height 952
drag, startPoint x: 89, startPoint y: 79, endPoint x: 485, endPoint y: 553, distance: 617.7
click at [89, 79] on button "Surveys" at bounding box center [75, 82] width 51 height 28
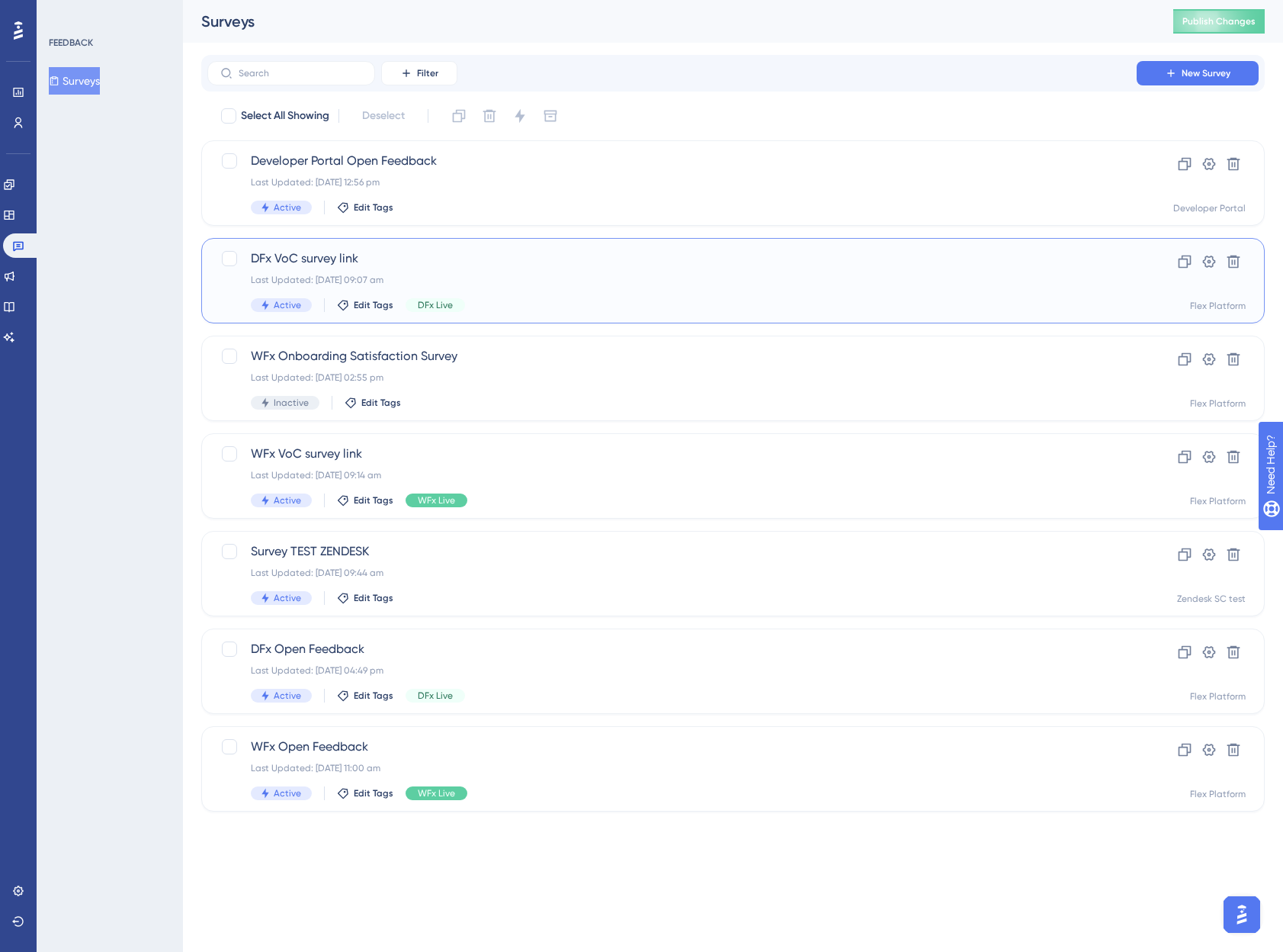
click at [502, 264] on span "DFx VoC survey link" at bounding box center [671, 259] width 842 height 18
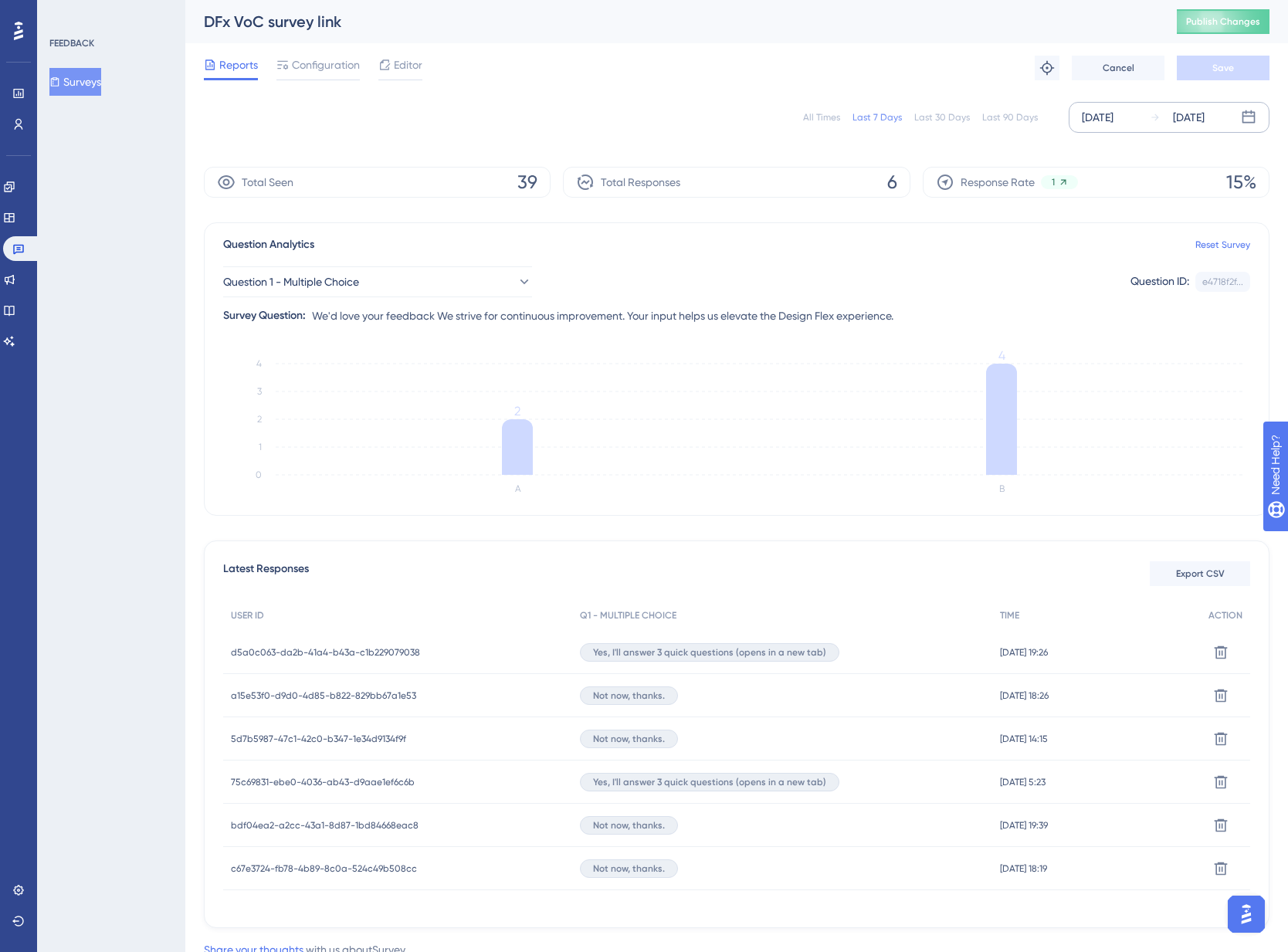
click at [1099, 117] on div "[DATE]" at bounding box center [1098, 118] width 31 height 18
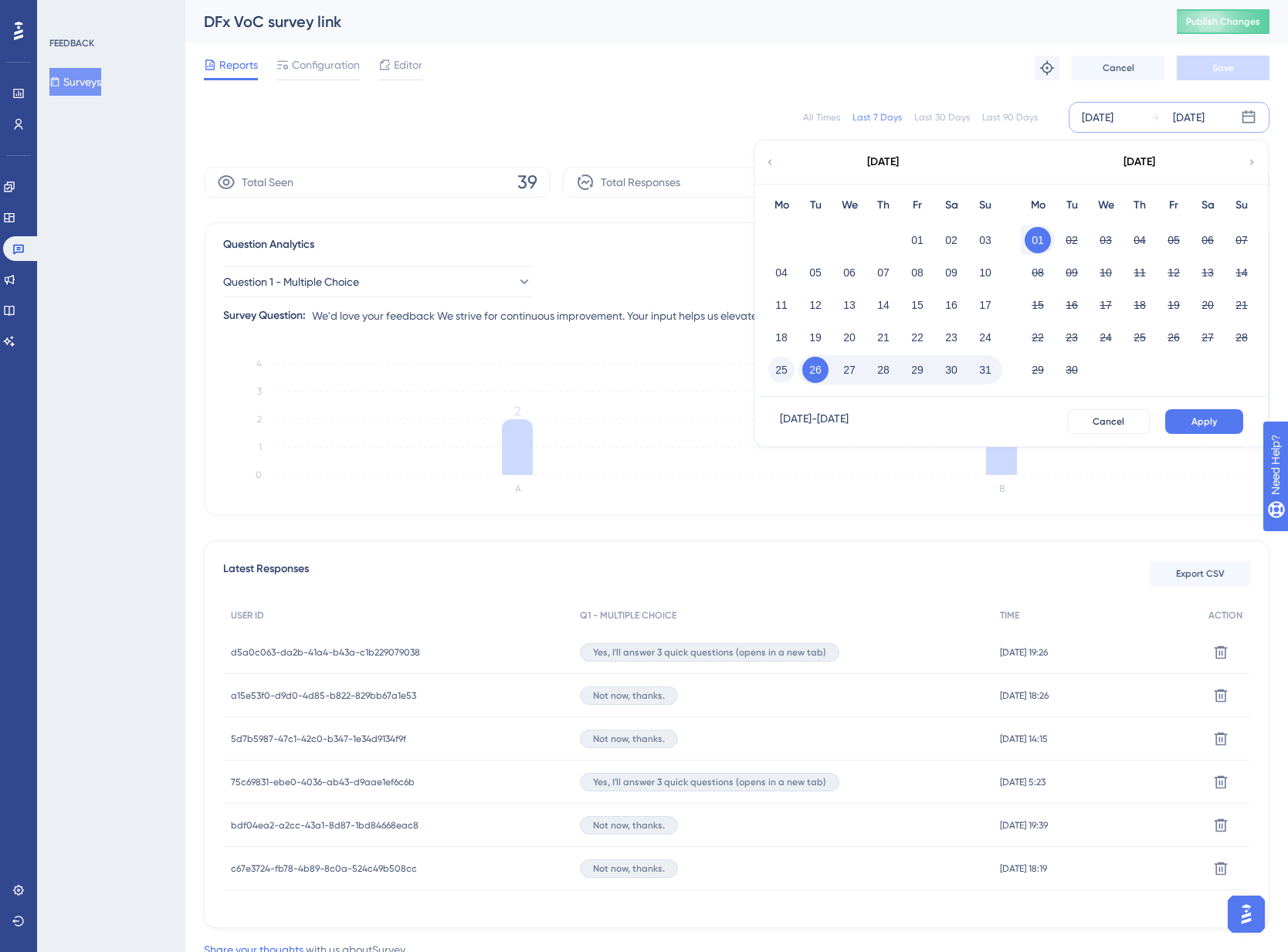
drag, startPoint x: 781, startPoint y: 376, endPoint x: 789, endPoint y: 374, distance: 8.2
click at [781, 375] on button "25" at bounding box center [781, 369] width 27 height 27
click at [986, 368] on button "31" at bounding box center [986, 369] width 27 height 27
click at [1204, 422] on span "Apply" at bounding box center [1204, 421] width 26 height 12
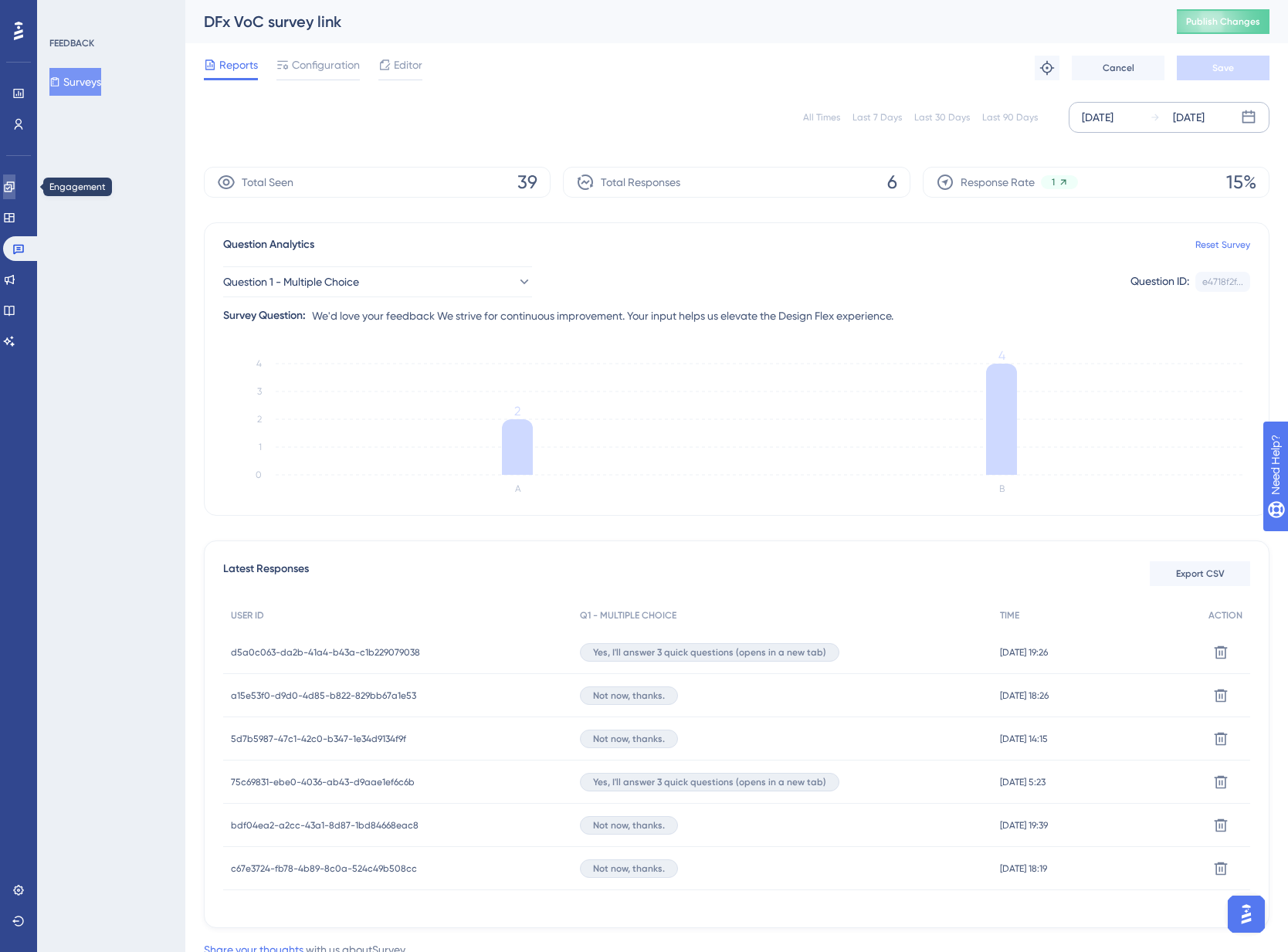
click at [16, 179] on link at bounding box center [8, 187] width 12 height 25
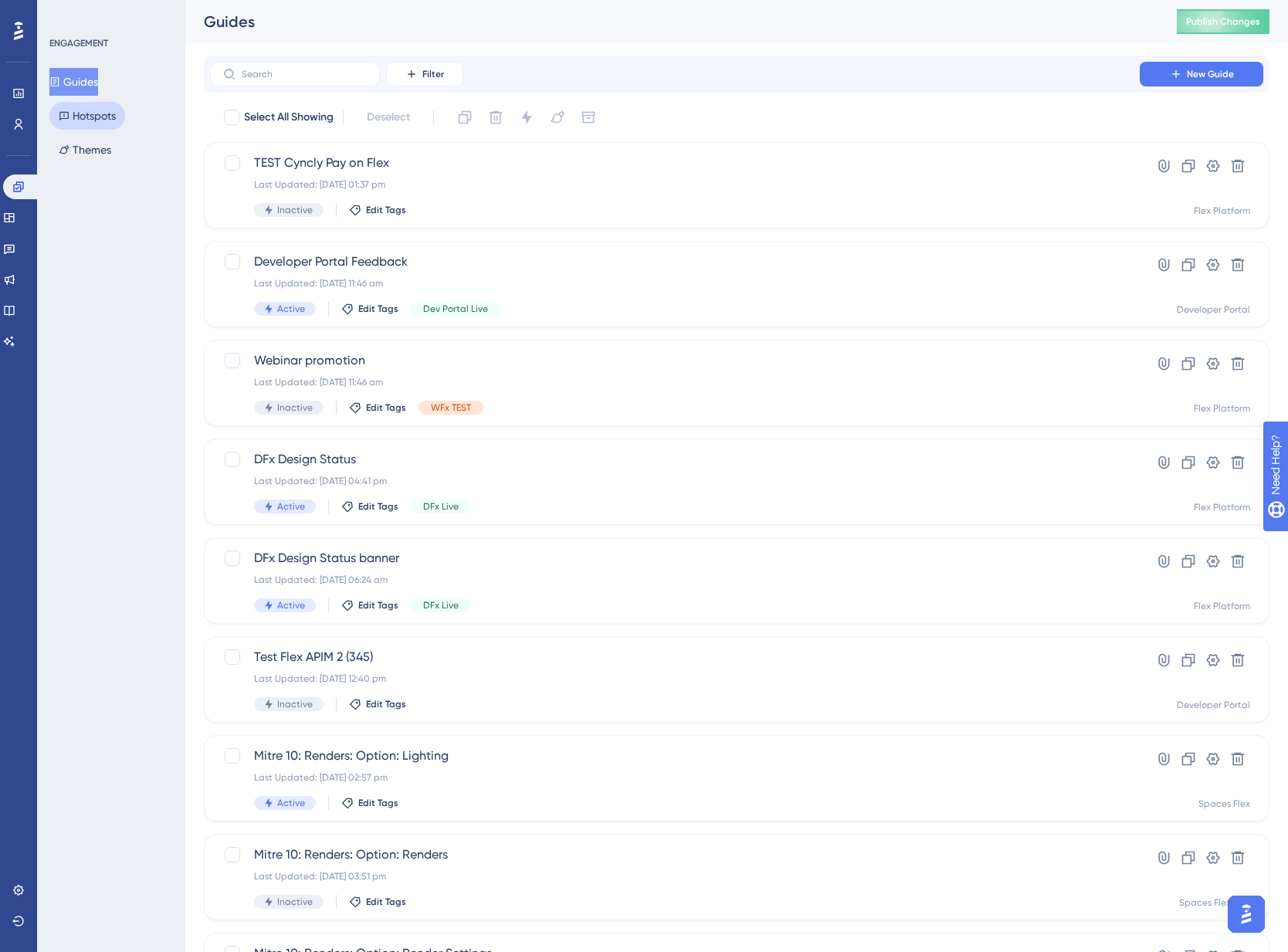
click at [104, 110] on button "Hotspots" at bounding box center [87, 116] width 75 height 28
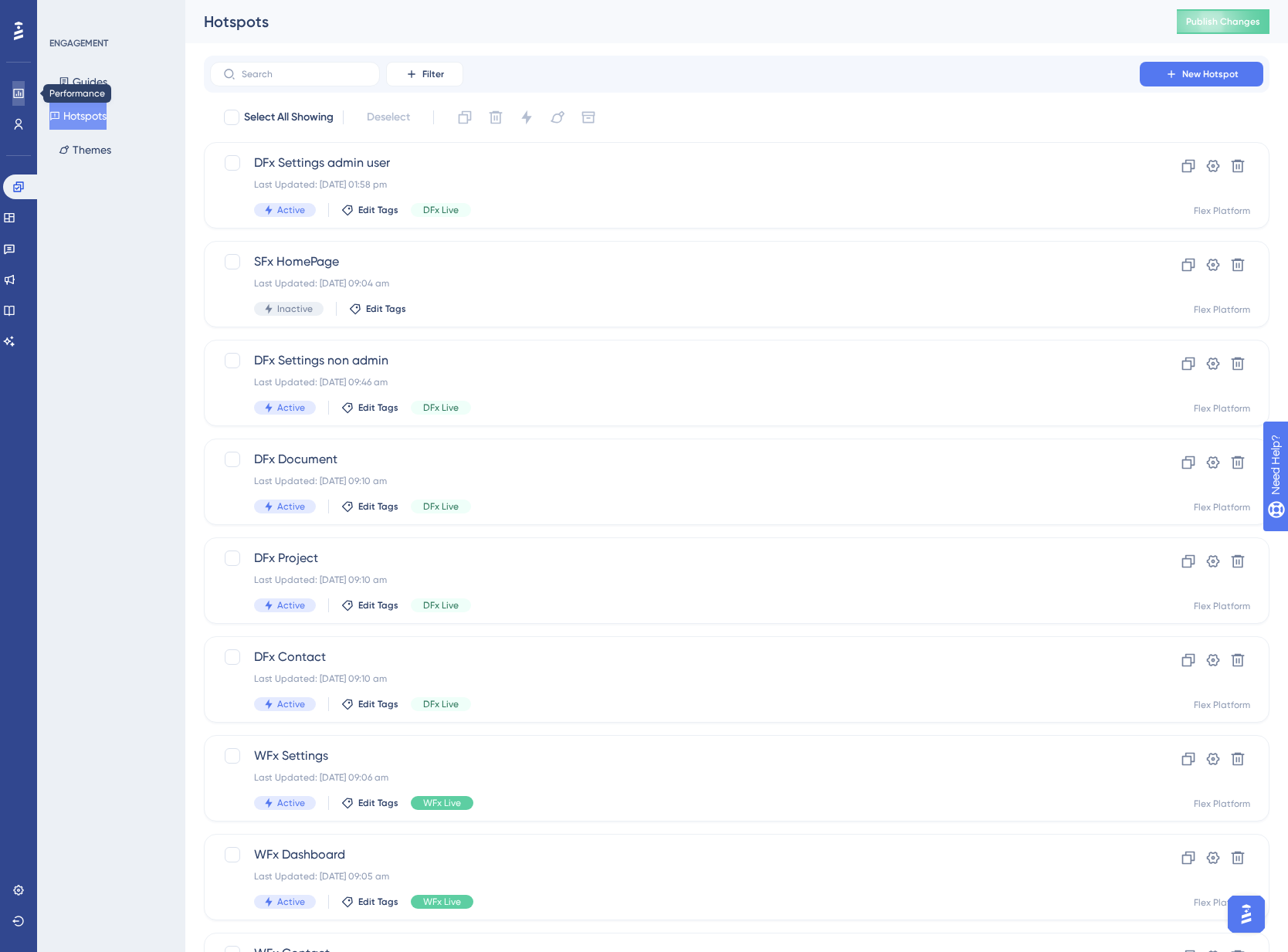
click at [12, 95] on icon at bounding box center [17, 93] width 12 height 12
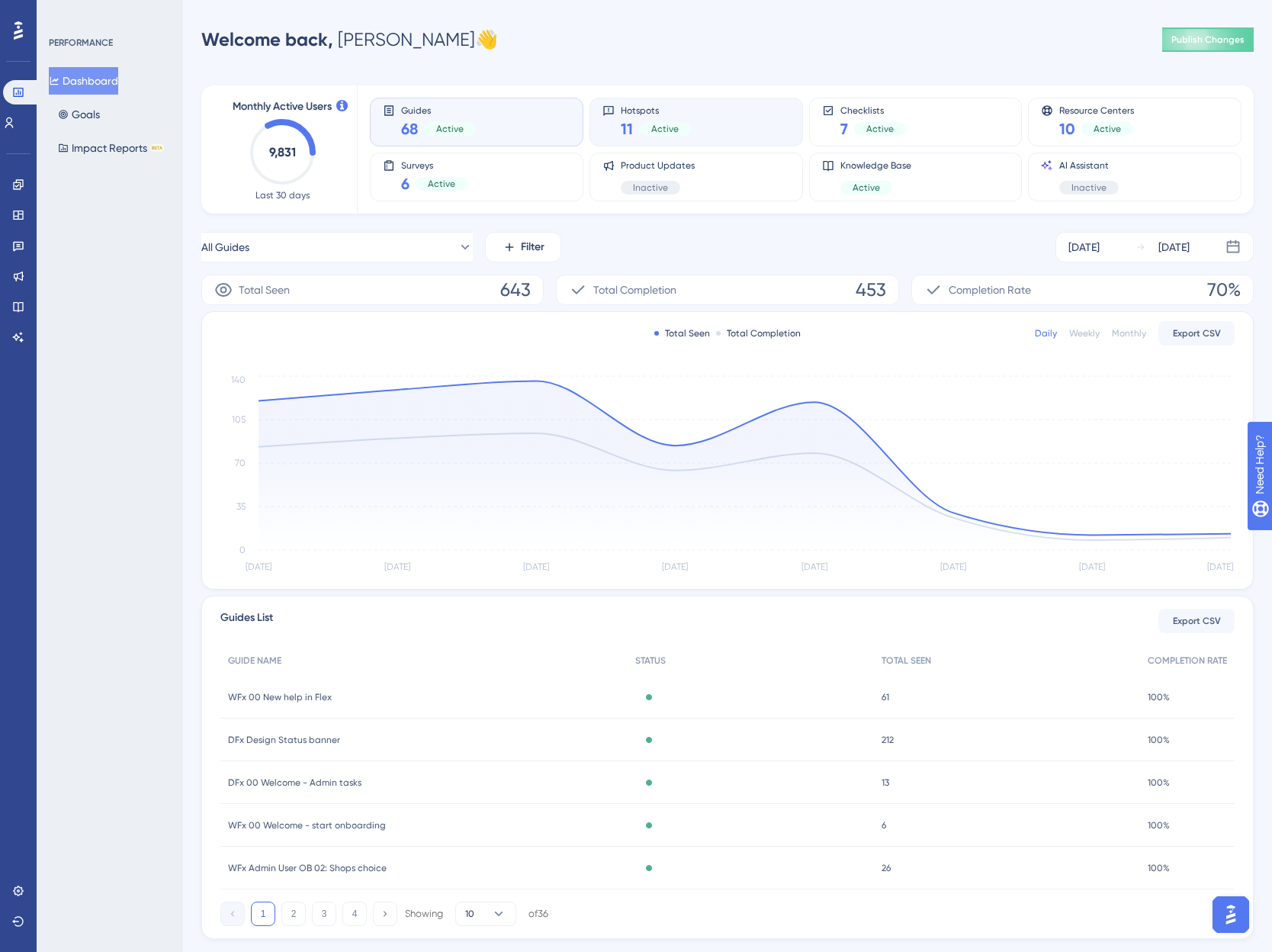
click at [657, 118] on div "11 Active" at bounding box center [656, 129] width 70 height 22
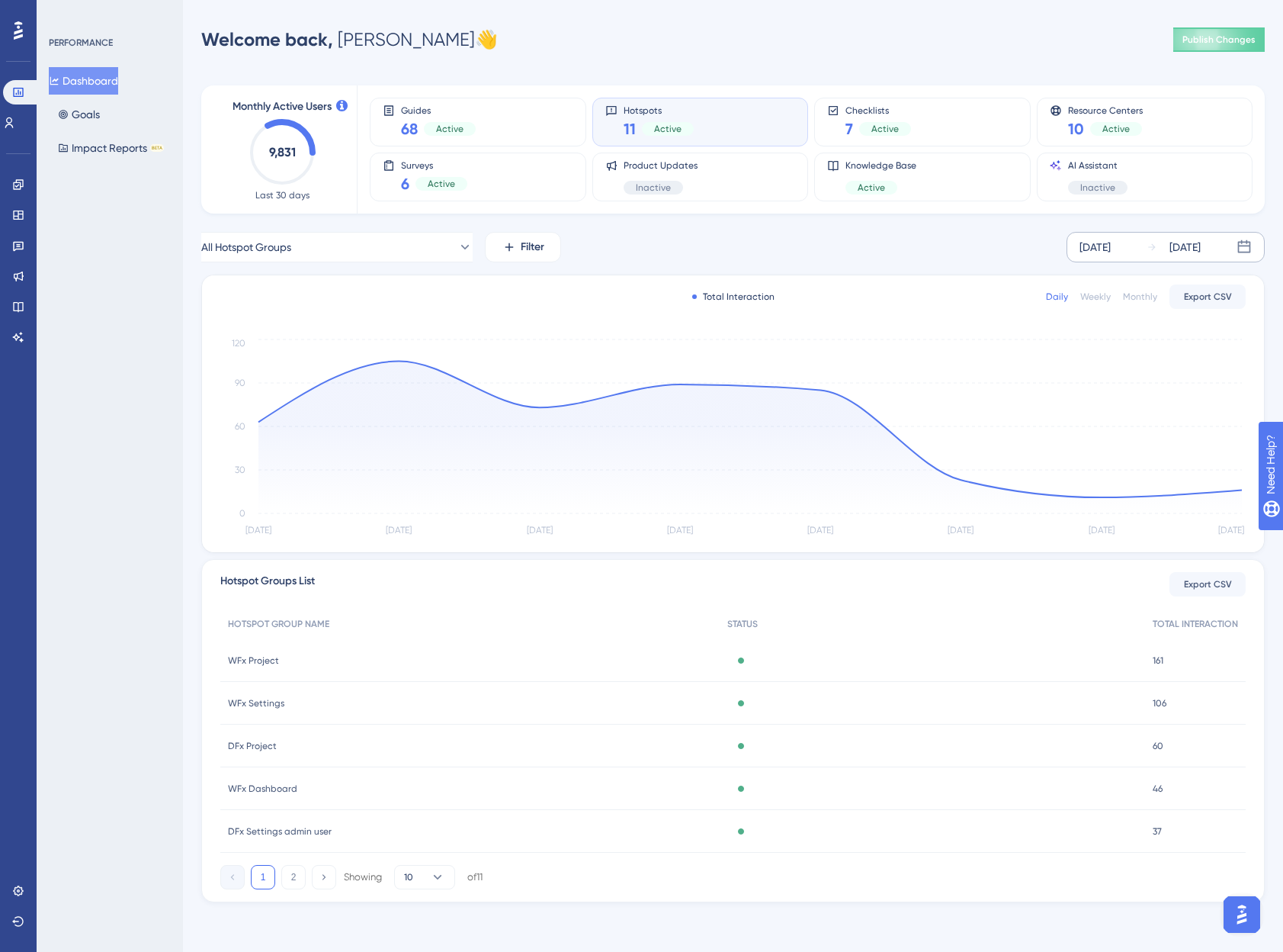
click at [1166, 252] on div "[DATE]" at bounding box center [1174, 247] width 54 height 18
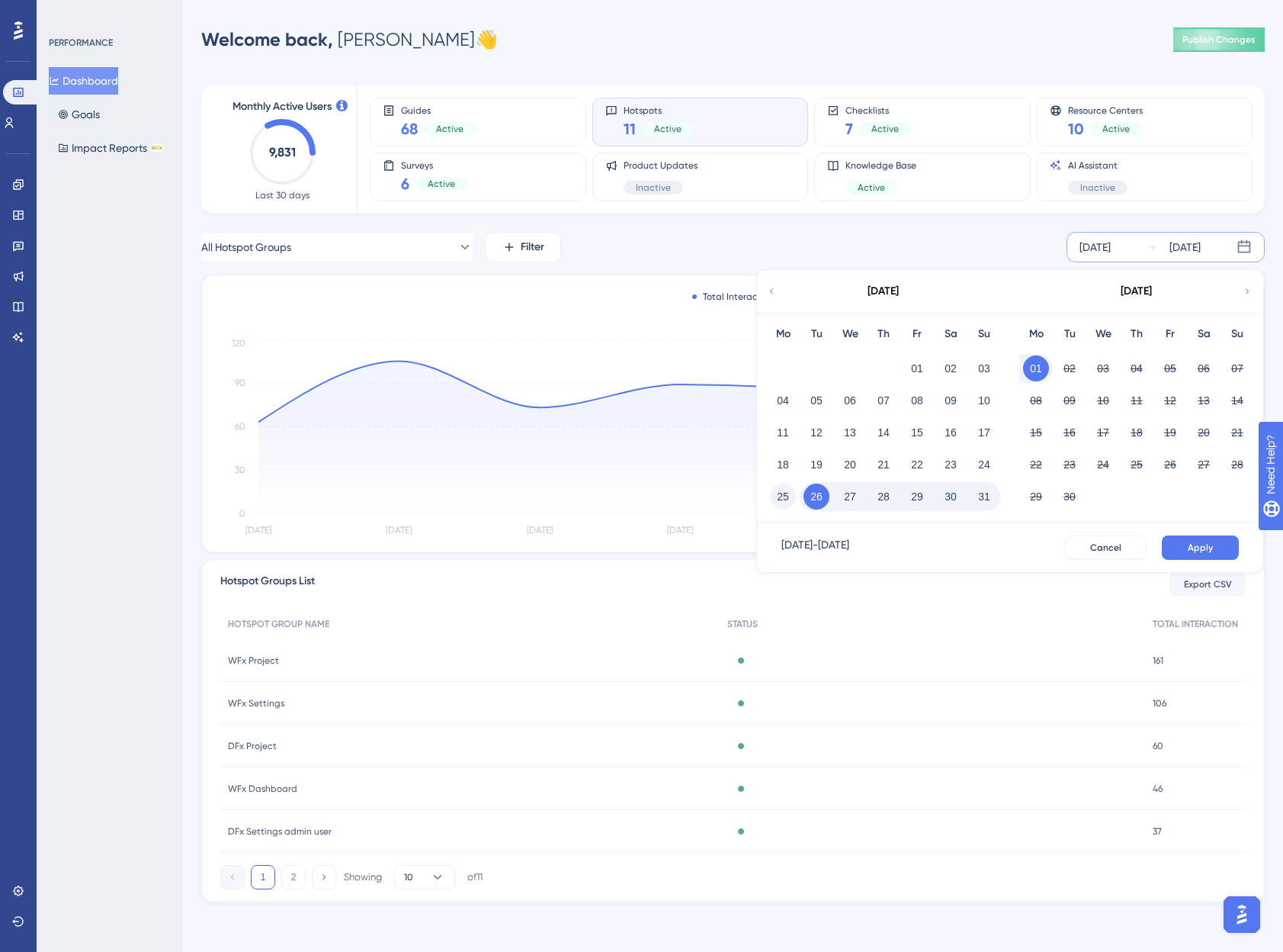
click at [782, 490] on button "25" at bounding box center [783, 496] width 26 height 26
click at [987, 495] on button "31" at bounding box center [984, 496] width 26 height 26
click at [1191, 547] on span "Apply" at bounding box center [1200, 547] width 25 height 12
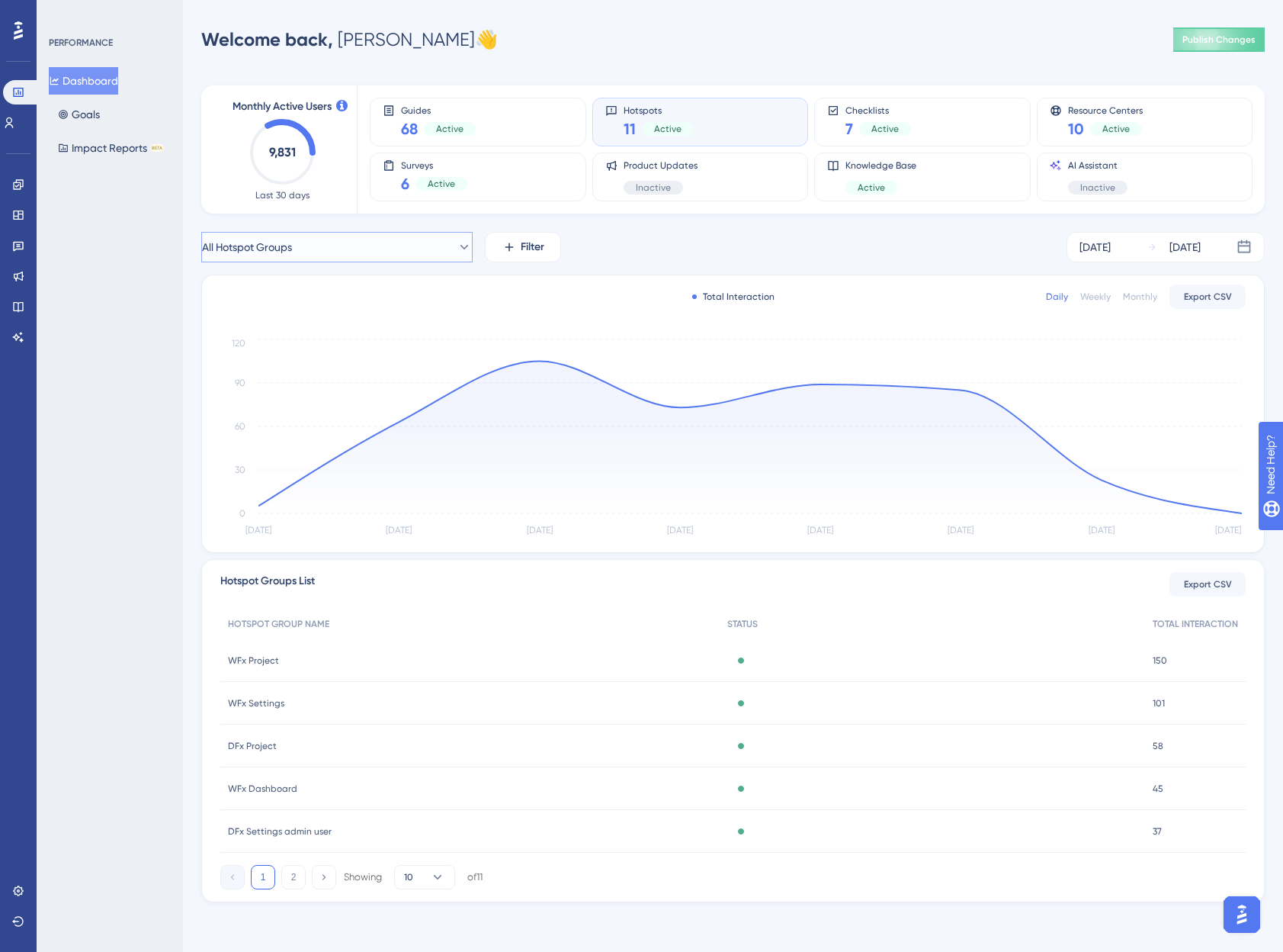
click at [420, 250] on button "All Hotspot Groups" at bounding box center [337, 247] width 271 height 31
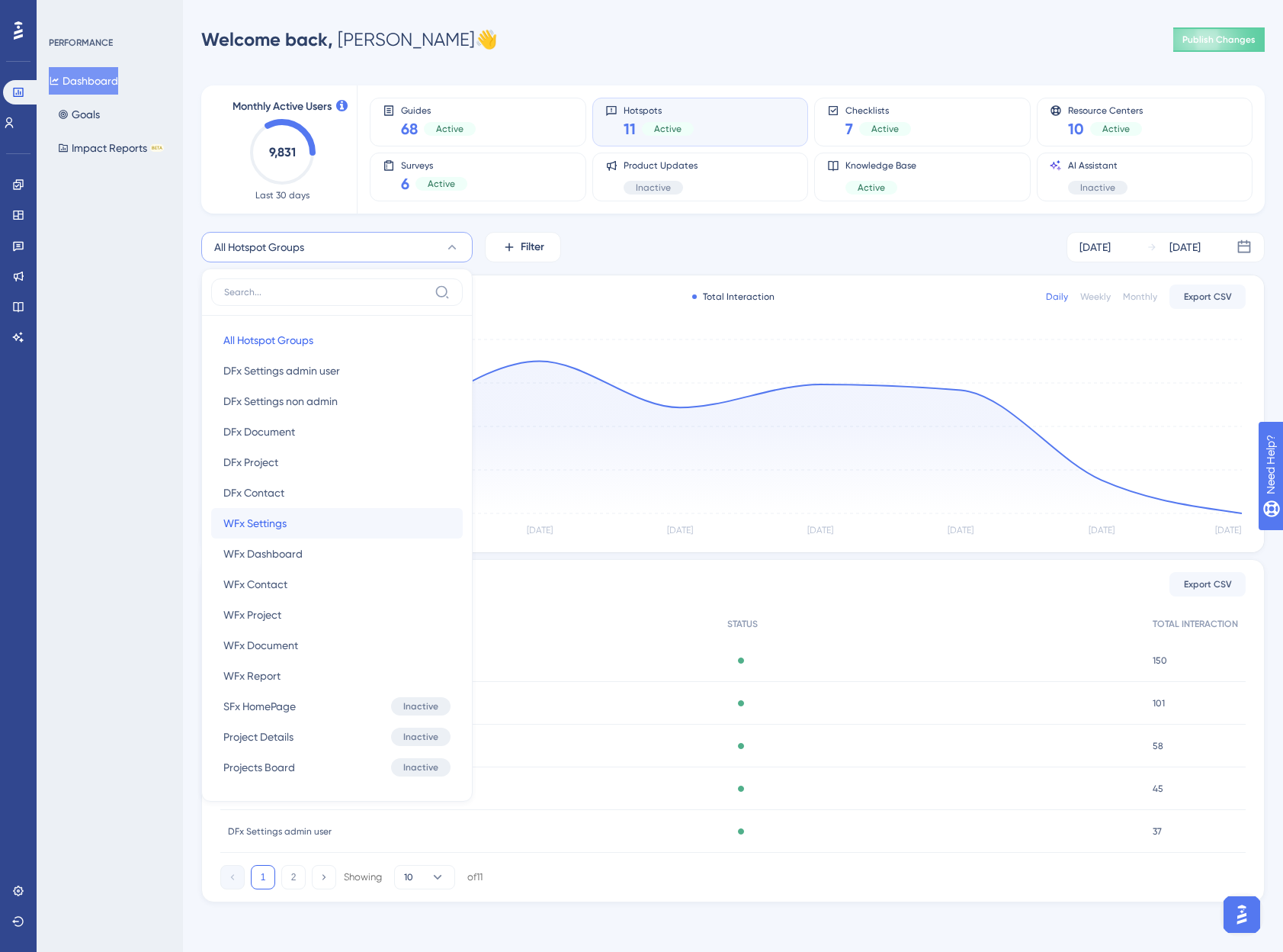
click at [269, 521] on span "WFx Settings" at bounding box center [255, 523] width 64 height 18
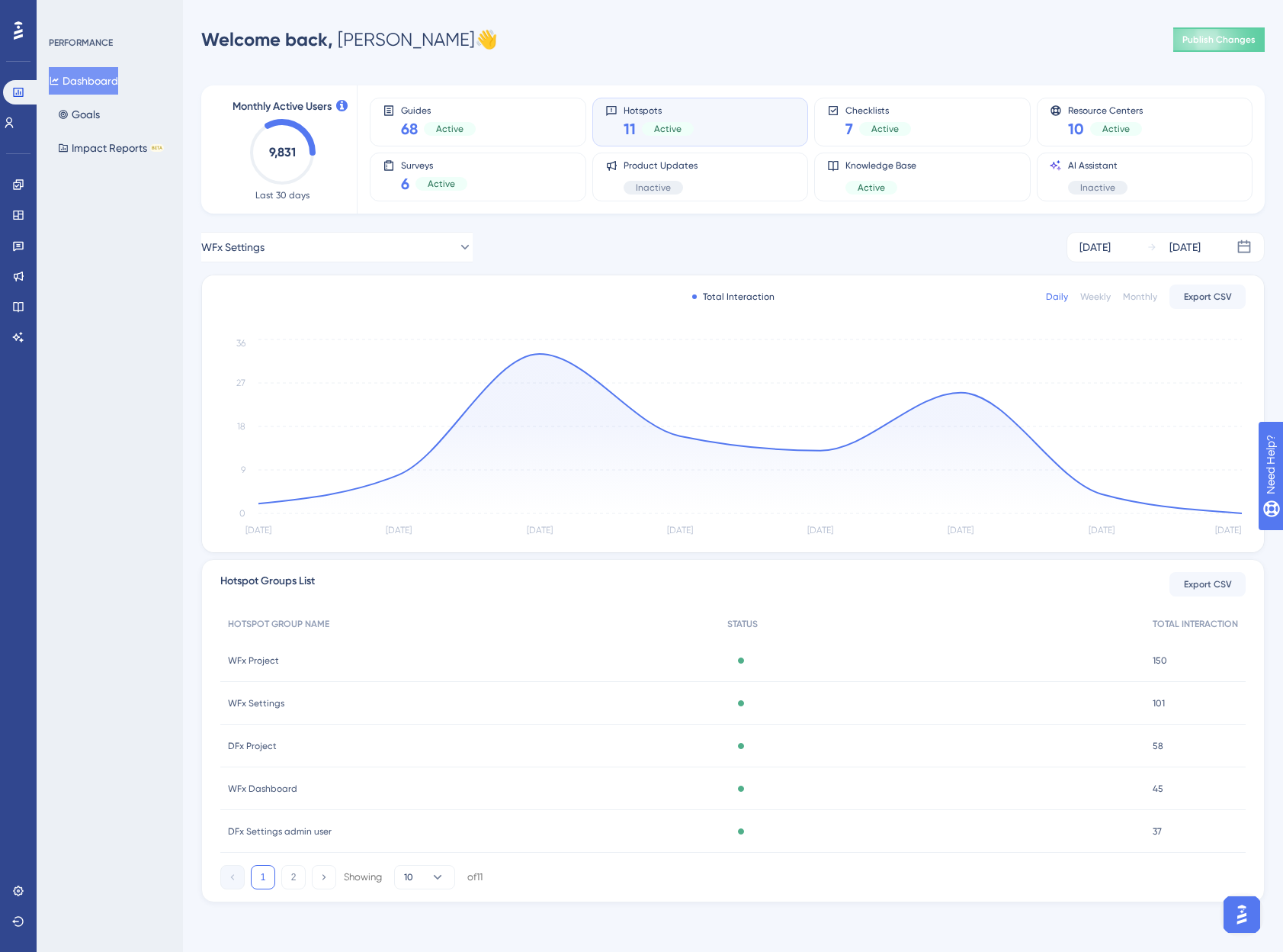
click at [1099, 299] on div "Weekly" at bounding box center [1095, 296] width 31 height 12
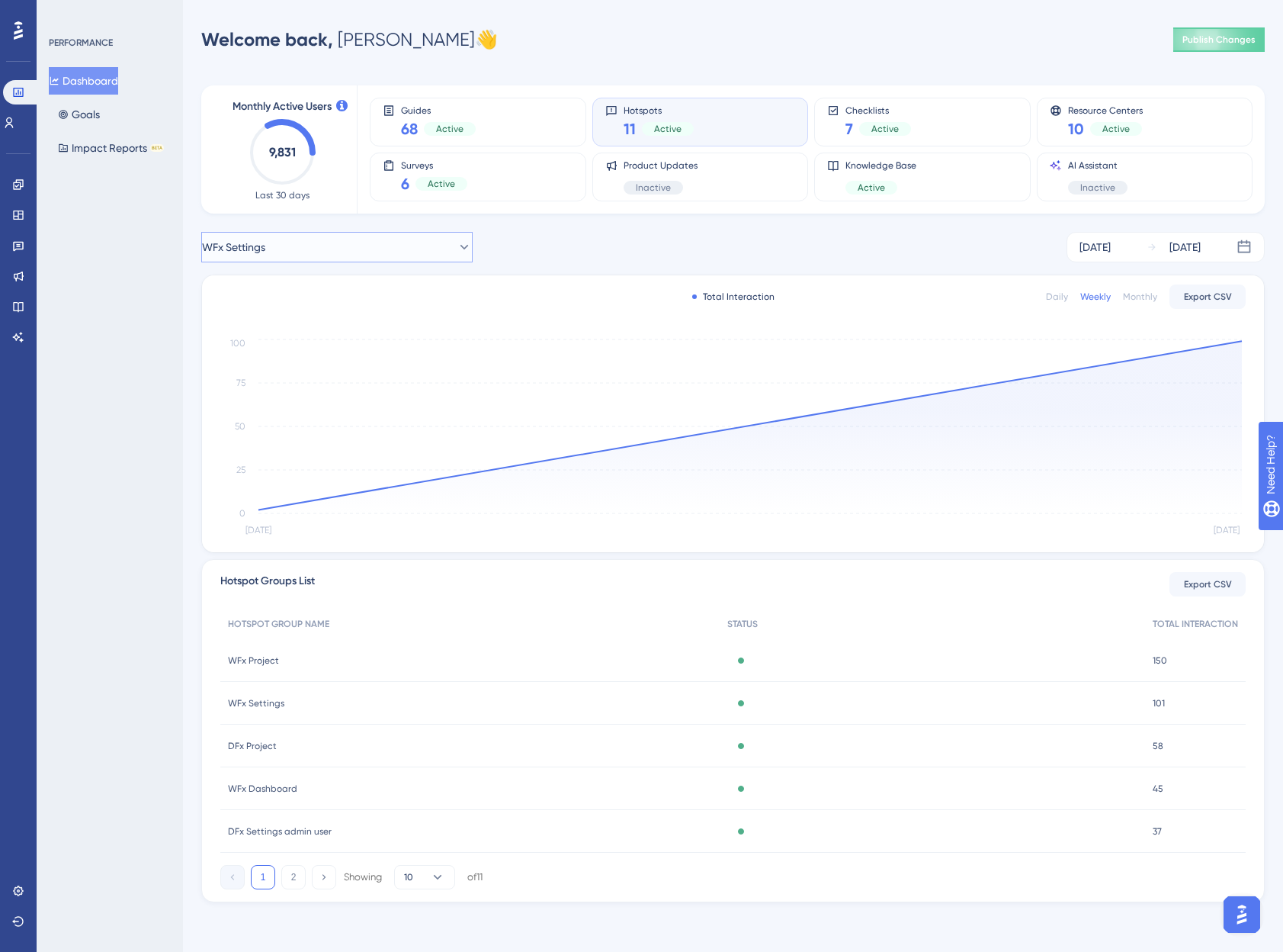
click at [333, 243] on button "WFx Settings" at bounding box center [337, 247] width 271 height 31
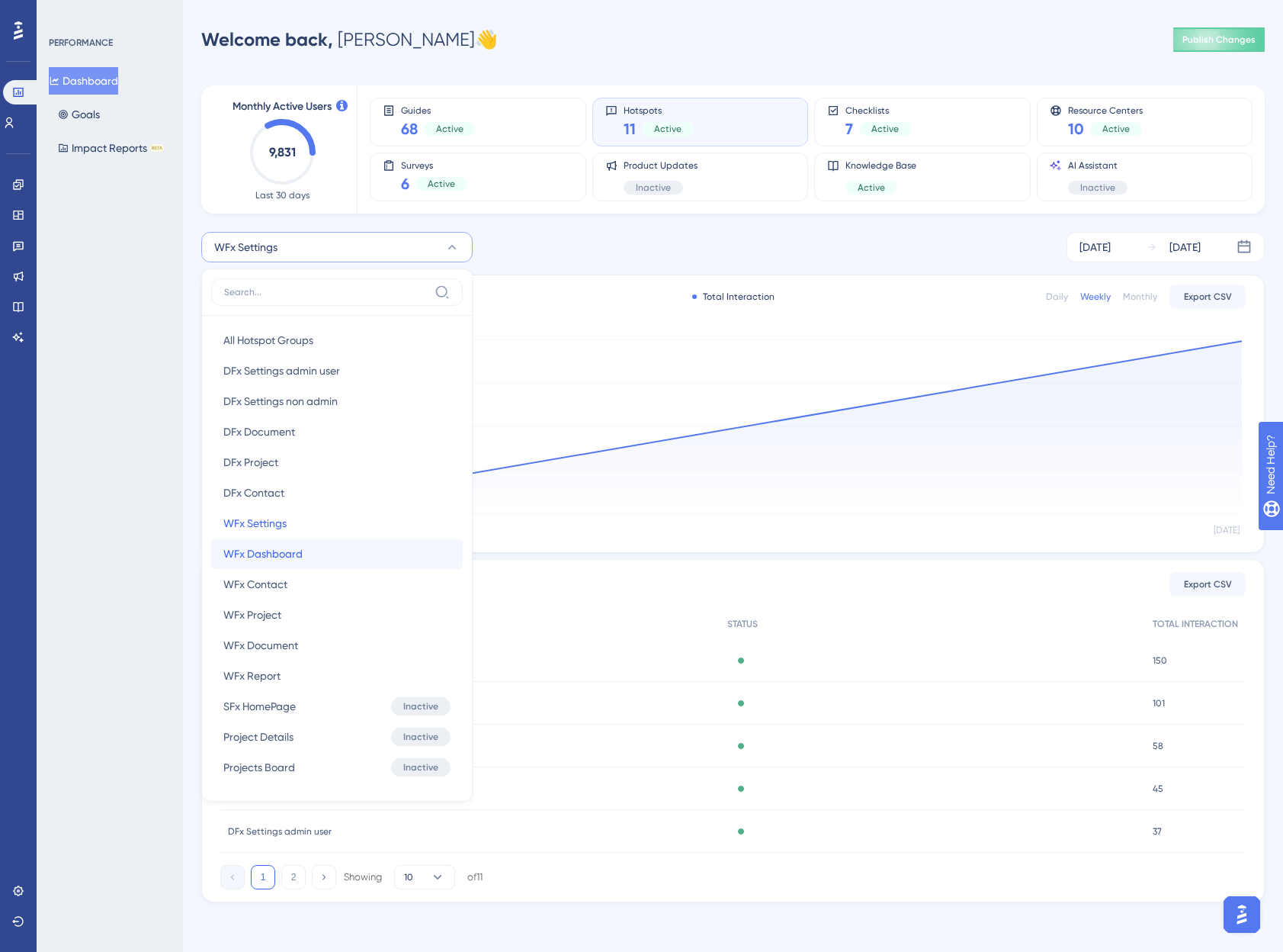
click at [264, 552] on span "WFx Dashboard" at bounding box center [262, 554] width 79 height 18
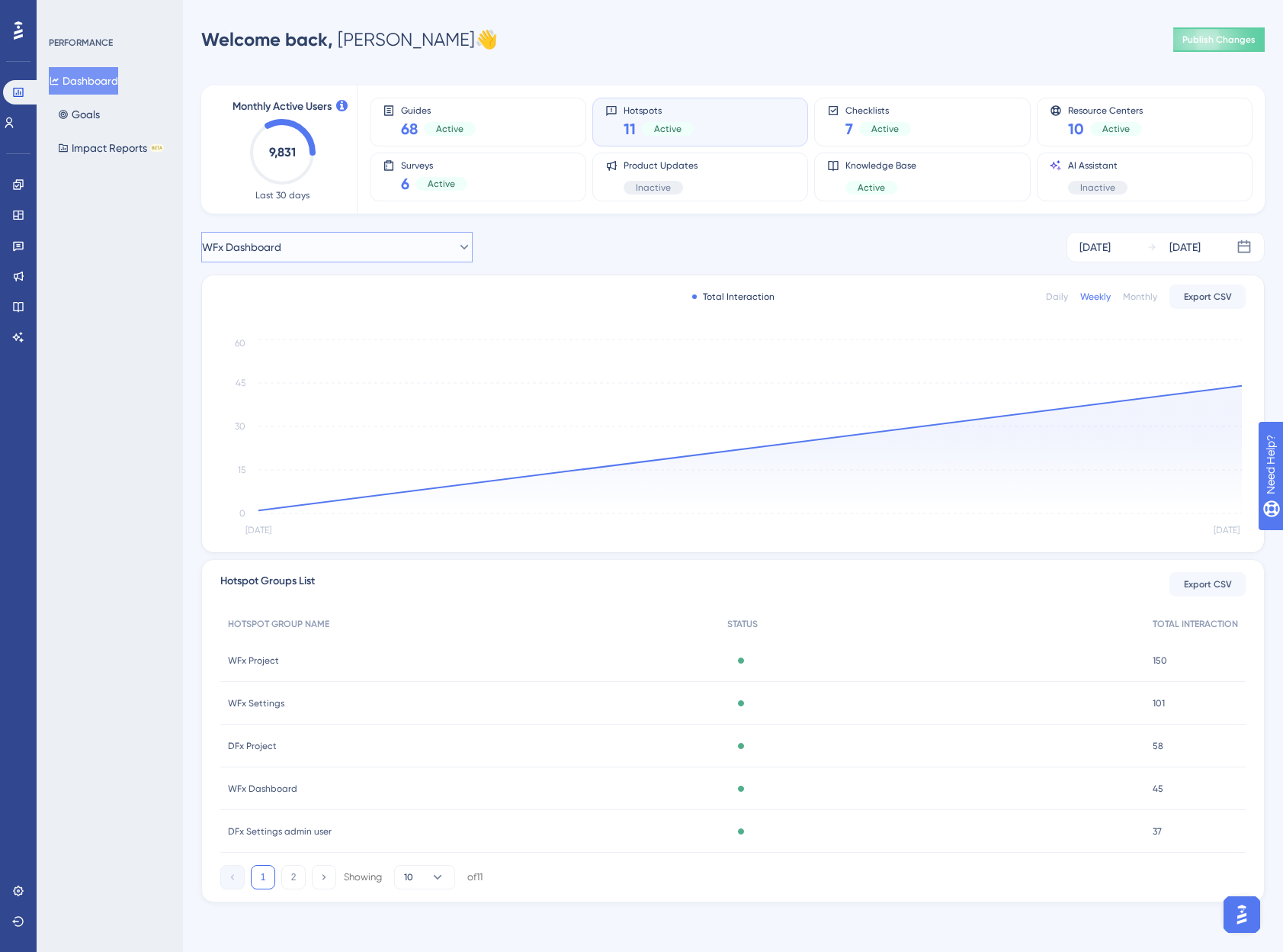
click at [406, 247] on button "WFx Dashboard" at bounding box center [337, 247] width 271 height 31
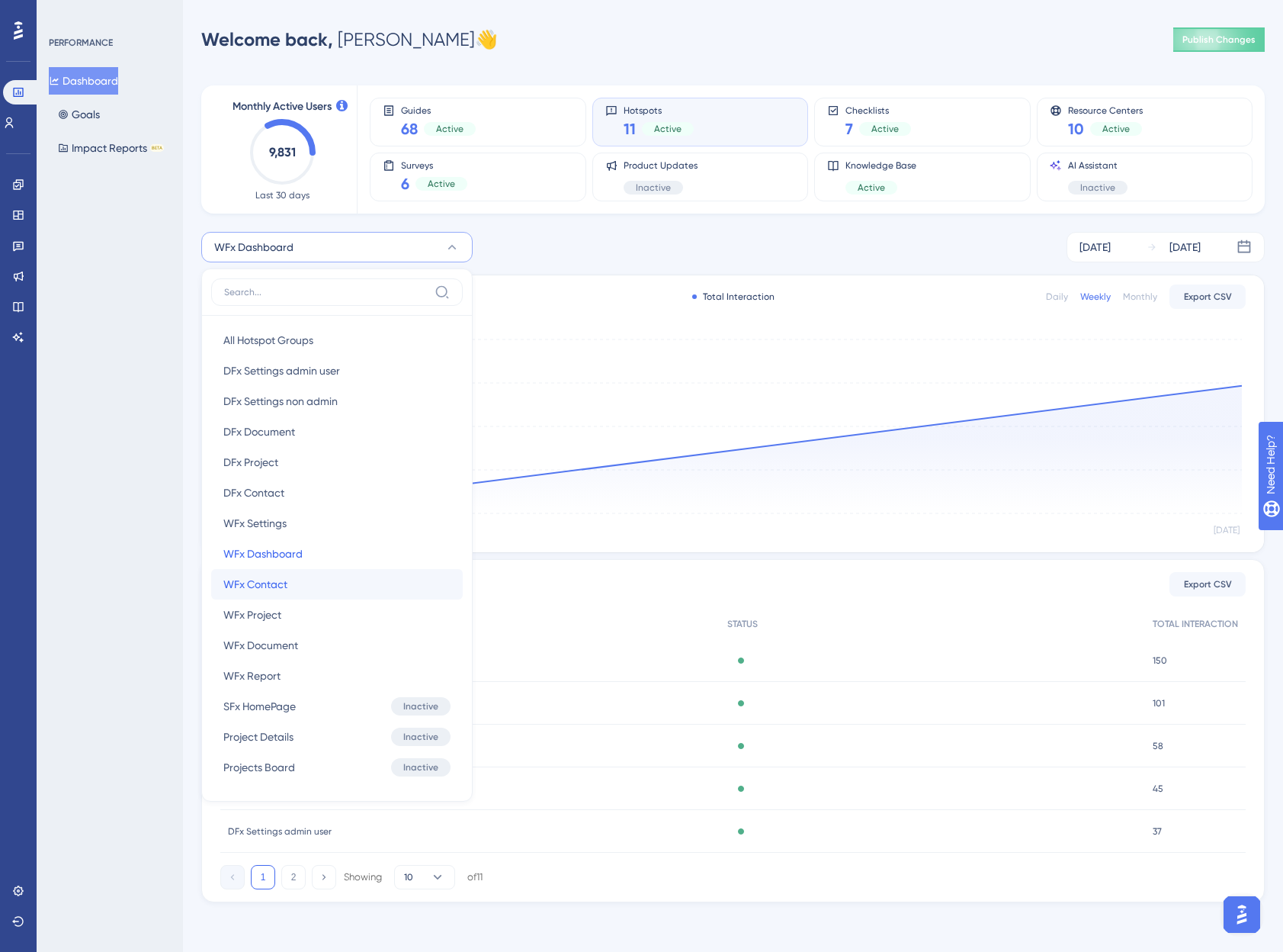
click at [274, 579] on span "WFx Contact" at bounding box center [255, 584] width 64 height 18
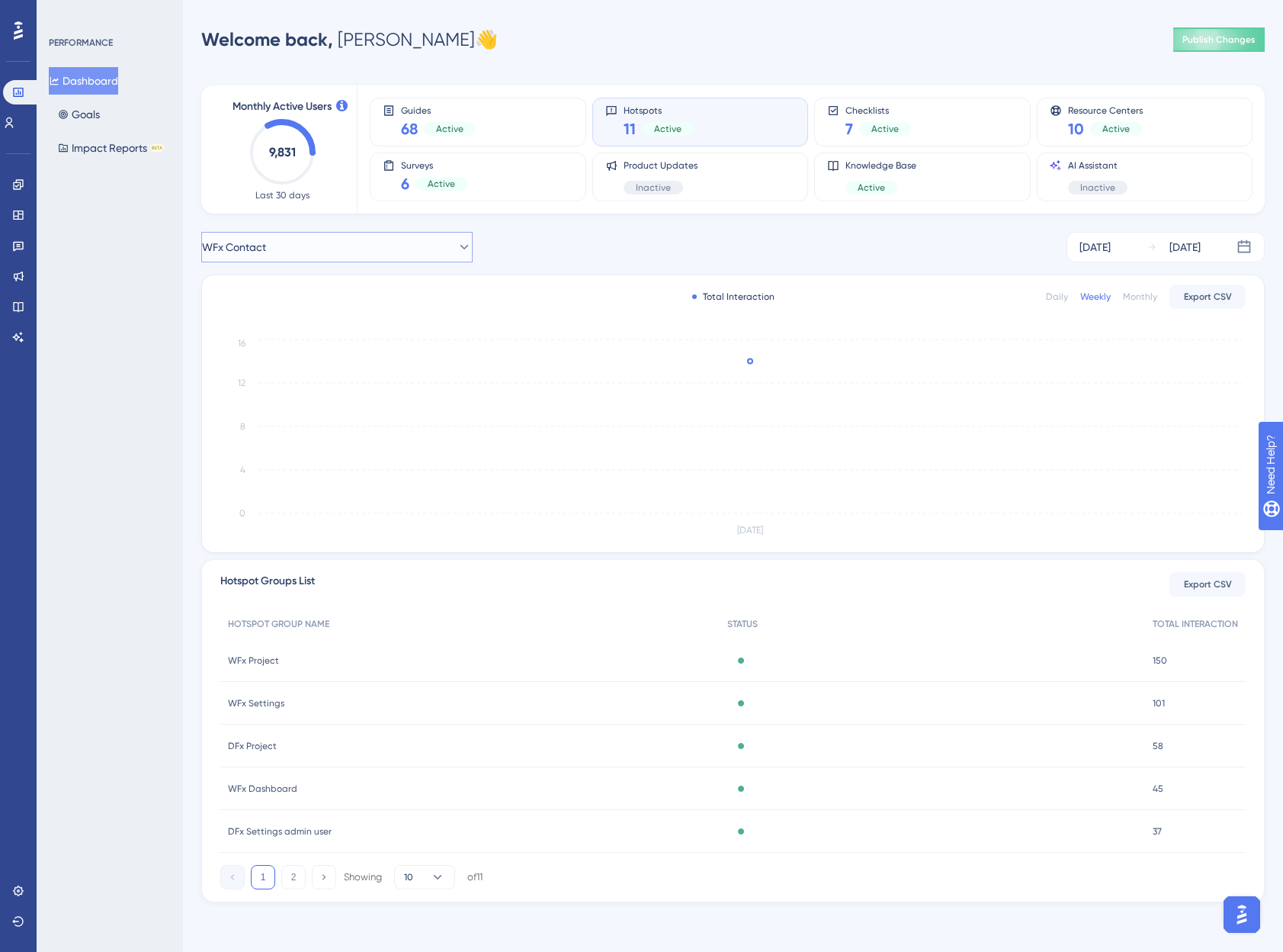
click at [427, 250] on button "WFx Contact" at bounding box center [337, 247] width 271 height 31
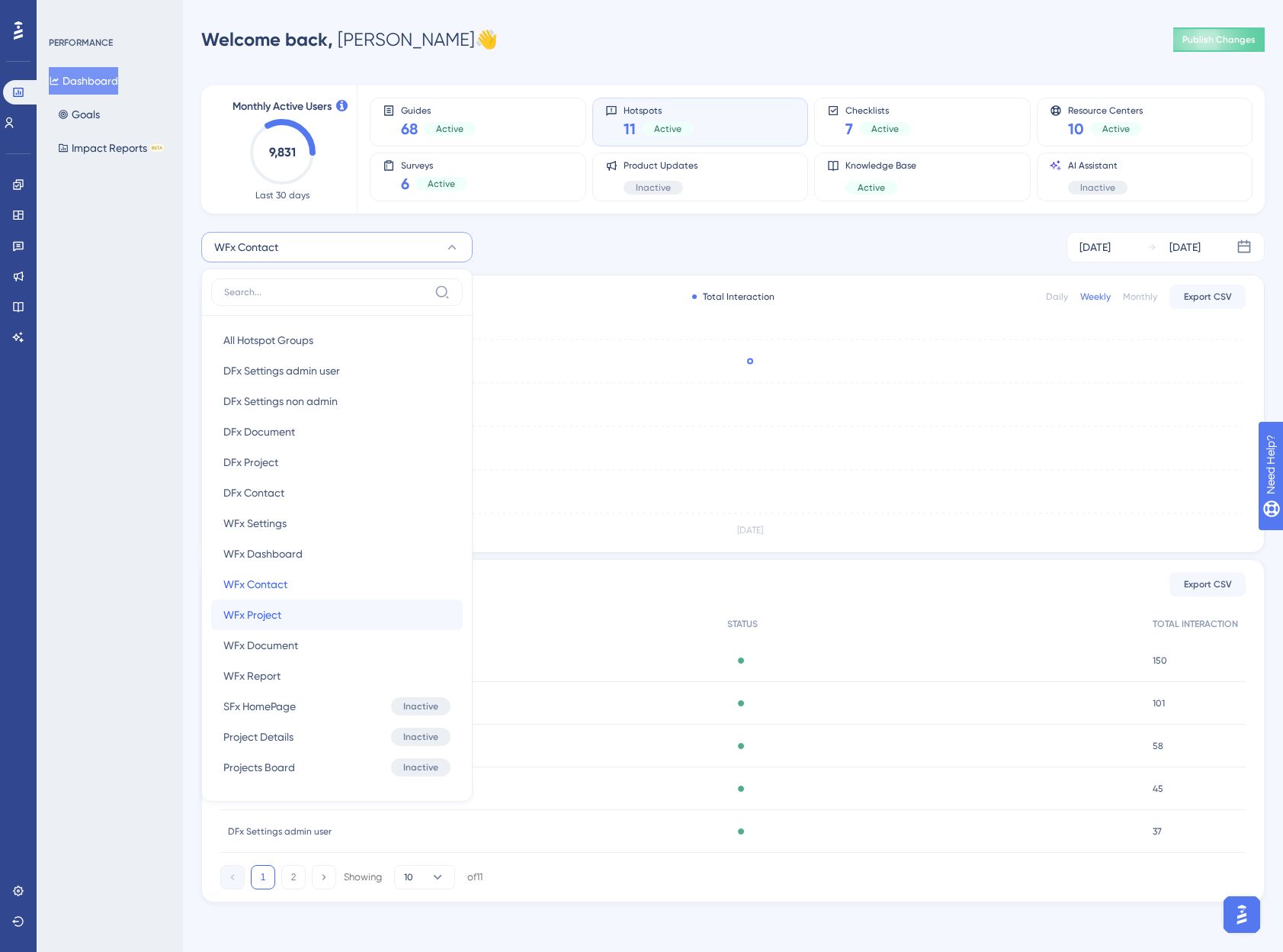
click at [299, 614] on button "WFx Project WFx Project" at bounding box center [337, 614] width 251 height 31
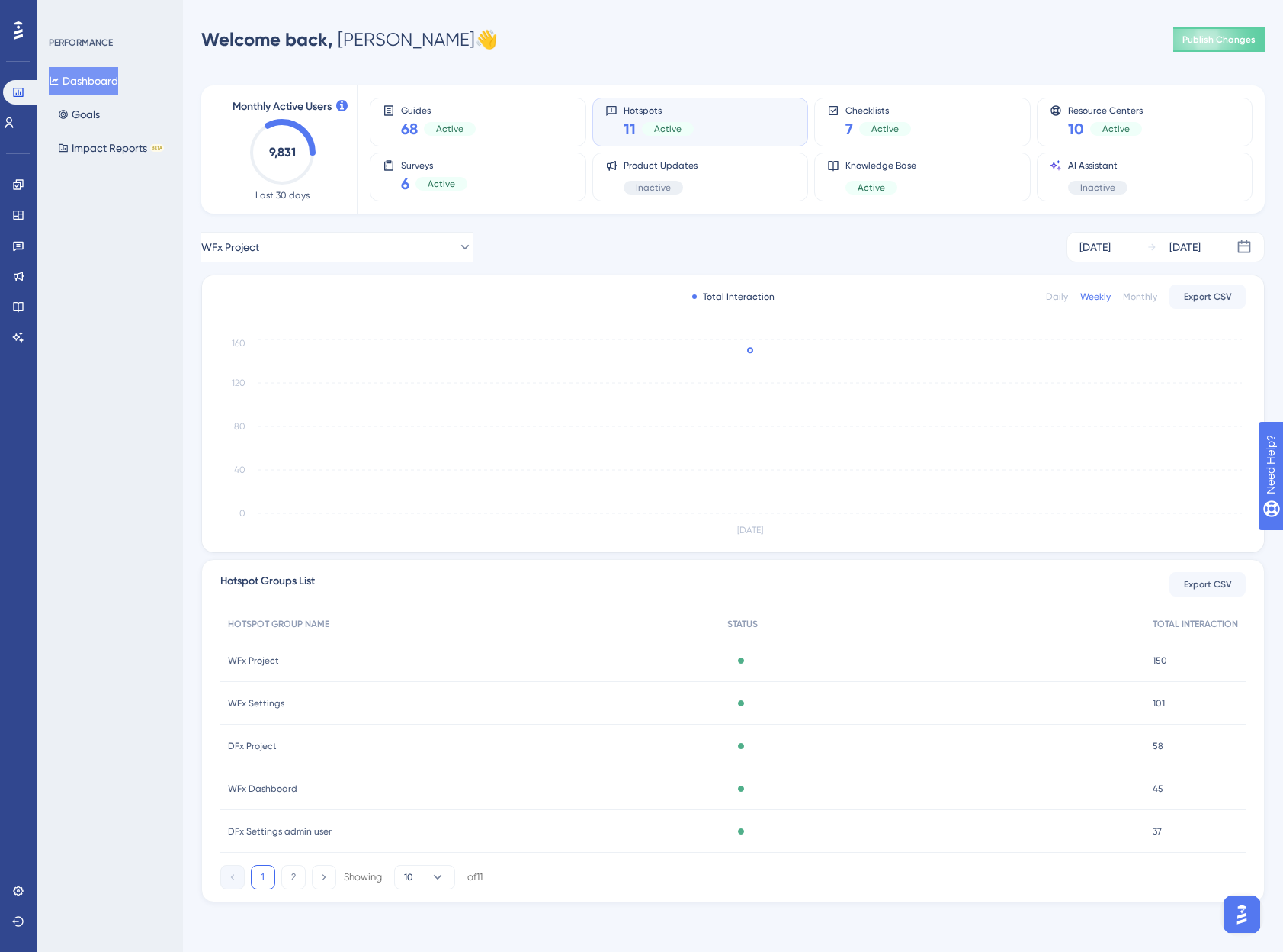
click at [87, 479] on div "PERFORMANCE Dashboard Goals Impact Reports BETA" at bounding box center [109, 476] width 146 height 952
click at [345, 239] on button "WFx Project" at bounding box center [337, 247] width 271 height 31
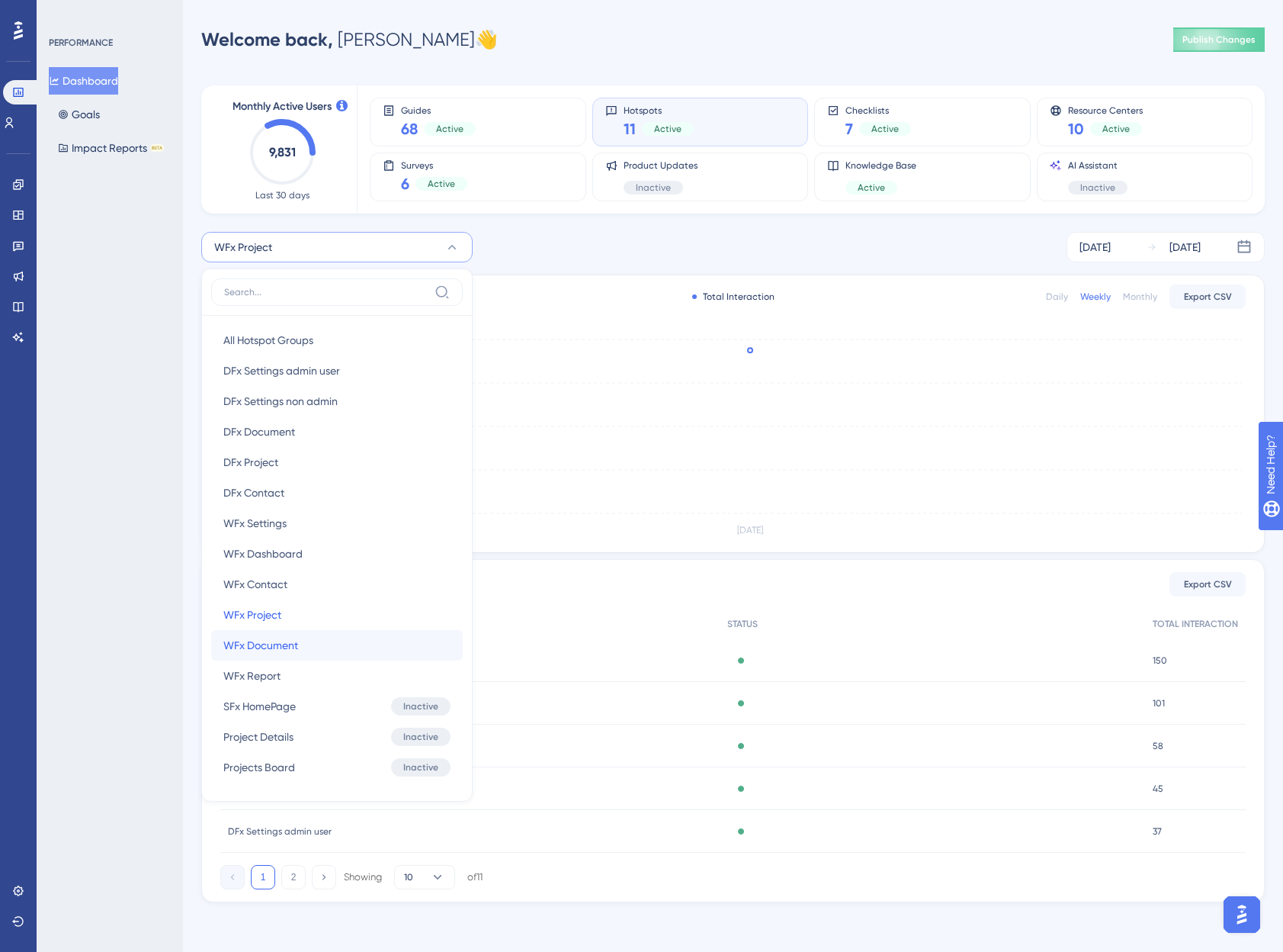
click at [289, 645] on span "WFx Document" at bounding box center [260, 645] width 74 height 18
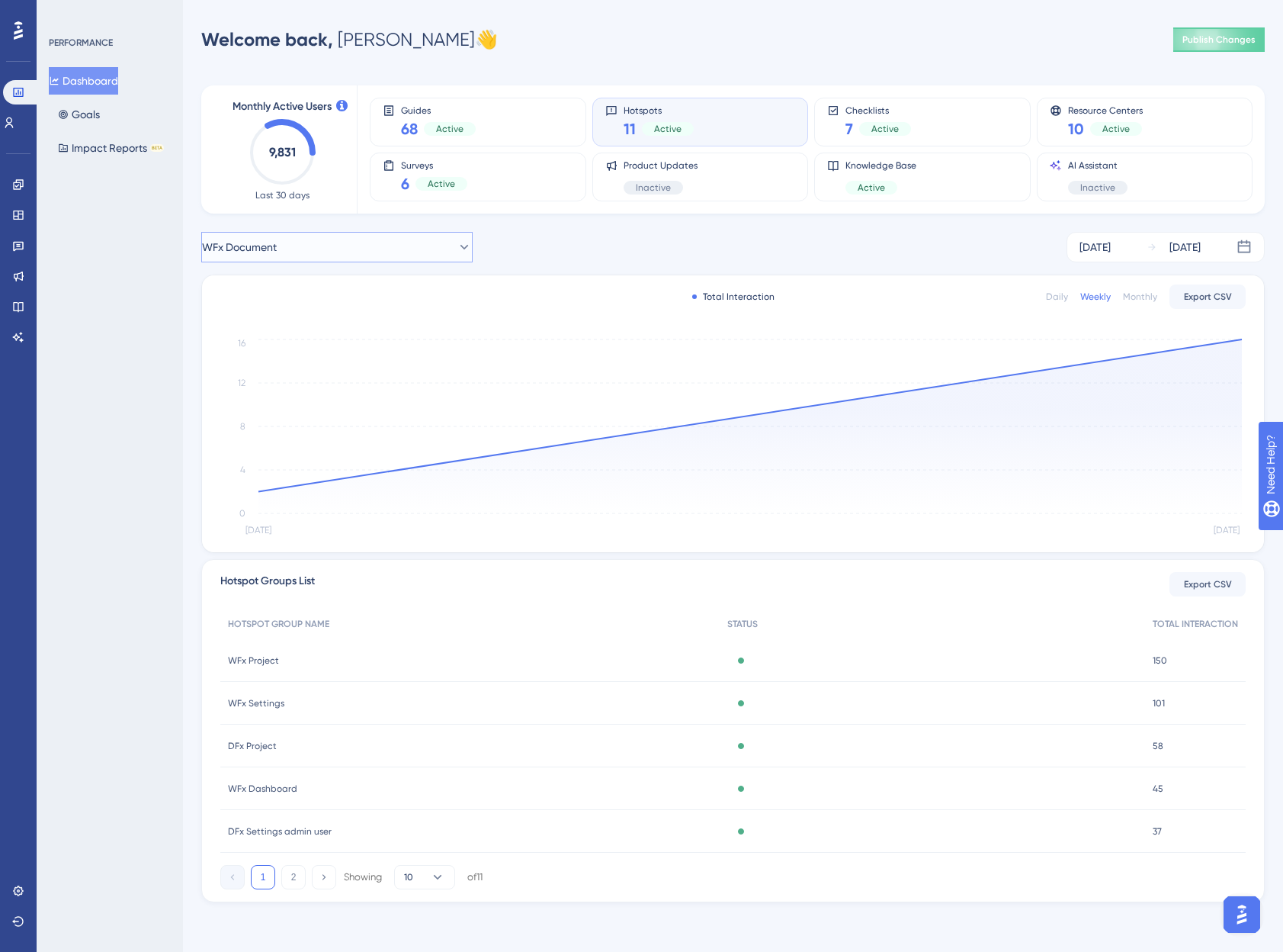
click at [333, 260] on button "WFx Document" at bounding box center [337, 247] width 271 height 31
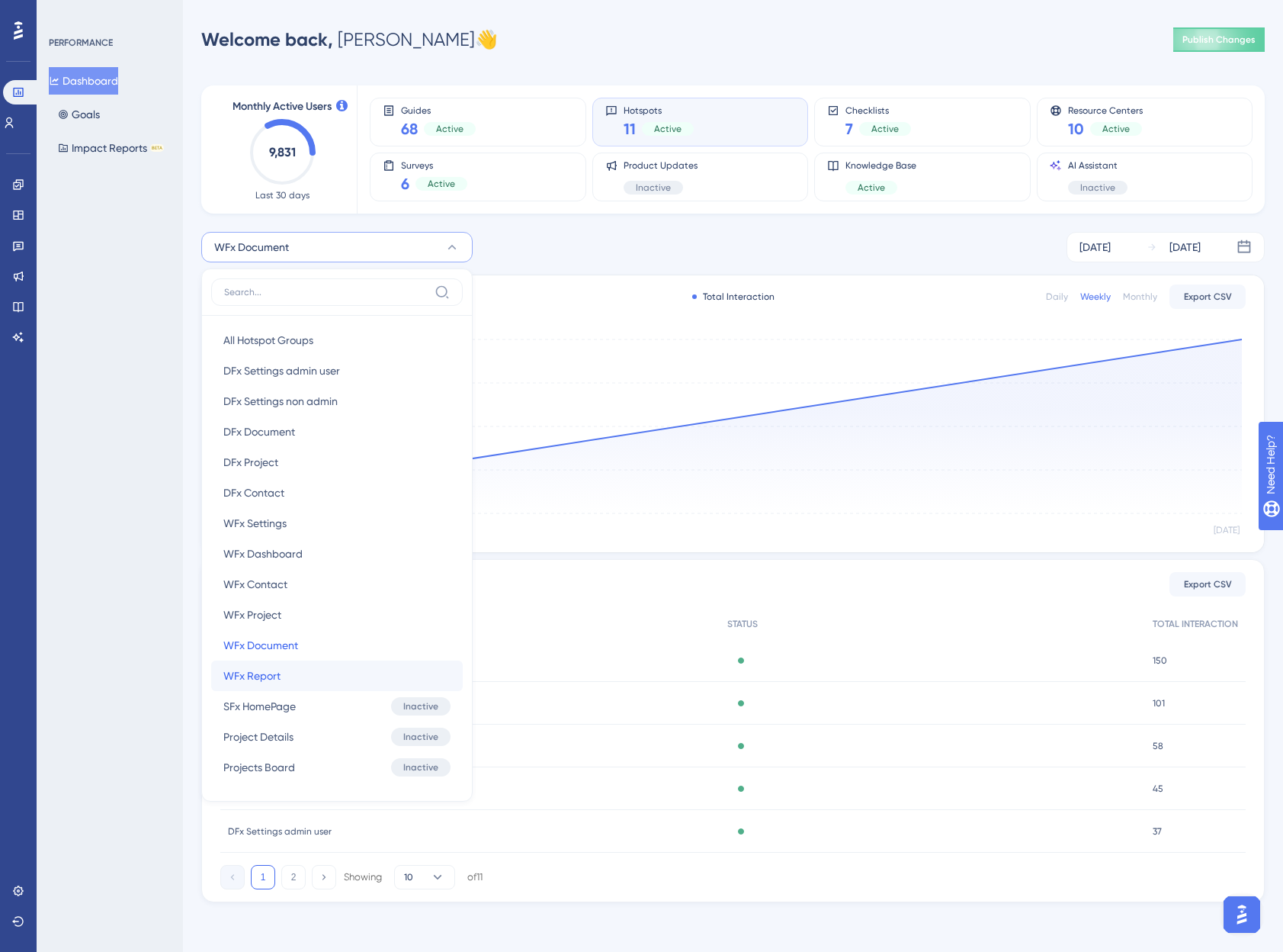
click at [254, 673] on span "WFx Report" at bounding box center [251, 675] width 57 height 18
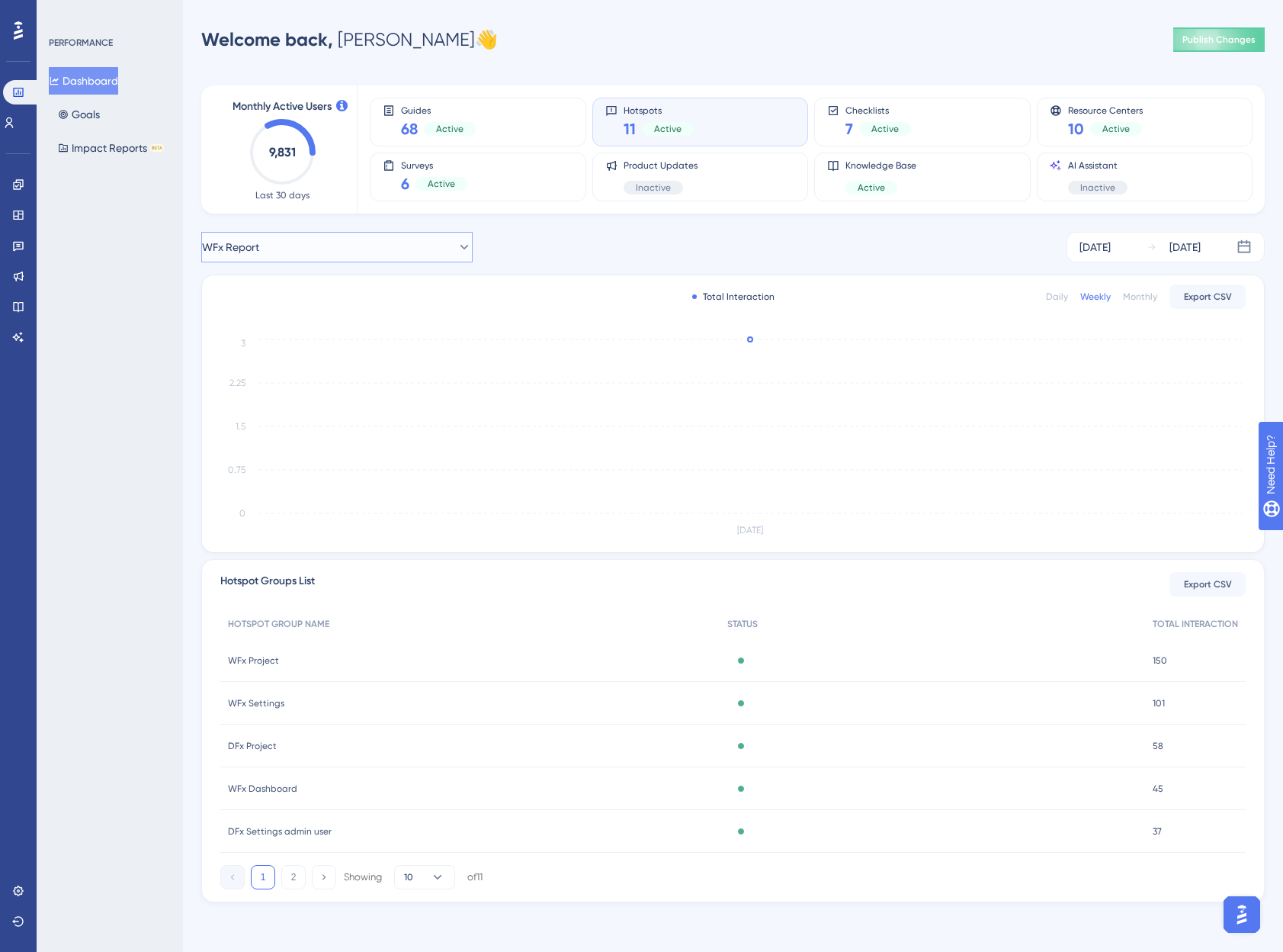
click at [304, 240] on button "WFx Report" at bounding box center [337, 247] width 271 height 31
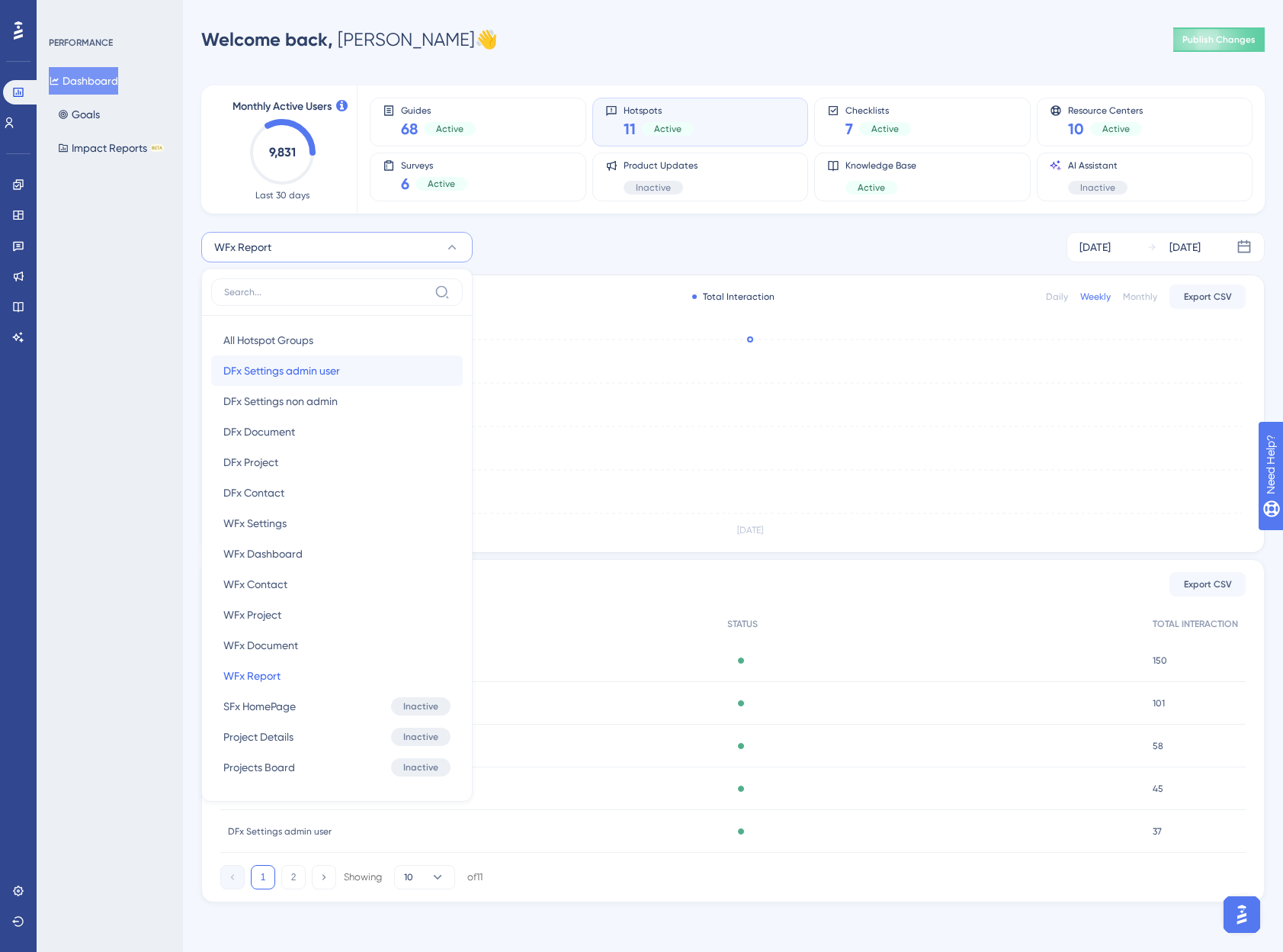
click at [328, 370] on span "DFx Settings admin user" at bounding box center [281, 370] width 117 height 18
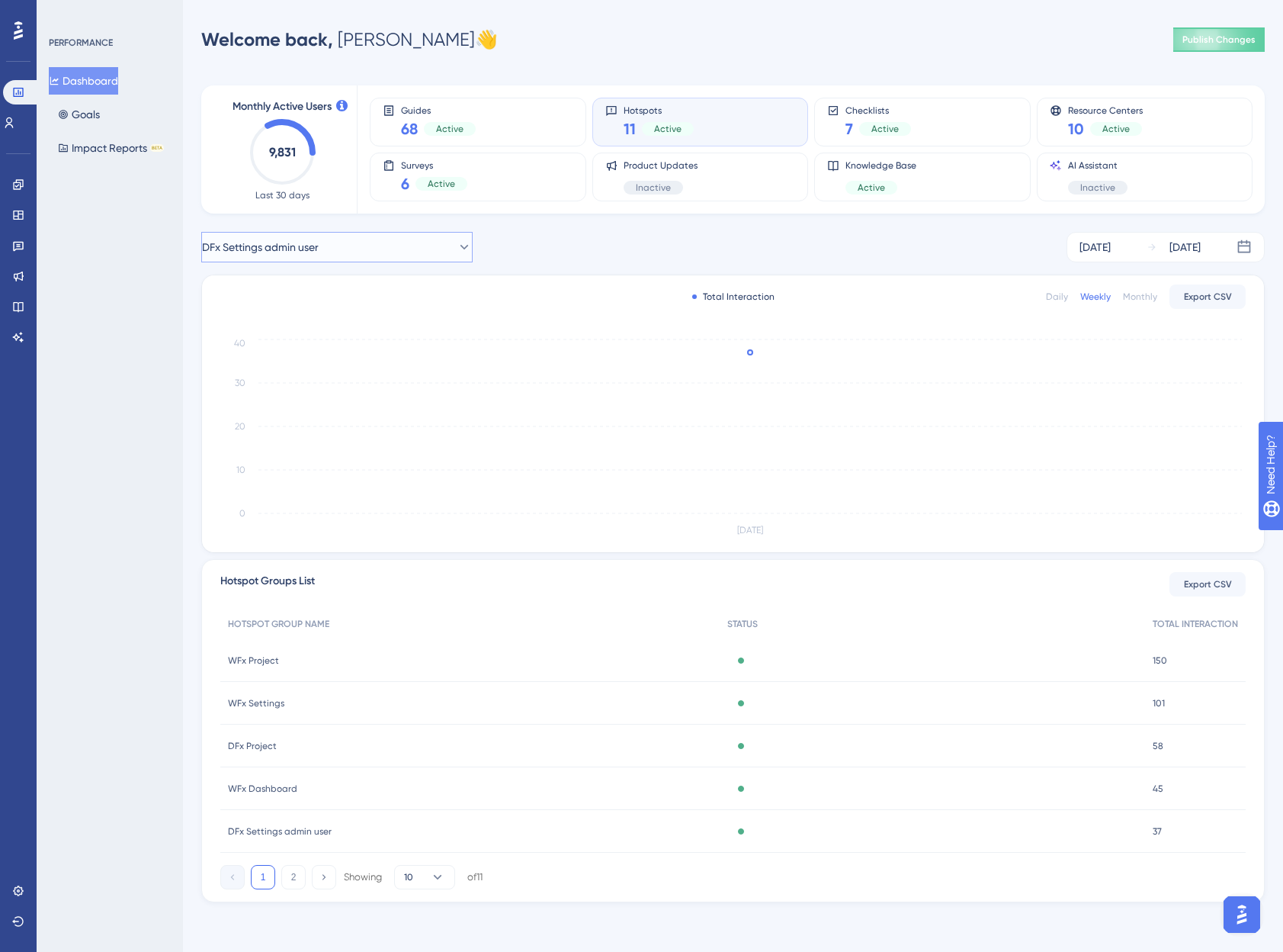
click at [384, 251] on button "DFx Settings admin user" at bounding box center [337, 247] width 271 height 31
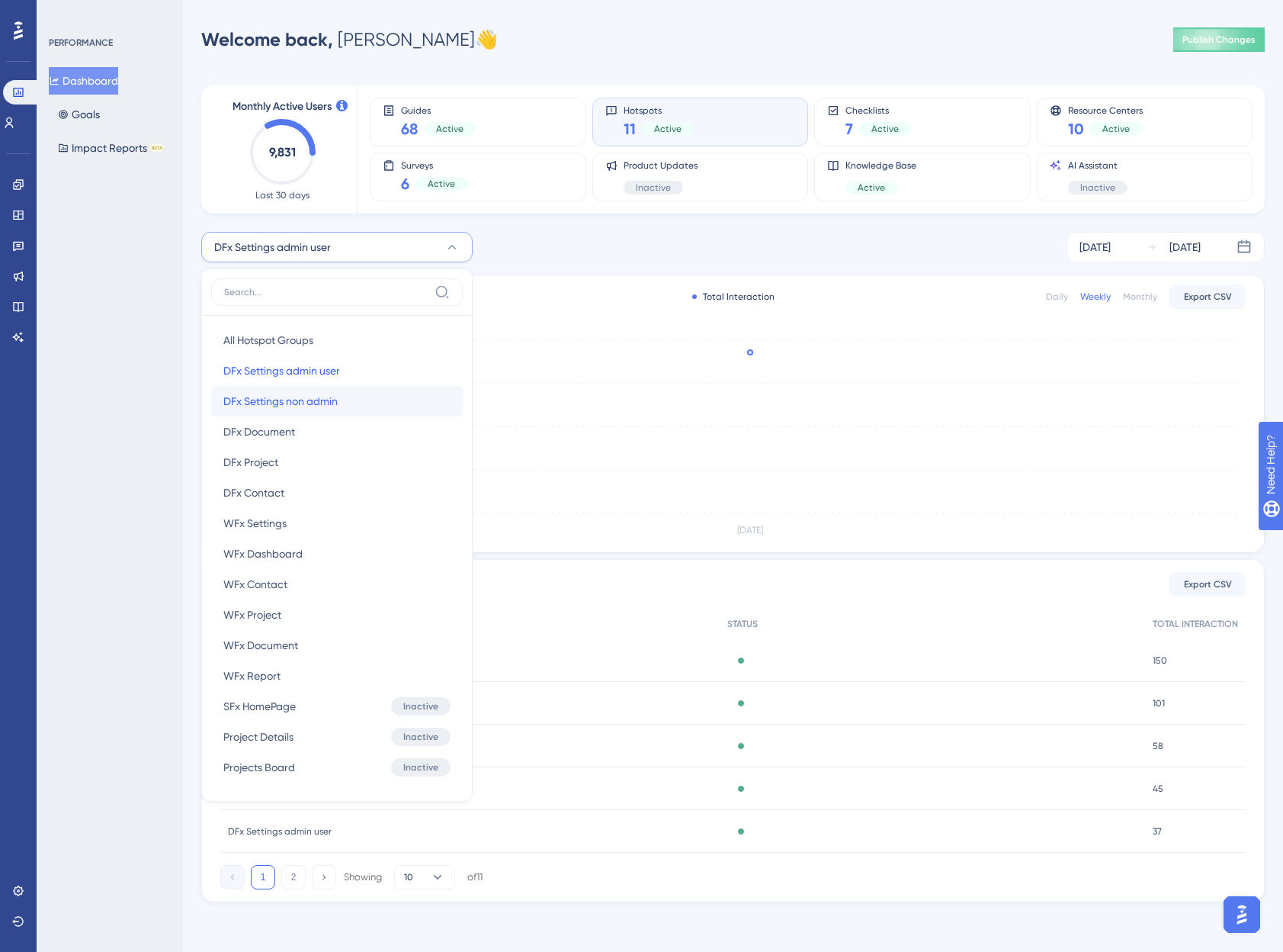
click at [300, 403] on span "DFx Settings non admin" at bounding box center [280, 401] width 114 height 18
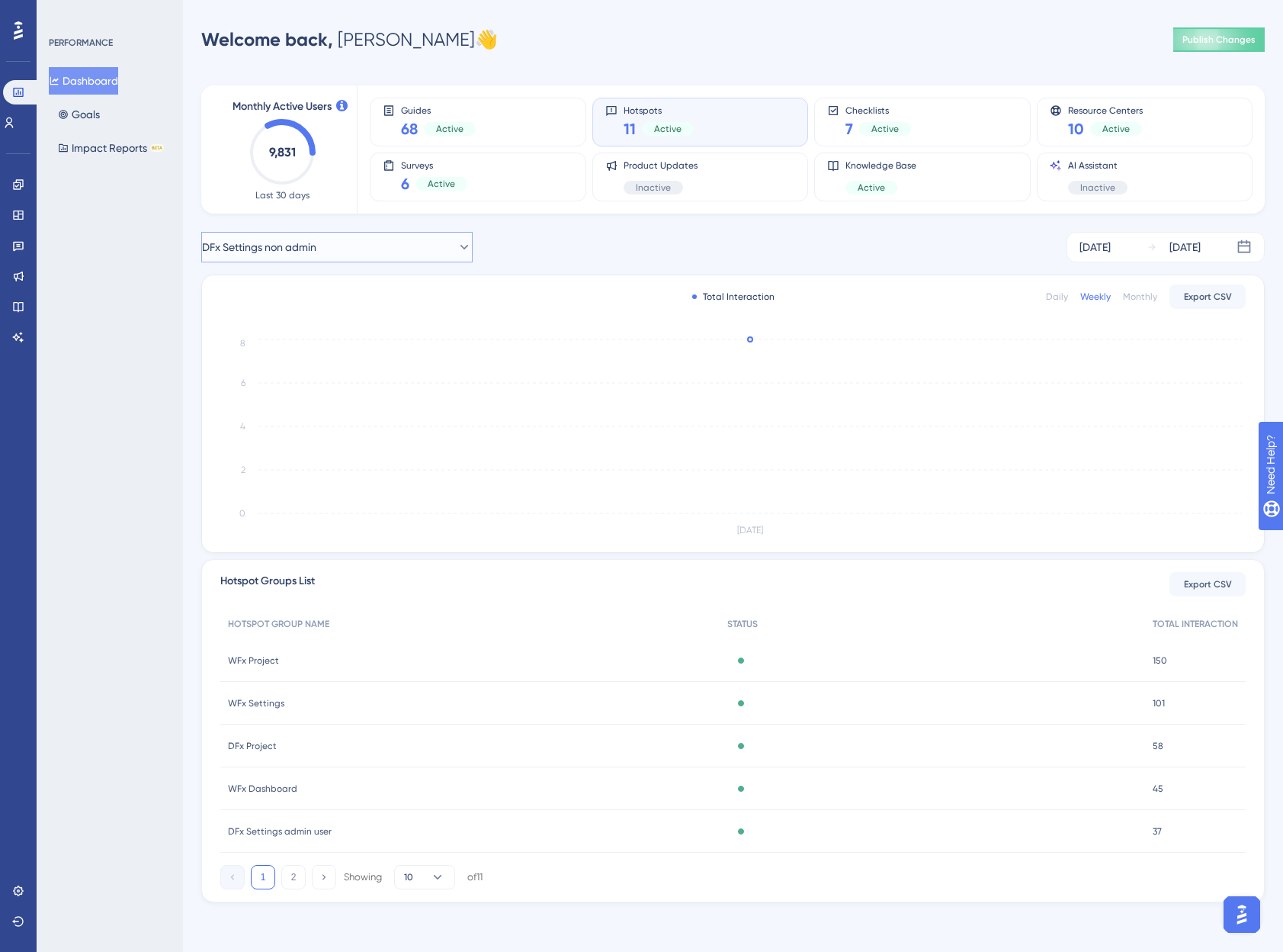
click at [338, 243] on button "DFx Settings non admin" at bounding box center [337, 247] width 271 height 31
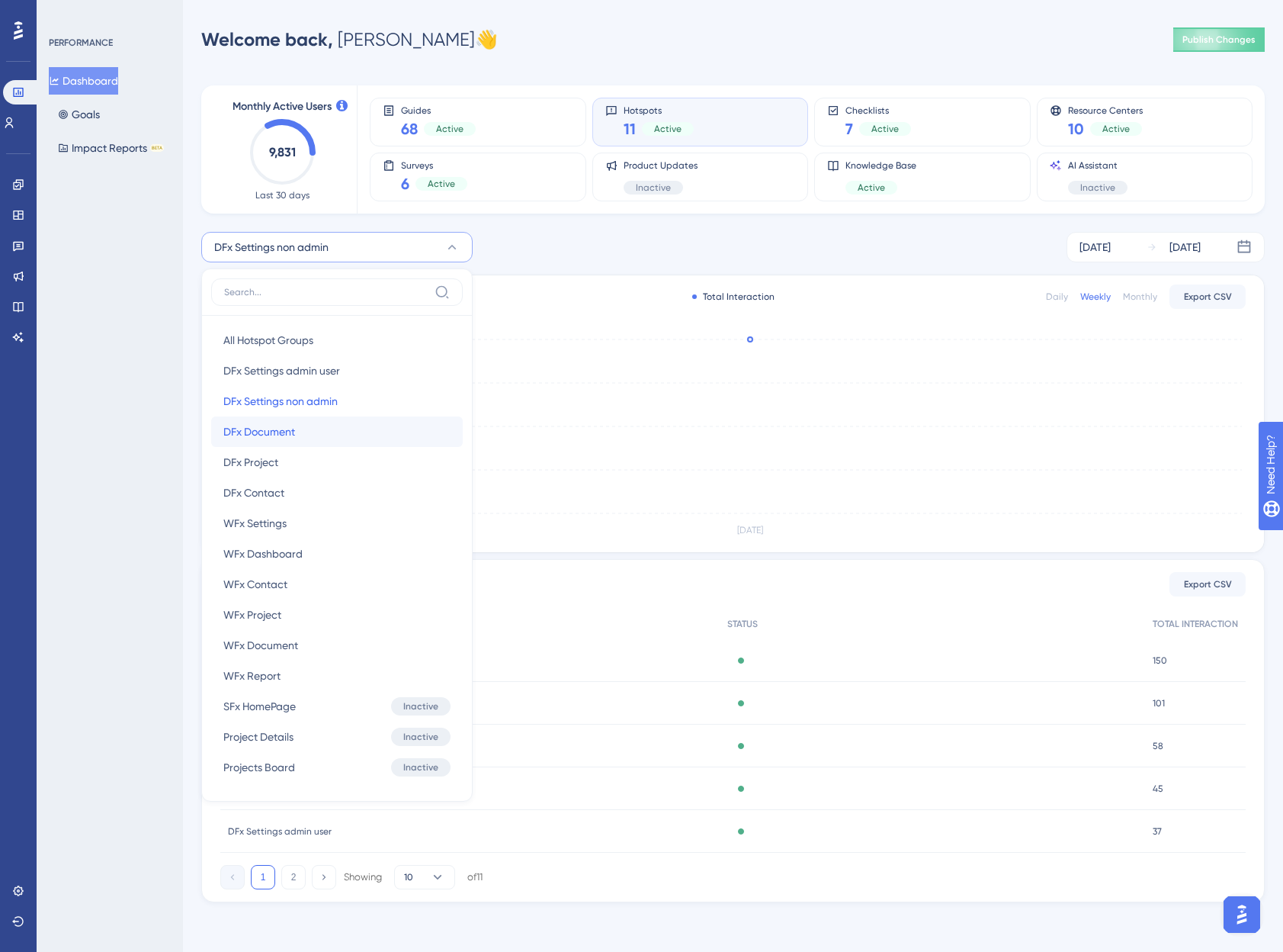
click at [283, 429] on span "DFx Document" at bounding box center [259, 431] width 72 height 18
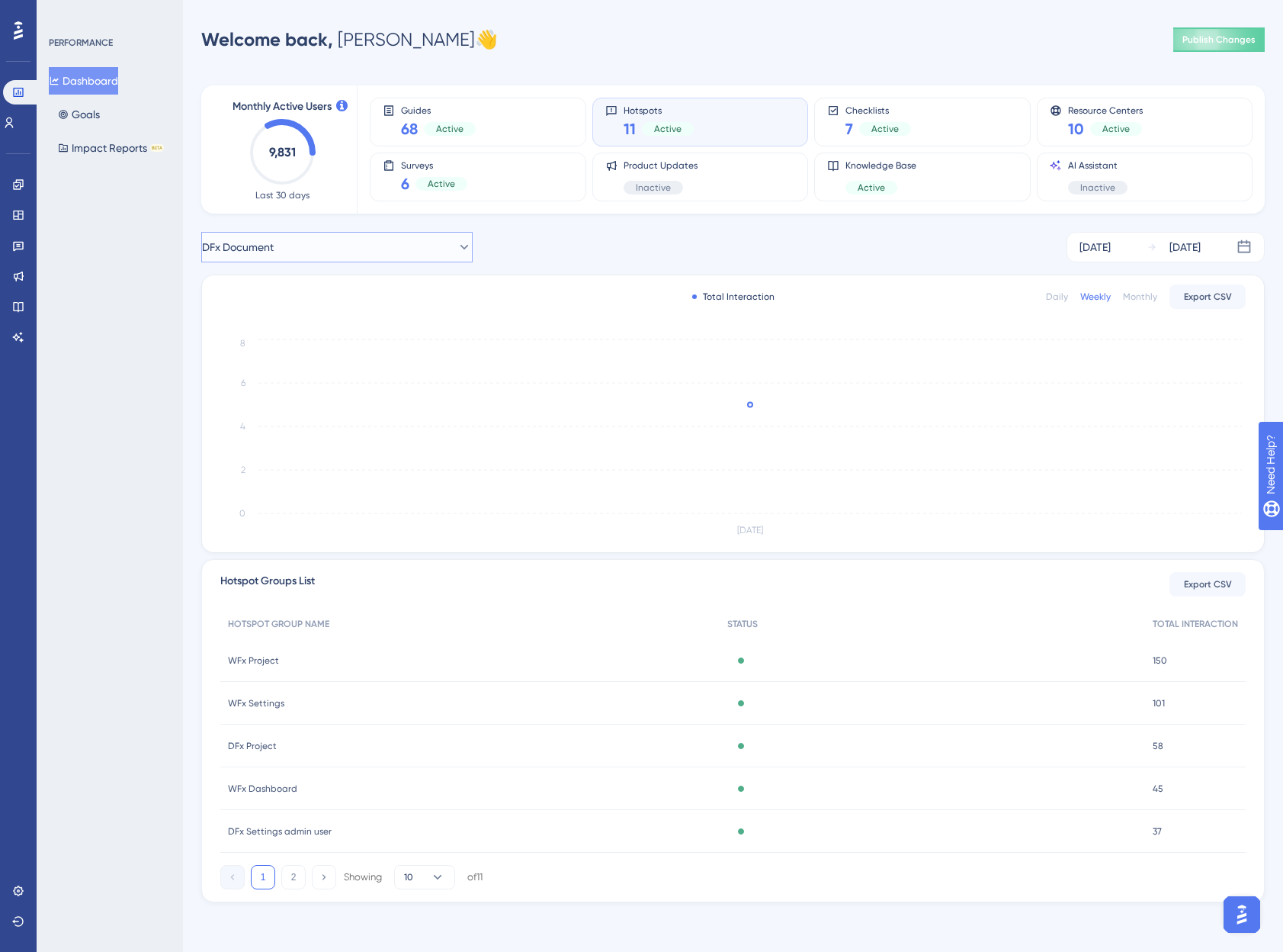
click at [361, 254] on button "DFx Document" at bounding box center [337, 247] width 271 height 31
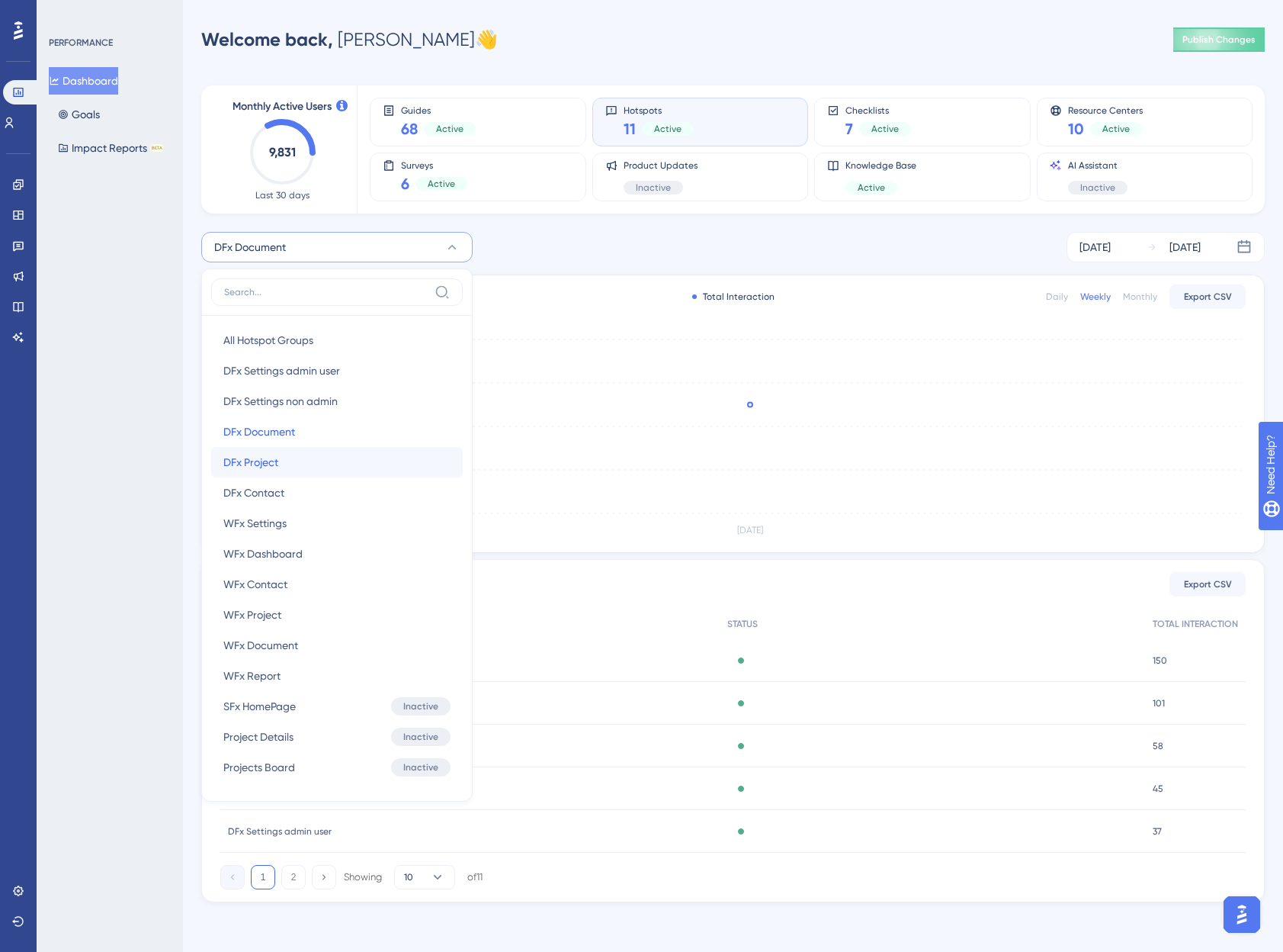
click at [255, 462] on span "DFx Project" at bounding box center [250, 462] width 54 height 18
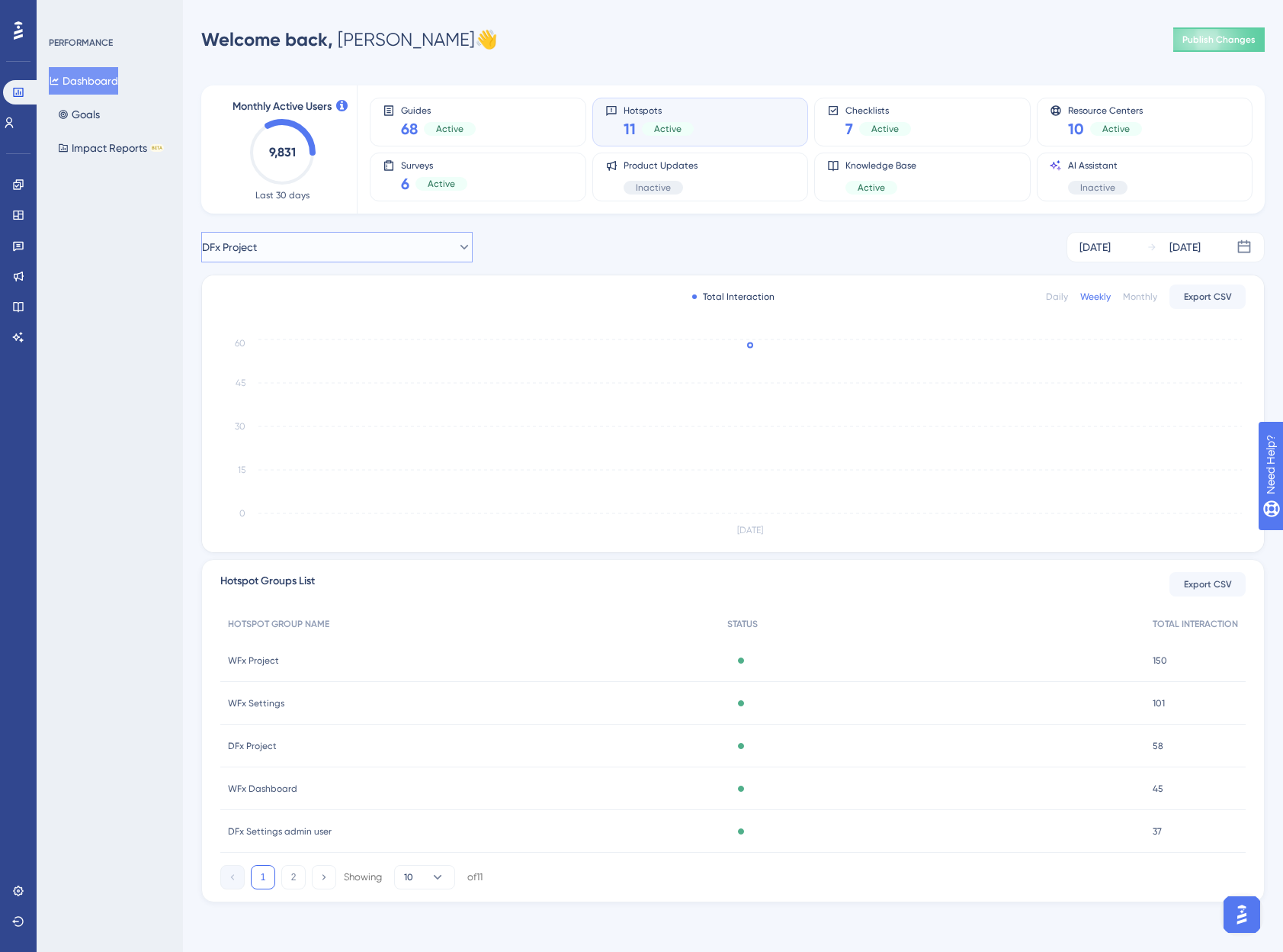
click at [358, 240] on button "DFx Project" at bounding box center [337, 247] width 271 height 31
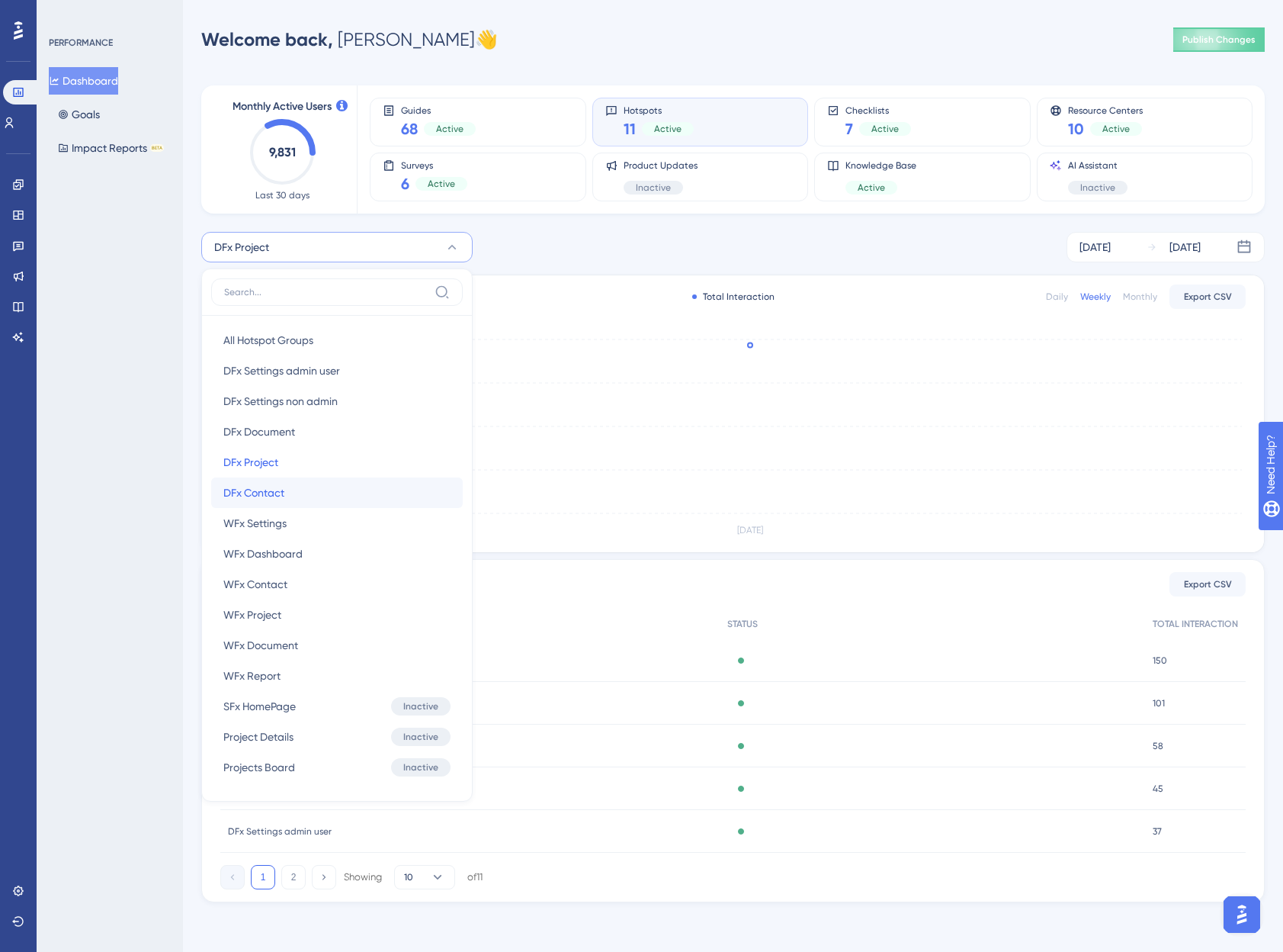
click at [289, 496] on button "DFx Contact DFx Contact" at bounding box center [337, 493] width 251 height 31
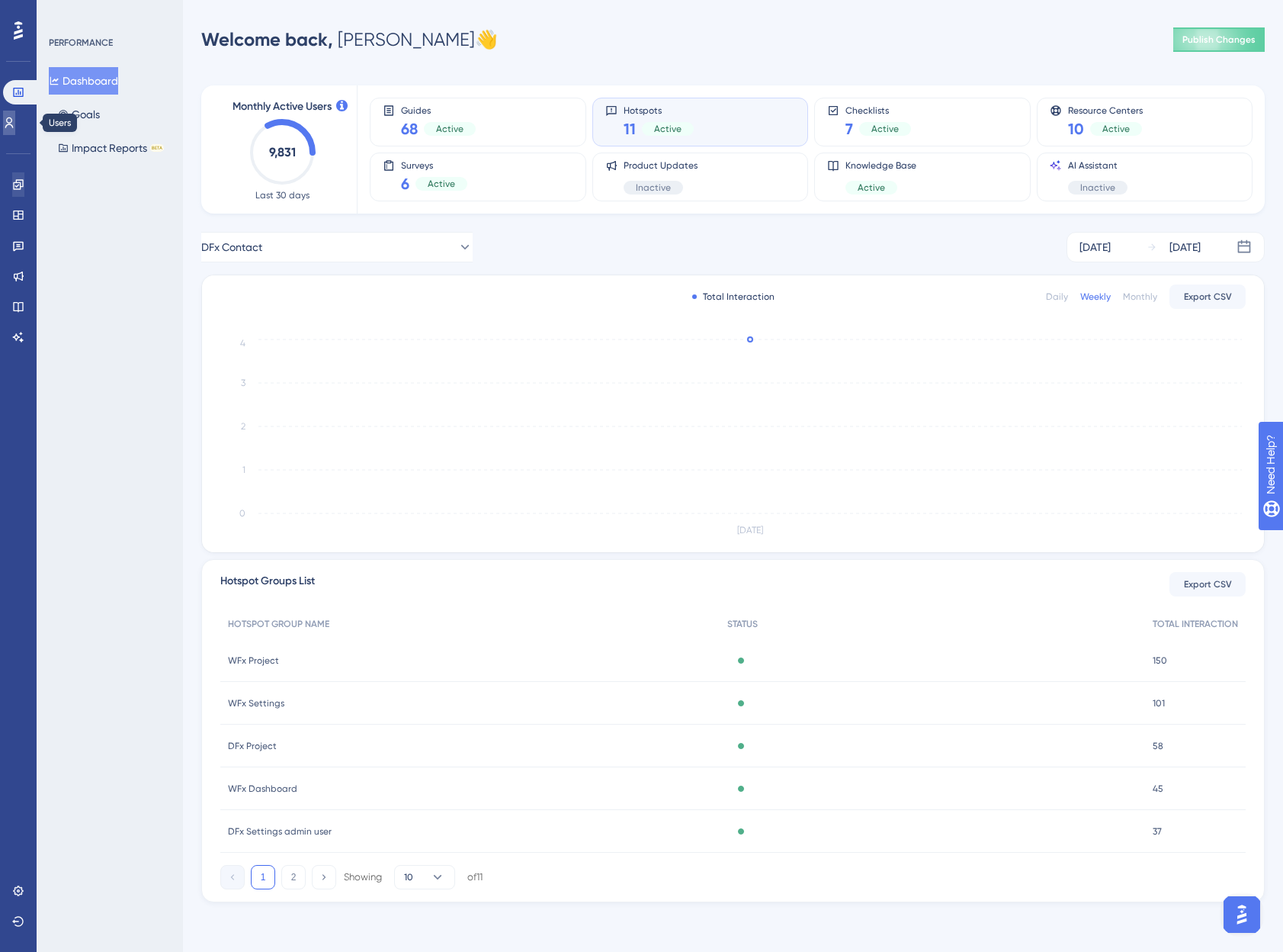
drag, startPoint x: 19, startPoint y: 128, endPoint x: 24, endPoint y: 178, distance: 50.2
click at [15, 128] on icon at bounding box center [8, 123] width 12 height 12
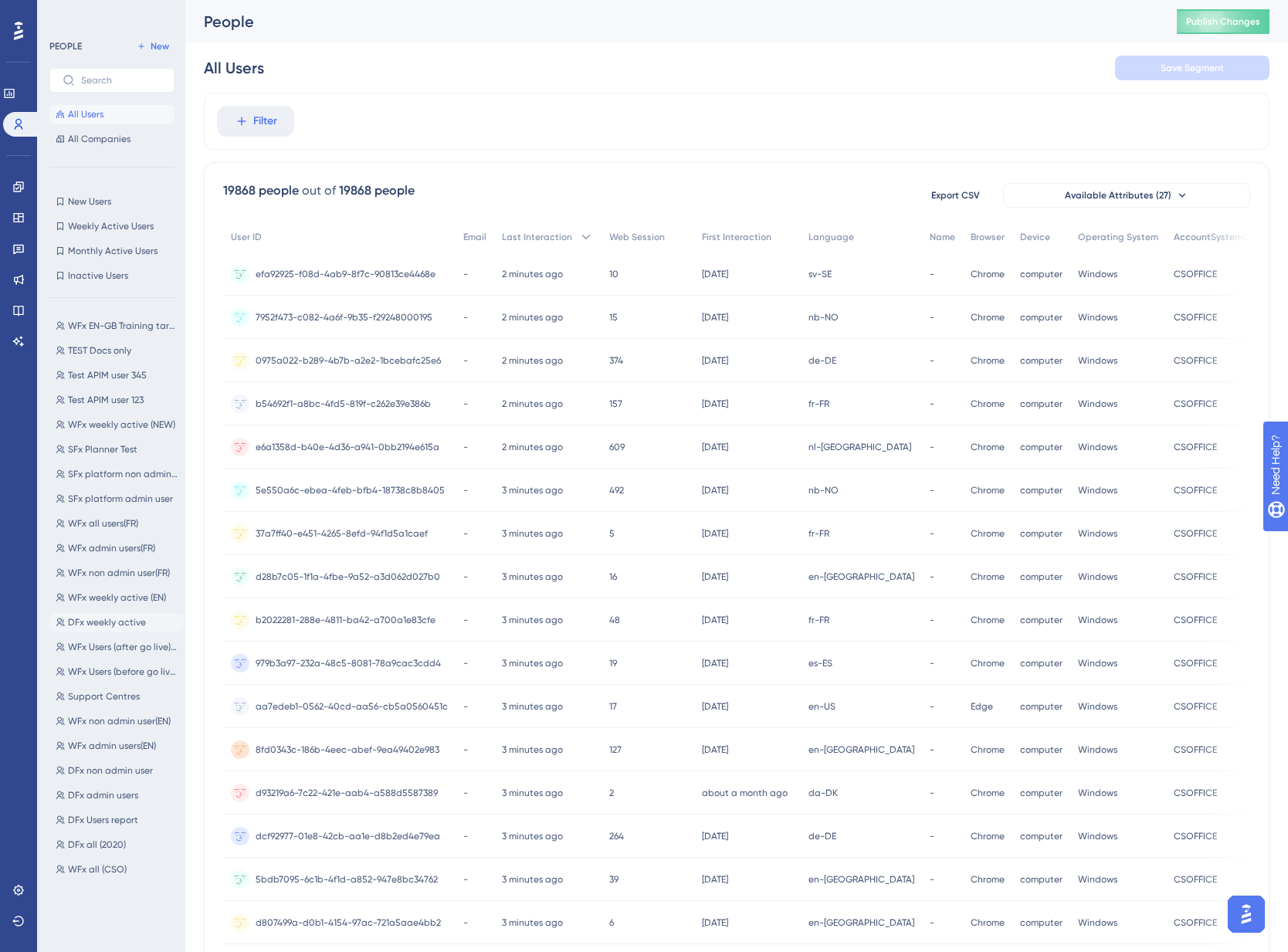
click at [108, 624] on span "DFx weekly active" at bounding box center [107, 621] width 78 height 12
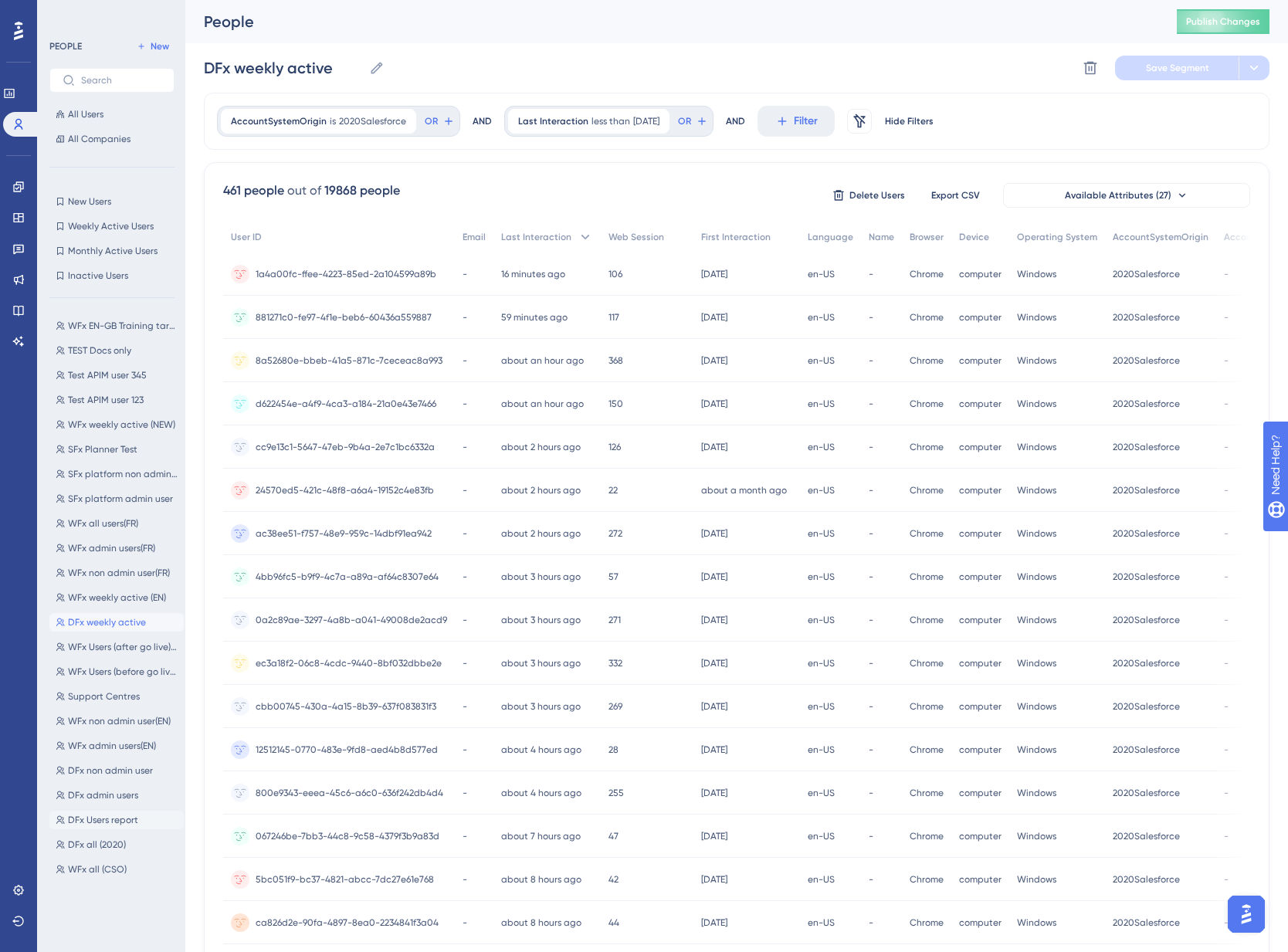
click at [112, 822] on span "DFx Users report" at bounding box center [103, 820] width 70 height 12
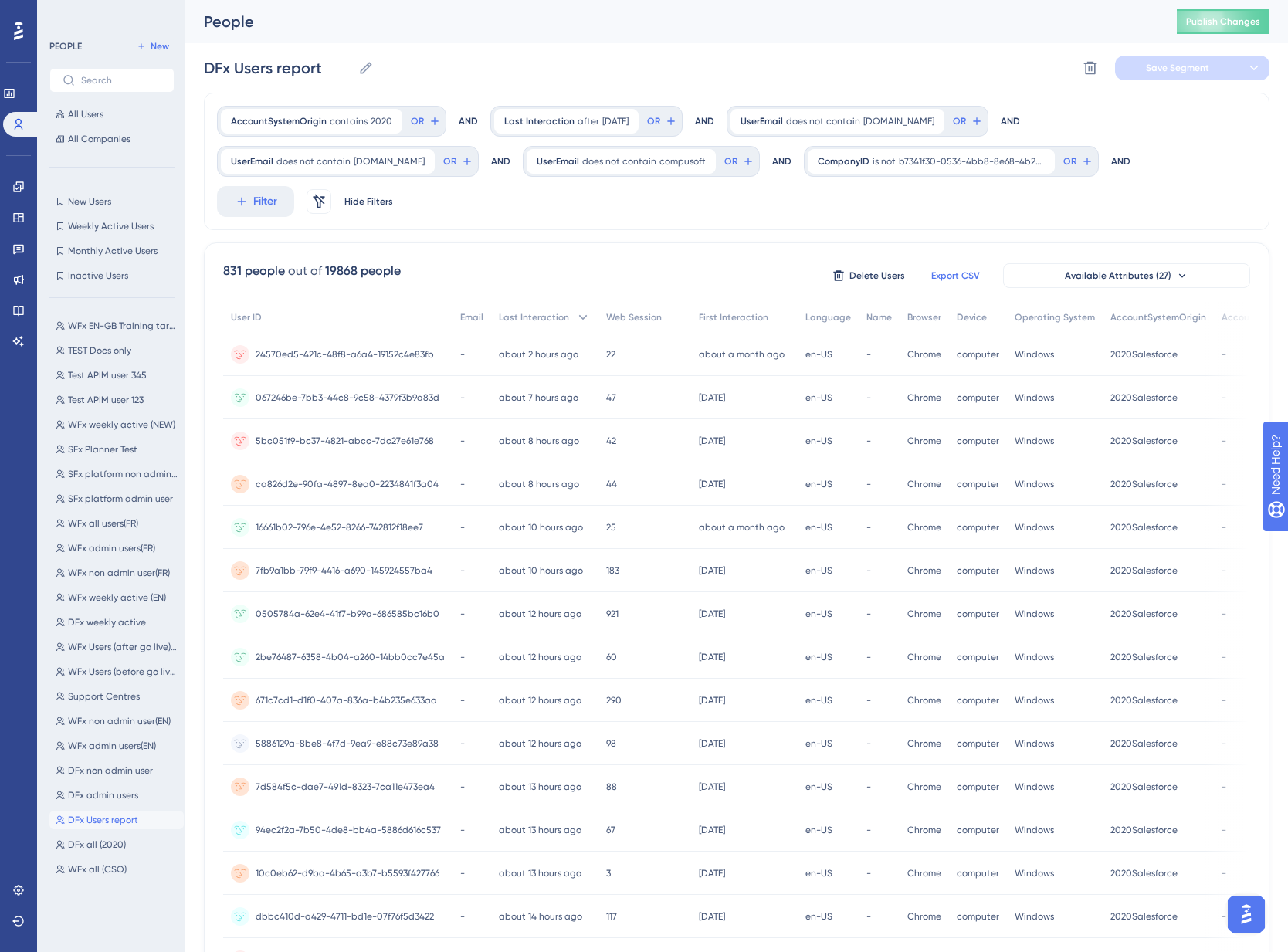
click at [978, 274] on span "Export CSV" at bounding box center [955, 275] width 49 height 12
click at [115, 592] on span "WFx weekly active (EN)" at bounding box center [117, 597] width 98 height 12
type input "WFx weekly active (EN)"
